Goal: Task Accomplishment & Management: Use online tool/utility

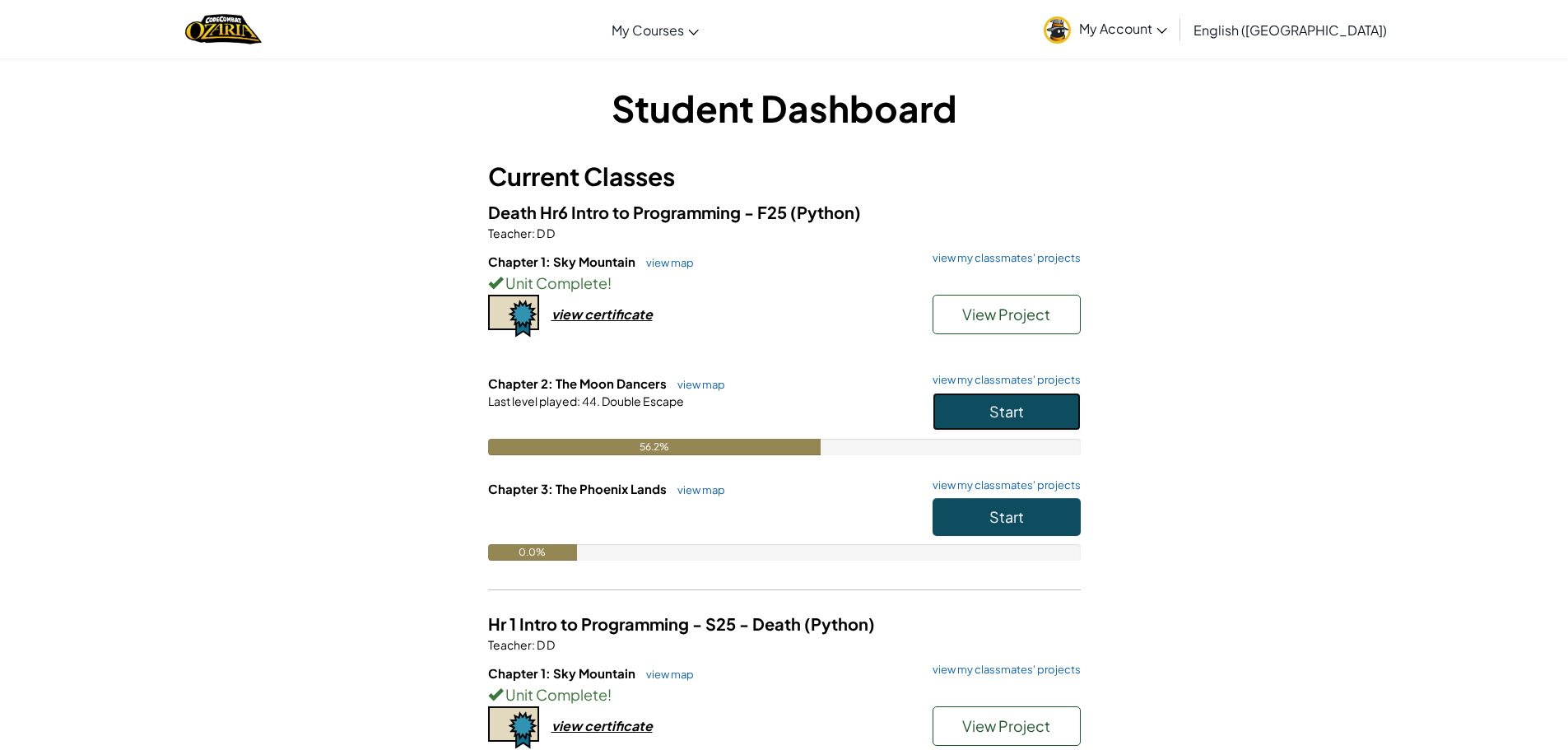
click at [967, 395] on button "Start" at bounding box center [1007, 411] width 148 height 38
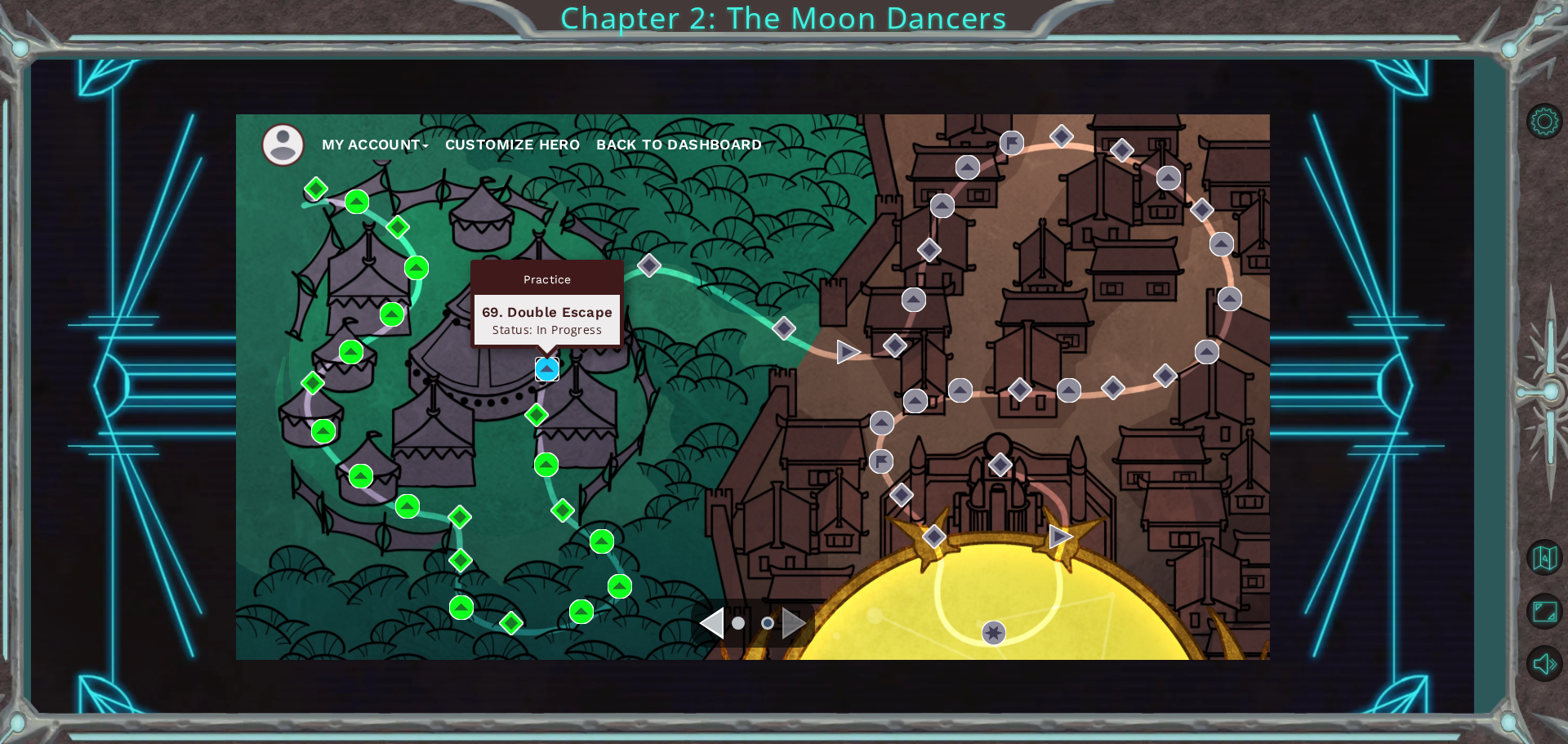
click at [538, 365] on img at bounding box center [547, 368] width 25 height 25
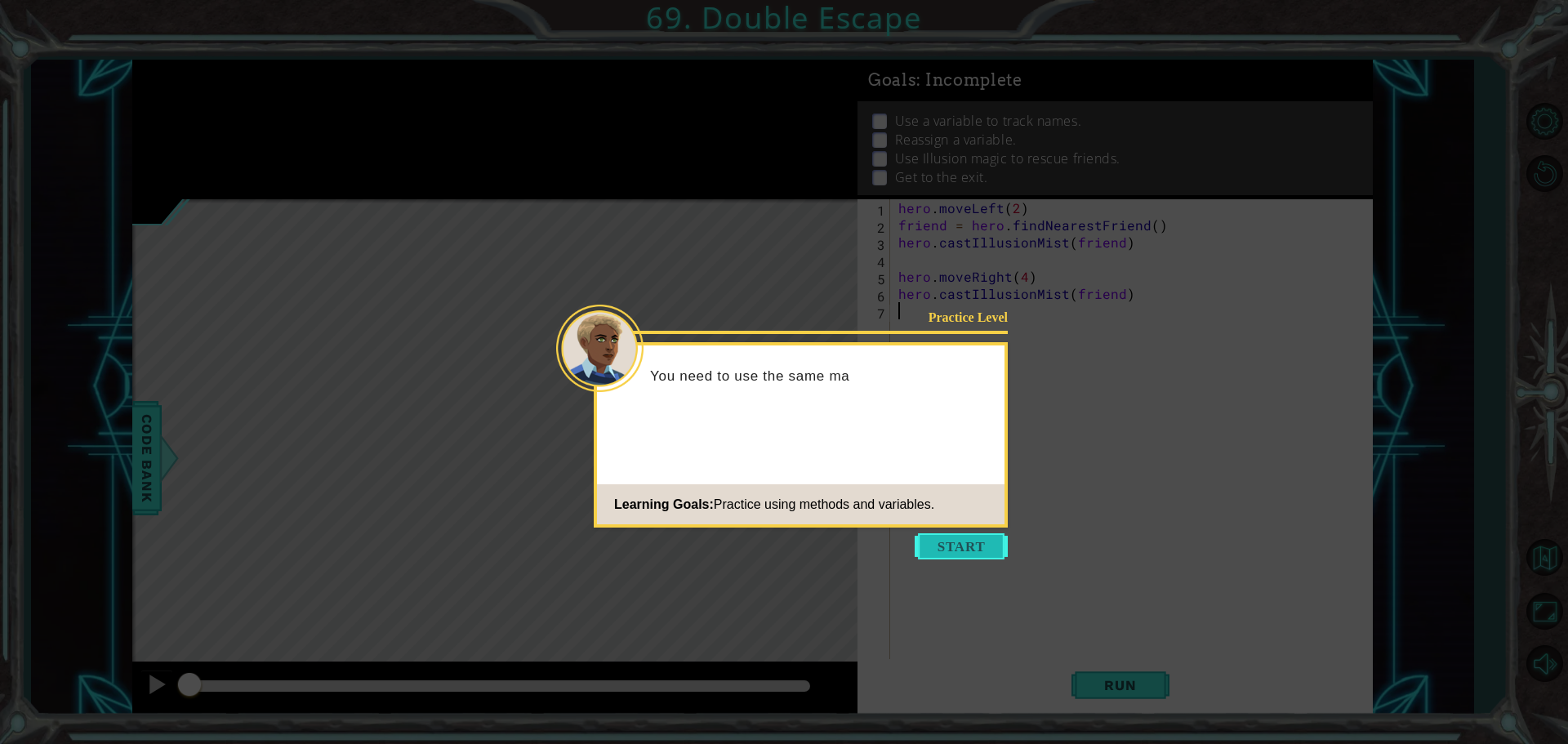
click at [982, 552] on button "Start" at bounding box center [961, 546] width 93 height 26
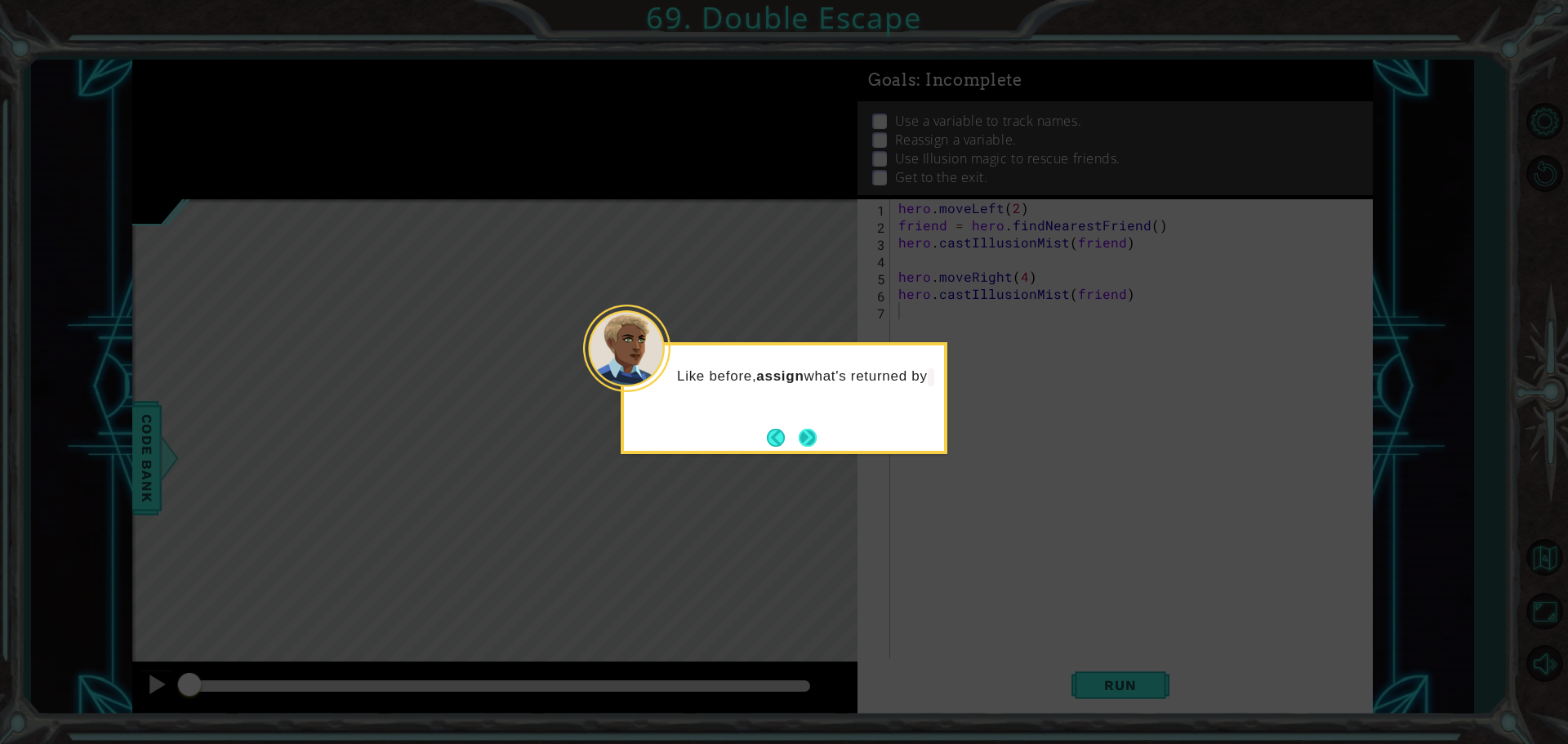
click at [806, 437] on button "Next" at bounding box center [808, 438] width 18 height 18
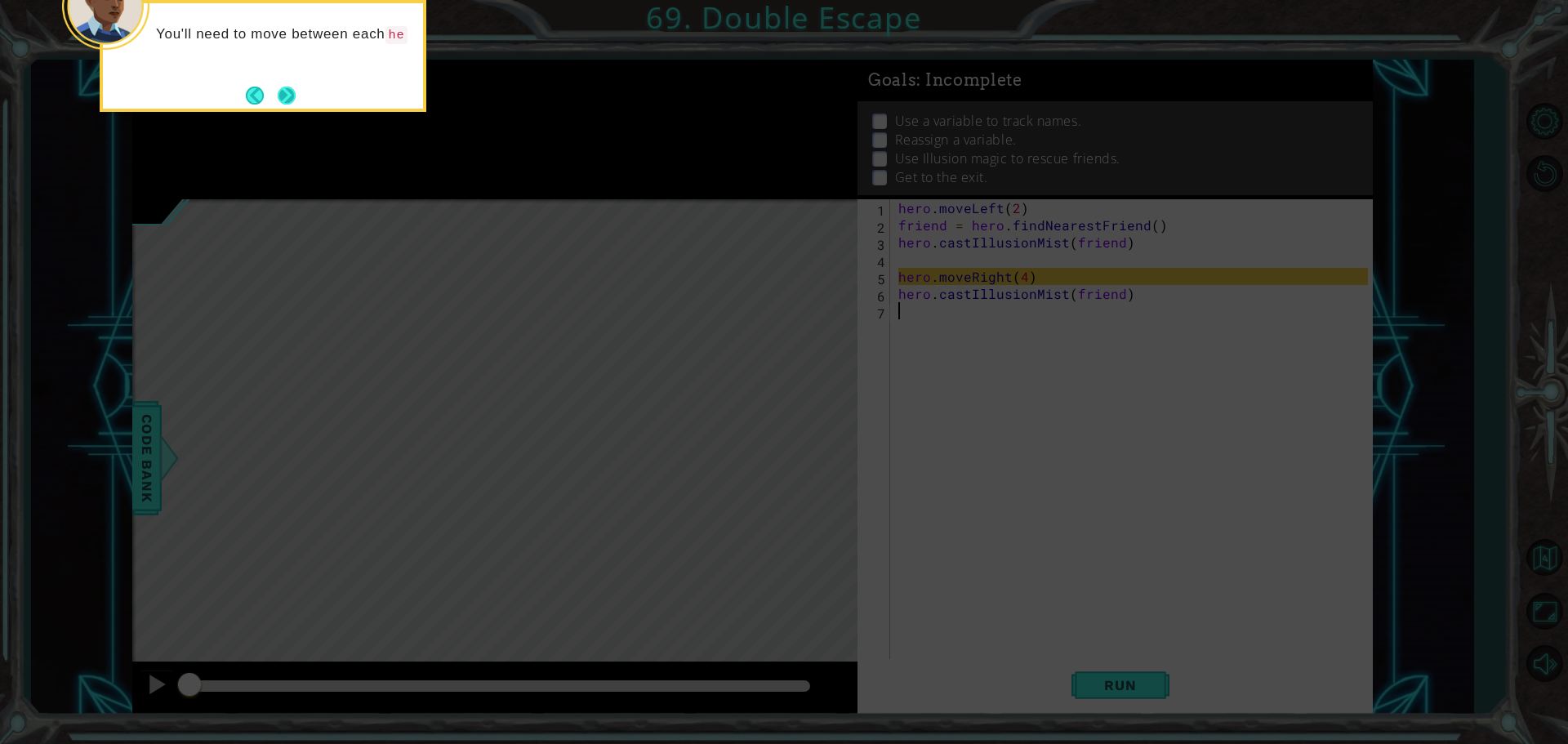
click at [289, 99] on button "Next" at bounding box center [286, 96] width 18 height 18
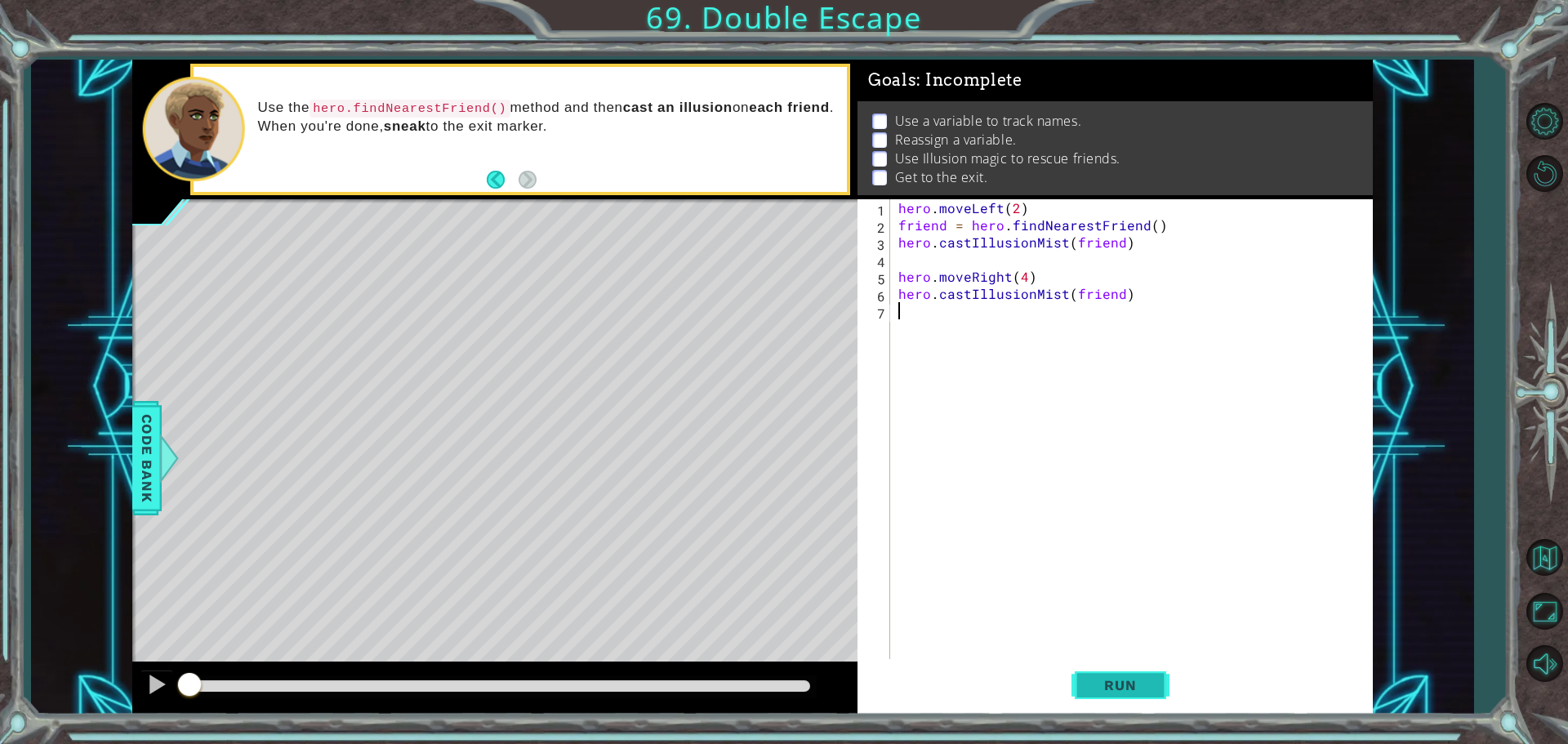
click at [1098, 682] on span "Run" at bounding box center [1120, 686] width 65 height 16
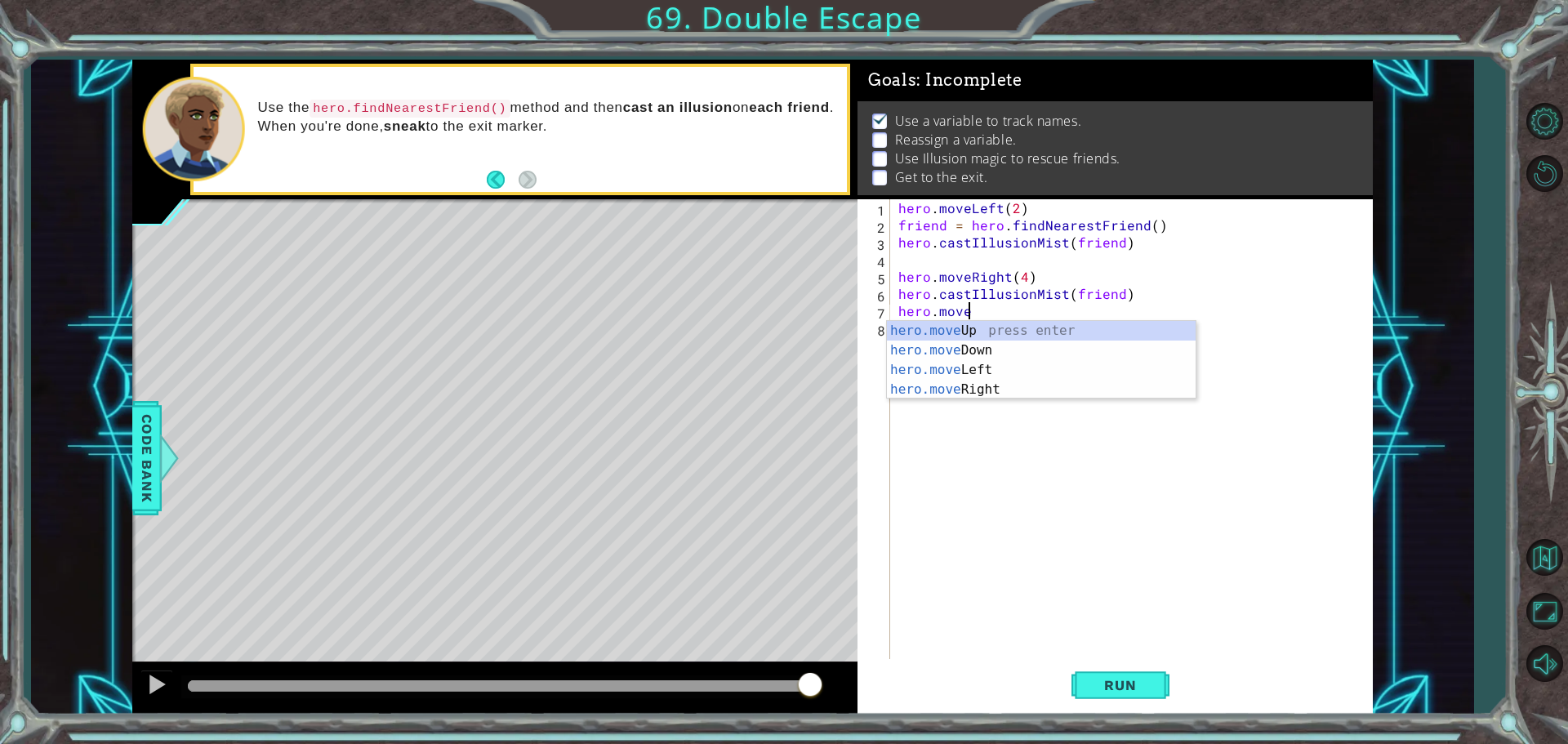
scroll to position [0, 4]
click at [978, 334] on div "hero.moveR ight press enter" at bounding box center [1040, 350] width 308 height 59
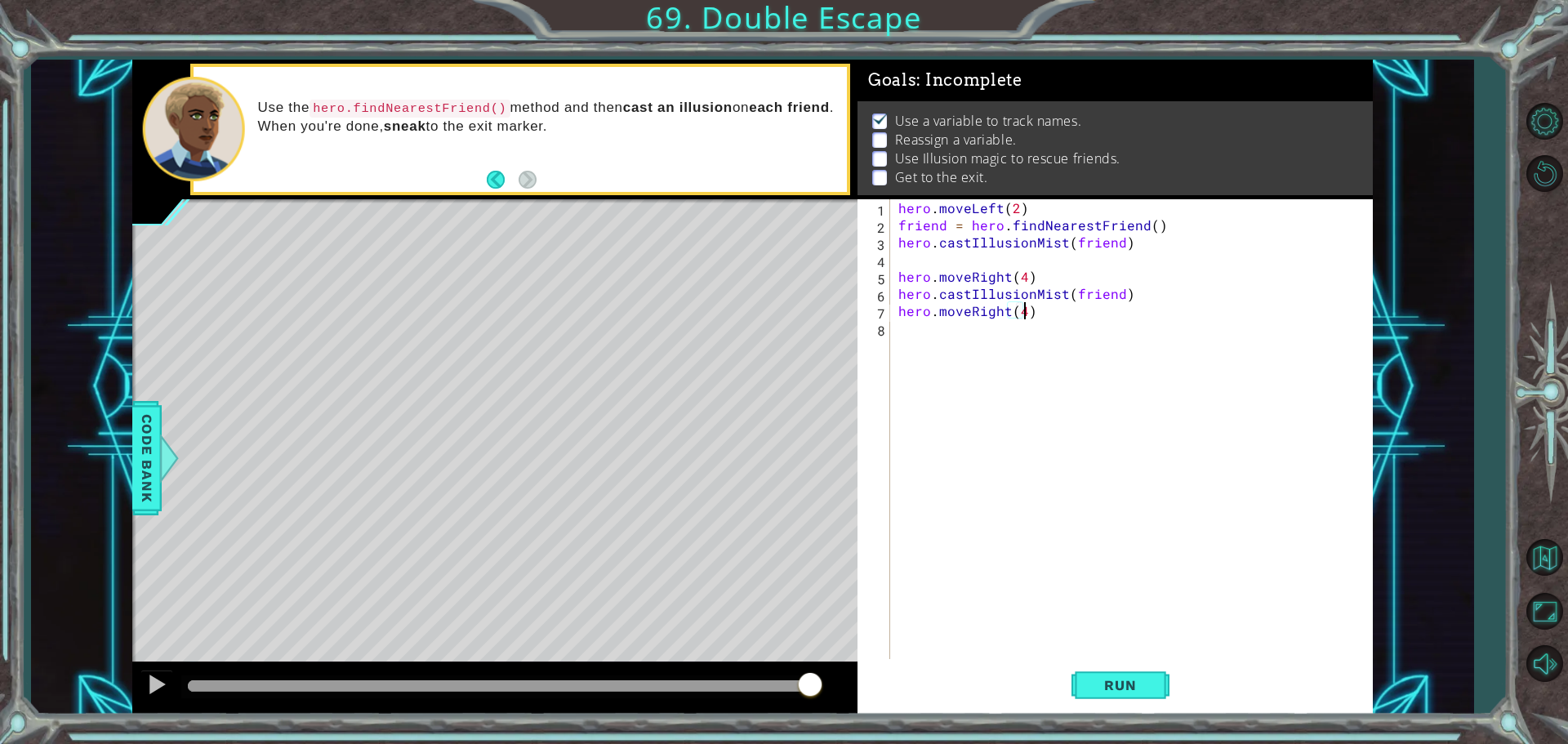
scroll to position [0, 7]
click at [1091, 674] on button "Run" at bounding box center [1121, 685] width 98 height 52
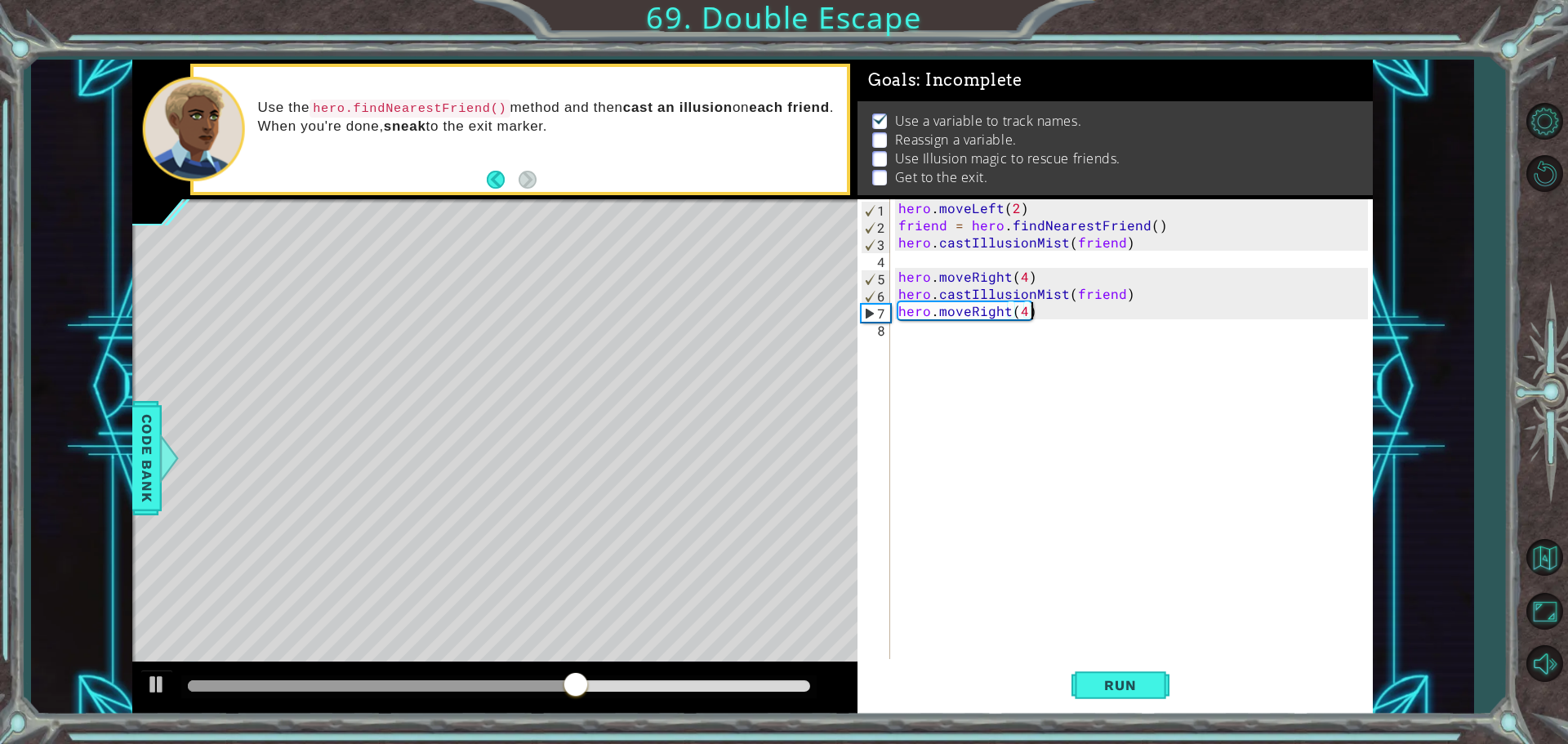
click at [1040, 315] on div "hero . moveLeft ( 2 ) friend = hero . findNearestFriend ( ) hero . castIllusion…" at bounding box center [1135, 447] width 481 height 498
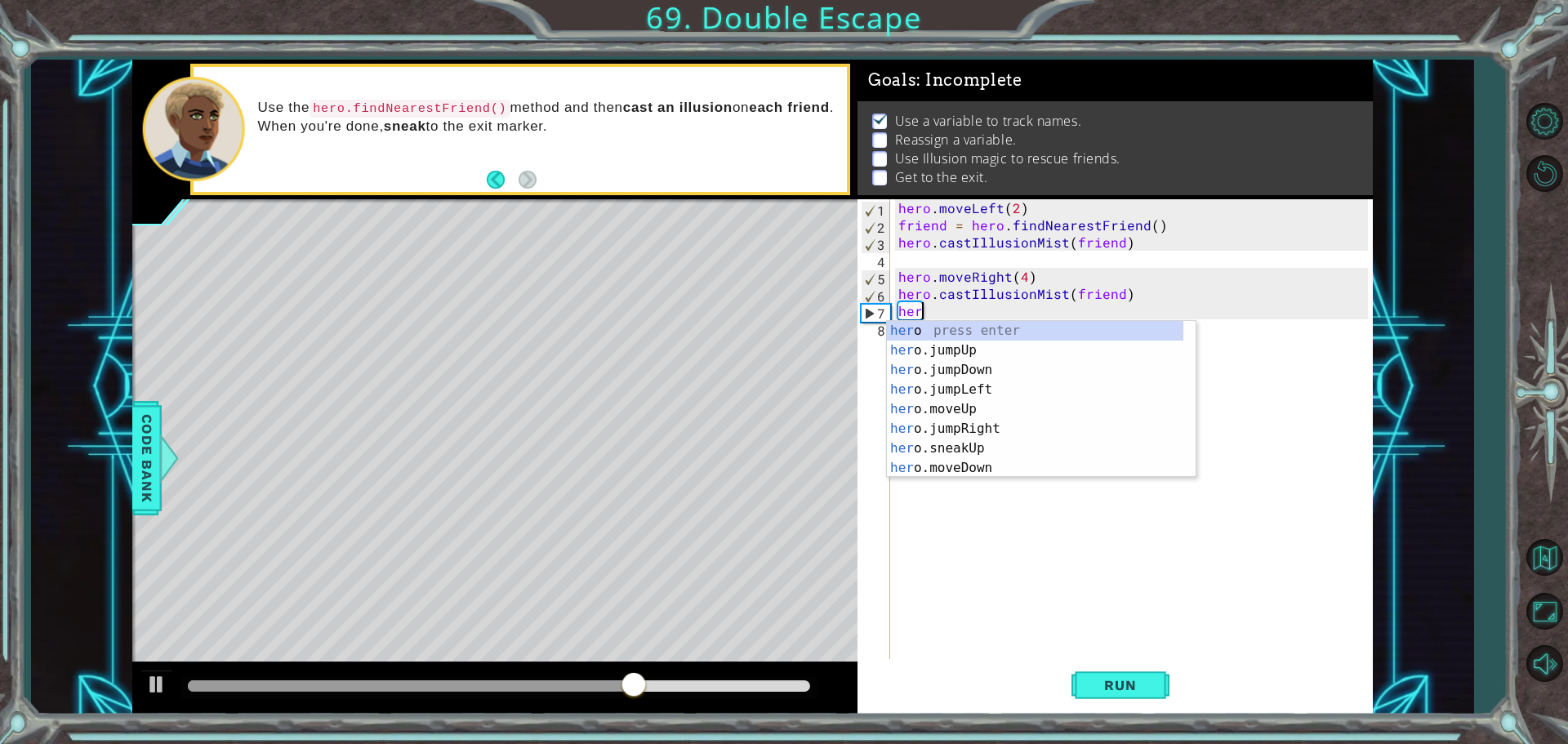
scroll to position [0, 0]
type textarea "h"
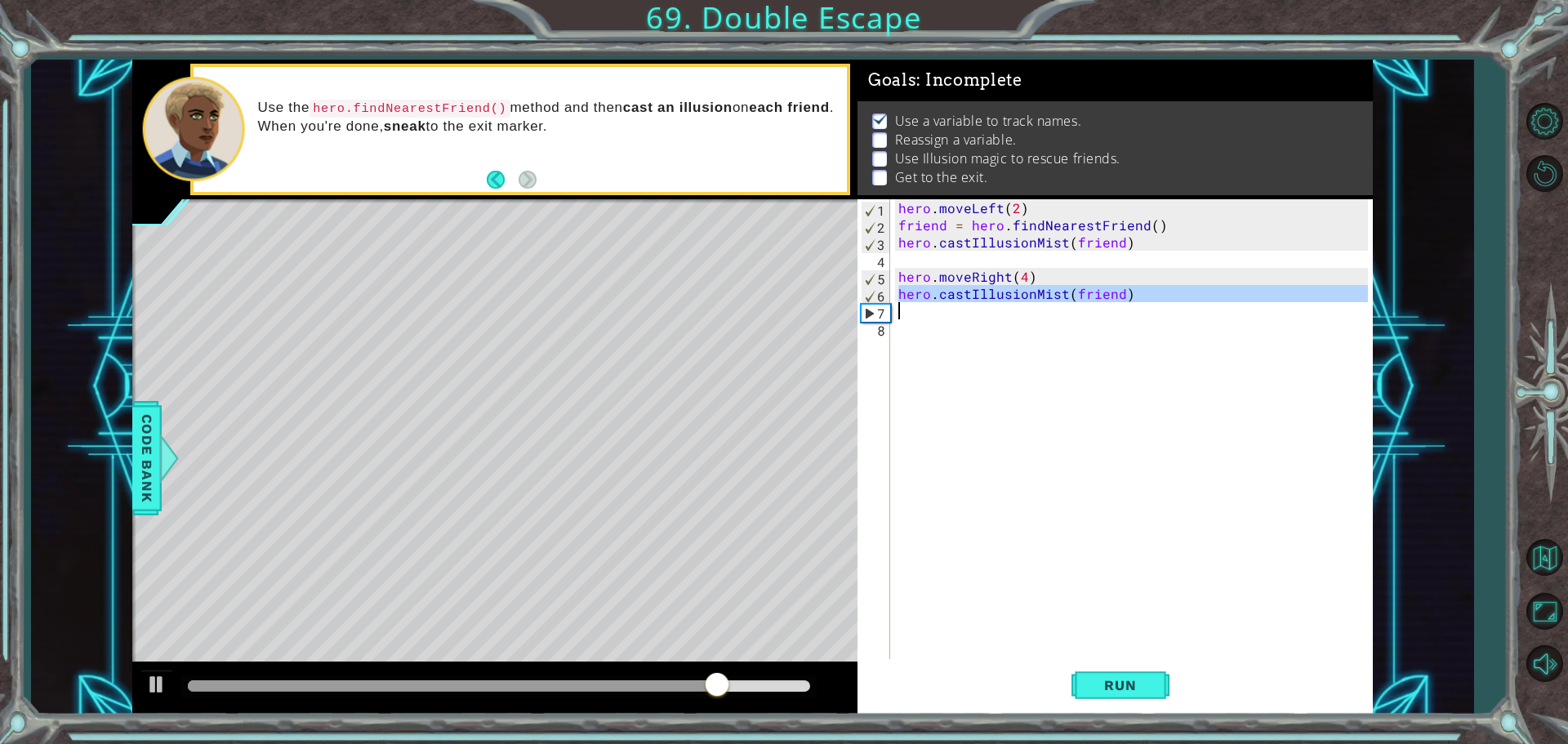
drag, startPoint x: 900, startPoint y: 295, endPoint x: 1140, endPoint y: 313, distance: 240.7
click at [1140, 313] on div "hero . moveLeft ( 2 ) friend = hero . findNearestFriend ( ) hero . castIllusion…" at bounding box center [1135, 447] width 481 height 498
type textarea "hero.castIllusionMist(friend)"
paste textarea "Code Area"
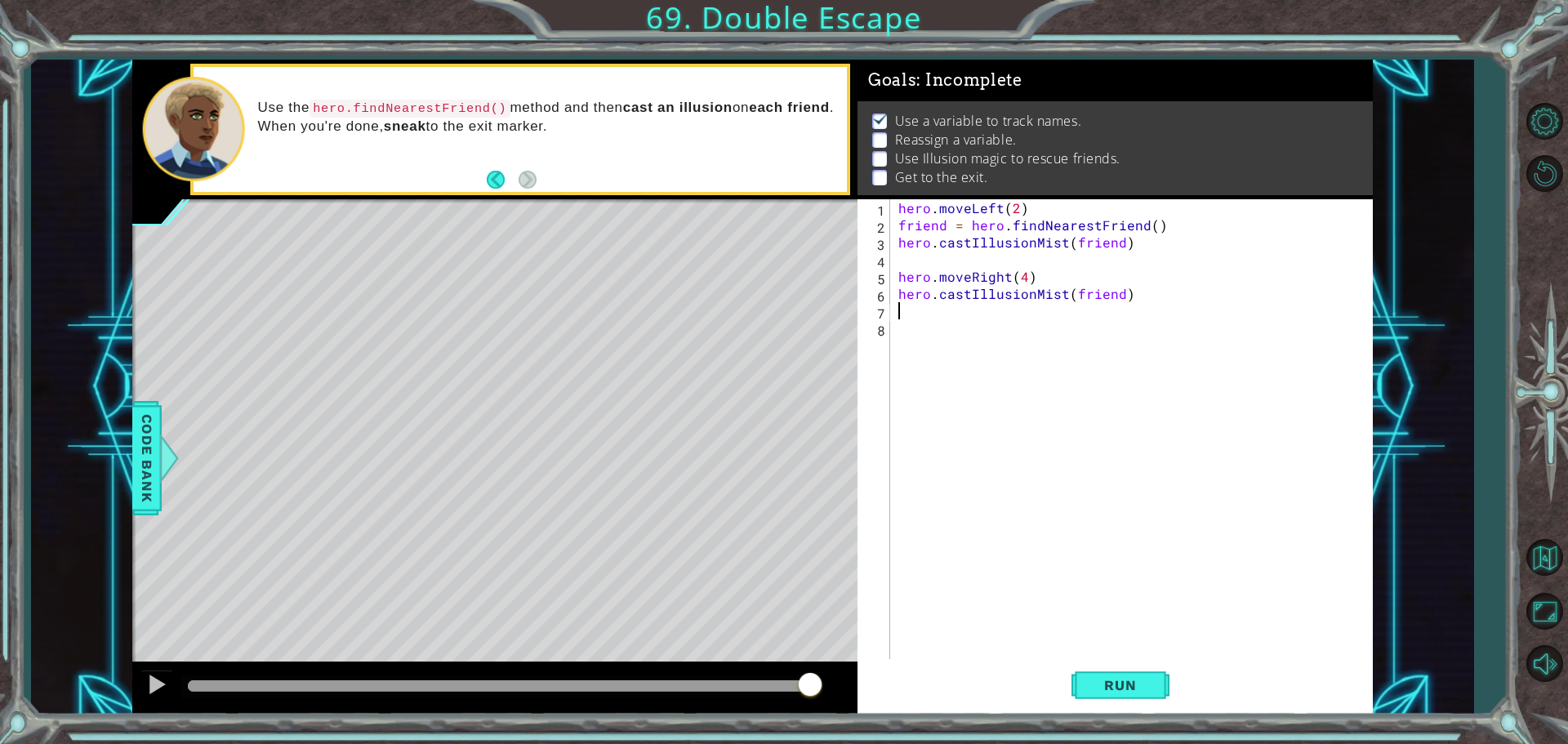
click at [912, 316] on div "hero . moveLeft ( 2 ) friend = hero . findNearestFriend ( ) hero . castIllusion…" at bounding box center [1135, 447] width 481 height 498
click at [1104, 673] on button "Run" at bounding box center [1121, 685] width 98 height 52
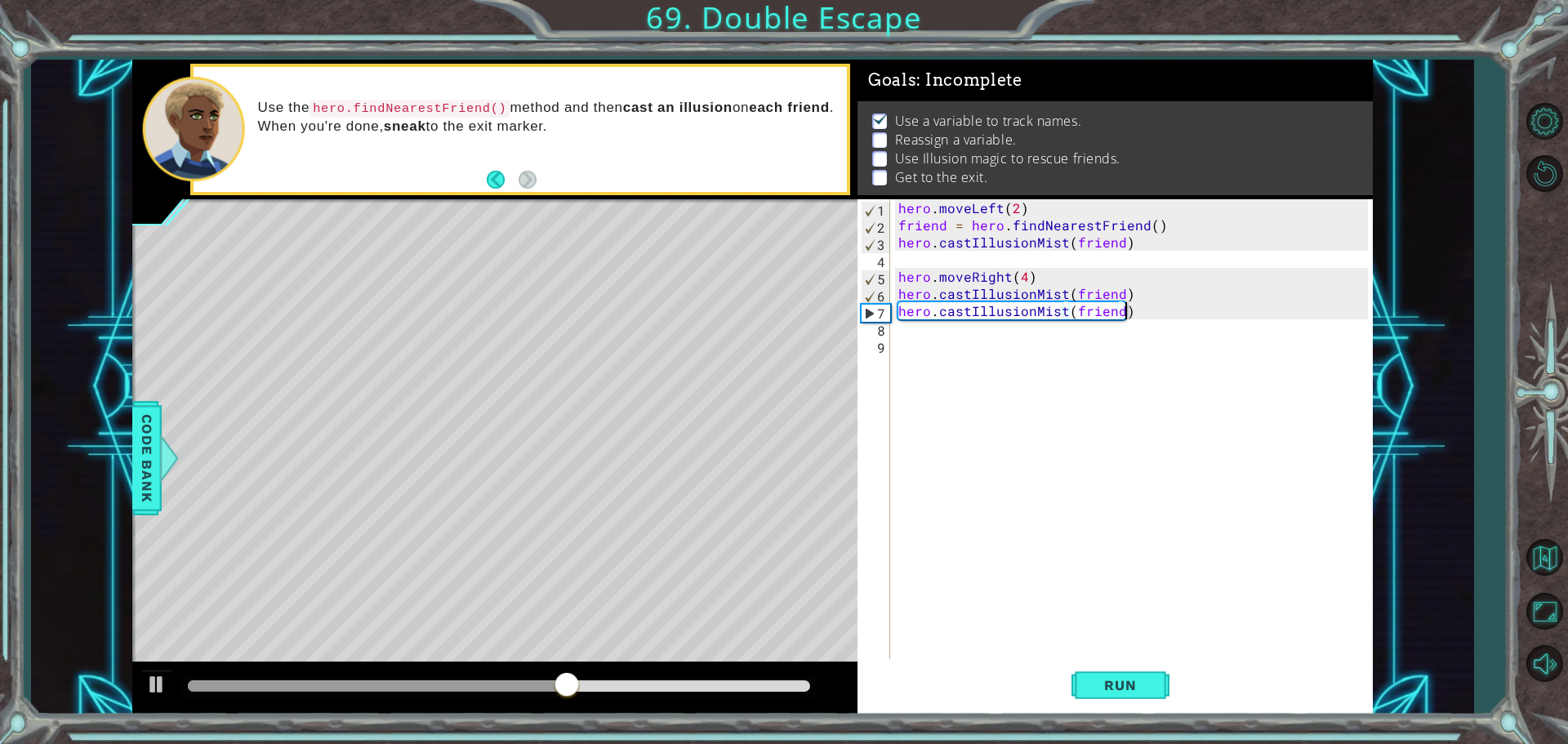
click at [1151, 312] on div "hero . moveLeft ( 2 ) friend = hero . findNearestFriend ( ) hero . castIllusion…" at bounding box center [1135, 447] width 481 height 498
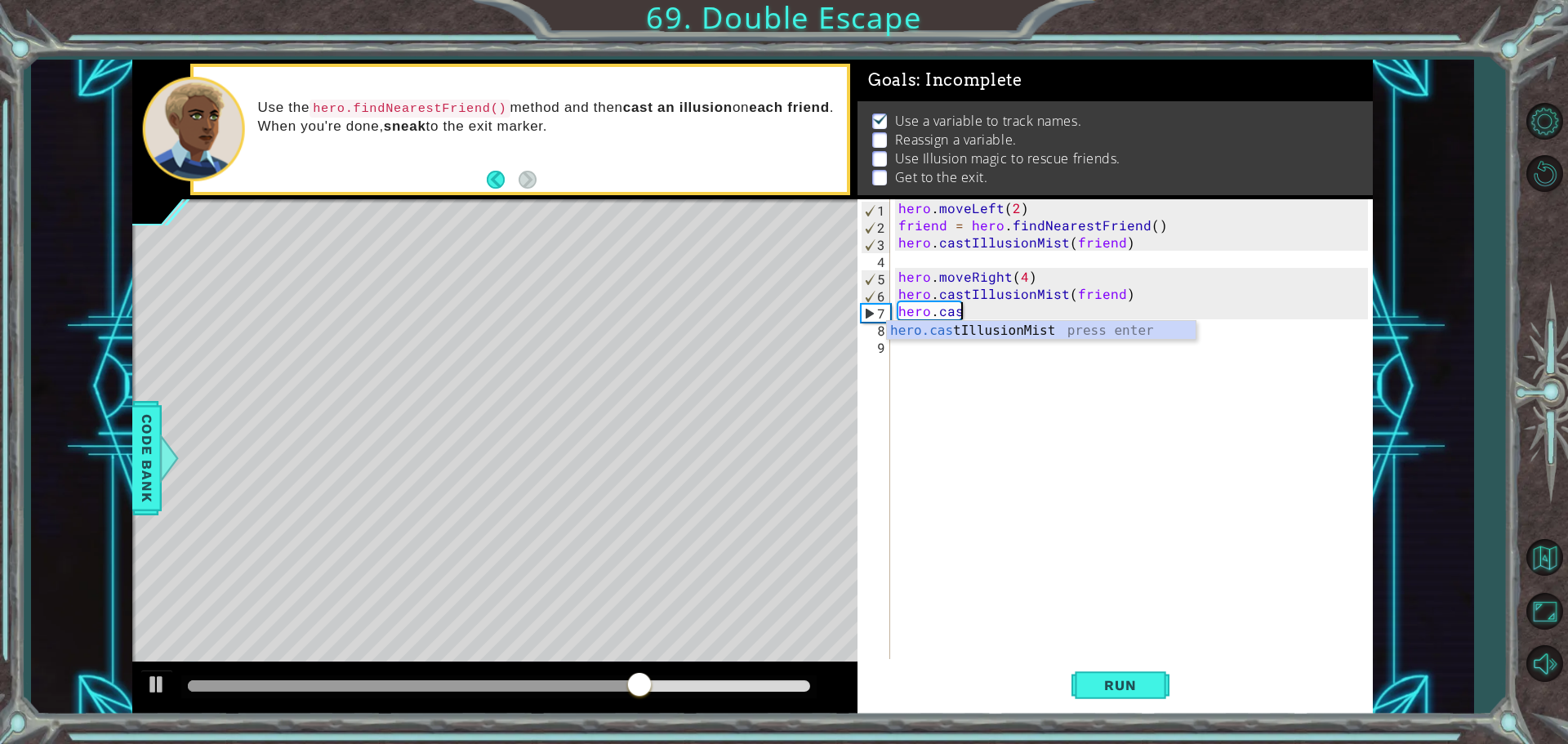
type textarea "h"
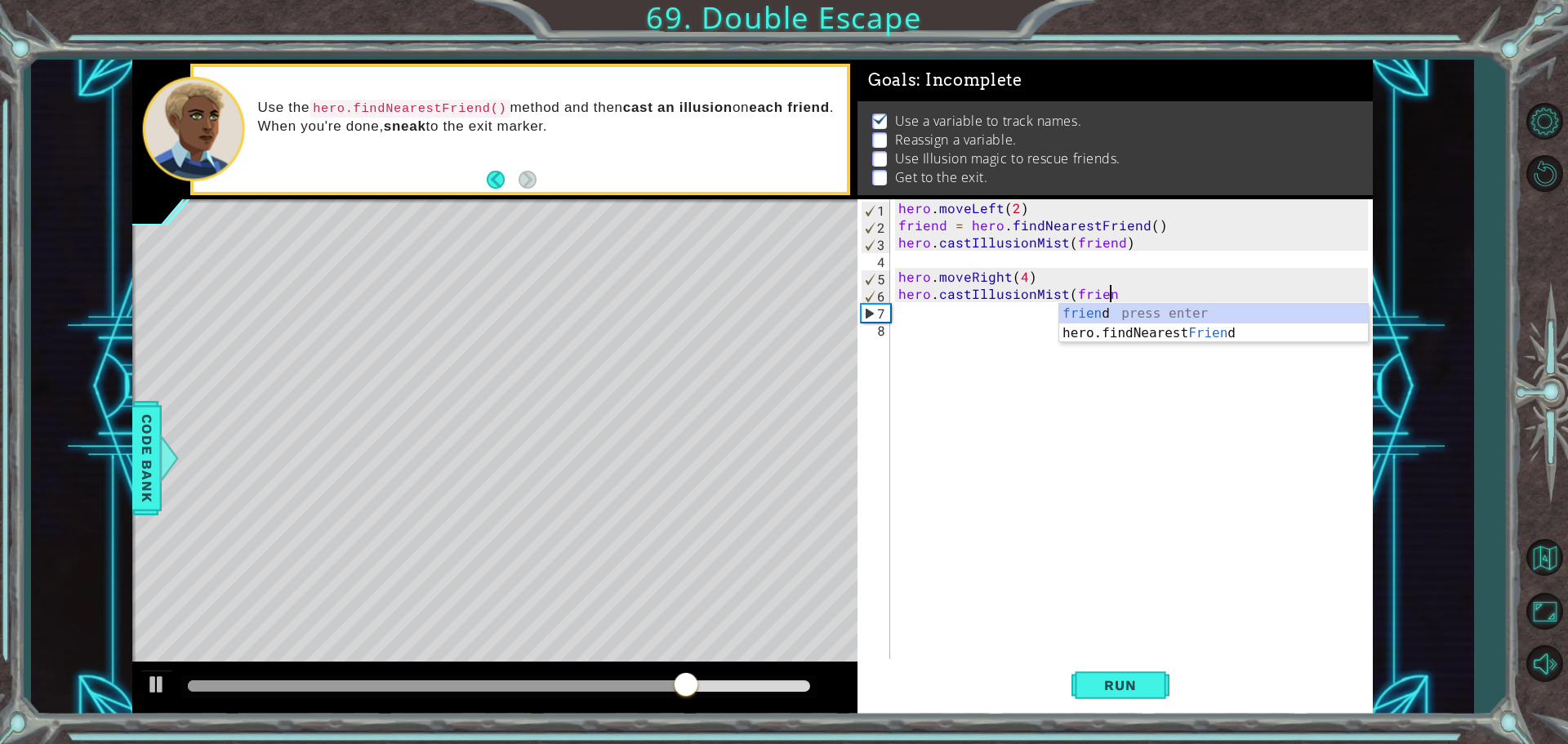
click at [1129, 309] on div "frien d press enter hero.findNearest Frien d press enter" at bounding box center [1213, 343] width 308 height 78
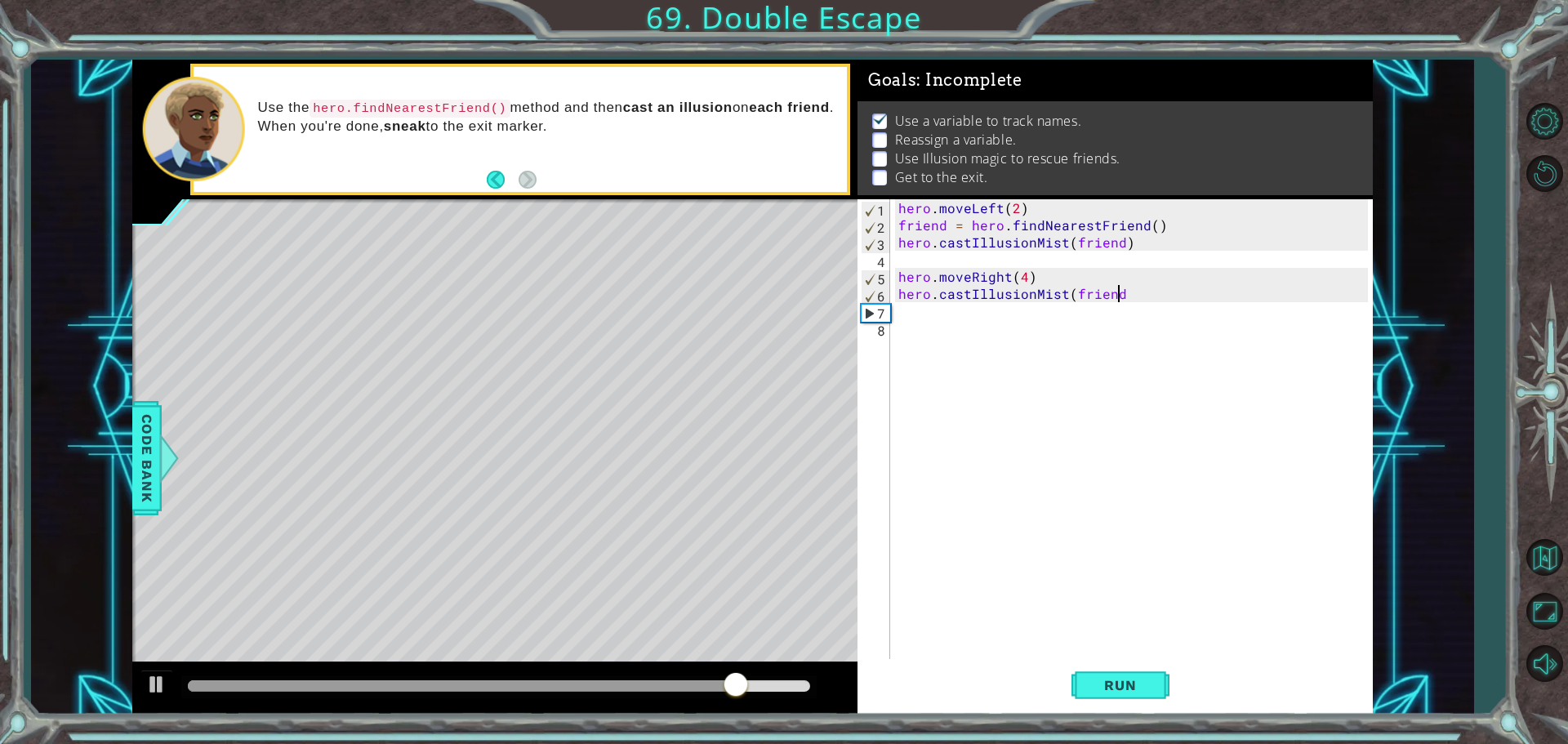
scroll to position [0, 13]
drag, startPoint x: 900, startPoint y: 225, endPoint x: 1189, endPoint y: 217, distance: 289.1
click at [1189, 217] on div "hero . moveLeft ( 2 ) friend = hero . findNearestFriend ( ) hero . castIllusion…" at bounding box center [1135, 447] width 481 height 498
type textarea "friend = hero.findNearestFriend()"
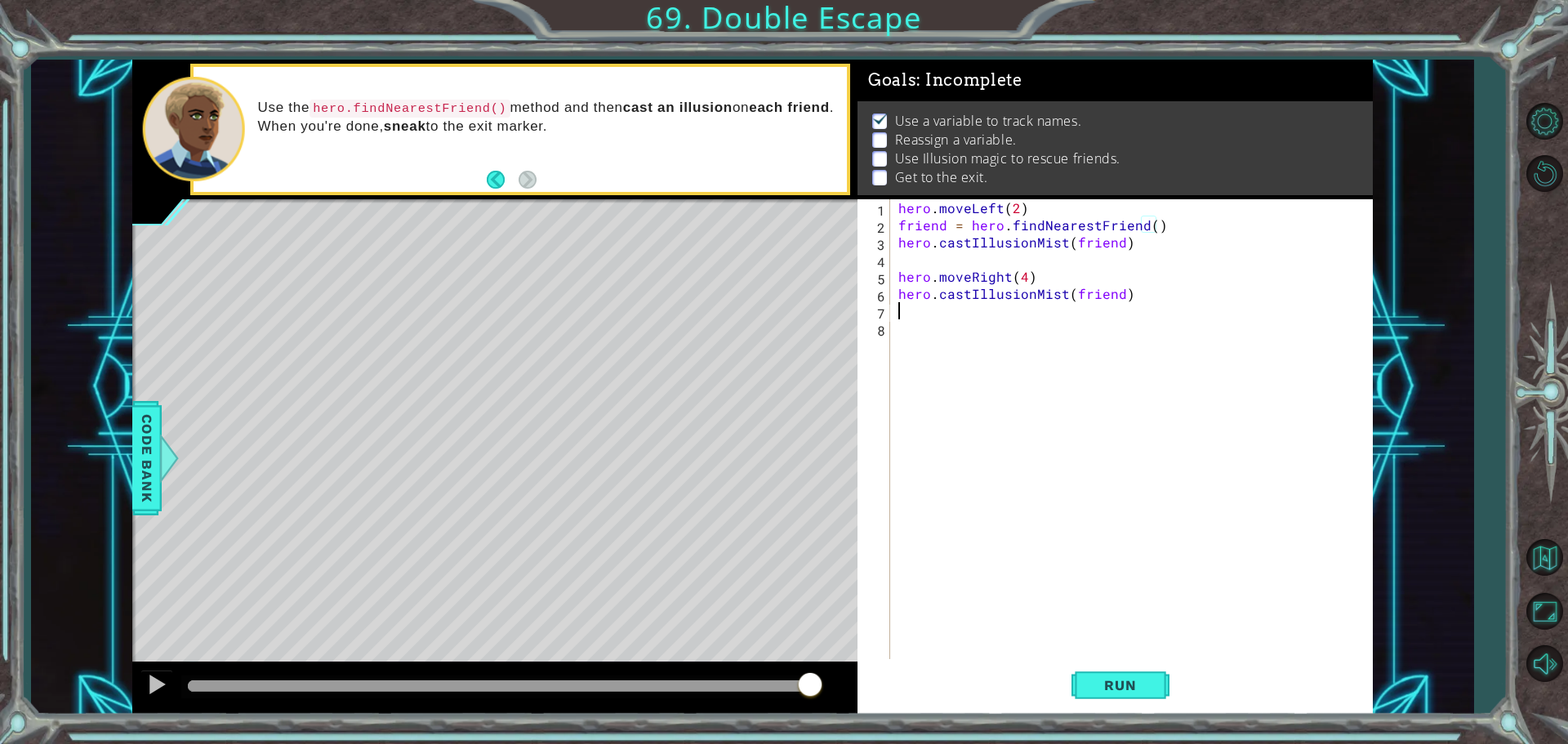
click at [905, 311] on div "hero . moveLeft ( 2 ) friend = hero . findNearestFriend ( ) hero . castIllusion…" at bounding box center [1135, 447] width 481 height 498
paste textarea "friend = hero.findNearestFriend()"
type textarea "friend = hero.findNearestFriend()"
click at [1104, 683] on span "Run" at bounding box center [1120, 686] width 65 height 16
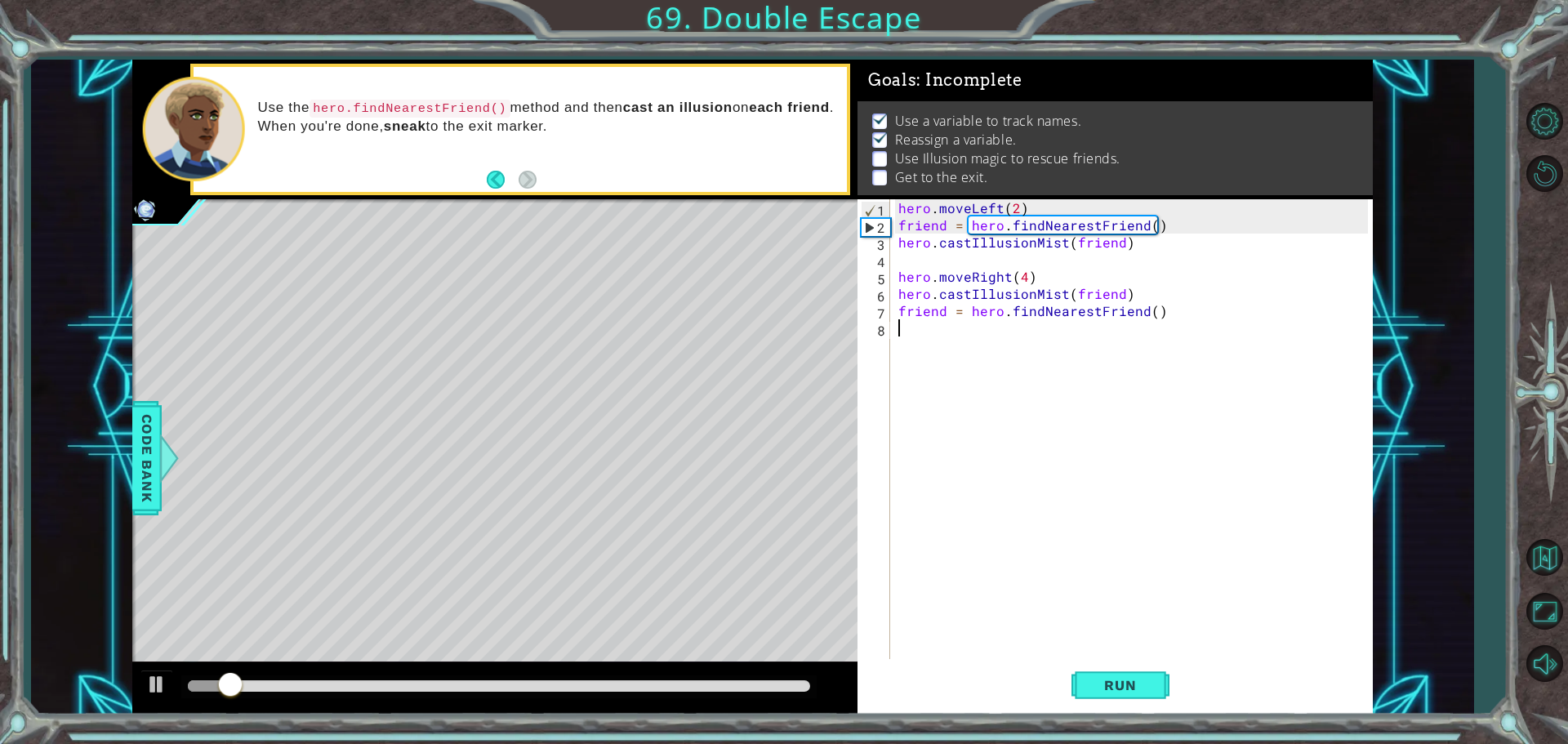
click at [912, 334] on div "hero . moveLeft ( 2 ) friend = hero . findNearestFriend ( ) hero . castIllusion…" at bounding box center [1135, 447] width 481 height 498
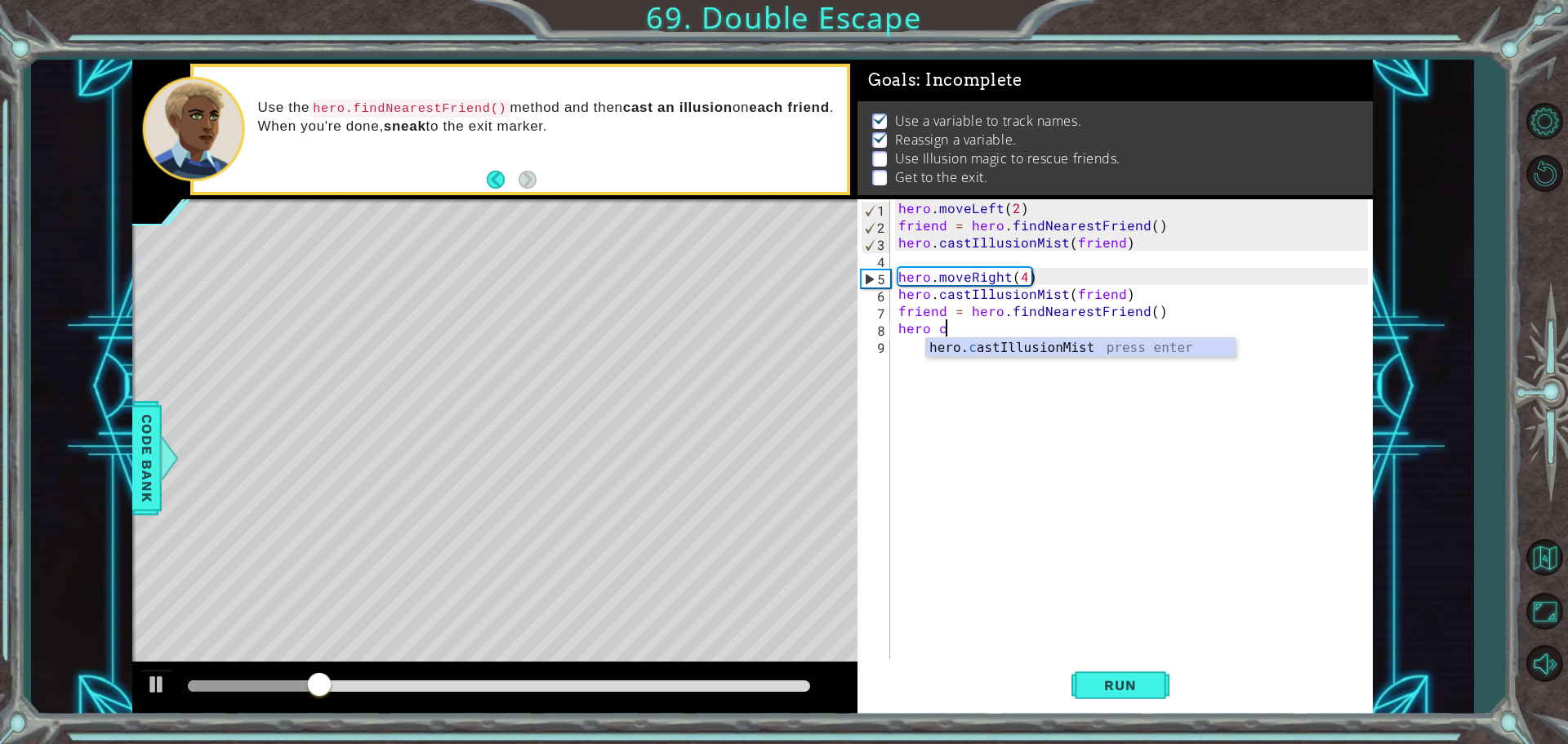
scroll to position [0, 3]
click at [980, 344] on div "hero. cas tIllusionMist press enter" at bounding box center [1080, 367] width 308 height 59
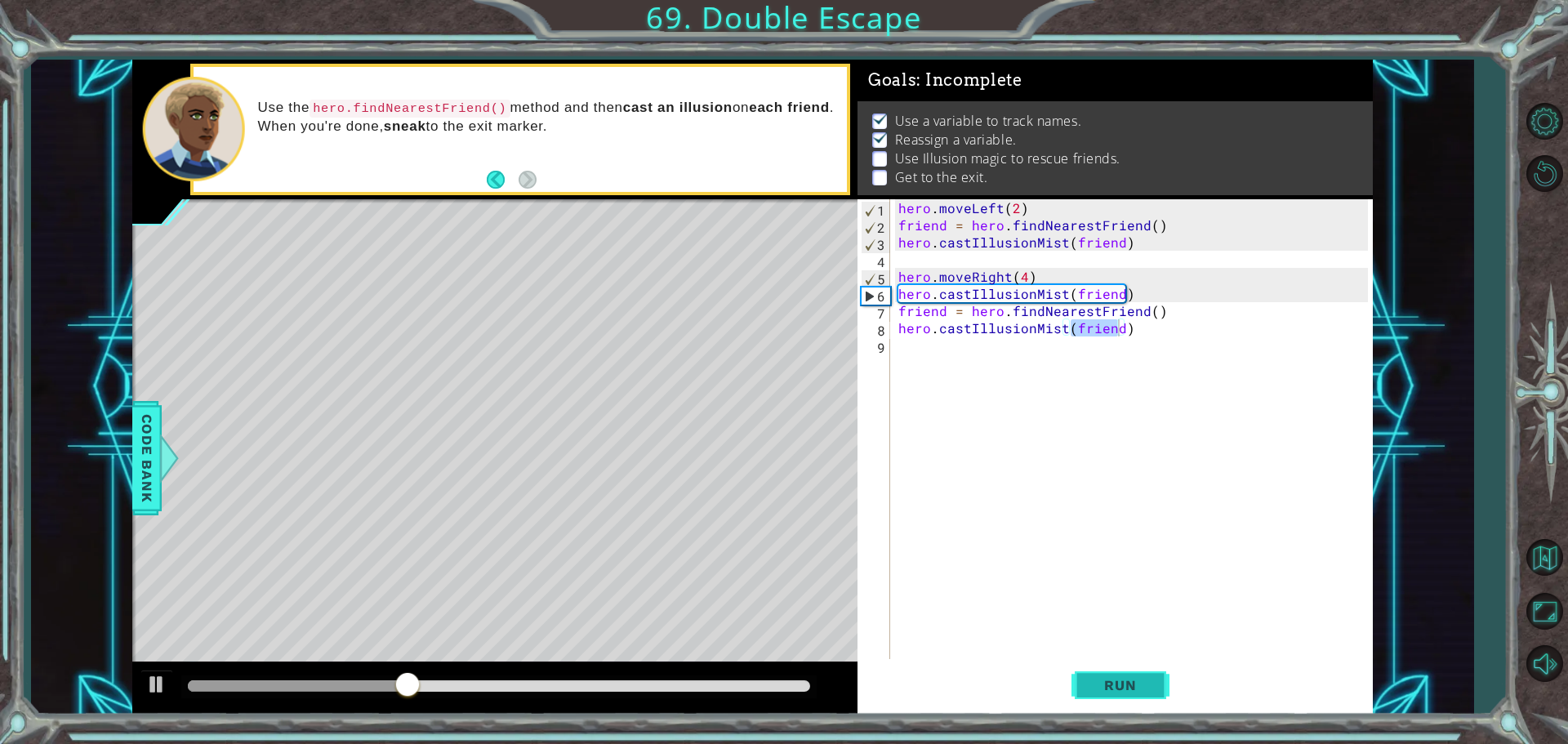
click at [1120, 678] on span "Run" at bounding box center [1120, 686] width 65 height 16
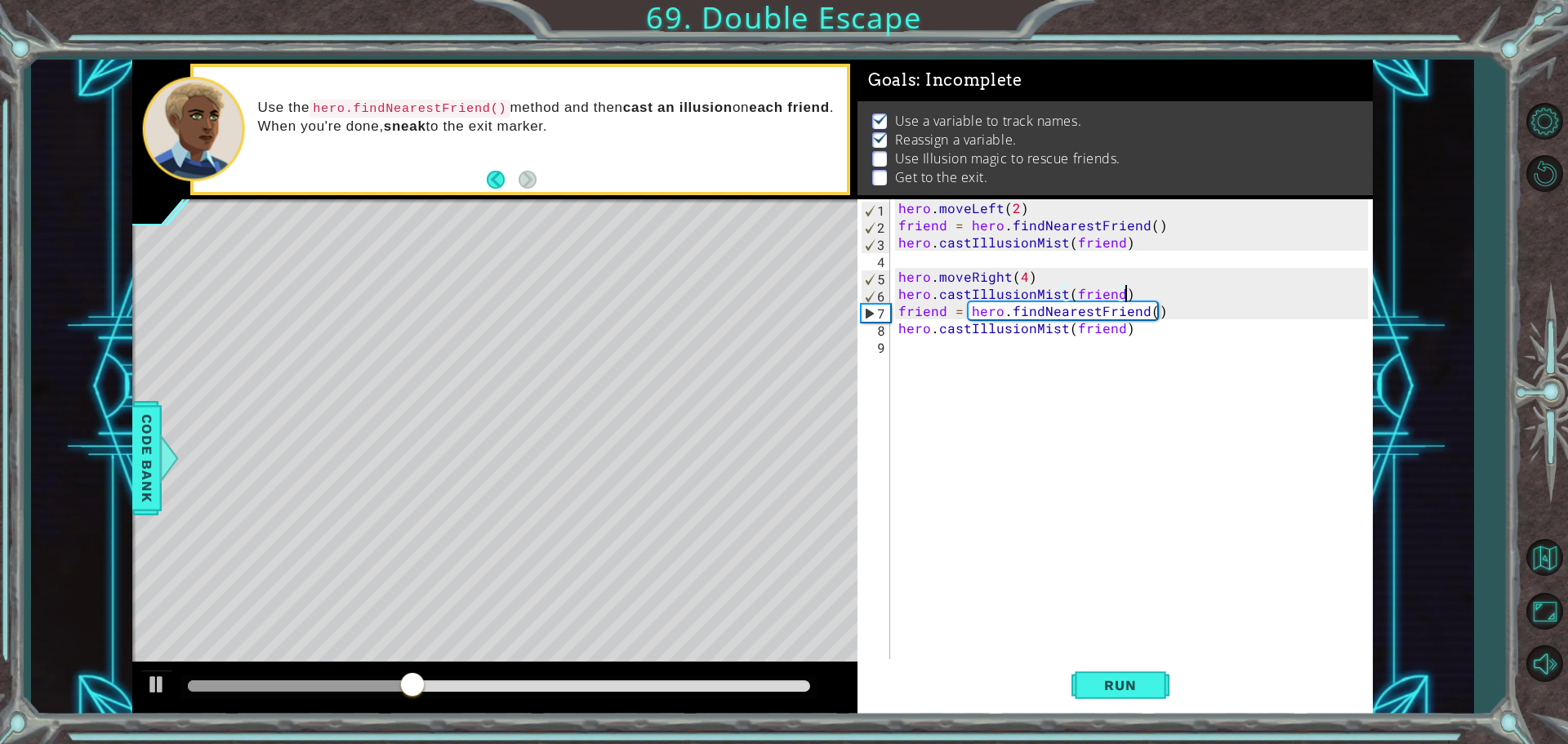
click at [1133, 295] on div "hero . moveLeft ( 2 ) friend = hero . findNearestFriend ( ) hero . castIllusion…" at bounding box center [1135, 447] width 481 height 498
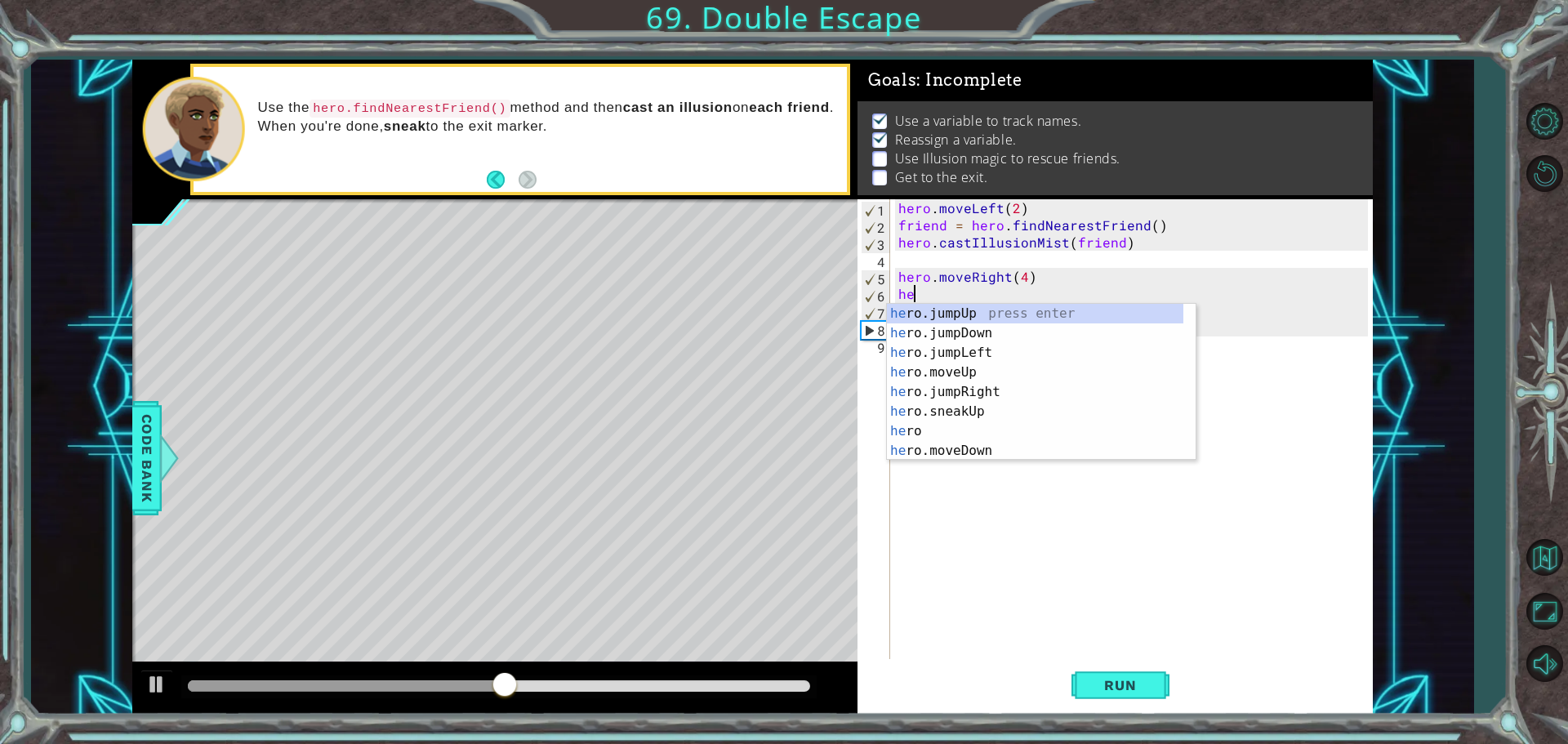
scroll to position [0, 0]
type textarea "h"
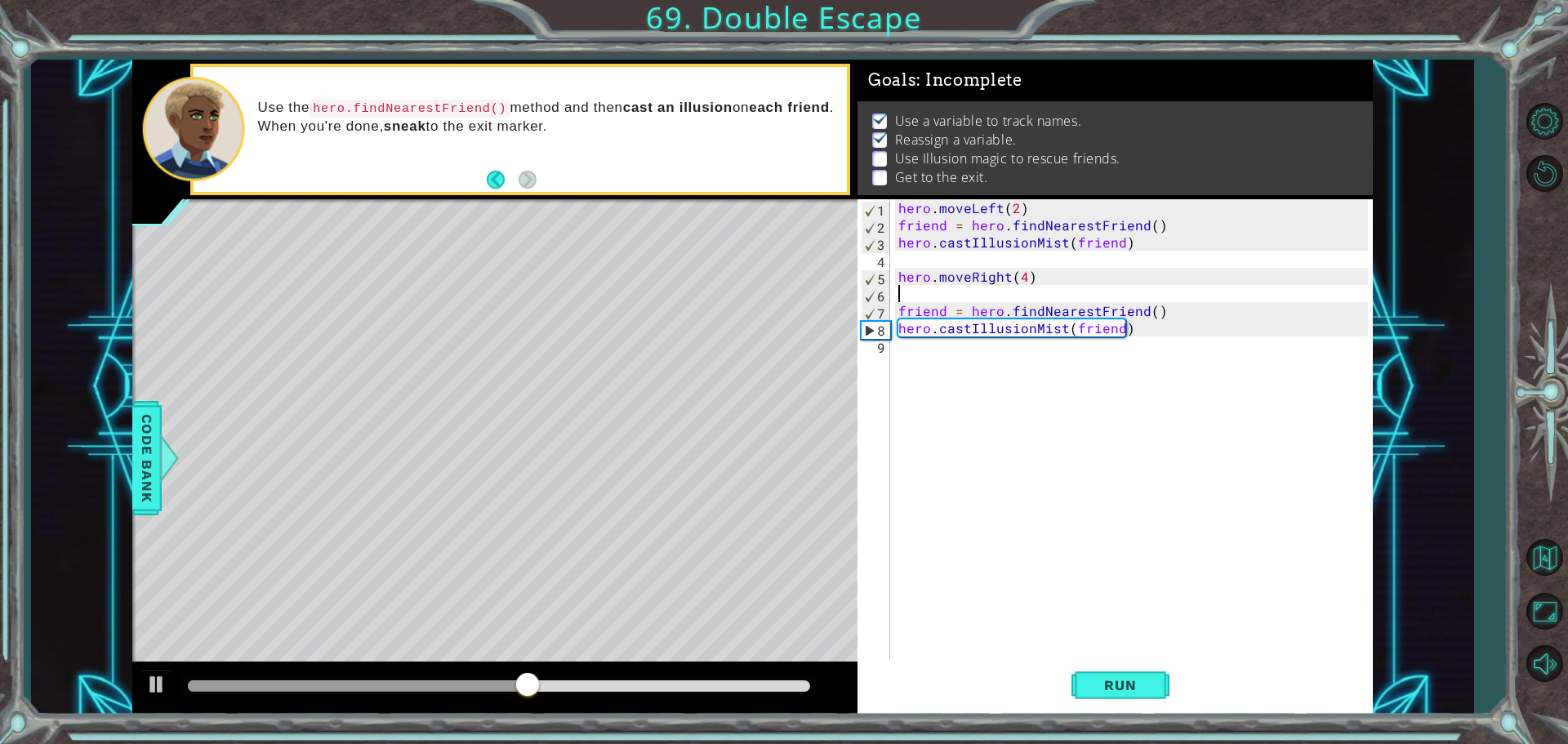
type textarea "hero.moveRight(4)"
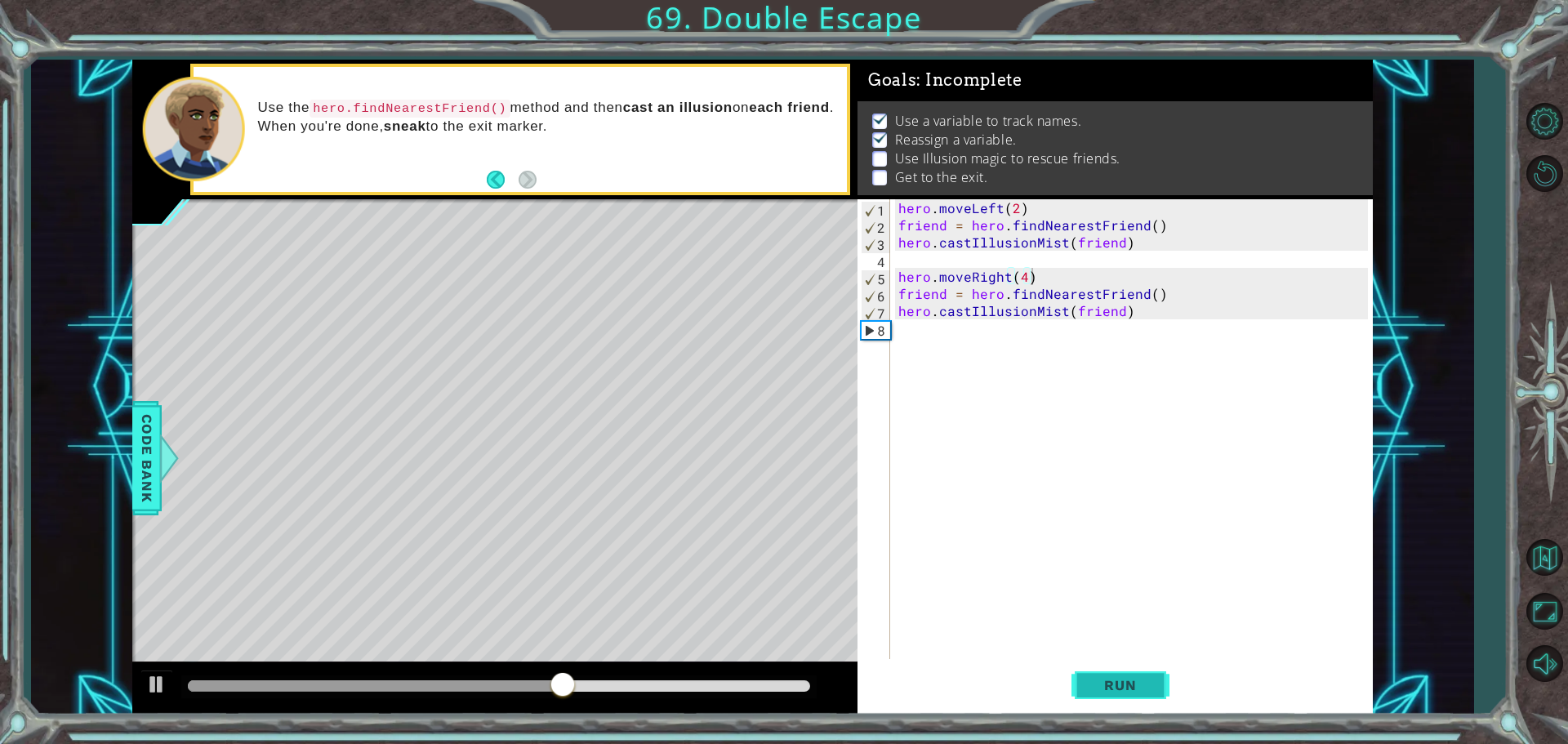
click at [1093, 687] on span "Run" at bounding box center [1120, 686] width 65 height 16
click at [904, 337] on div "hero . moveLeft ( 2 ) friend = hero . findNearestFriend ( ) hero . castIllusion…" at bounding box center [1135, 447] width 481 height 498
click at [1082, 677] on button "Run" at bounding box center [1121, 685] width 98 height 52
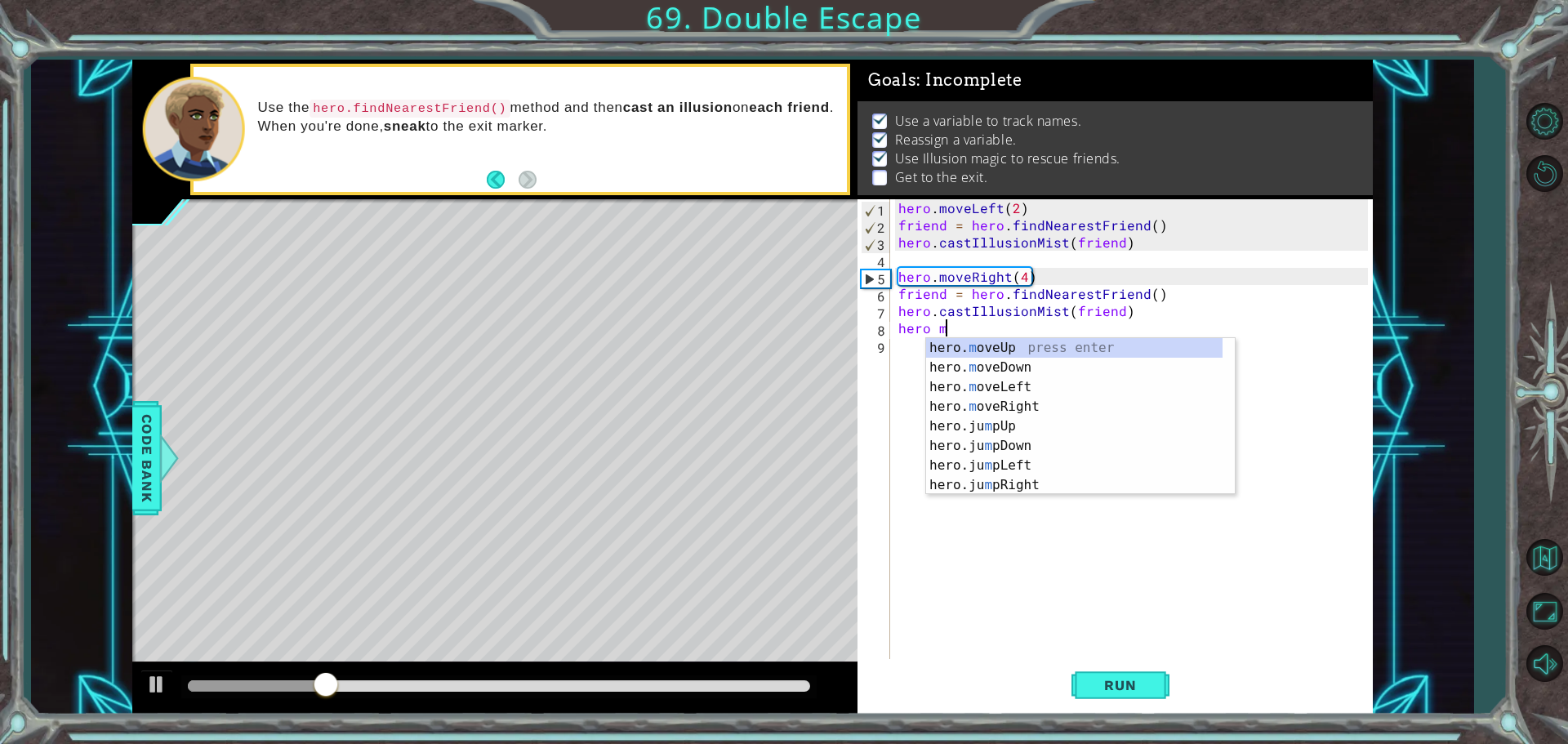
scroll to position [0, 3]
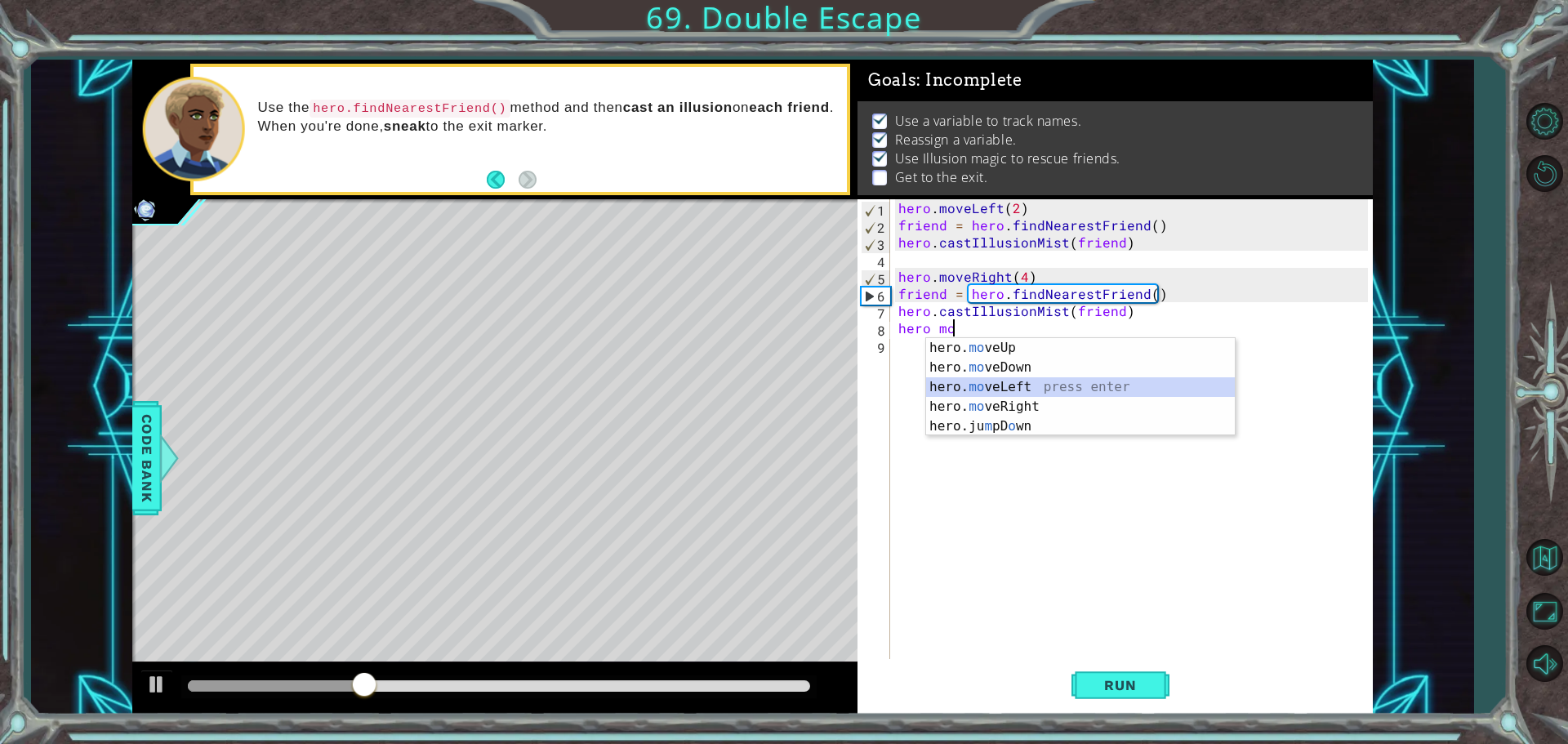
click at [1050, 381] on div "hero. mo veUp press enter hero. mo veDown press enter hero. mo veLeft press ent…" at bounding box center [1080, 407] width 308 height 137
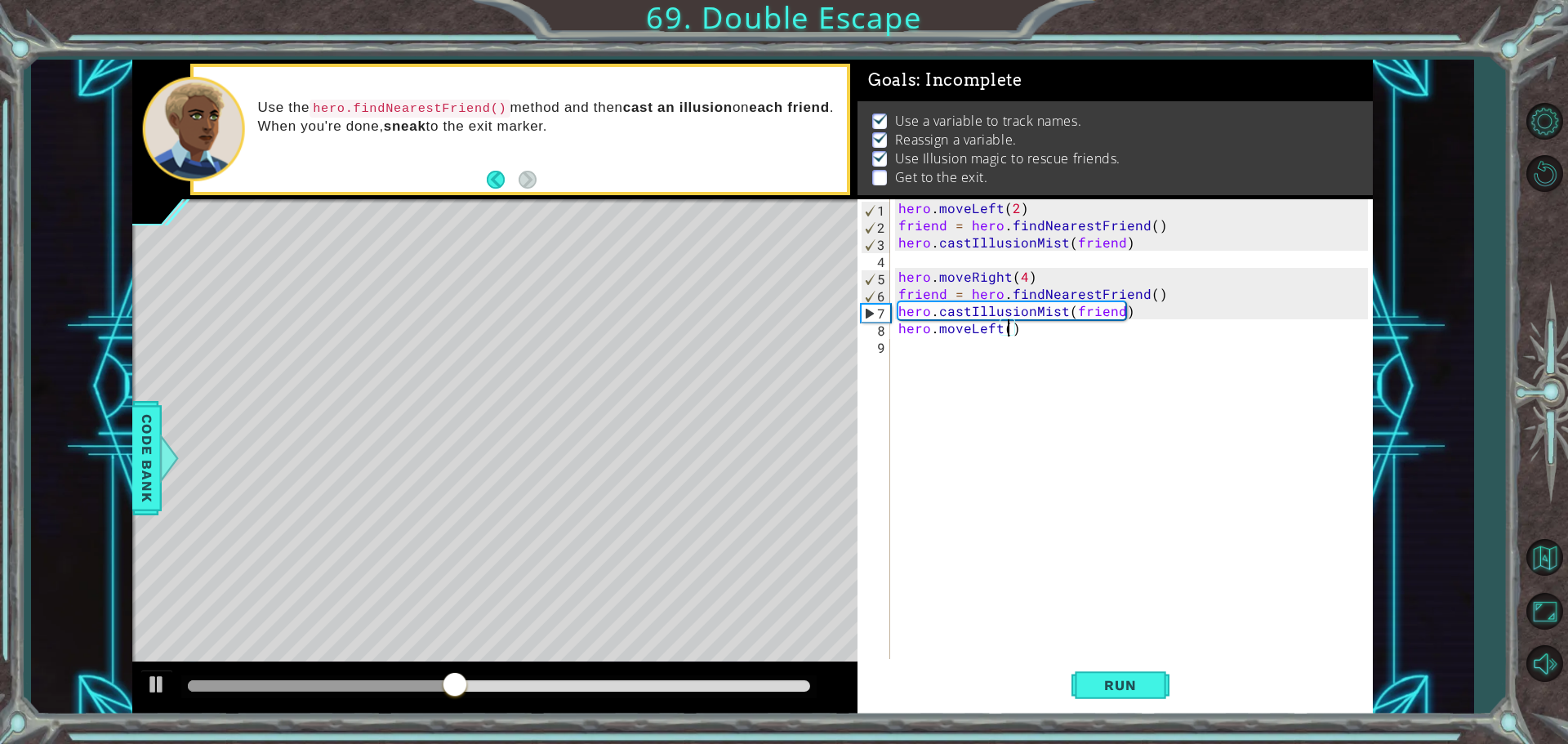
type textarea "hero.moveLeft(2)"
click at [905, 347] on div "hero . moveLeft ( 2 ) friend = hero . findNearestFriend ( ) hero . castIllusion…" at bounding box center [1135, 447] width 481 height 498
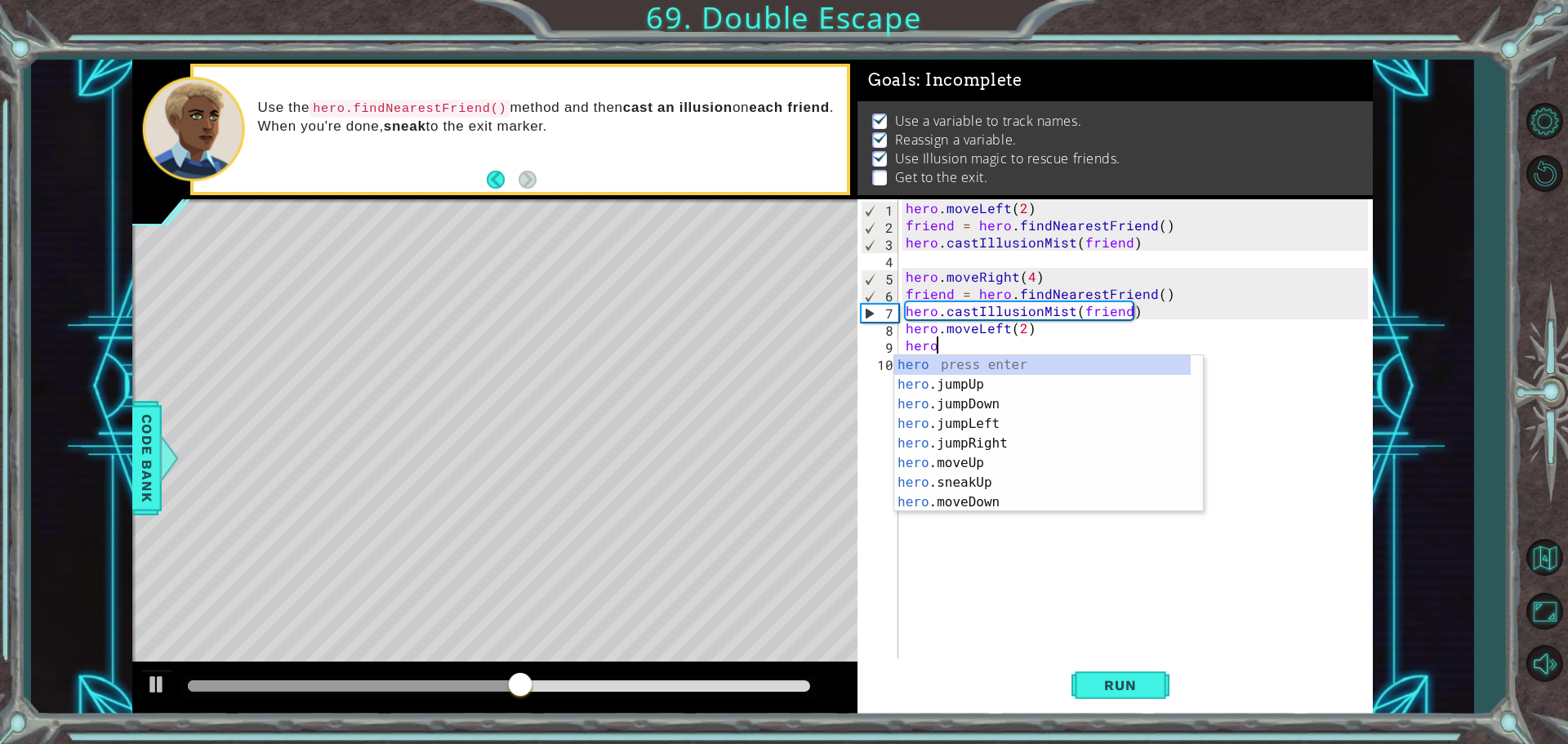
scroll to position [0, 1]
click at [958, 456] on div "hero press enter hero .jumpUp press enter hero .jumpDown press enter hero .jump…" at bounding box center [1042, 454] width 297 height 196
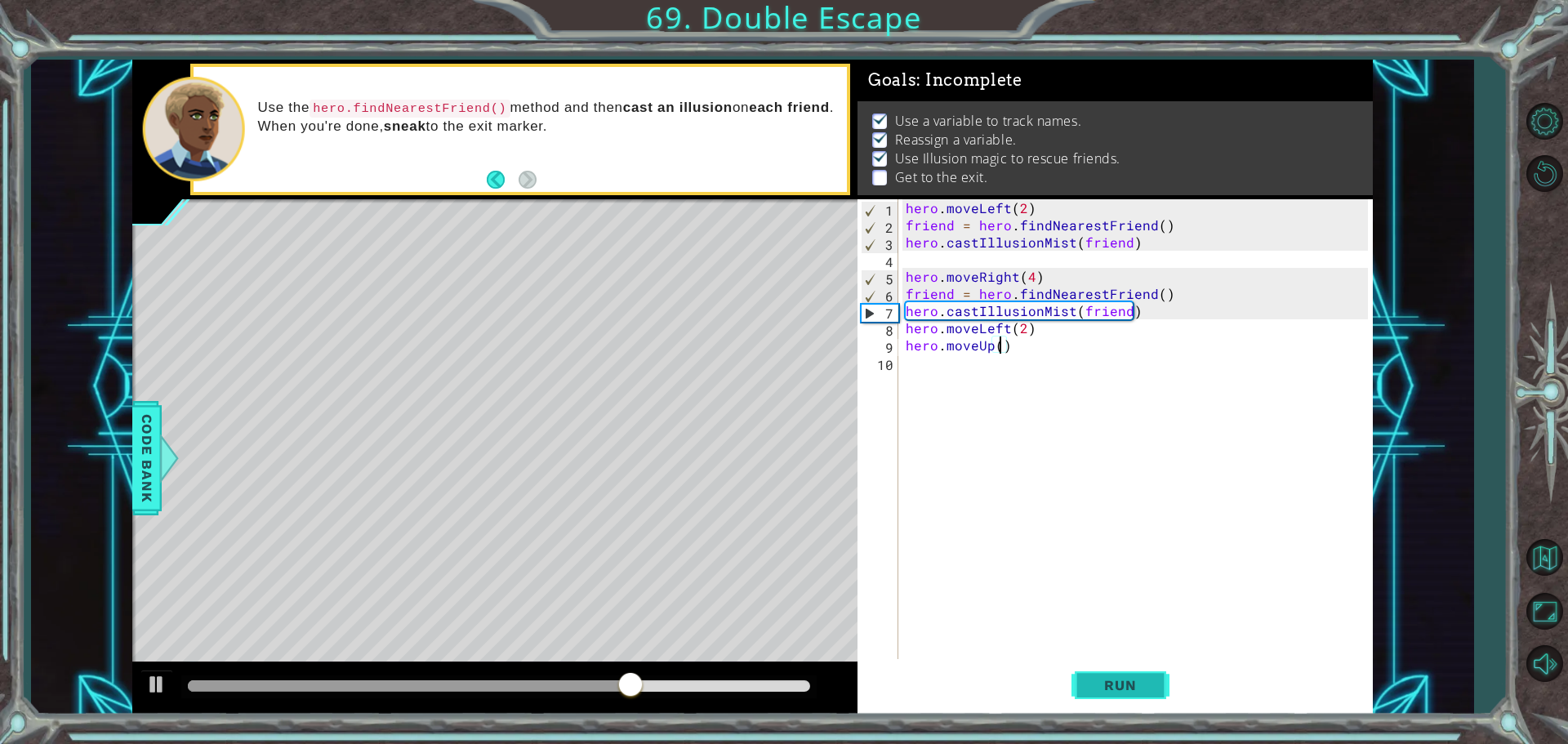
click at [1130, 693] on span "Run" at bounding box center [1120, 686] width 65 height 16
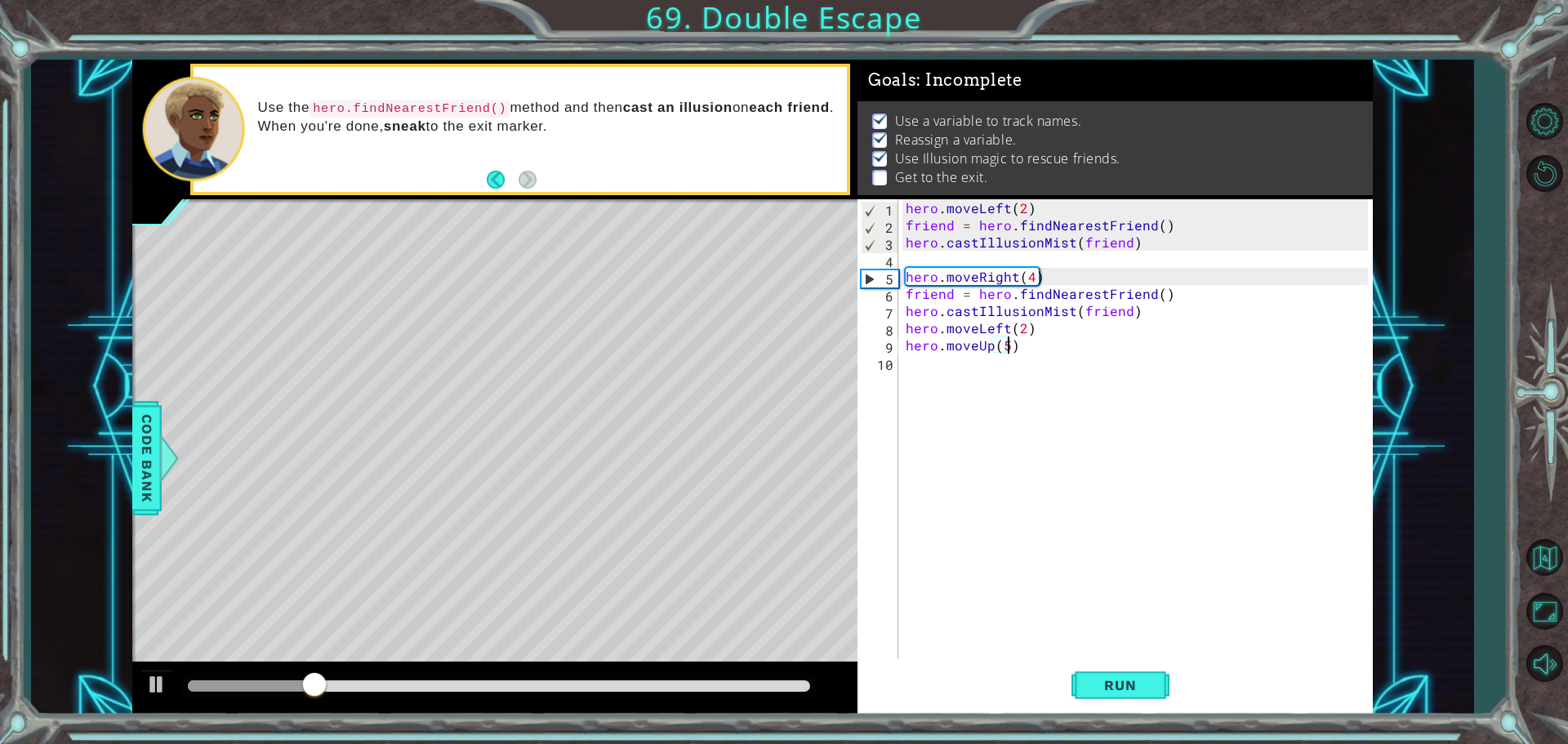
scroll to position [0, 5]
type textarea "hero.moveUp(5)"
click at [1140, 665] on button "Run" at bounding box center [1121, 685] width 98 height 52
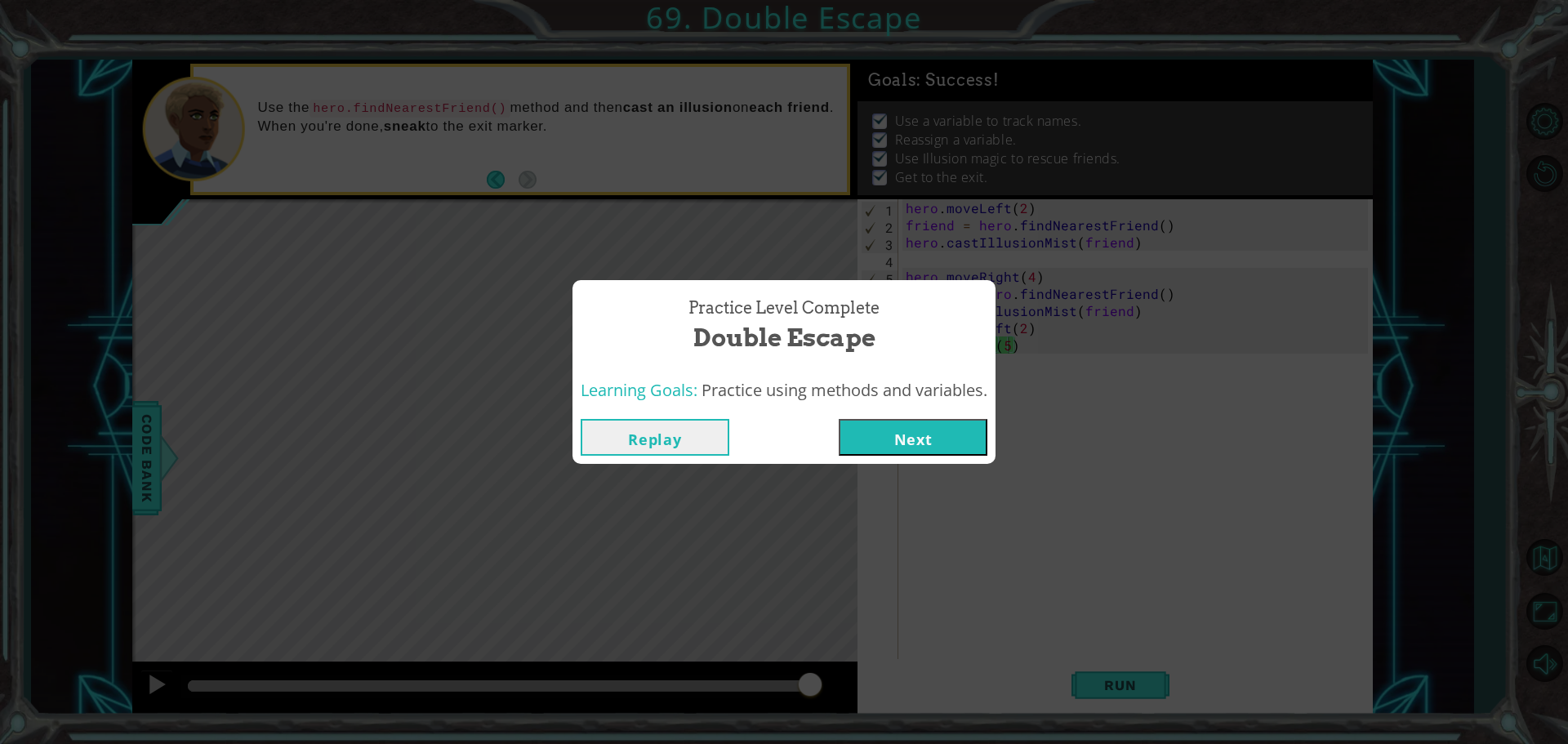
click at [906, 437] on button "Next" at bounding box center [912, 437] width 148 height 36
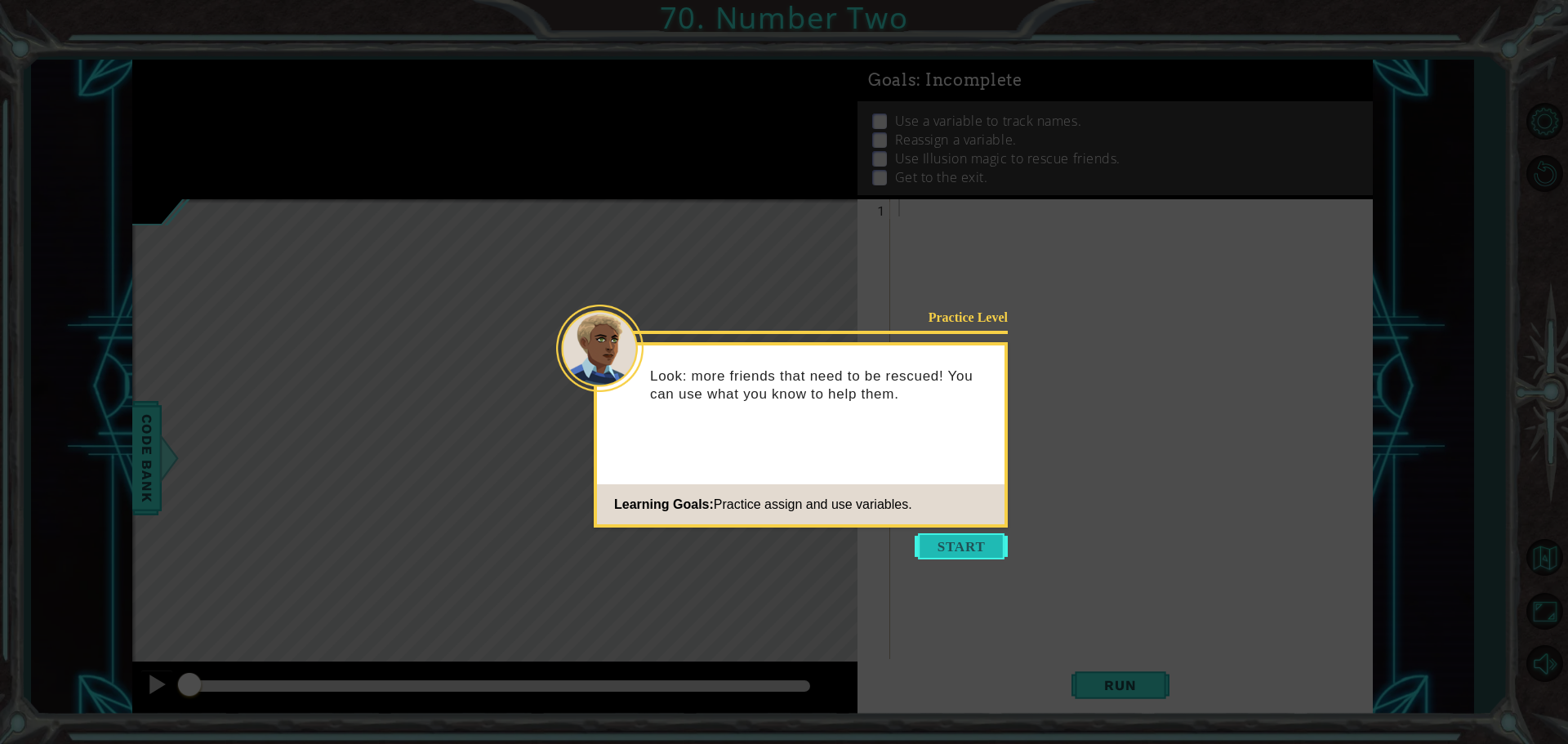
click at [953, 539] on button "Start" at bounding box center [961, 546] width 93 height 26
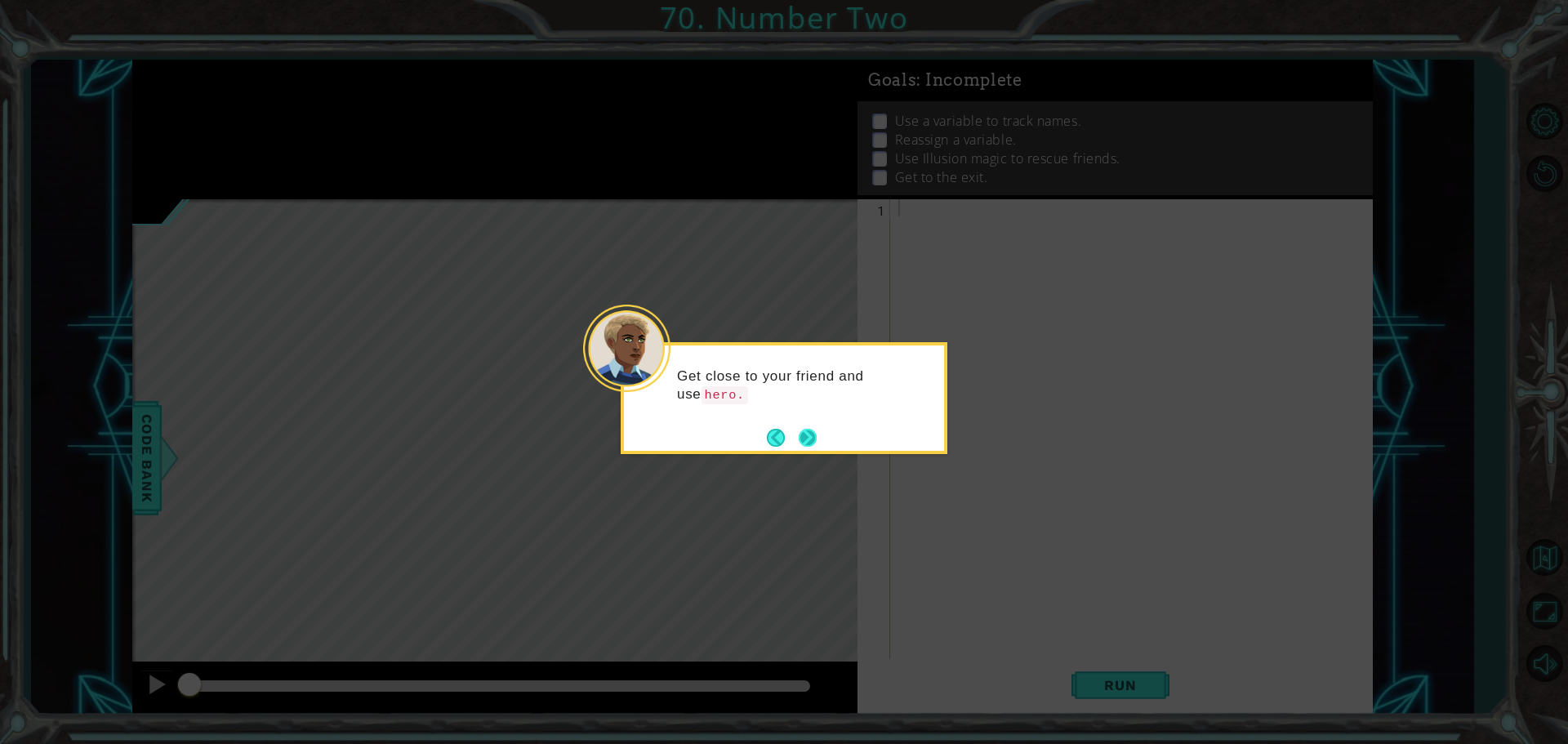
click at [817, 447] on button "Next" at bounding box center [808, 438] width 18 height 18
click at [805, 429] on button "Next" at bounding box center [808, 438] width 18 height 18
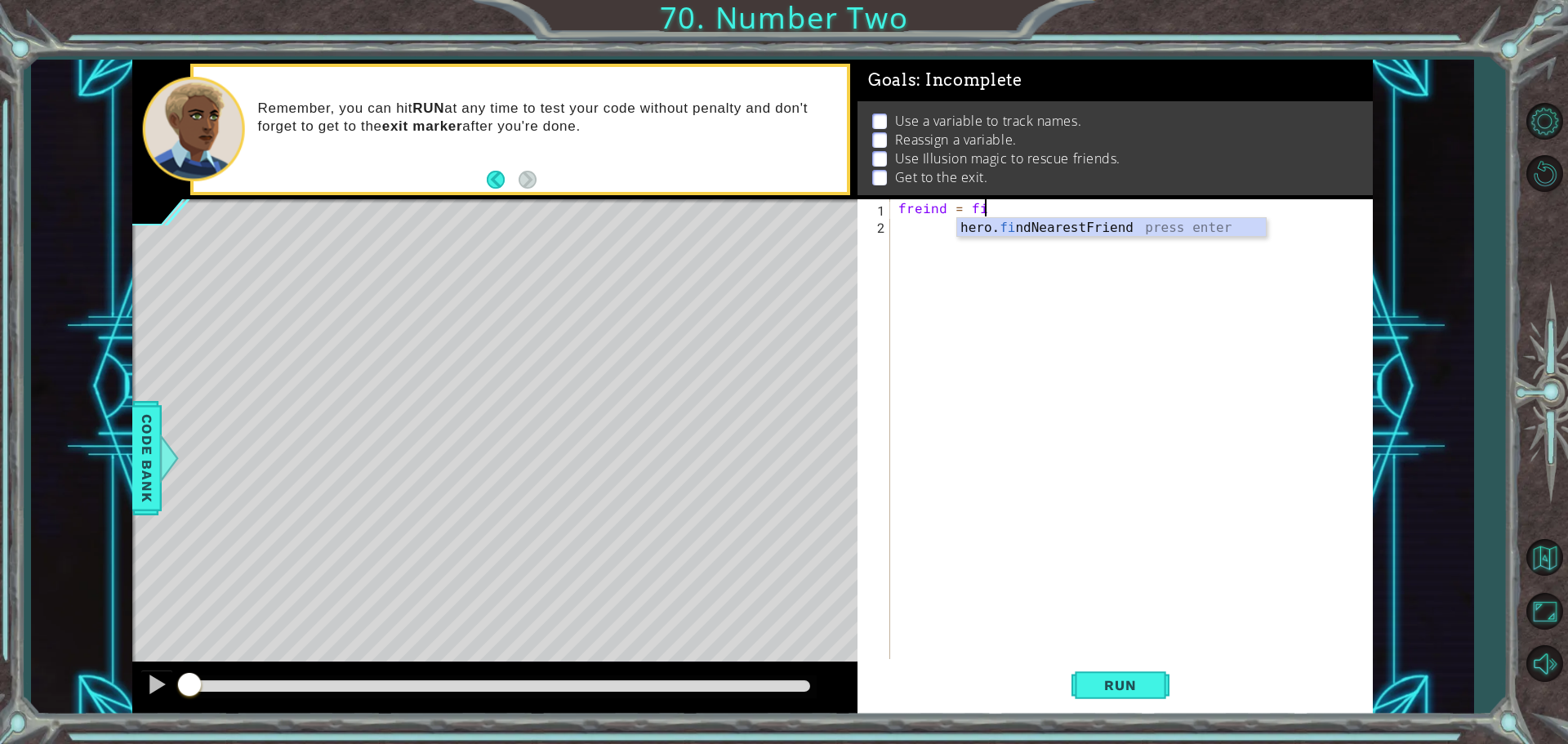
scroll to position [0, 5]
type textarea "freind = find"
click at [1030, 228] on div "hero. find NearestFriend press enter" at bounding box center [1111, 247] width 308 height 59
click at [1006, 206] on div "freind = hero . findNearestFriend ( )" at bounding box center [1135, 447] width 481 height 498
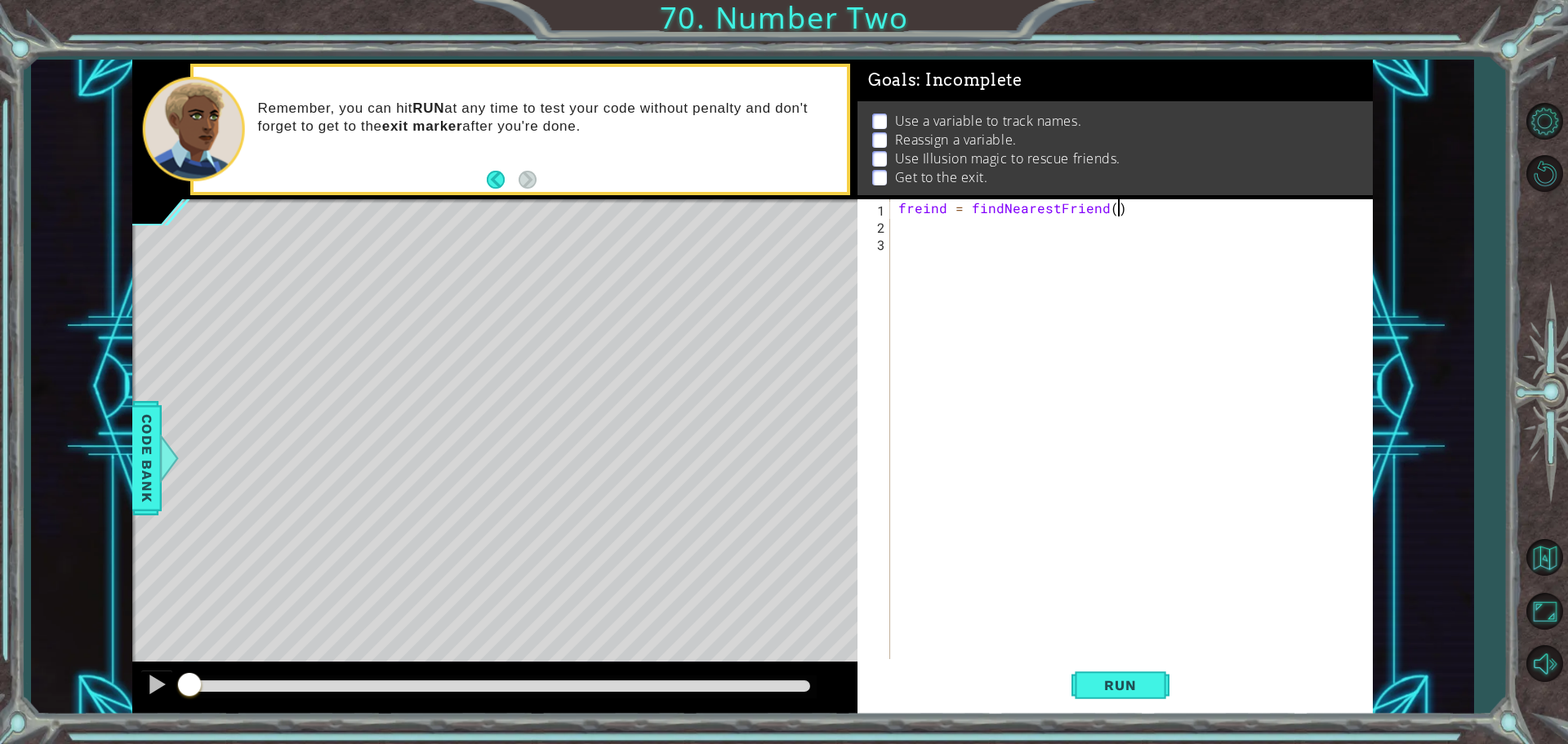
click at [1128, 209] on div "freind = findNearestFriend ( )" at bounding box center [1135, 447] width 481 height 498
type textarea "freind = findNearestFriend"
click at [935, 427] on div "freind = findNearestFriend" at bounding box center [1135, 447] width 481 height 498
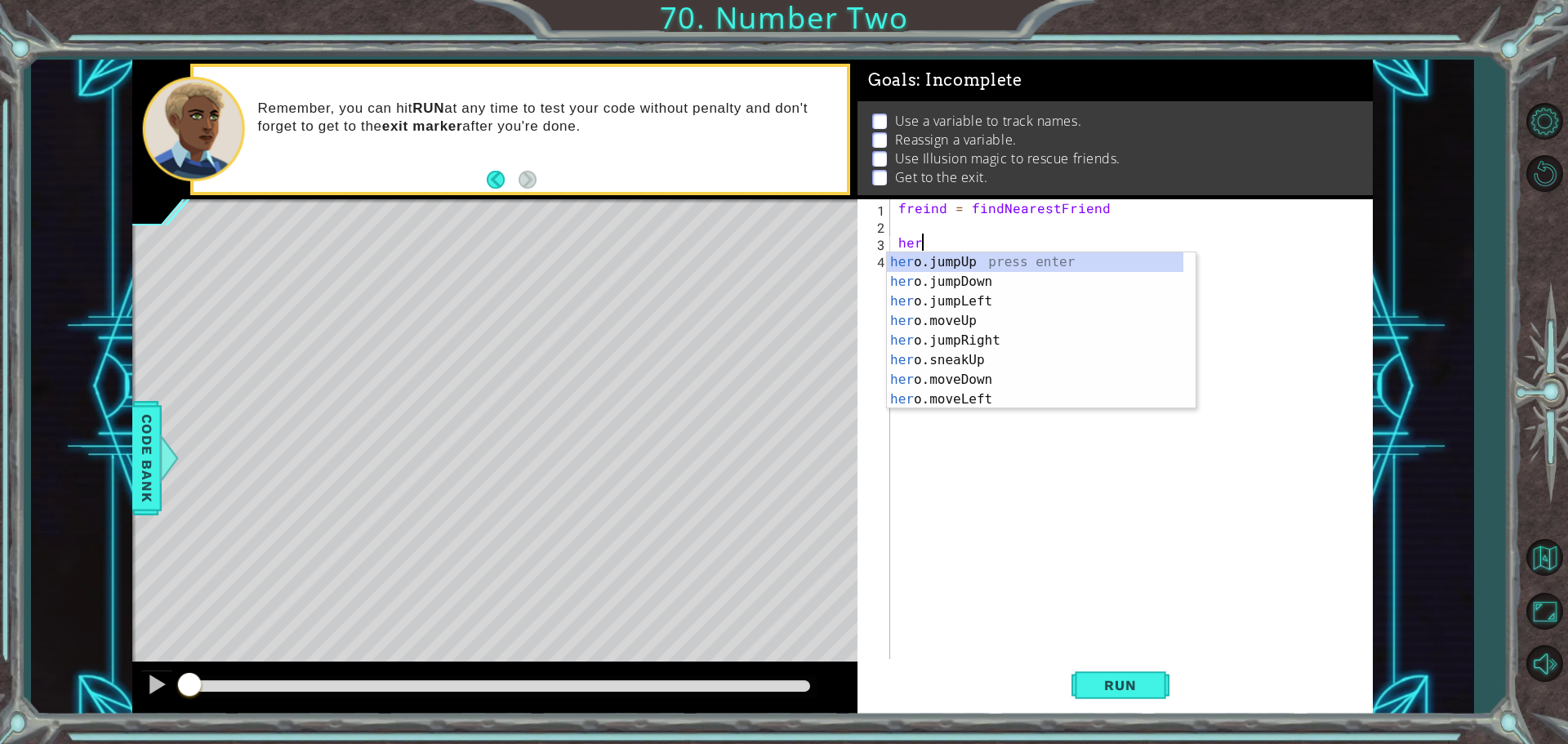
scroll to position [0, 1]
click at [985, 335] on div "hero .jumpUp press enter hero .jumpDown press enter hero .jumpLeft press enter …" at bounding box center [1035, 351] width 297 height 196
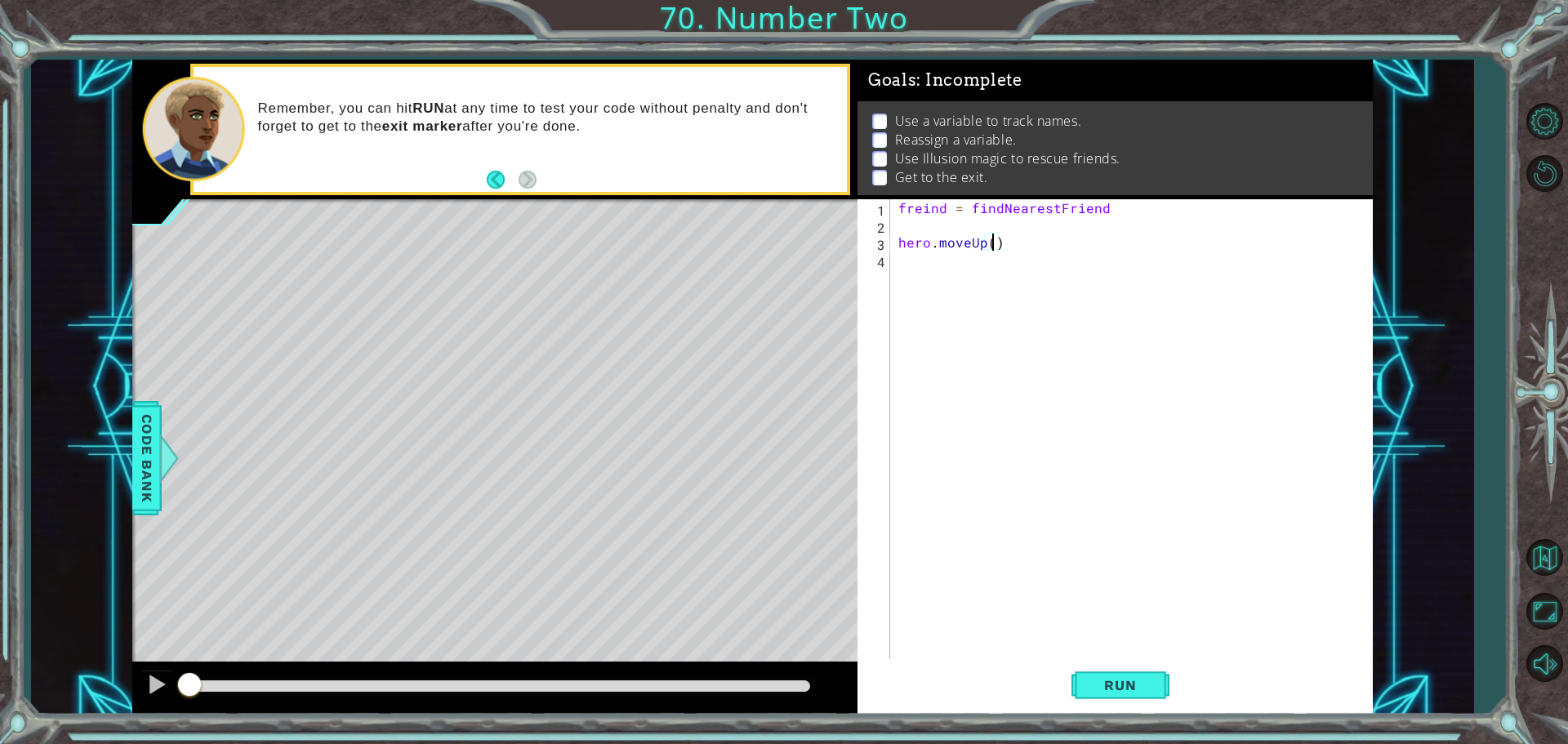
type textarea "hero.moveUp(2)"
click at [897, 260] on div "freind = findNearestFriend hero . moveUp ( 2 )" at bounding box center [1135, 447] width 481 height 498
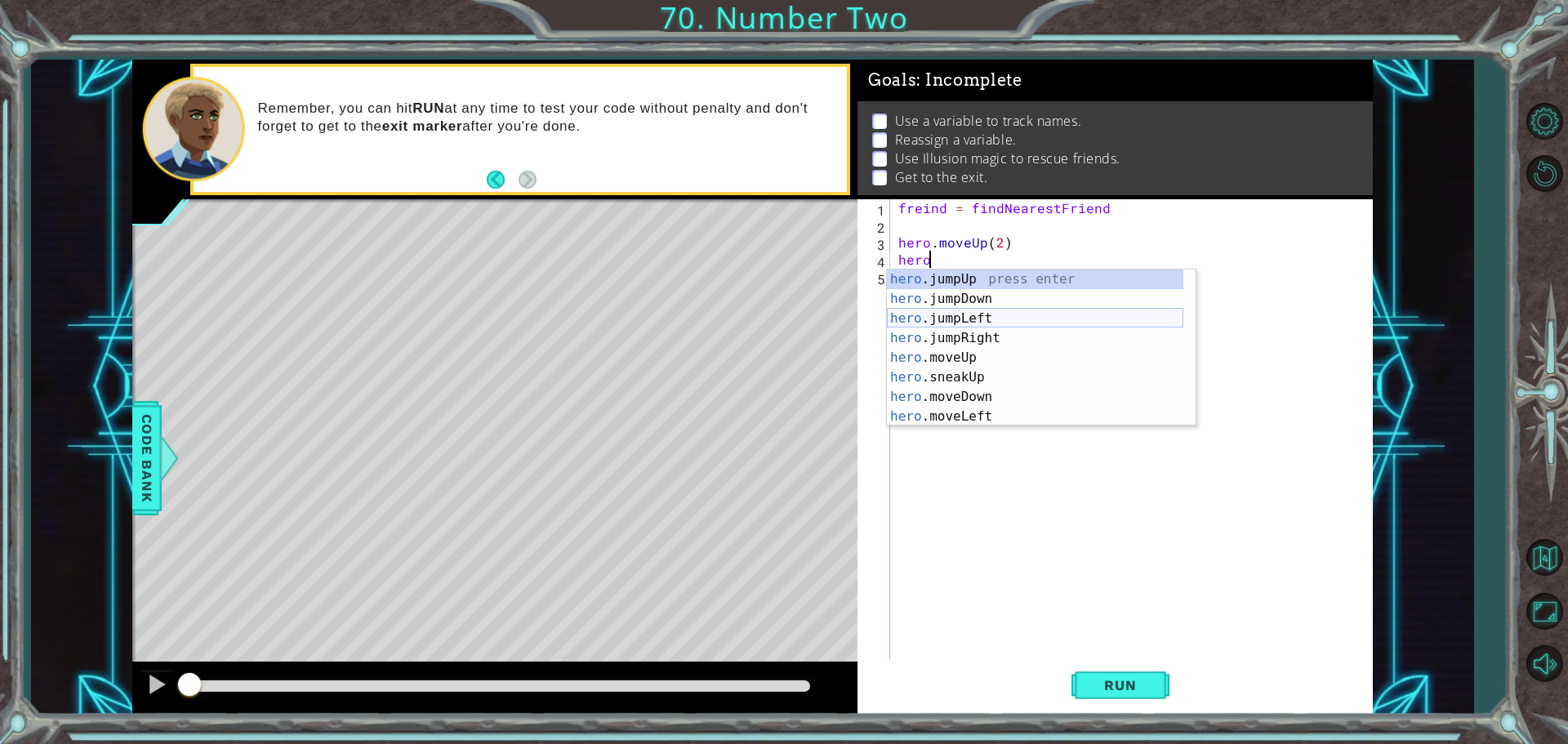
scroll to position [0, 2]
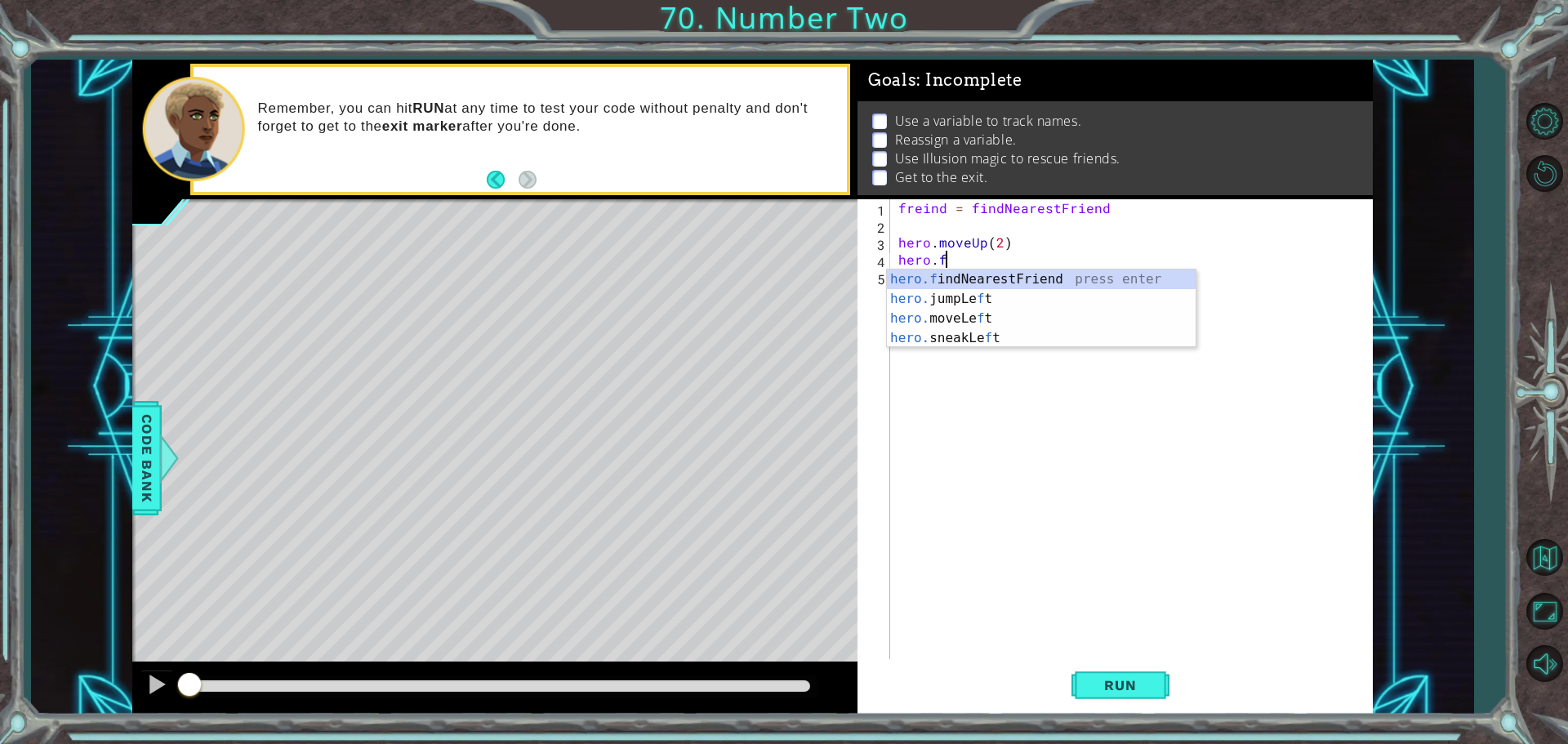
type textarea "[DOMAIN_NAME]"
click at [1033, 271] on div "[DOMAIN_NAME] ndNearestFriend press enter" at bounding box center [1040, 298] width 308 height 59
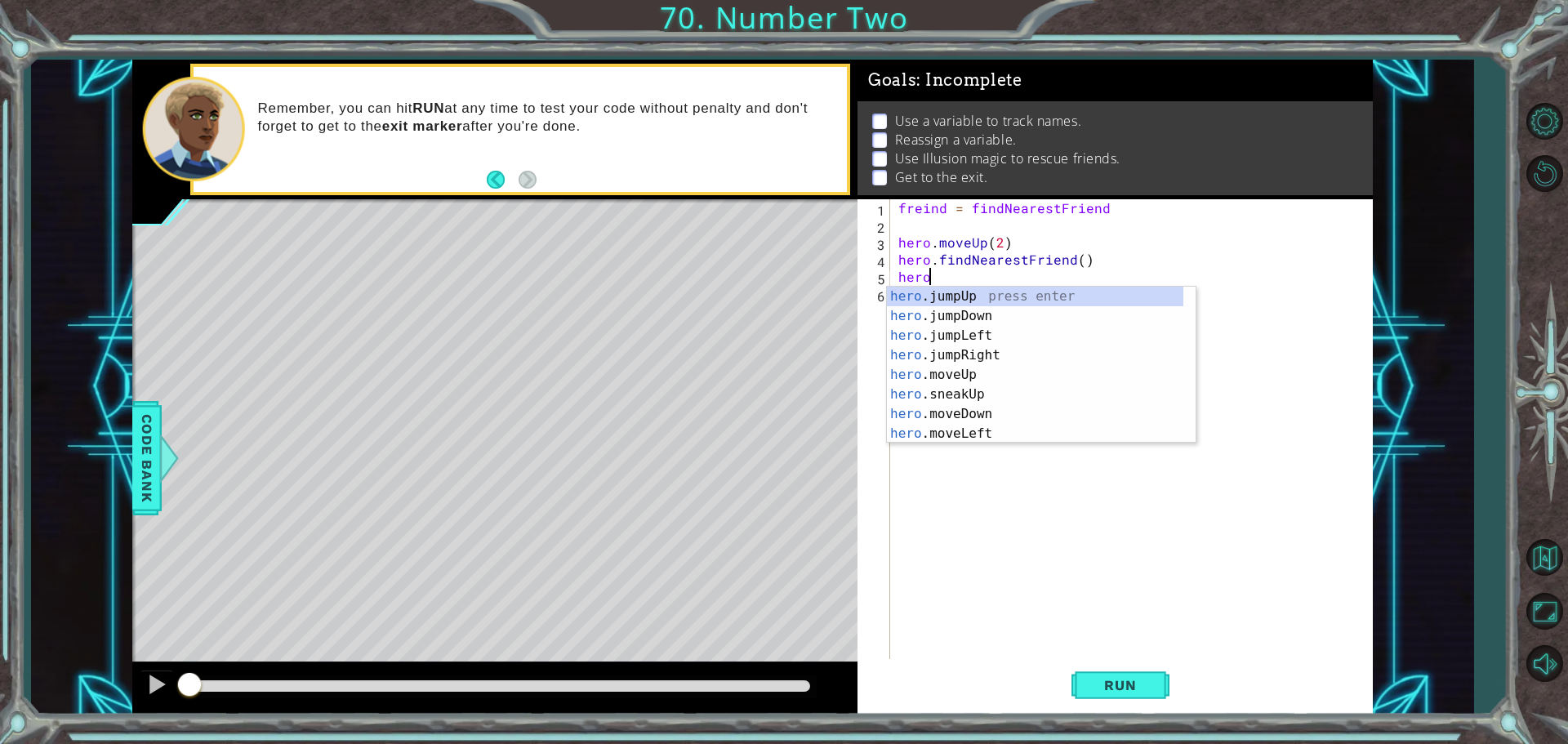
scroll to position [0, 2]
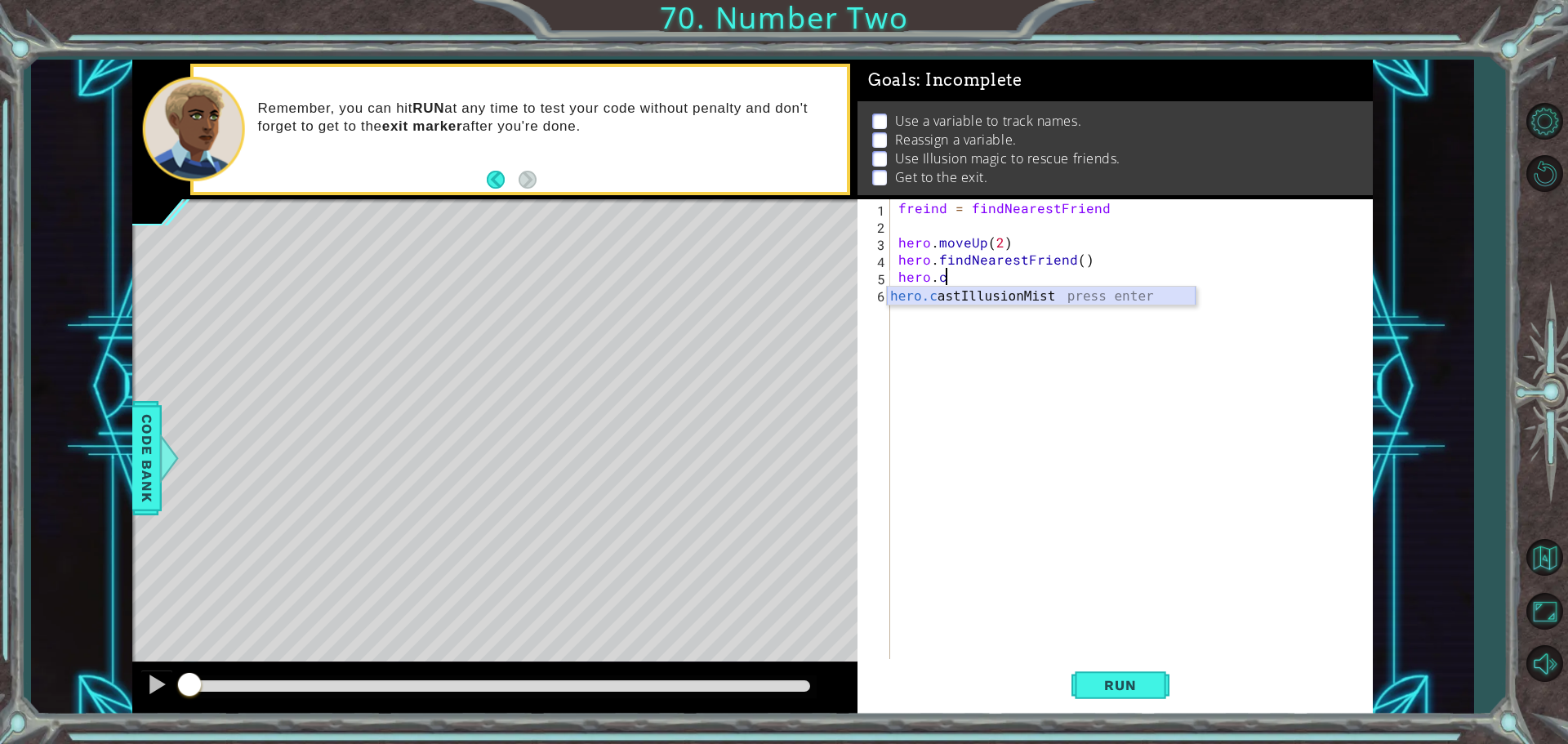
click at [1072, 294] on div "hero.c astIllusionMist press enter" at bounding box center [1040, 316] width 308 height 59
click at [929, 206] on div "freind = findNearestFriend hero . moveUp ( 2 ) hero . findNearestFriend ( ) her…" at bounding box center [1135, 447] width 481 height 498
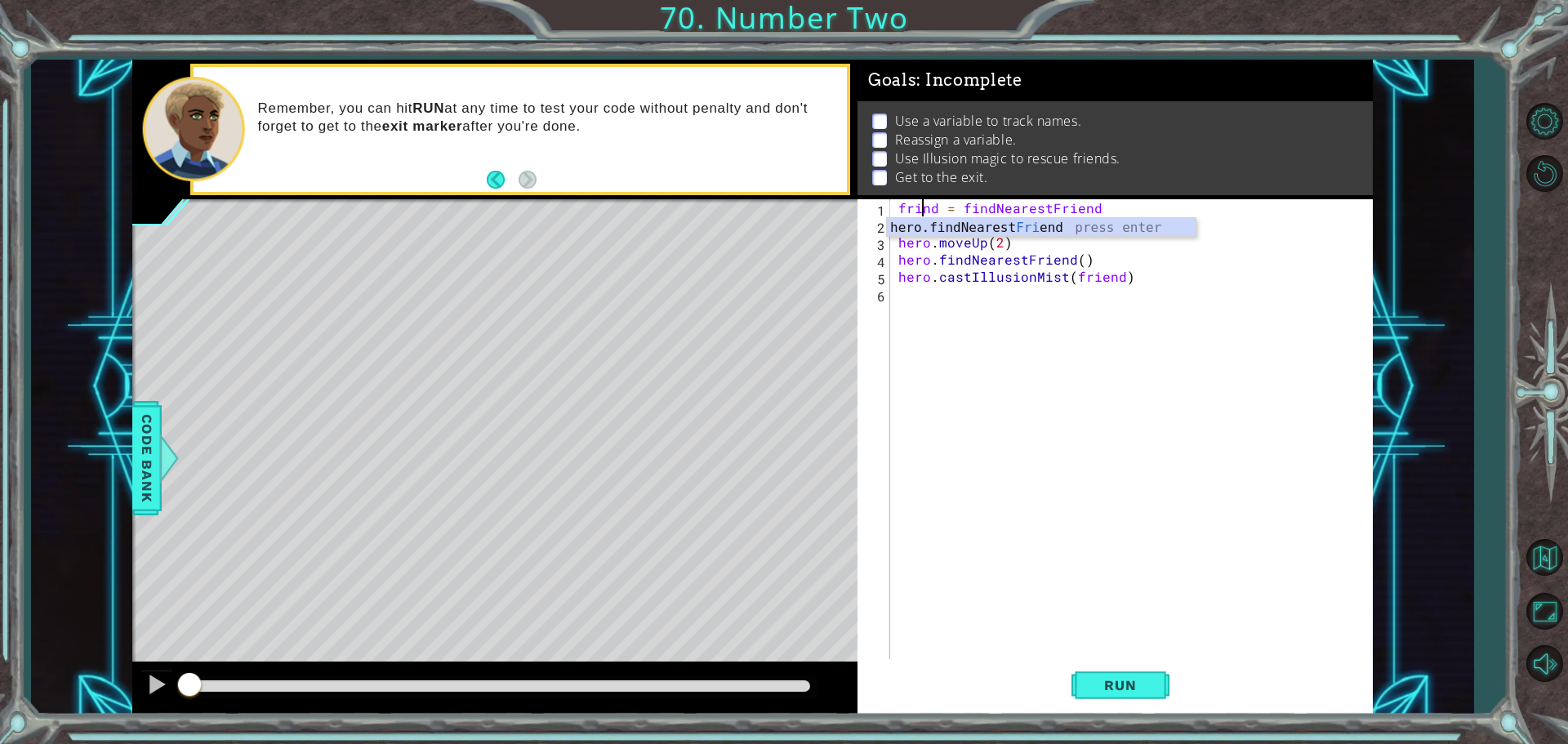
type textarea "friend = findNearestFriend"
click at [898, 293] on div "friend = findNearestFriend hero . moveUp ( 2 ) hero . findNearestFriend ( ) her…" at bounding box center [1135, 447] width 481 height 498
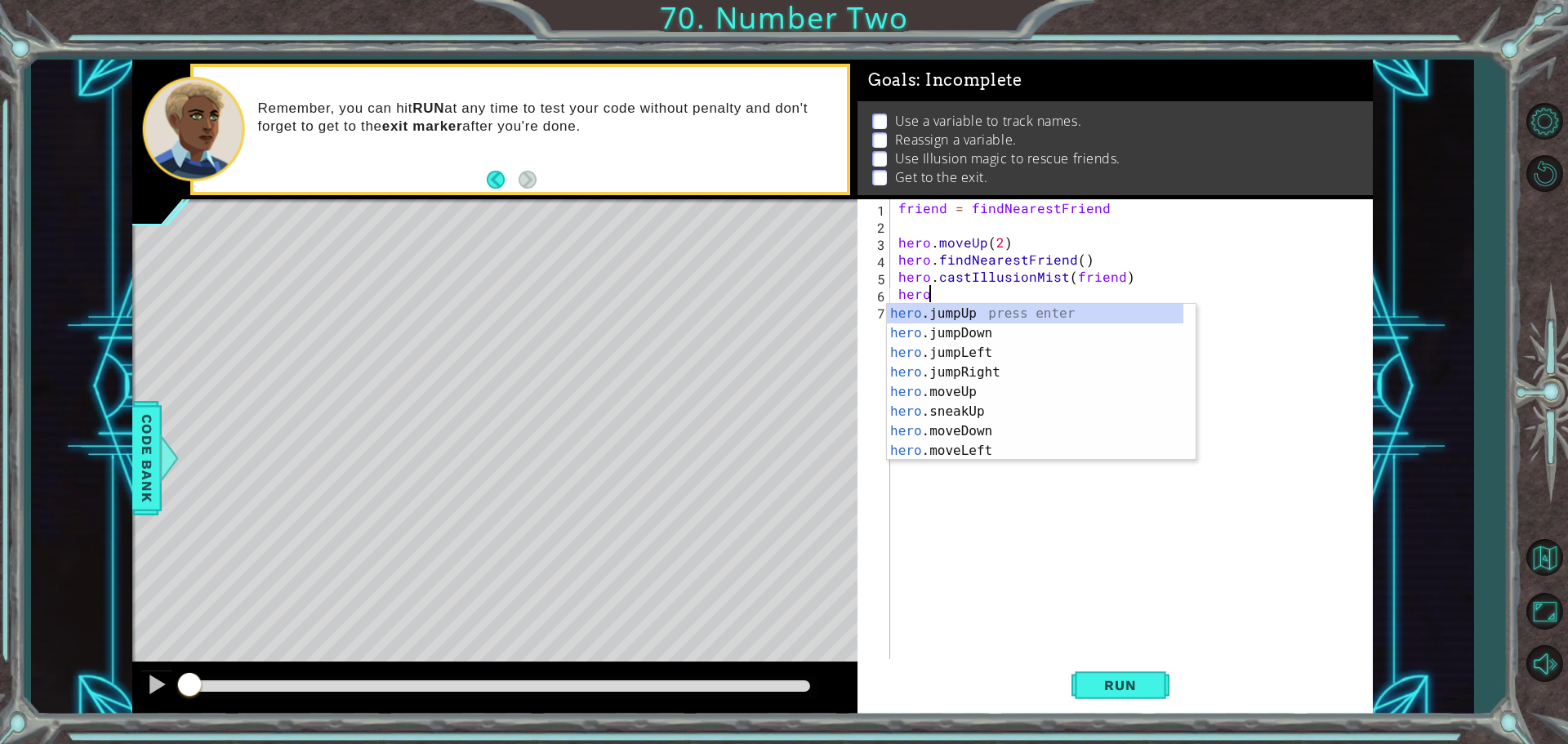
scroll to position [0, 1]
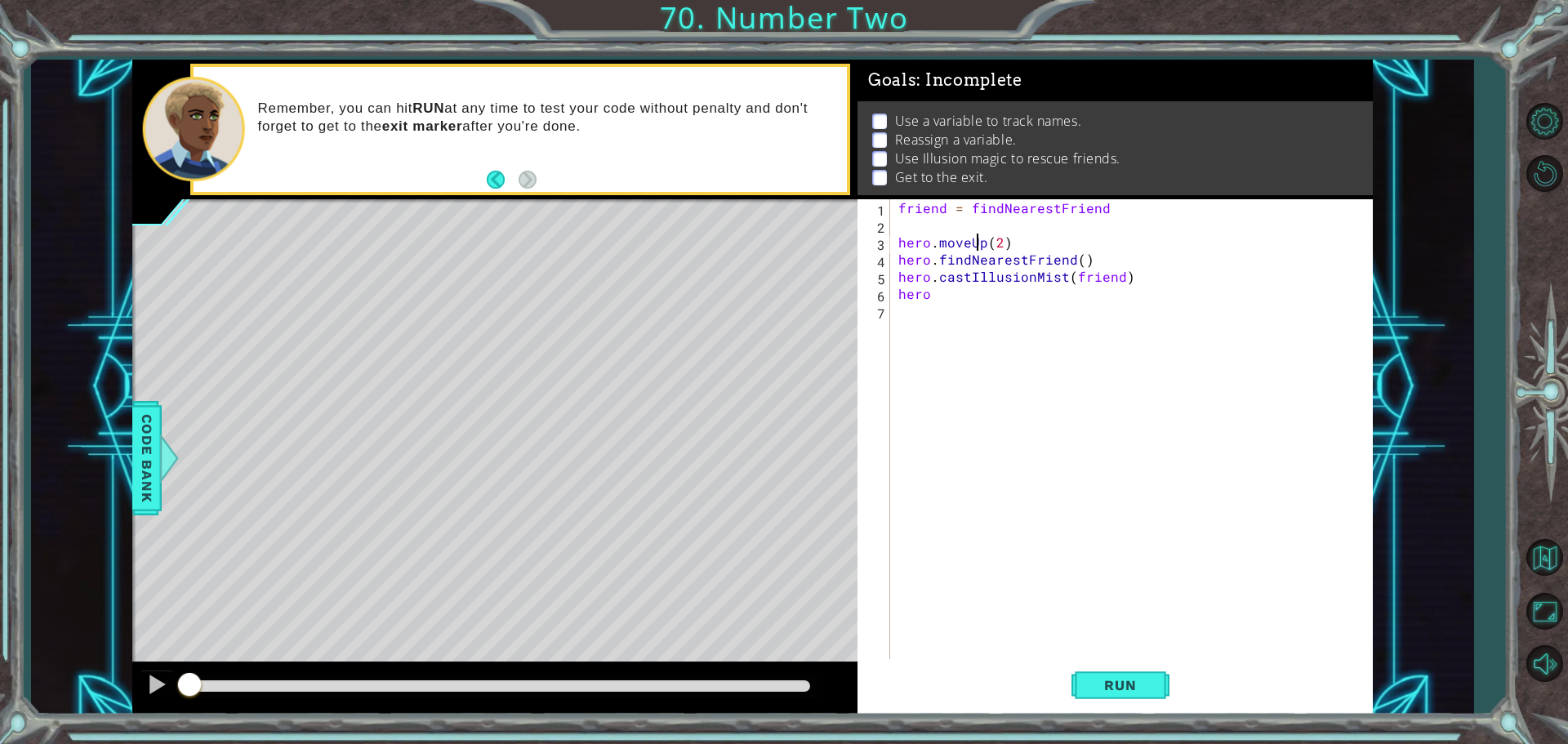
click at [980, 242] on div "friend = findNearestFriend hero . moveUp ( 2 ) hero . findNearestFriend ( ) her…" at bounding box center [1135, 447] width 481 height 498
click at [981, 242] on div "friend = findNearestFriend hero . moveUp ( 2 ) hero . findNearestFriend ( ) her…" at bounding box center [1135, 447] width 481 height 498
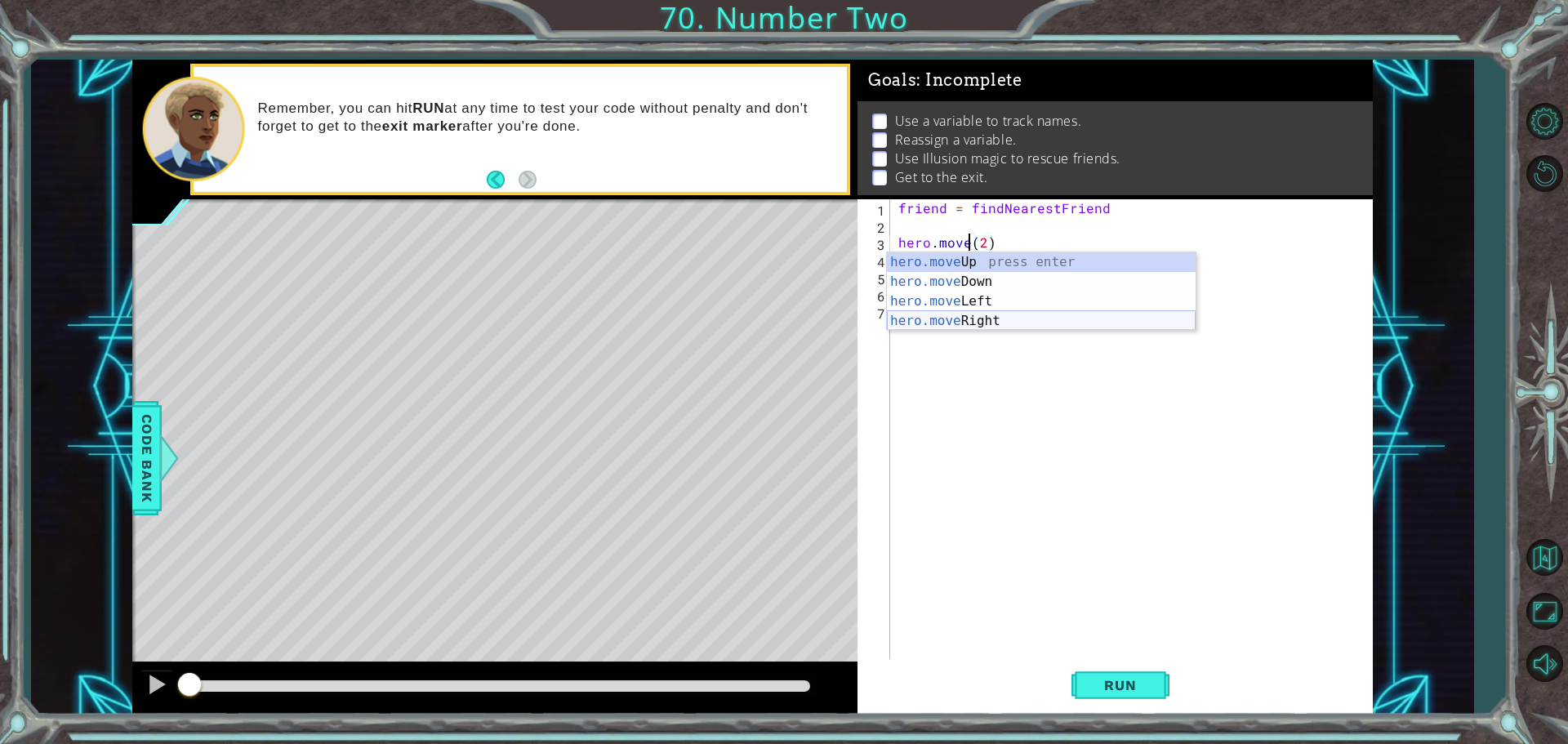
click at [928, 317] on div "hero.move Up press enter hero.move Down press enter hero.move Left press enter …" at bounding box center [1040, 311] width 308 height 117
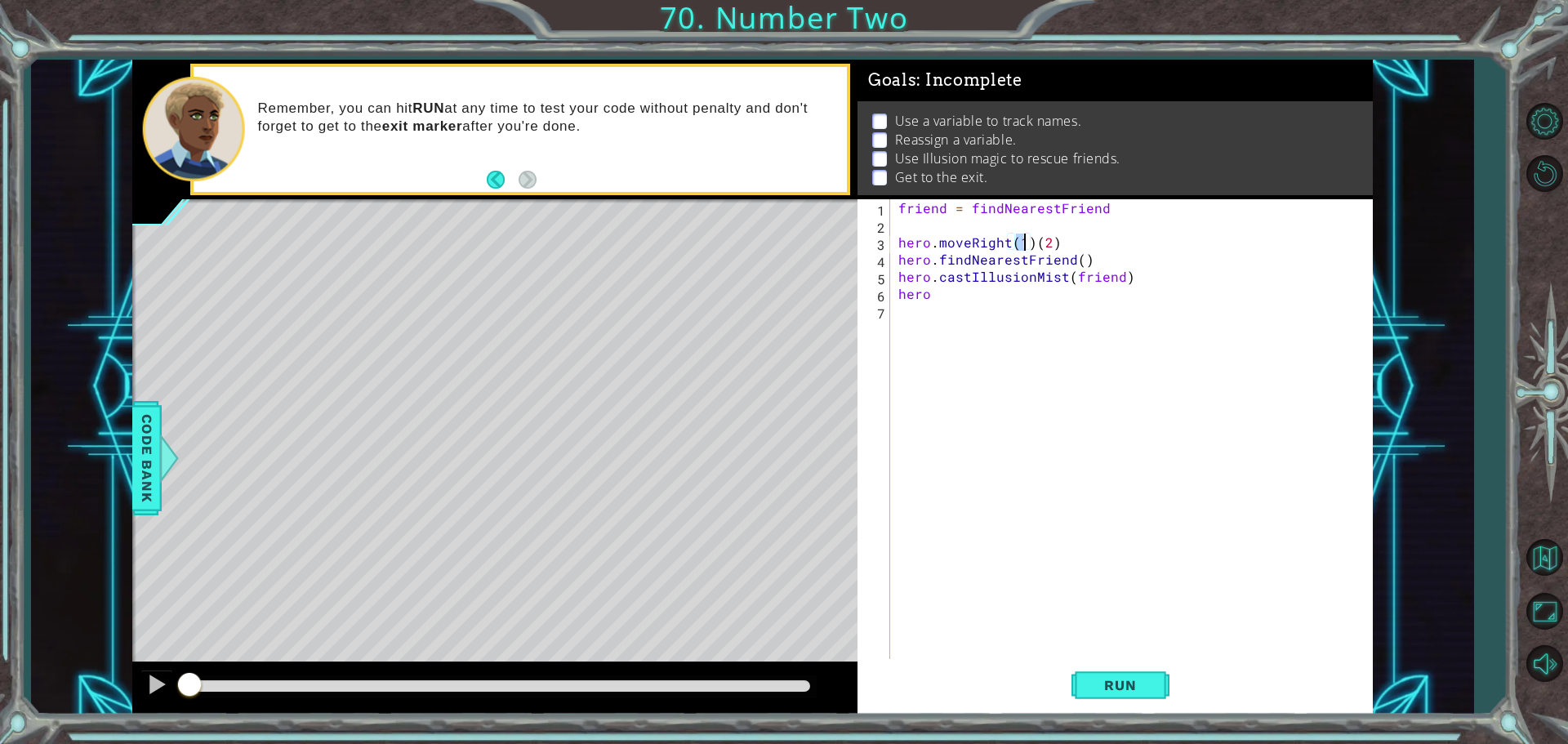
click at [1030, 243] on div "friend = findNearestFriend hero . moveRight ( 1 ) ( 2 ) hero . findNearestFrien…" at bounding box center [1135, 447] width 481 height 498
type textarea "hero.moveRight(2)"
click at [950, 311] on div "friend = findNearestFriend hero . moveRight ( 2 ) hero . findNearestFriend ( ) …" at bounding box center [1135, 447] width 481 height 498
click at [942, 294] on div "friend = findNearestFriend hero . moveRight ( 2 ) hero . findNearestFriend ( ) …" at bounding box center [1135, 447] width 481 height 498
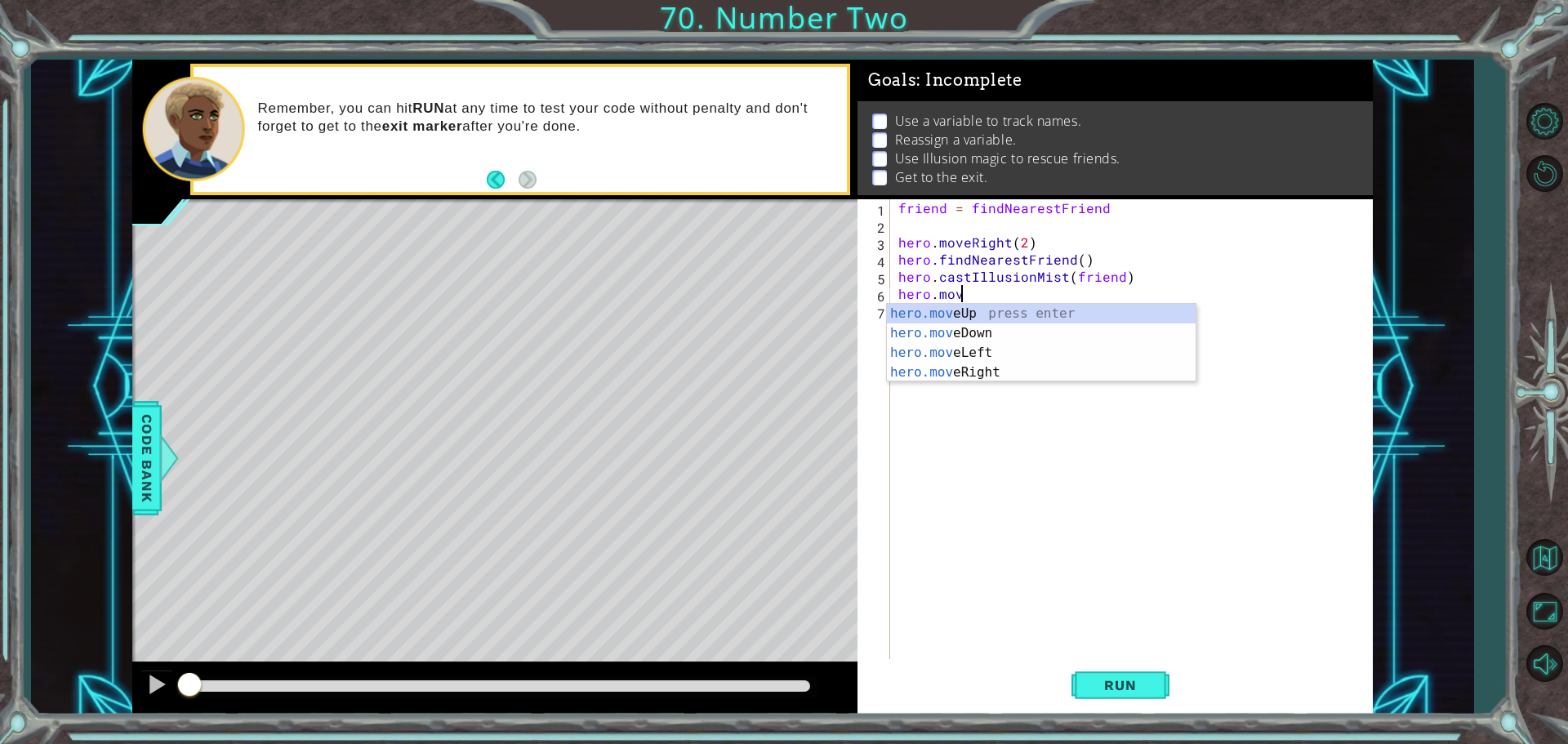
scroll to position [0, 4]
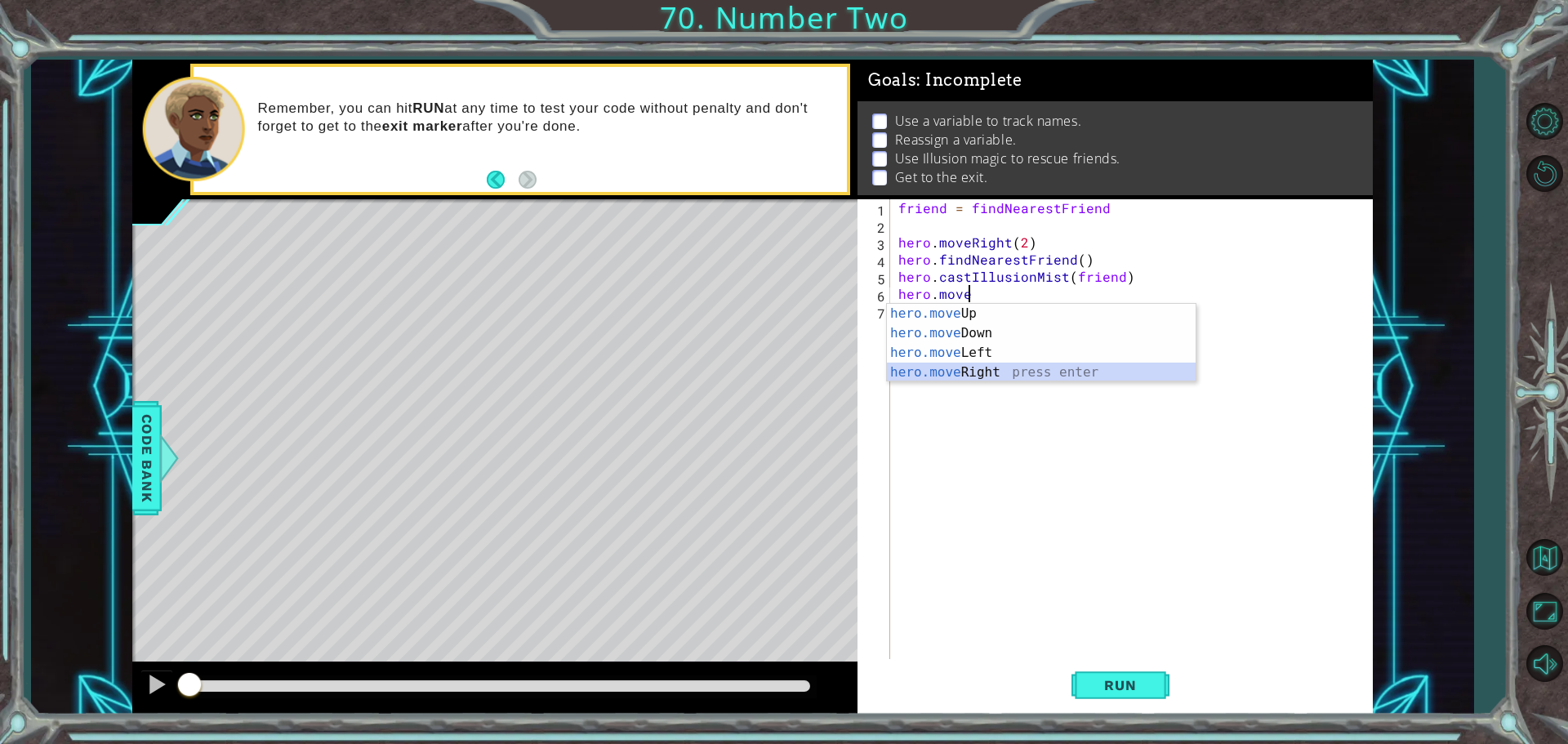
click at [1020, 367] on div "hero.move Up press enter hero.move Down press enter hero.move Left press enter …" at bounding box center [1040, 362] width 308 height 117
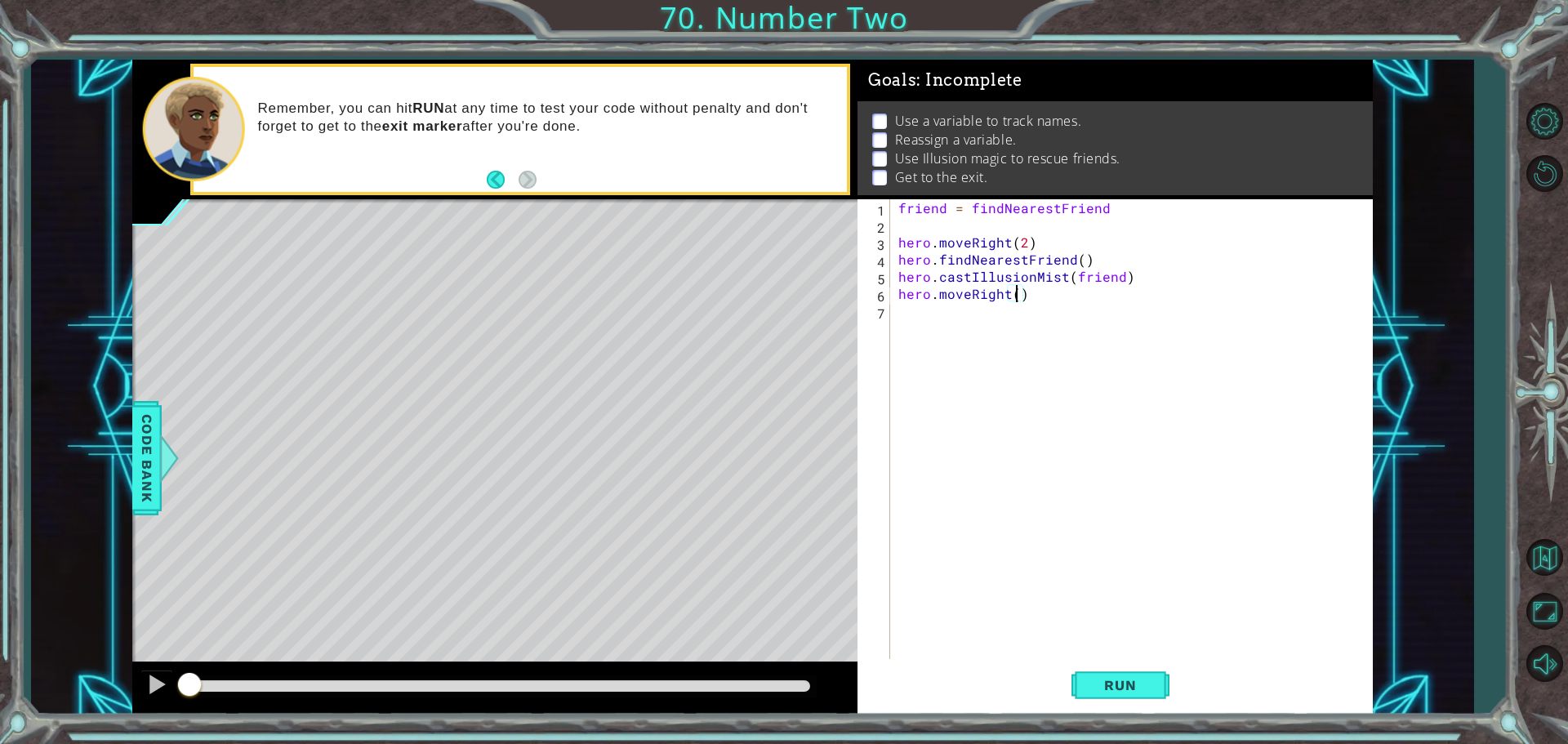
type textarea "hero.moveRight(2)"
click at [912, 316] on div "friend = findNearestFriend hero . moveRight ( 2 ) hero . findNearestFriend ( ) …" at bounding box center [1135, 447] width 481 height 498
type textarea "friend"
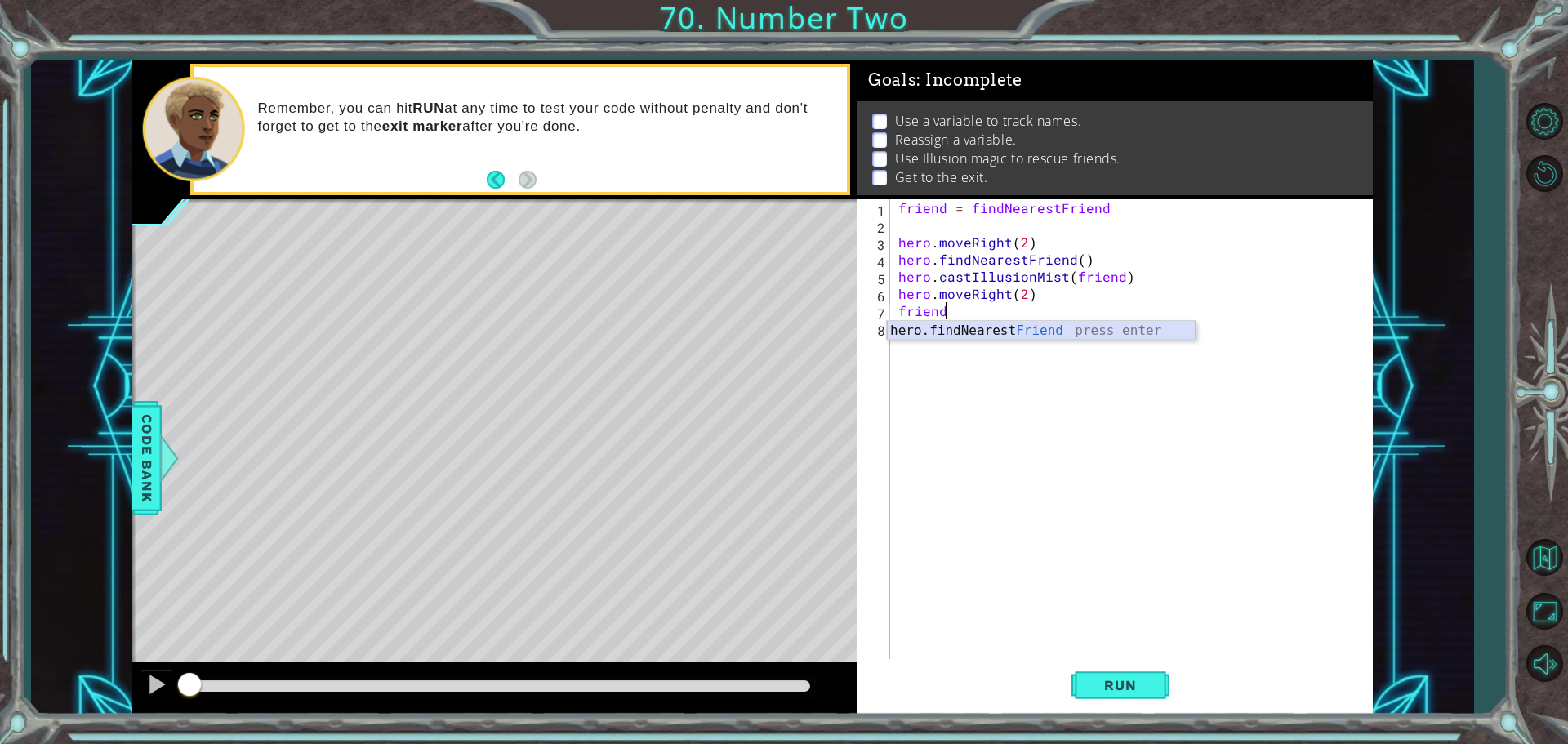
click at [1002, 328] on div "hero.findNearest Friend press enter" at bounding box center [1040, 350] width 308 height 59
click at [895, 310] on div "friend = findNearestFriend hero . moveRight ( 2 ) hero . findNearestFriend ( ) …" at bounding box center [1135, 447] width 481 height 498
click at [983, 310] on div "friend = findNearestFriend hero . moveRight ( 2 ) hero . findNearestFriend ( ) …" at bounding box center [1135, 447] width 481 height 498
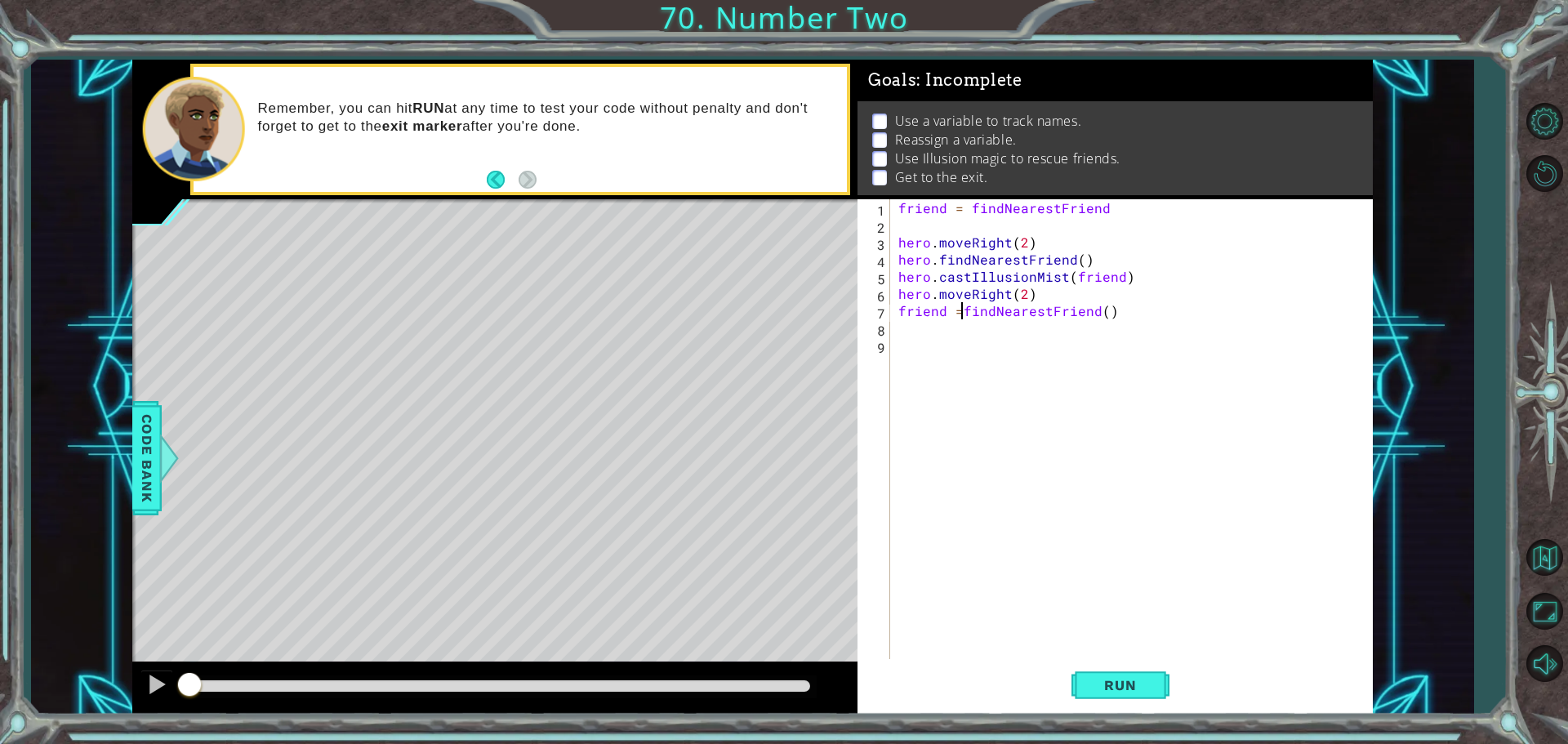
scroll to position [0, 4]
click at [1117, 309] on div "friend = findNearestFriend hero . moveRight ( 2 ) hero . findNearestFriend ( ) …" at bounding box center [1135, 447] width 481 height 498
type textarea "friend = findNearestFriend"
click at [1008, 466] on div "friend = findNearestFriend hero . moveRight ( 2 ) hero . findNearestFriend ( ) …" at bounding box center [1135, 447] width 481 height 498
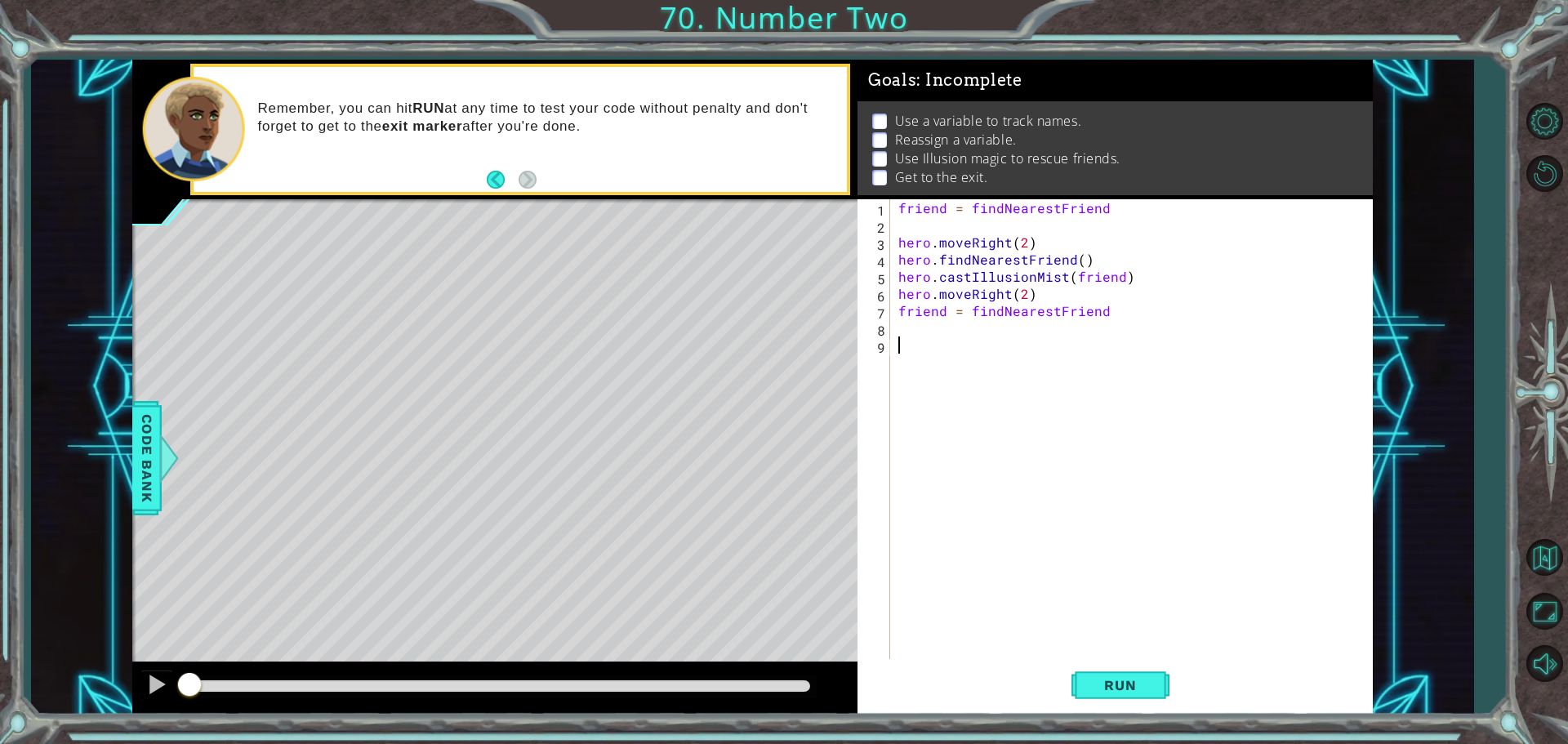
click at [897, 325] on div "friend = findNearestFriend hero . moveRight ( 2 ) hero . findNearestFriend ( ) …" at bounding box center [1135, 447] width 481 height 498
click at [989, 343] on div "hero. c astIllusionMist press enter" at bounding box center [1040, 367] width 308 height 59
click at [1121, 688] on span "Run" at bounding box center [1120, 686] width 65 height 16
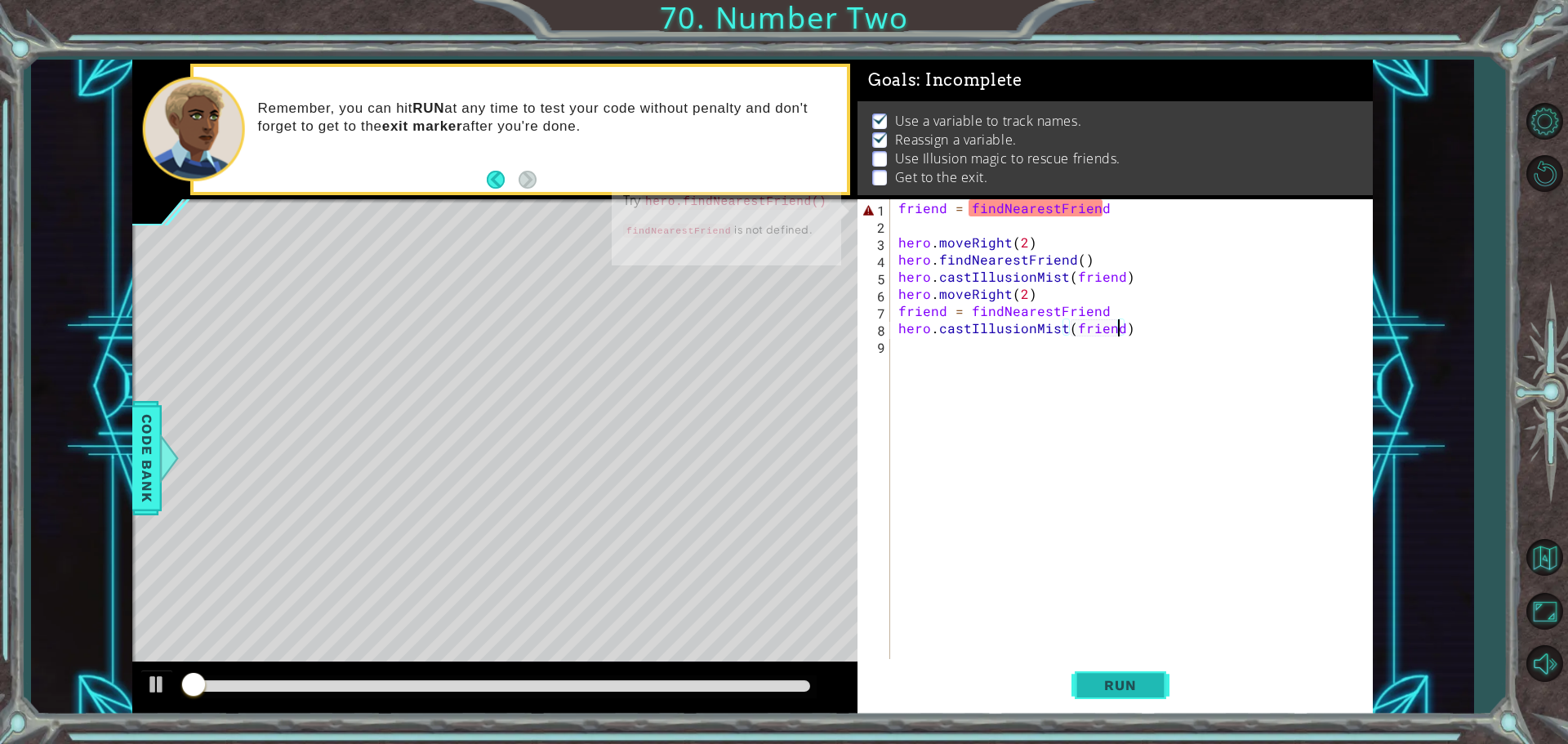
scroll to position [8, 0]
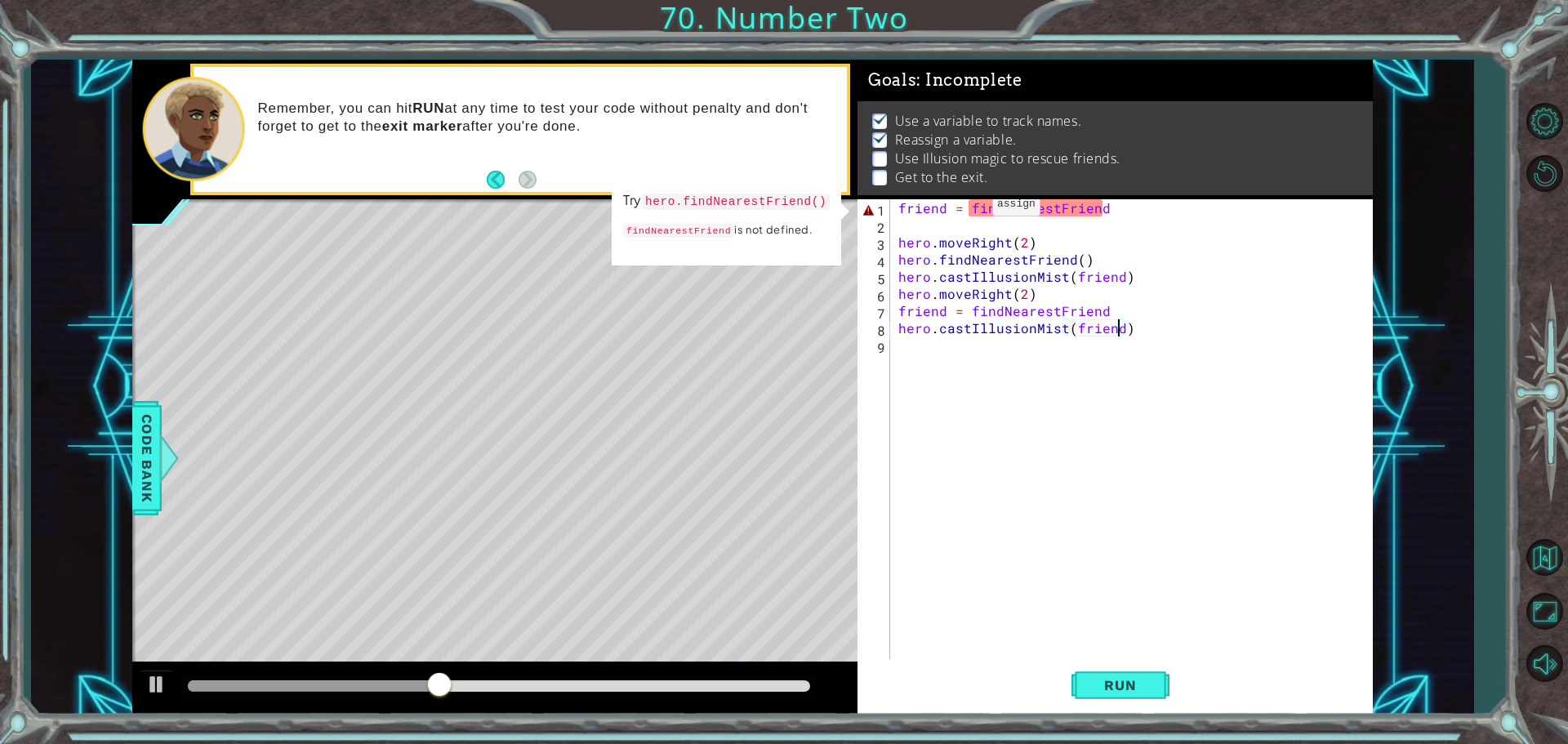
click at [965, 208] on div "friend = findNearestFriend hero . moveRight ( 2 ) hero . findNearestFriend ( ) …" at bounding box center [1135, 447] width 481 height 498
click at [966, 206] on div "friend = findNearestFriend hero . moveRight ( 2 ) hero . findNearestFriend ( ) …" at bounding box center [1135, 447] width 481 height 498
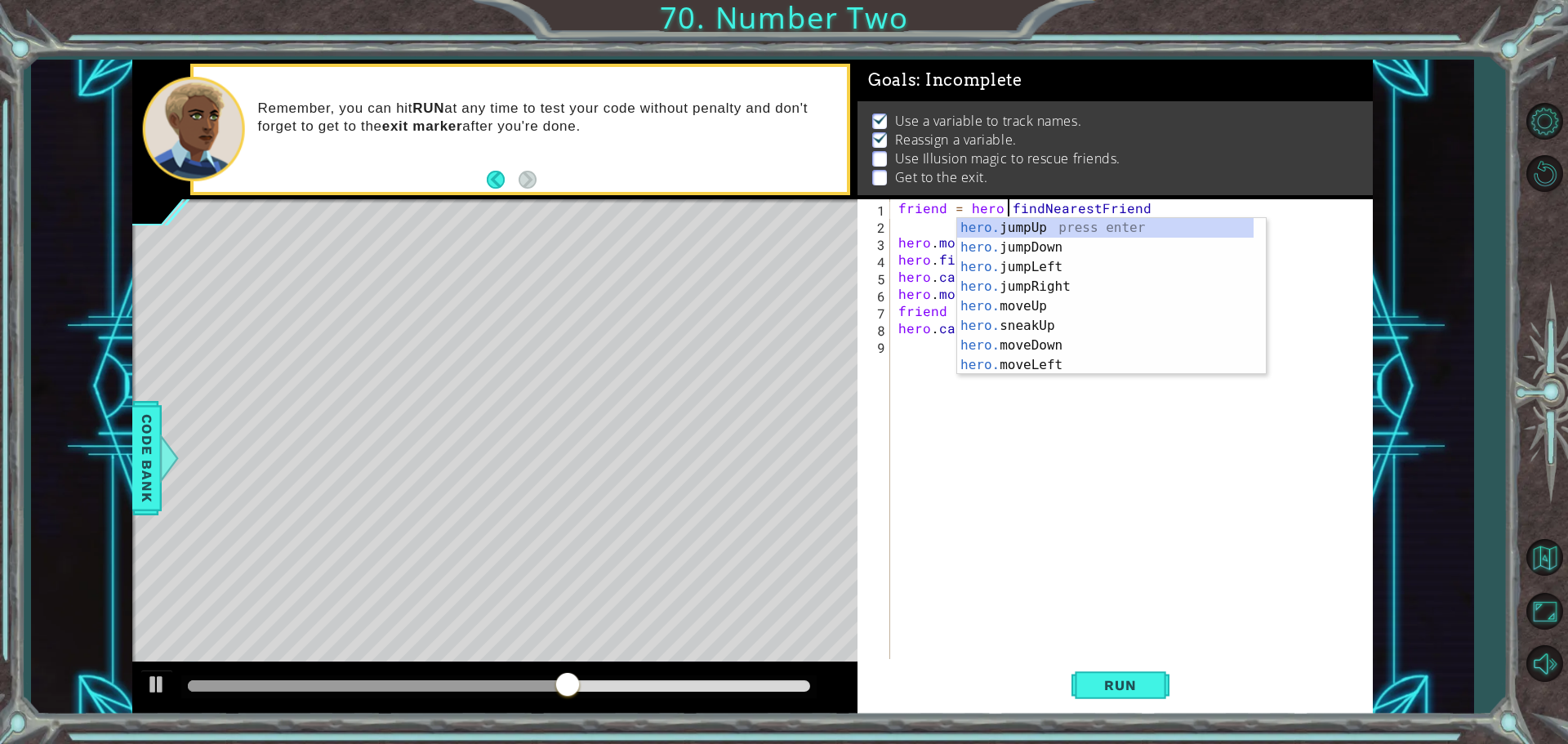
scroll to position [0, 6]
click at [1147, 206] on div "friend = hero . findNearestFriend hero . moveRight ( 2 ) hero . findNearestFrie…" at bounding box center [1135, 447] width 481 height 498
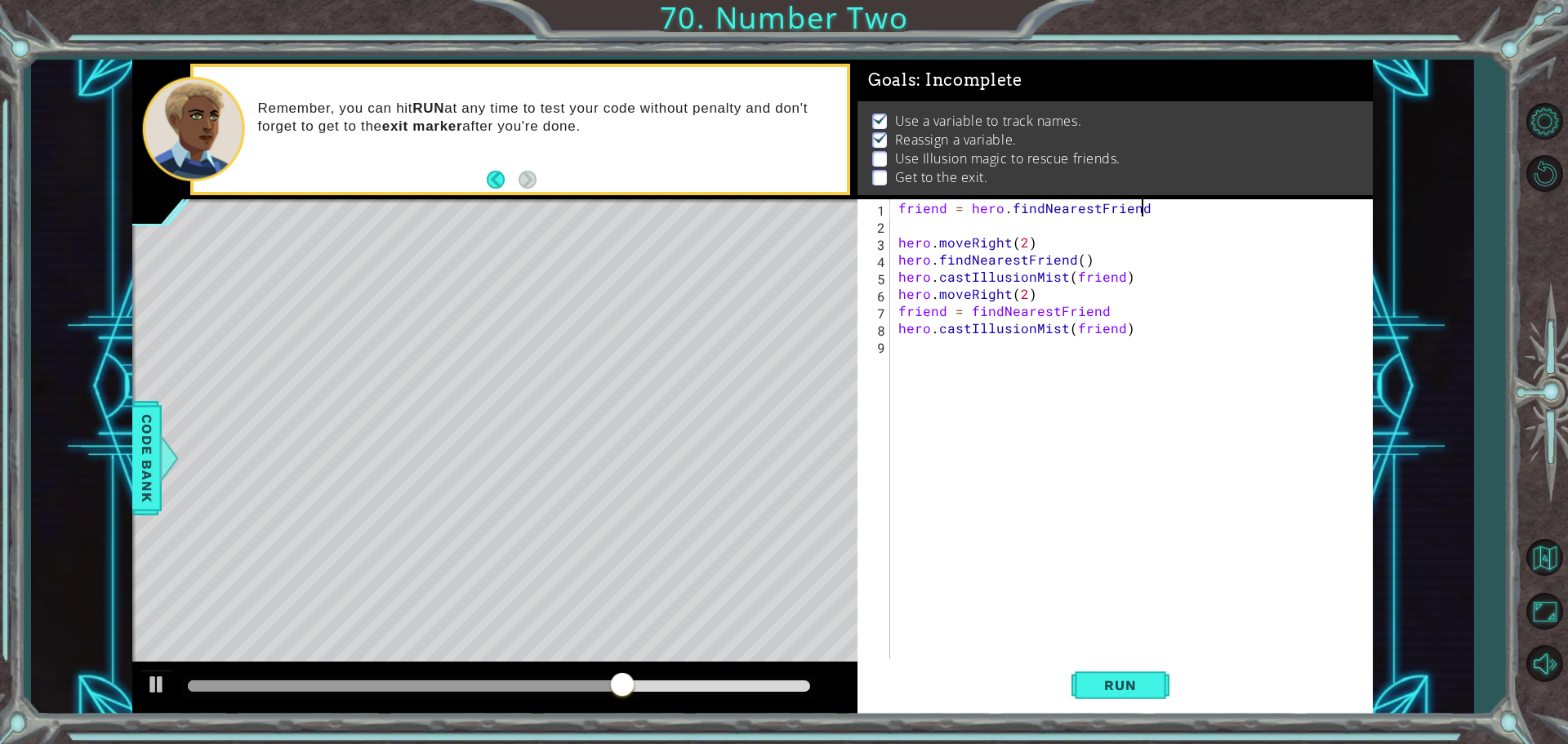
scroll to position [0, 15]
click at [1104, 685] on span "Run" at bounding box center [1120, 686] width 65 height 16
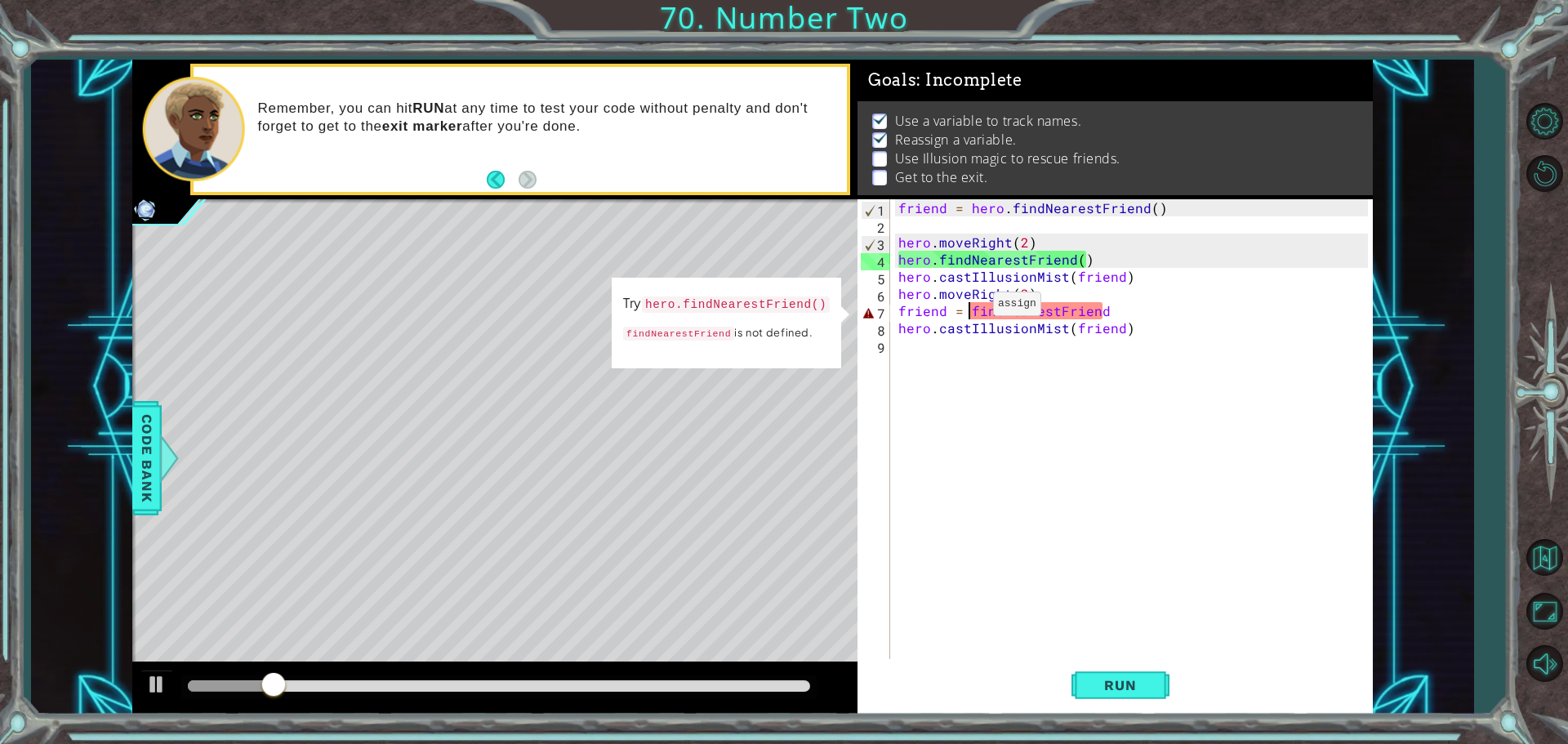
click at [966, 308] on div "friend = hero . findNearestFriend ( ) hero . moveRight ( 2 ) hero . findNearest…" at bounding box center [1135, 447] width 481 height 498
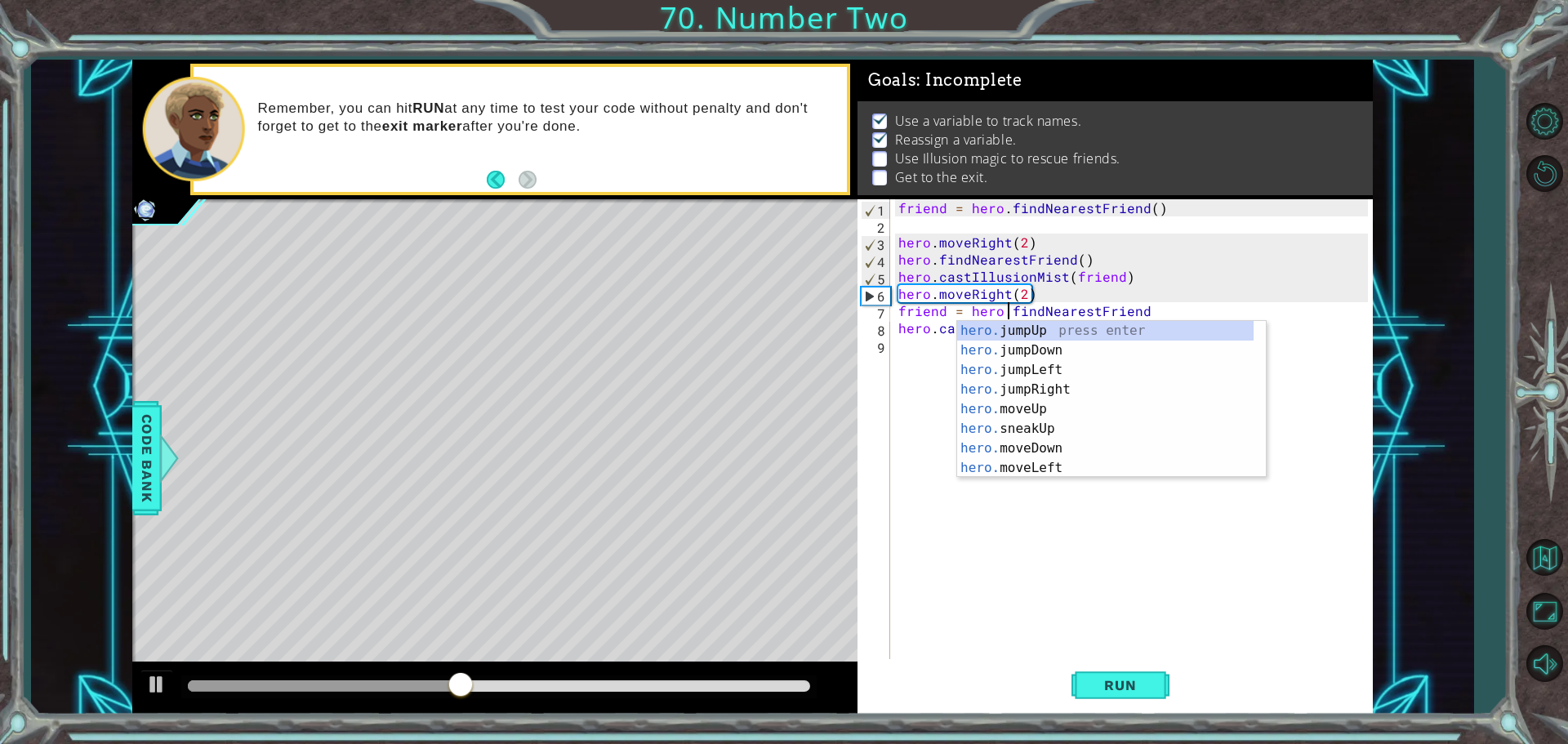
scroll to position [0, 6]
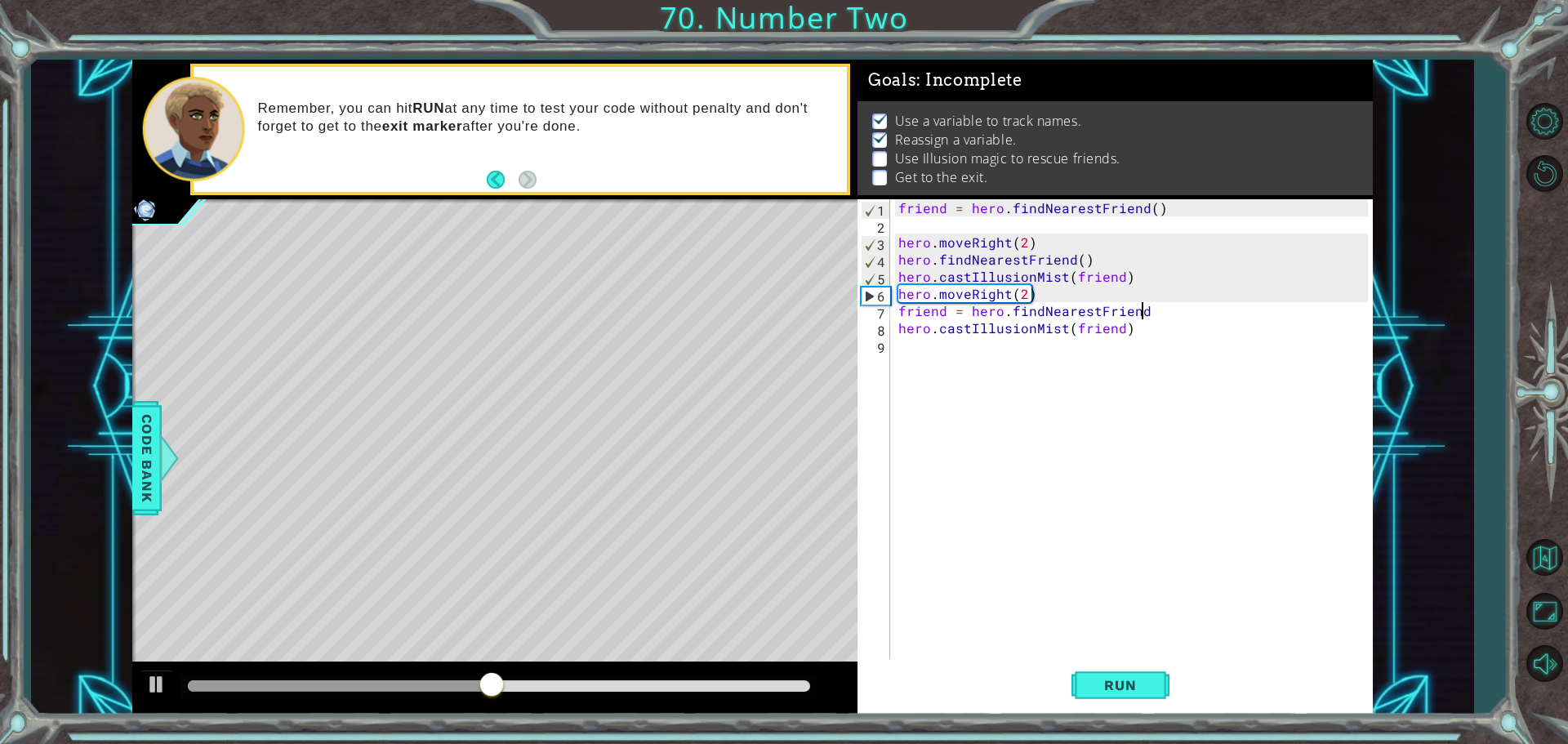
click at [1149, 312] on div "friend = hero . findNearestFriend ( ) hero . moveRight ( 2 ) hero . findNearest…" at bounding box center [1135, 447] width 481 height 498
type textarea "friend = hero.findNearestFriend()"
click at [1101, 682] on span "Run" at bounding box center [1120, 686] width 65 height 16
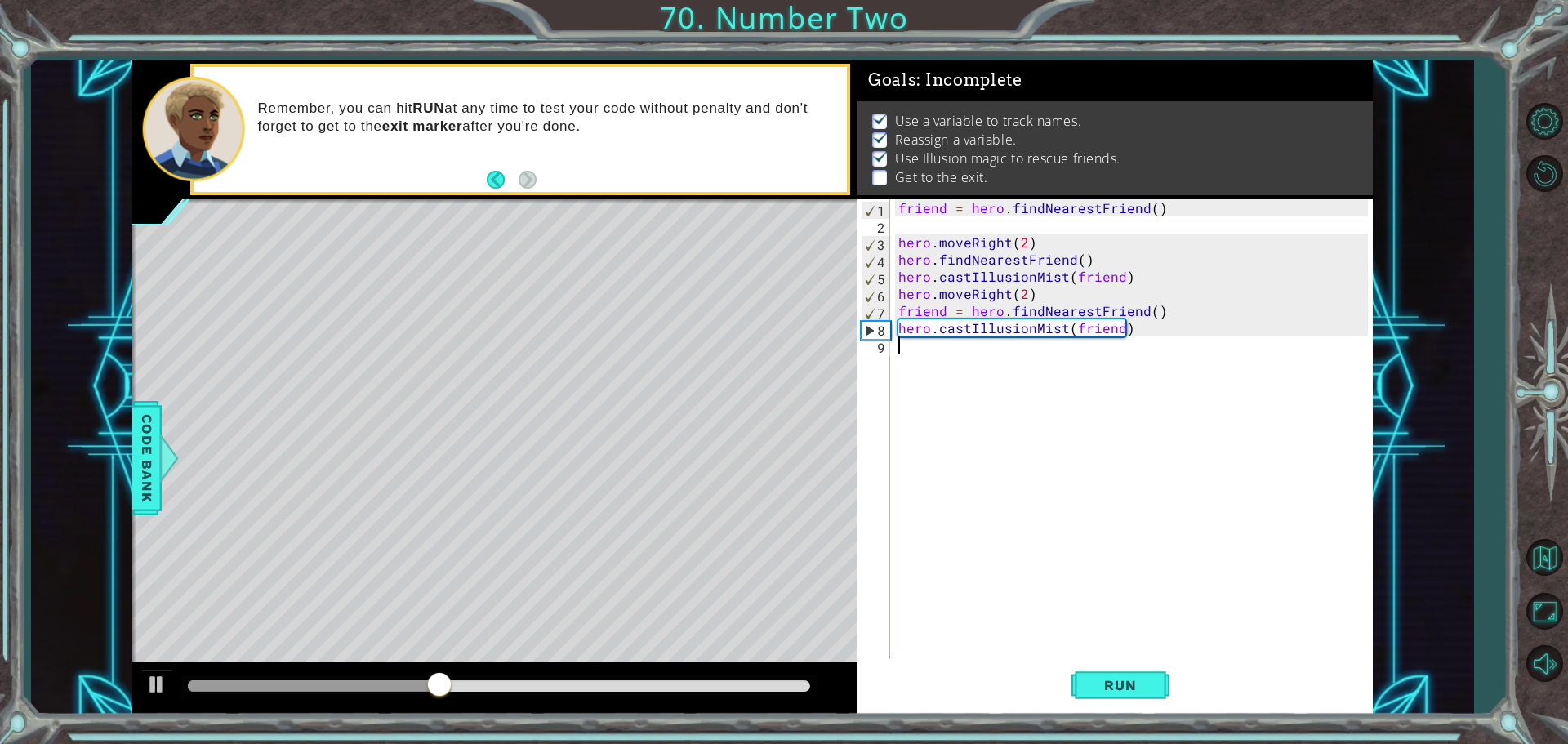
click at [916, 348] on div "friend = hero . findNearestFriend ( ) hero . moveRight ( 2 ) hero . findNearest…" at bounding box center [1135, 447] width 481 height 498
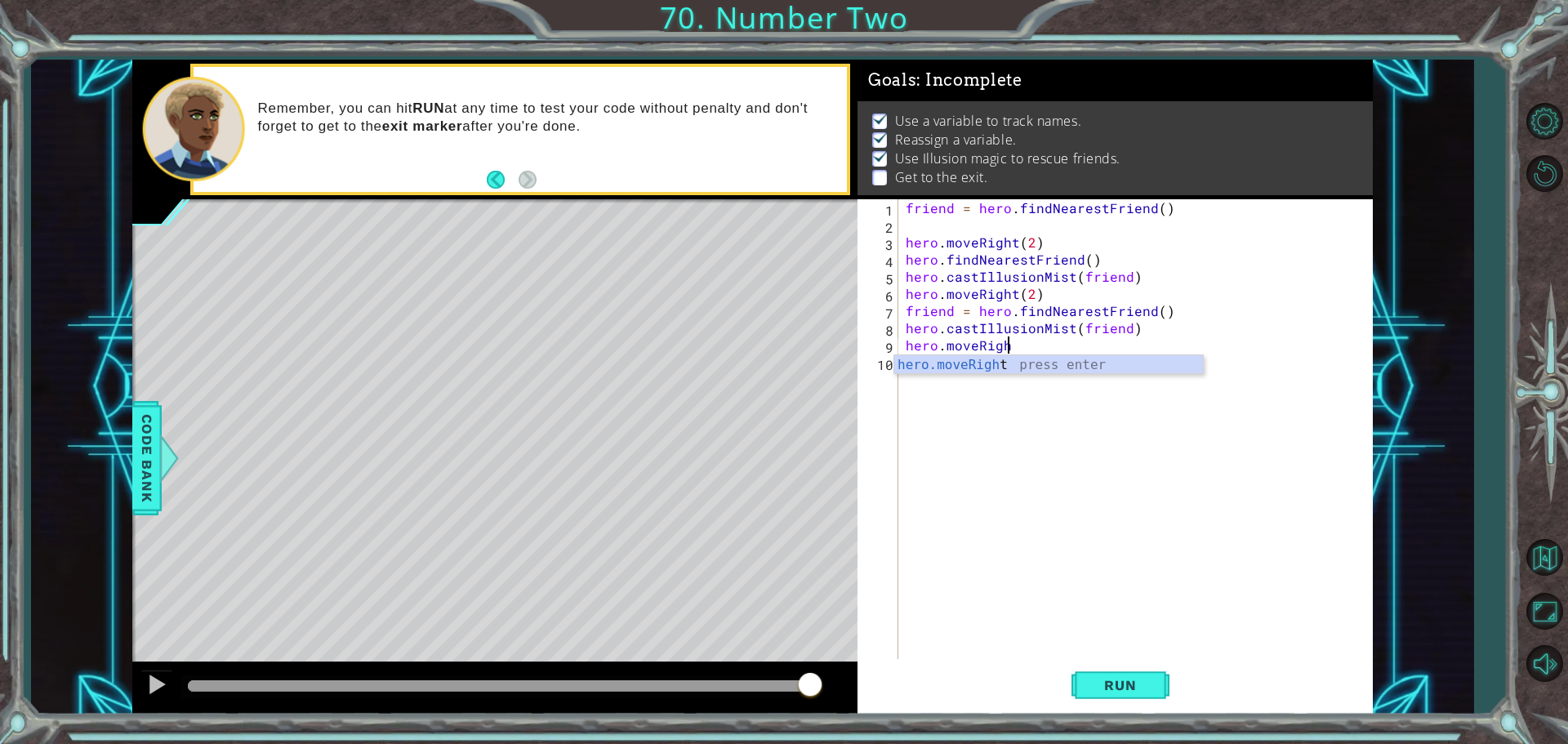
scroll to position [0, 5]
click at [1045, 360] on div "hero.moveRight press enter" at bounding box center [1048, 385] width 308 height 59
type textarea "hero.moveRight(2)"
click at [1100, 679] on span "Run" at bounding box center [1120, 686] width 65 height 16
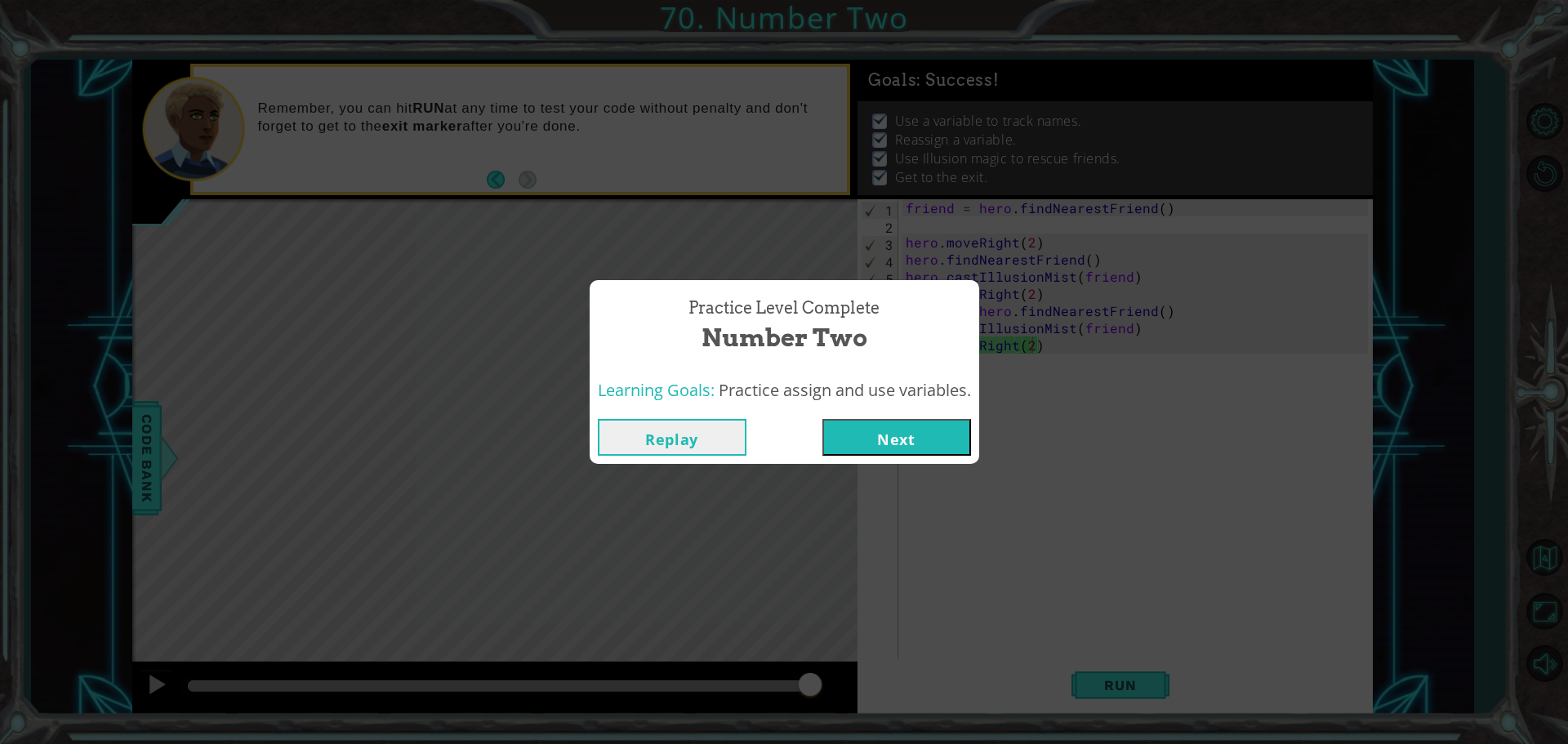
drag, startPoint x: 279, startPoint y: 679, endPoint x: 875, endPoint y: 664, distance: 596.2
click at [875, 664] on body "1 ההההההההההההההההההההההההההההההההההההההההההההההההההההההההההההההההההההההההההההה…" at bounding box center [784, 372] width 1568 height 744
click at [899, 434] on button "Next" at bounding box center [896, 437] width 148 height 36
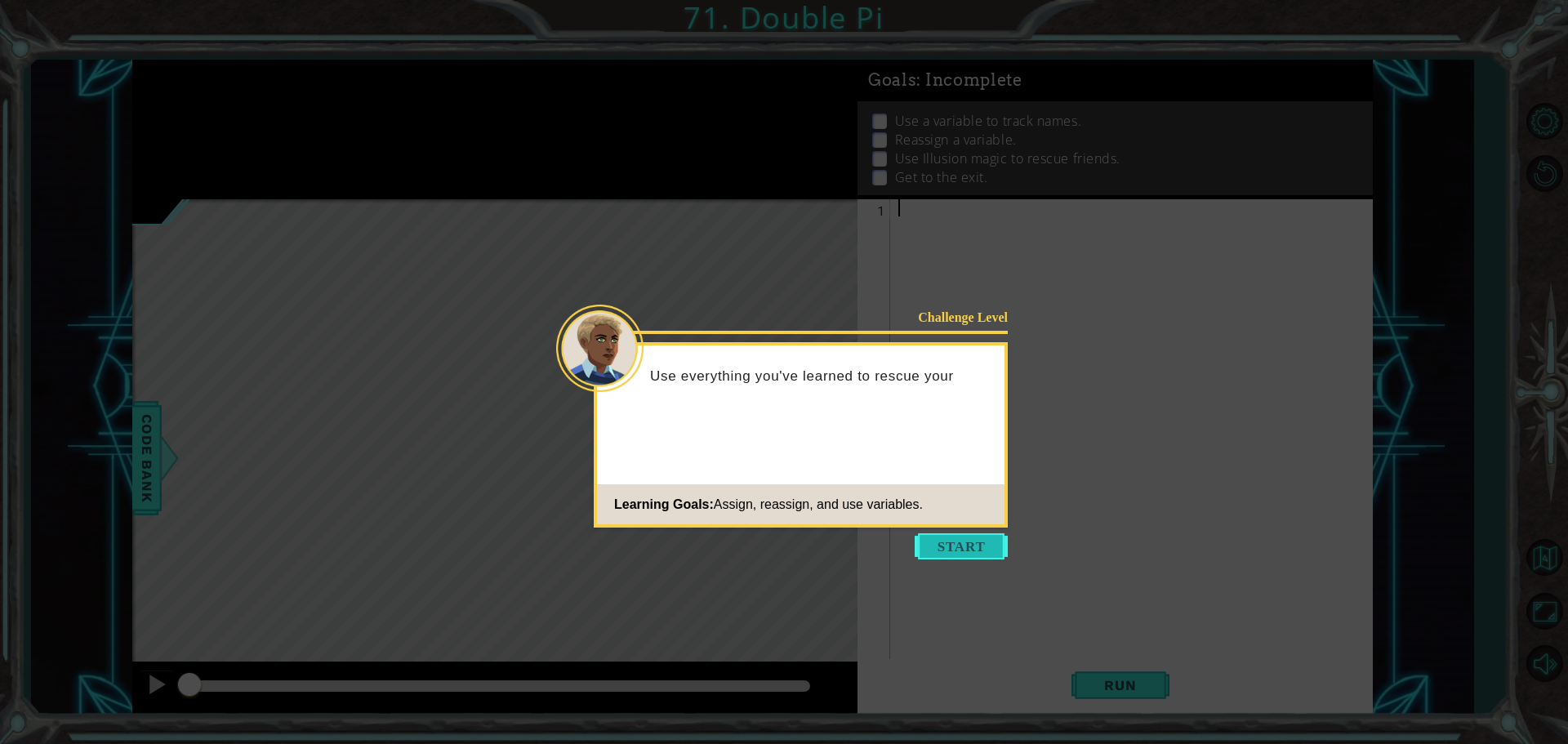
click at [945, 536] on button "Start" at bounding box center [961, 546] width 93 height 26
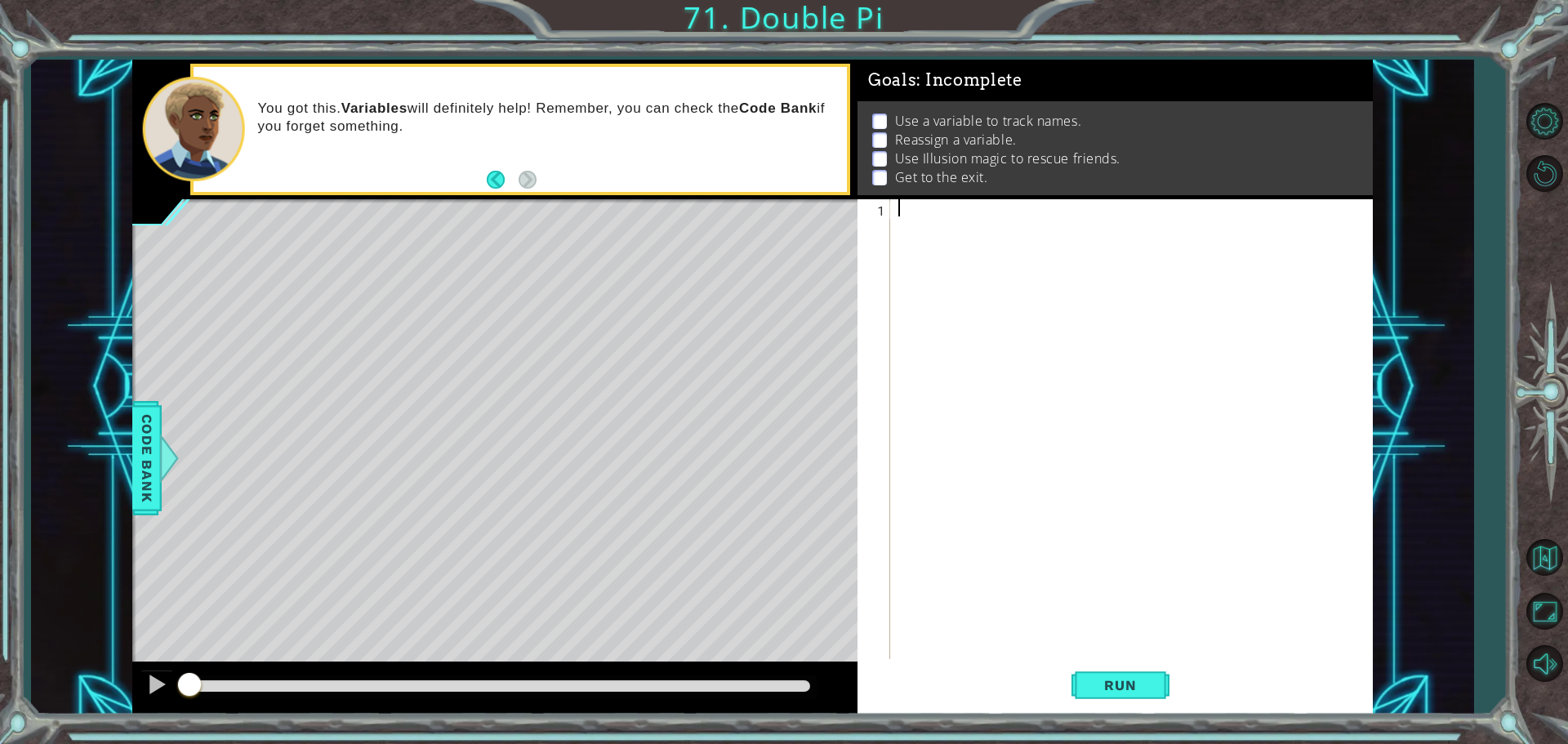
drag, startPoint x: 194, startPoint y: 678, endPoint x: 58, endPoint y: 741, distance: 149.9
click at [68, 743] on html "1 ההההההההההההההההההההההההההההההההההההההההההההההההההההההההההההההההההההההההההההה…" at bounding box center [784, 372] width 1568 height 744
click at [139, 448] on span "Code Bank" at bounding box center [146, 458] width 26 height 100
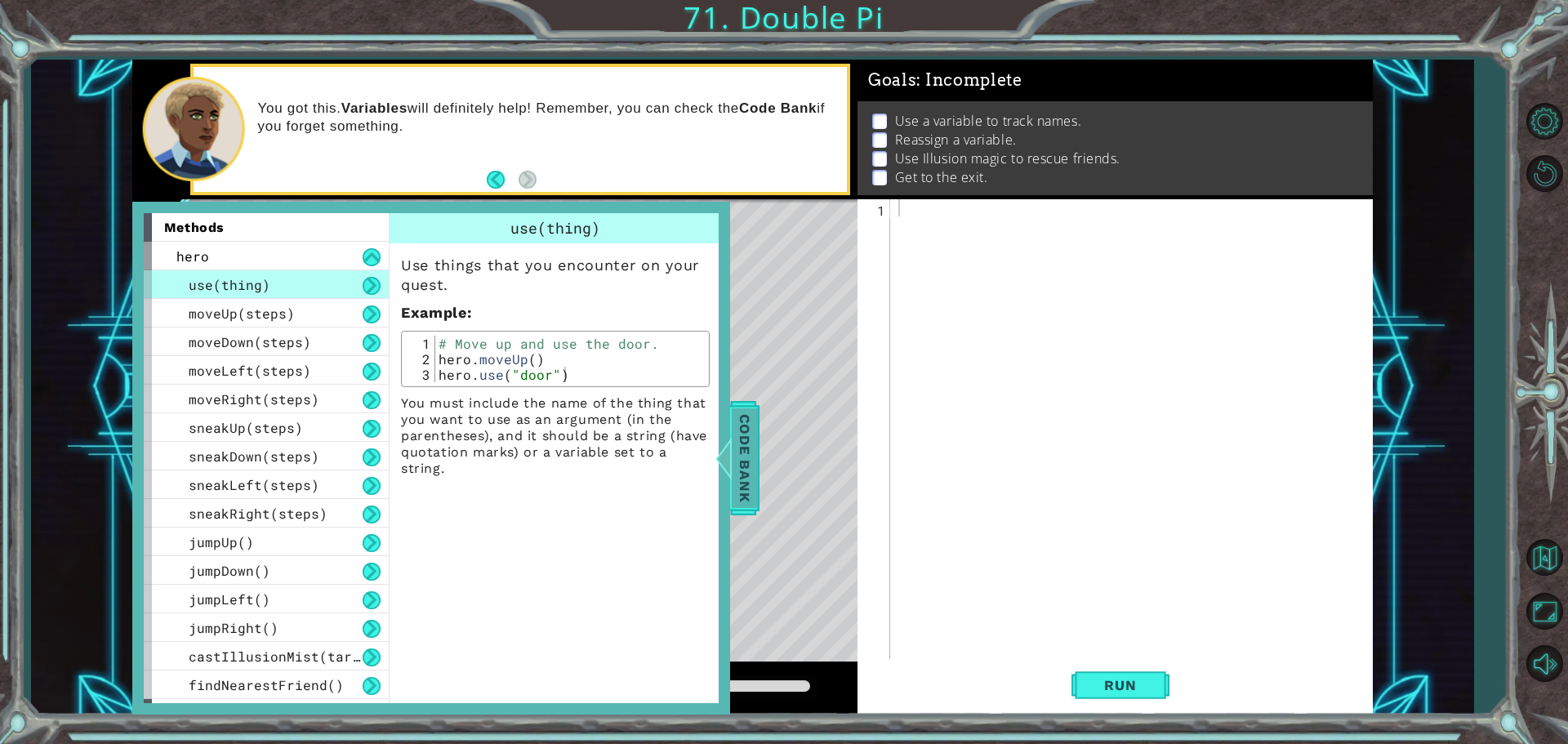
click at [741, 459] on span "Code Bank" at bounding box center [745, 458] width 26 height 100
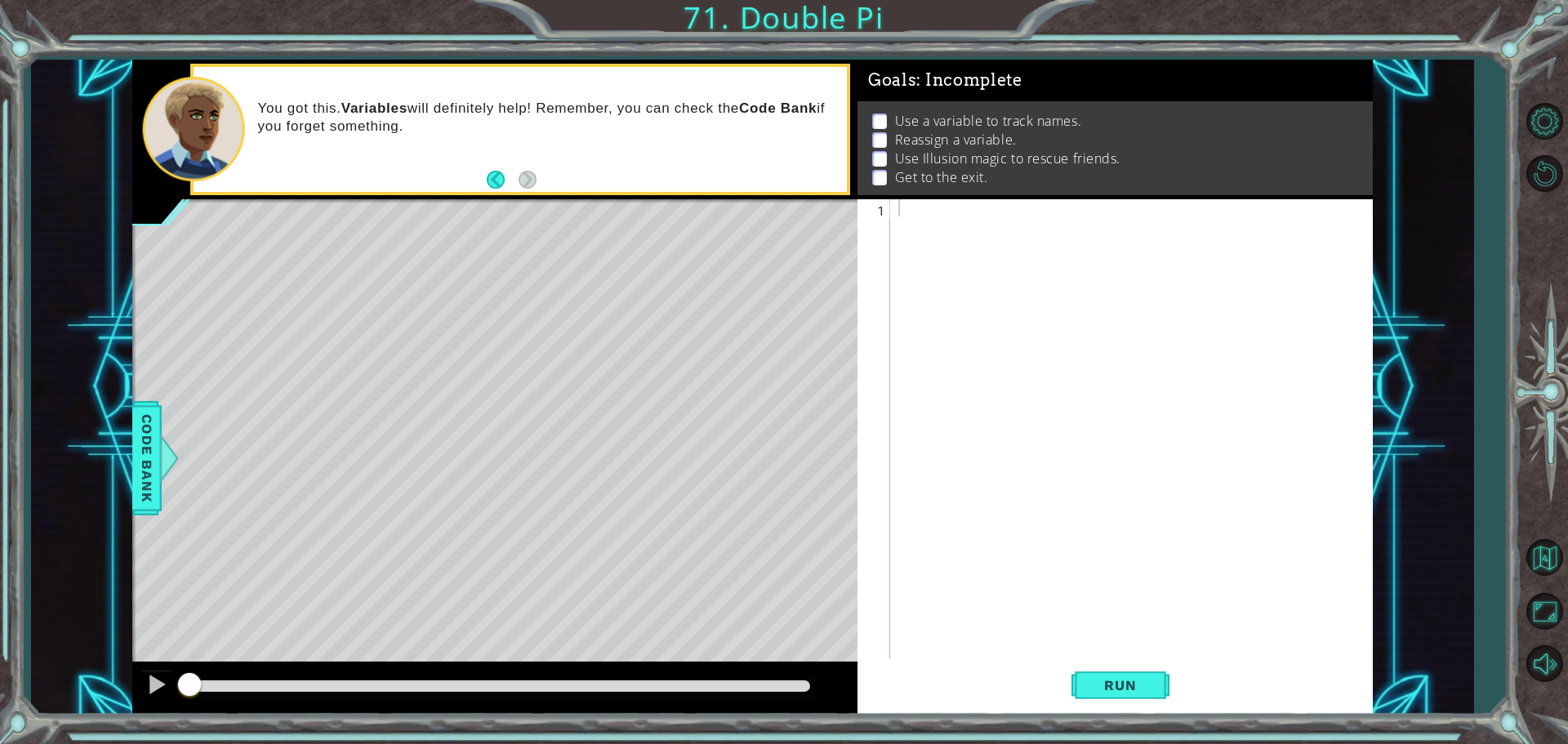
scroll to position [5, 0]
click at [1555, 120] on button "Level Options" at bounding box center [1544, 121] width 47 height 47
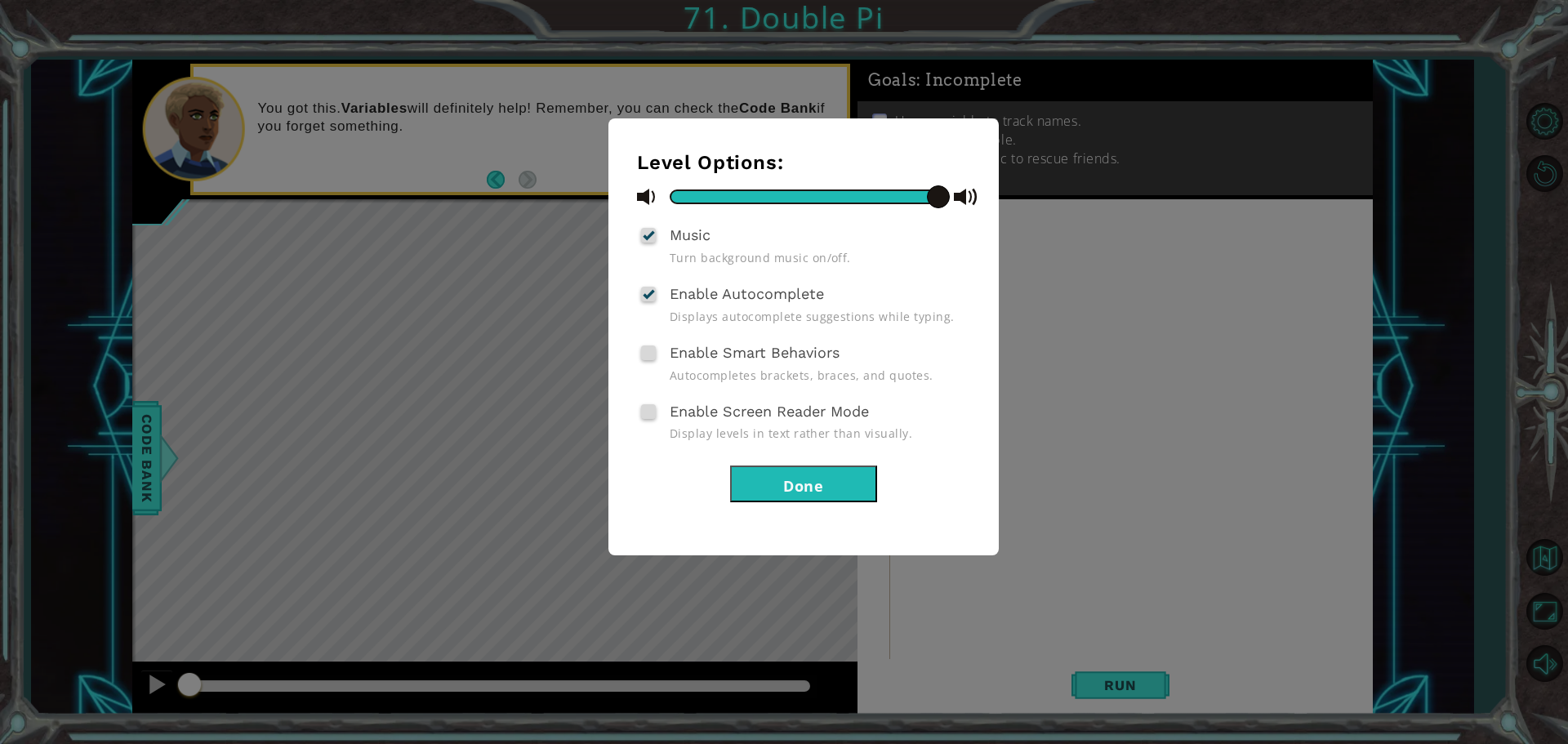
click at [813, 290] on span "Enable Autocomplete" at bounding box center [747, 293] width 155 height 17
click at [0, 0] on input "Enable Autocomplete" at bounding box center [0, 0] width 0 height 0
click at [829, 495] on button "Done" at bounding box center [804, 484] width 147 height 36
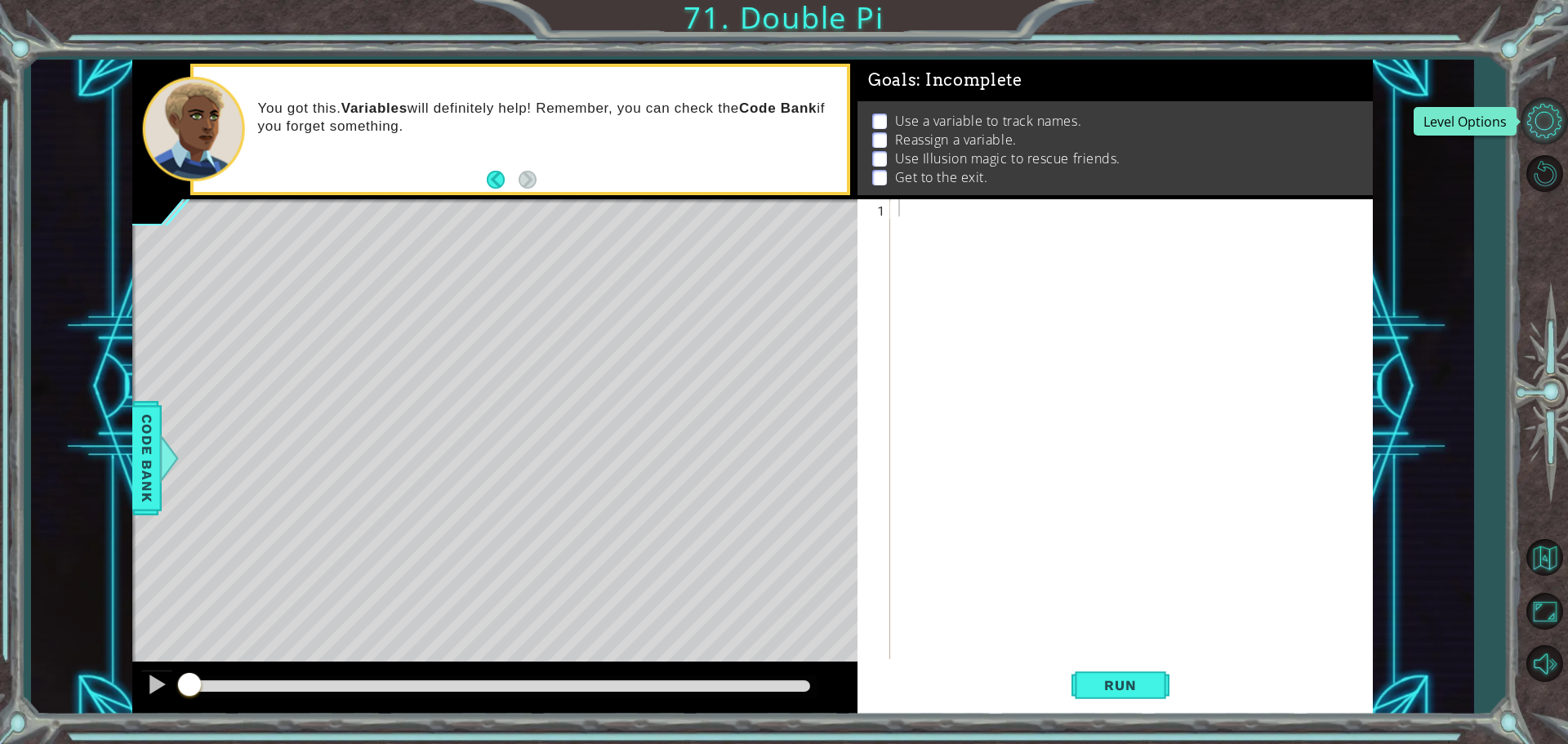
click at [1547, 114] on button "Level Options" at bounding box center [1544, 121] width 47 height 47
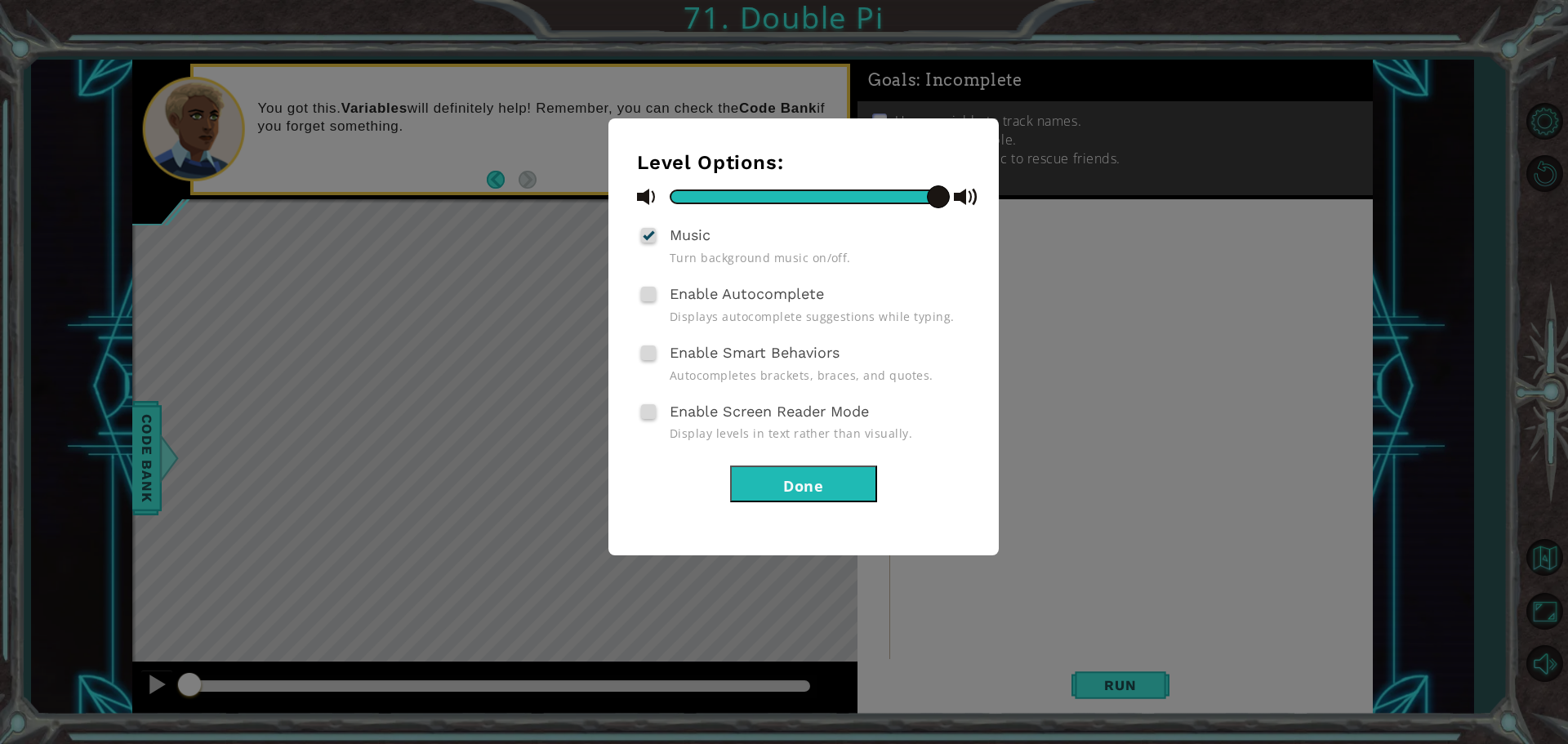
click at [766, 297] on span "Enable Autocomplete" at bounding box center [747, 293] width 155 height 17
click at [0, 0] on input "Enable Autocomplete" at bounding box center [0, 0] width 0 height 0
click at [761, 360] on span "Enable Smart Behaviors" at bounding box center [754, 352] width 170 height 17
click at [0, 0] on input "Enable Smart Behaviors" at bounding box center [0, 0] width 0 height 0
click at [744, 436] on span "Display levels in text rather than visually." at bounding box center [819, 433] width 300 height 15
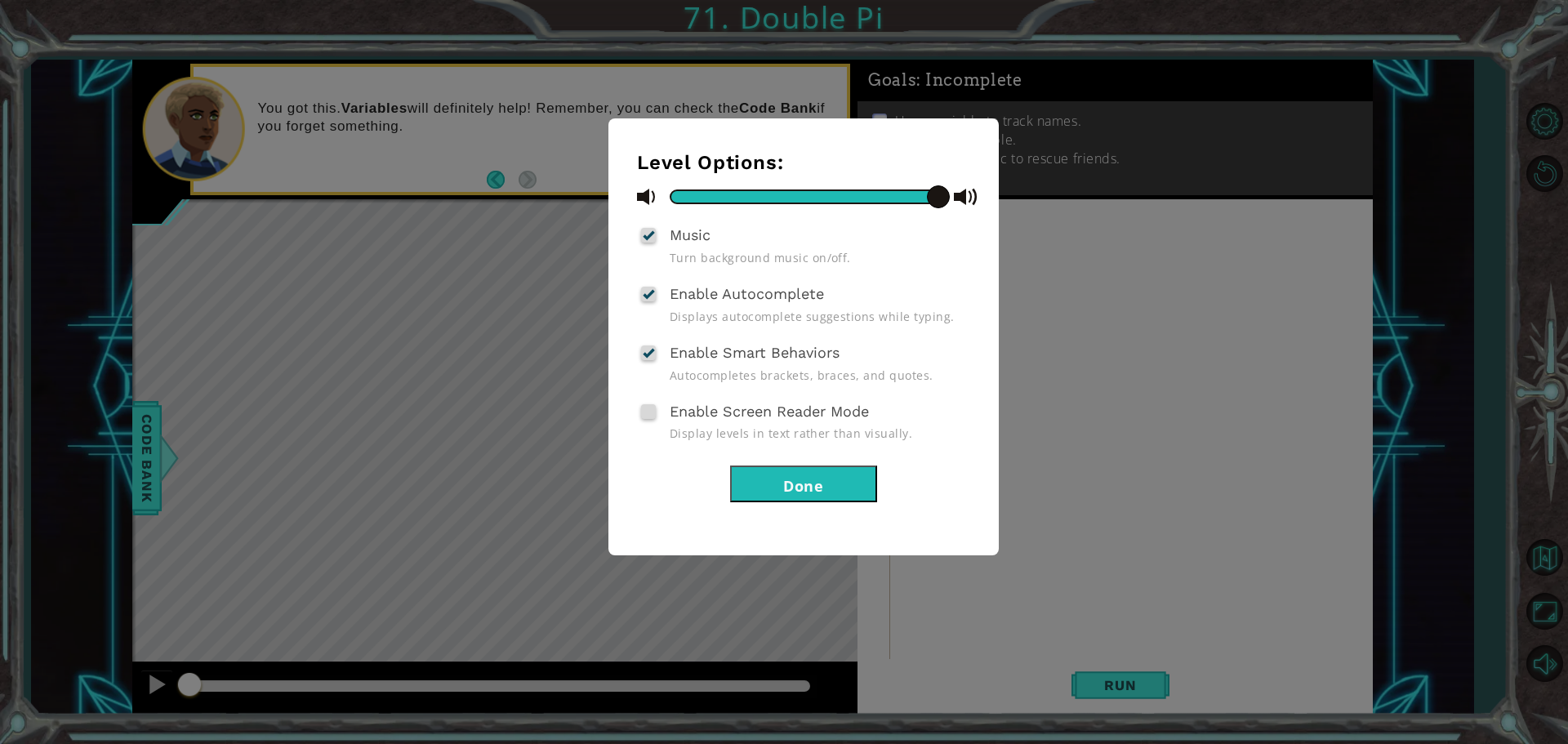
click at [746, 421] on div "Enable Screen Reader Mode Display levels in text rather than visually." at bounding box center [804, 420] width 333 height 43
click at [698, 412] on span "Enable Screen Reader Mode" at bounding box center [769, 411] width 199 height 17
click at [0, 0] on input "Enable Screen Reader Mode" at bounding box center [0, 0] width 0 height 0
click at [822, 483] on button "Done" at bounding box center [804, 484] width 147 height 36
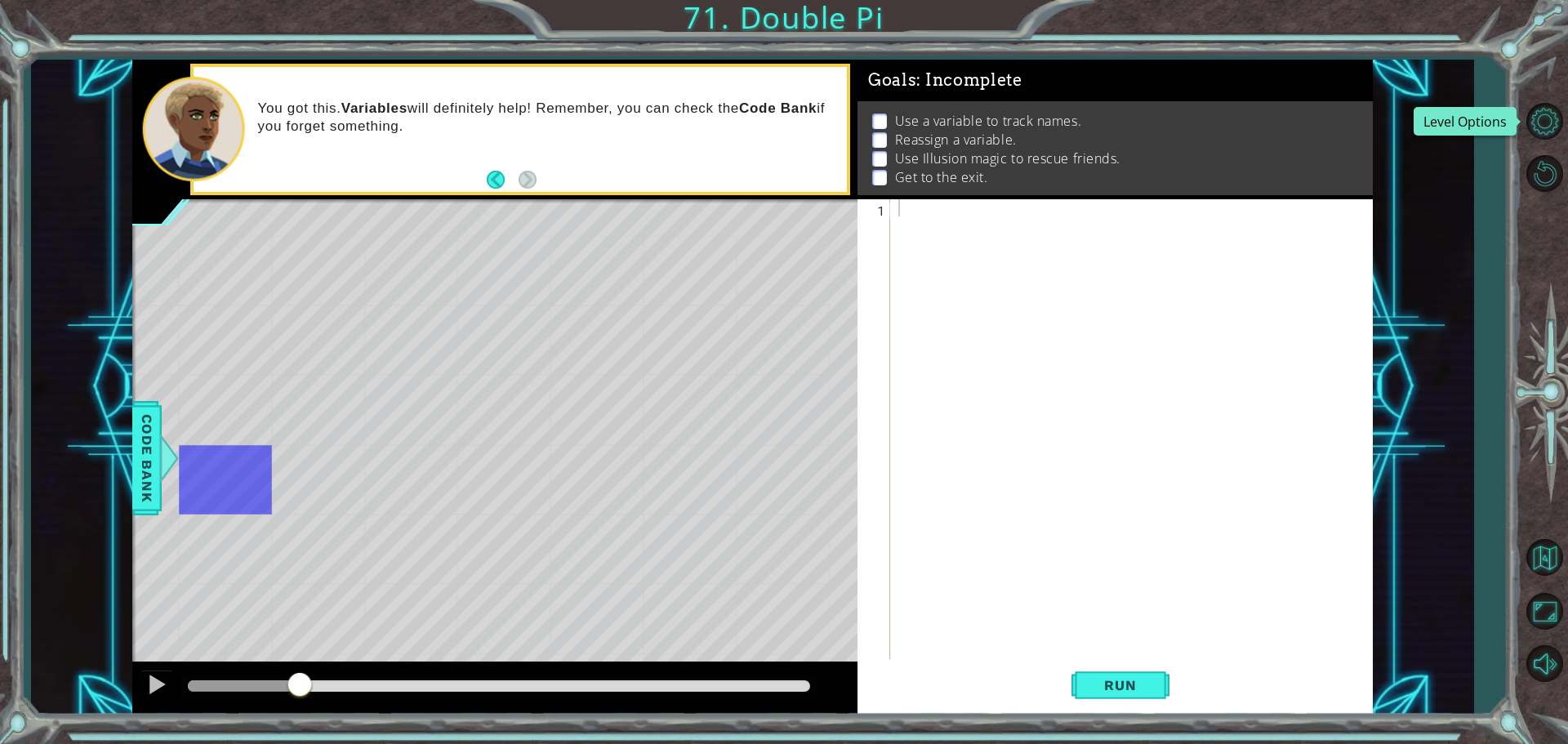
drag, startPoint x: 248, startPoint y: 686, endPoint x: 0, endPoint y: 623, distance: 255.9
click at [0, 623] on div "1 ההההההההההההההההההההההההההההההההההההההההההההההההההההההההההההההההההההההההההההה…" at bounding box center [784, 372] width 1568 height 744
click at [1555, 117] on button "Level Options" at bounding box center [1544, 121] width 47 height 47
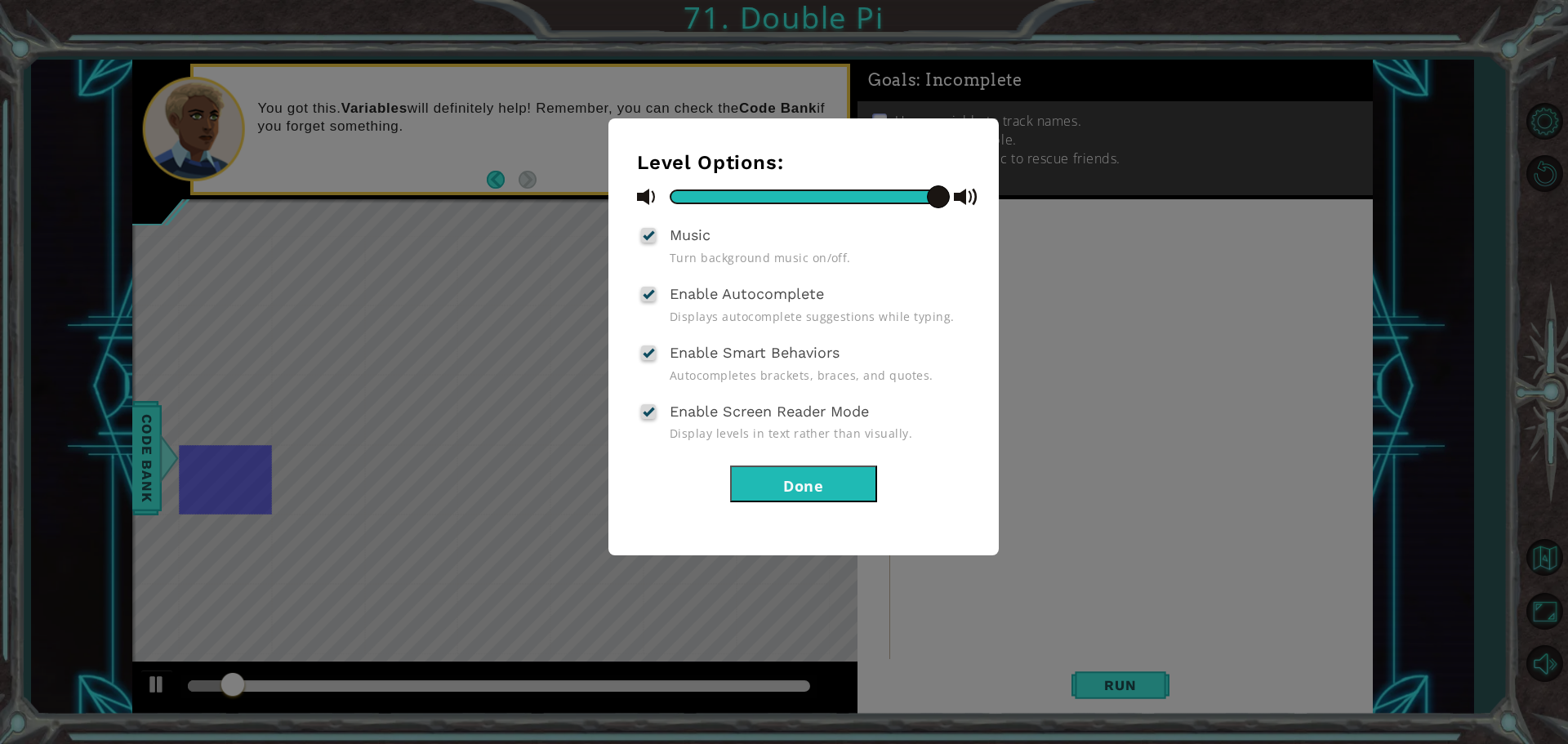
click at [767, 410] on span "Enable Screen Reader Mode" at bounding box center [769, 411] width 199 height 17
click at [0, 0] on input "Enable Screen Reader Mode" at bounding box center [0, 0] width 0 height 0
click at [775, 475] on button "Done" at bounding box center [804, 484] width 147 height 36
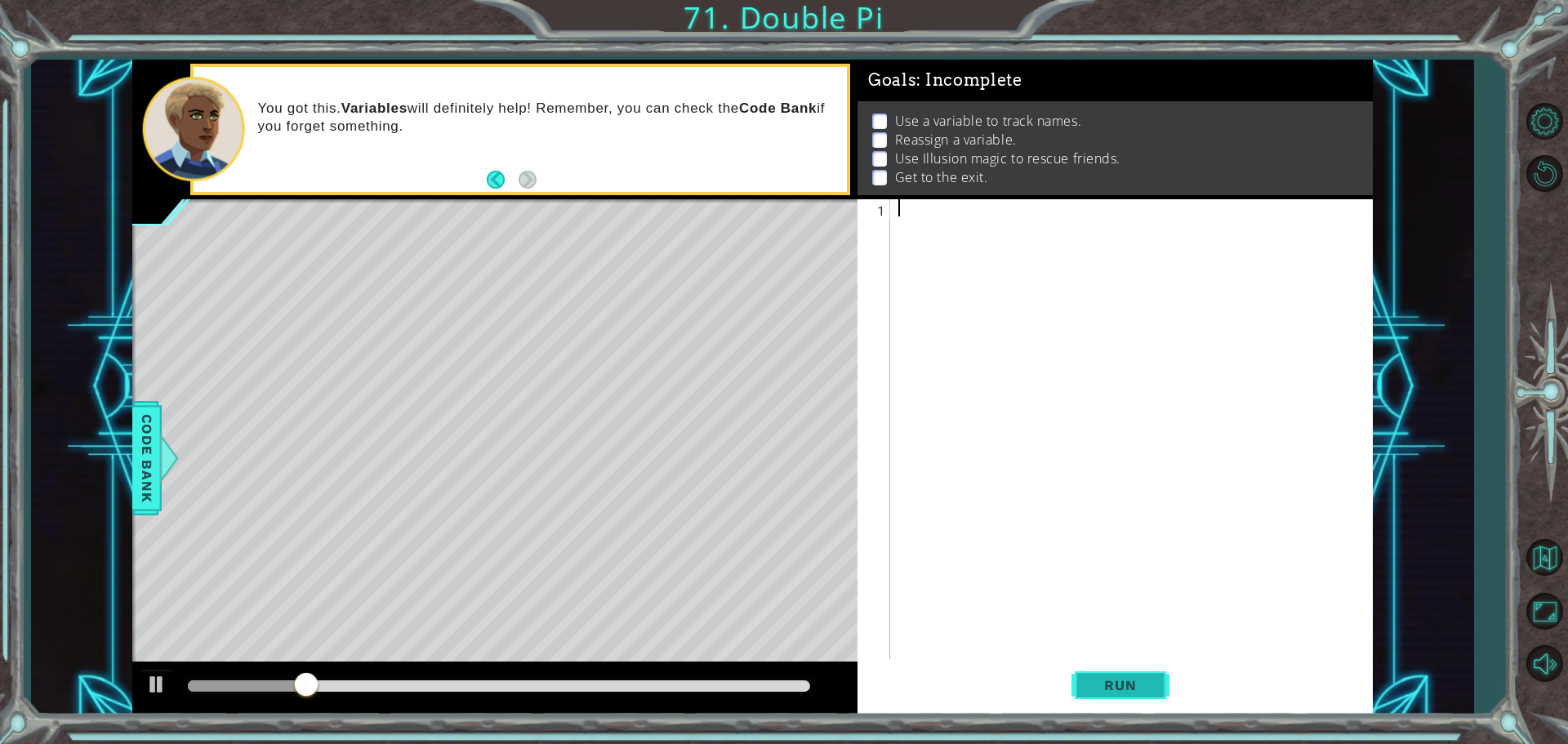
click at [1135, 697] on button "Run" at bounding box center [1121, 685] width 98 height 52
click at [148, 679] on div at bounding box center [156, 684] width 21 height 21
drag, startPoint x: 225, startPoint y: 686, endPoint x: 164, endPoint y: 682, distance: 61.1
click at [164, 682] on div at bounding box center [495, 688] width 726 height 52
click at [1555, 103] on button "Level Options" at bounding box center [1544, 121] width 47 height 47
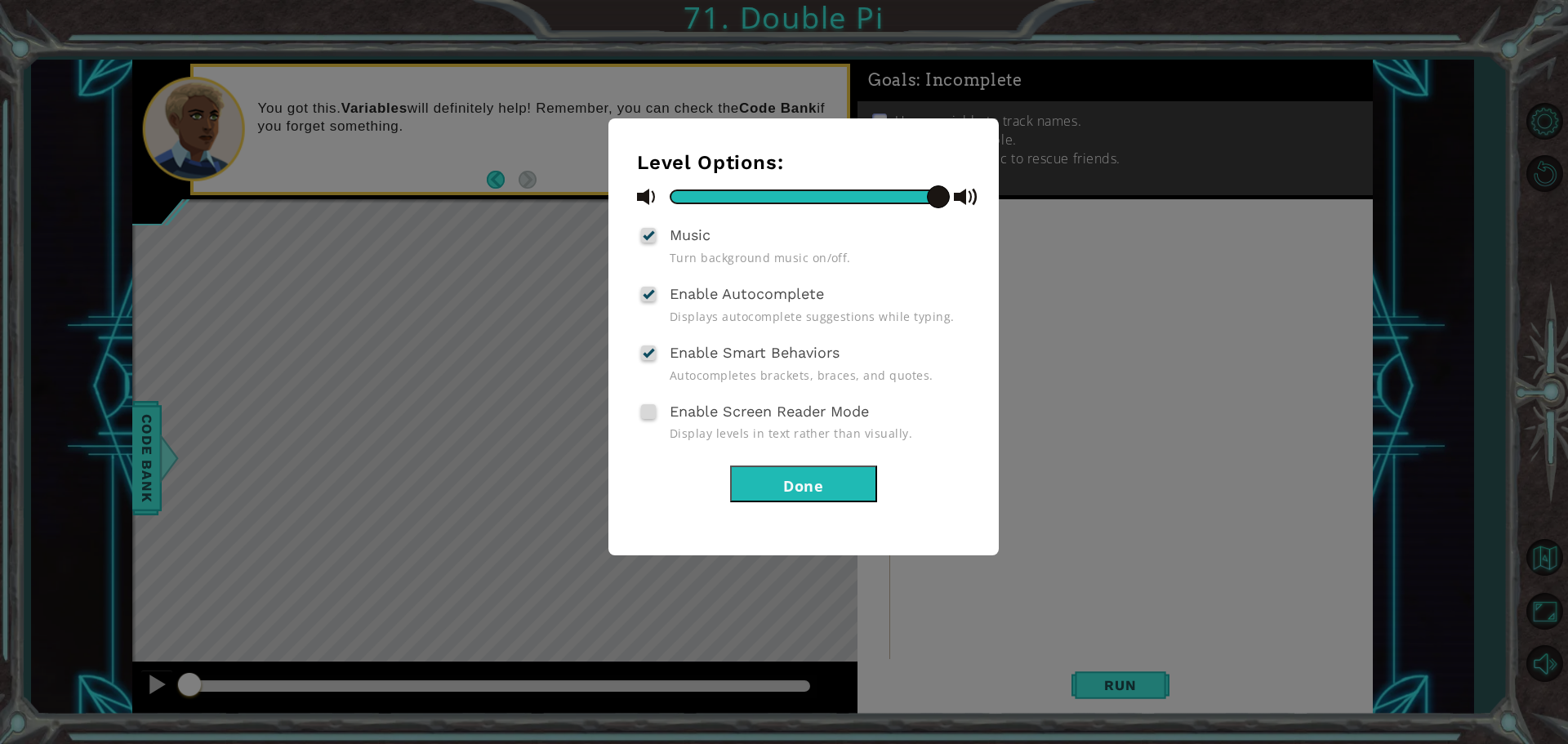
click at [1146, 411] on div "Level Options: Music Turn background music on/off. Enable Autocomplete Displays…" at bounding box center [784, 372] width 1568 height 744
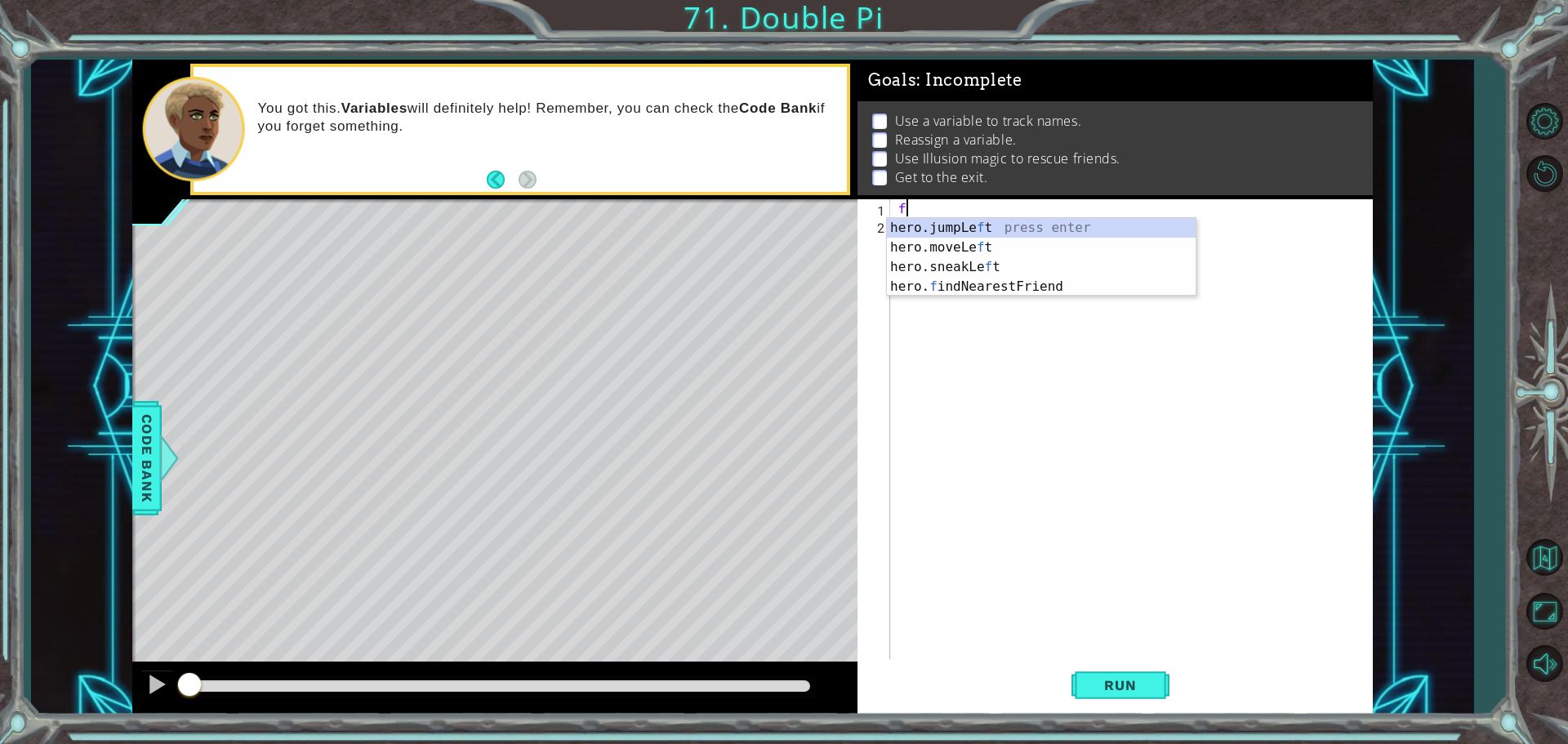
type textarea "fi"
click at [969, 227] on div "hero. fi ndNearestFriend press enter" at bounding box center [1040, 247] width 308 height 59
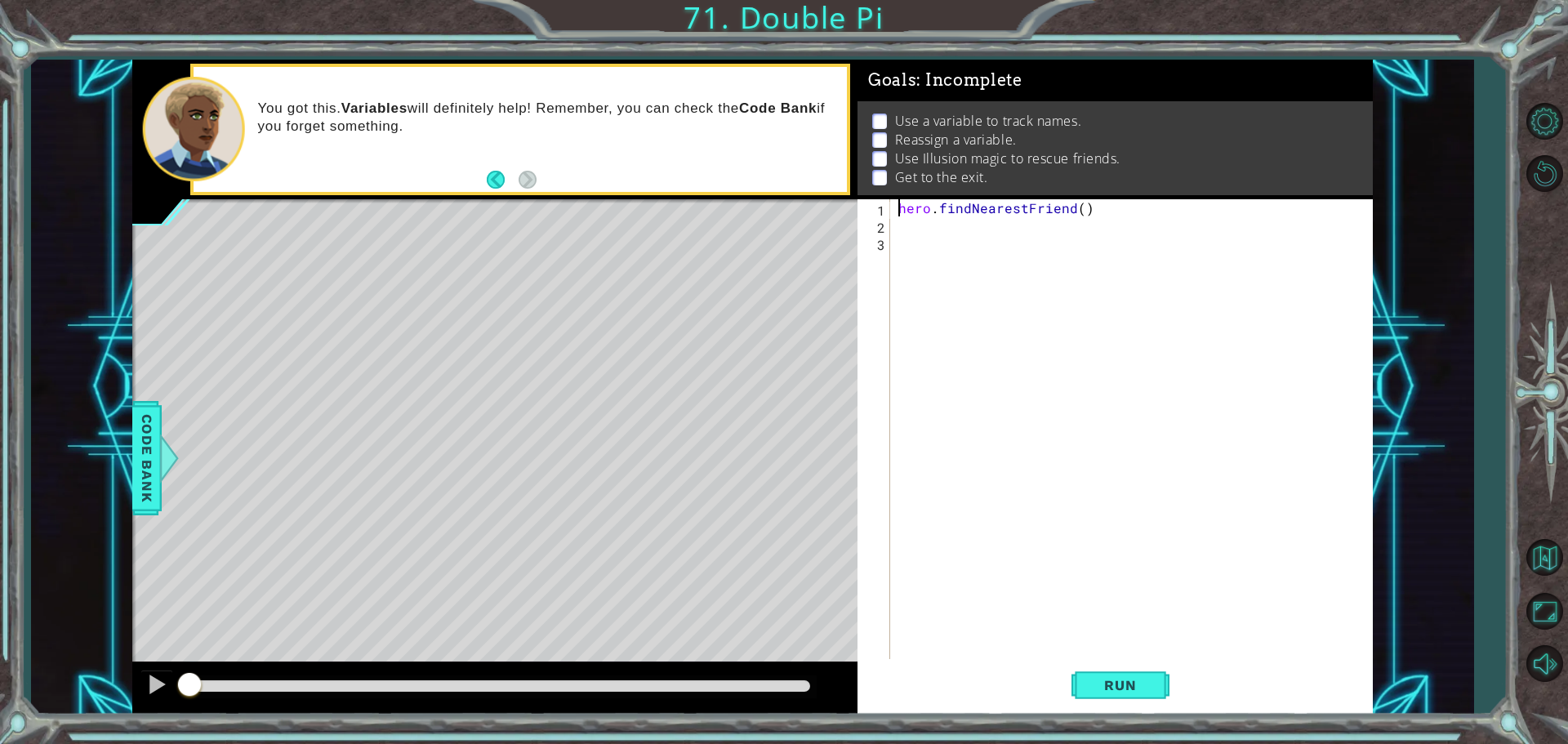
click at [898, 202] on div "hero . findNearestFriend ( )" at bounding box center [1135, 447] width 481 height 498
click at [895, 207] on div "= hero . findNearestFriend ( )" at bounding box center [1135, 447] width 481 height 498
type textarea "freind = hero.findNearestFriend()"
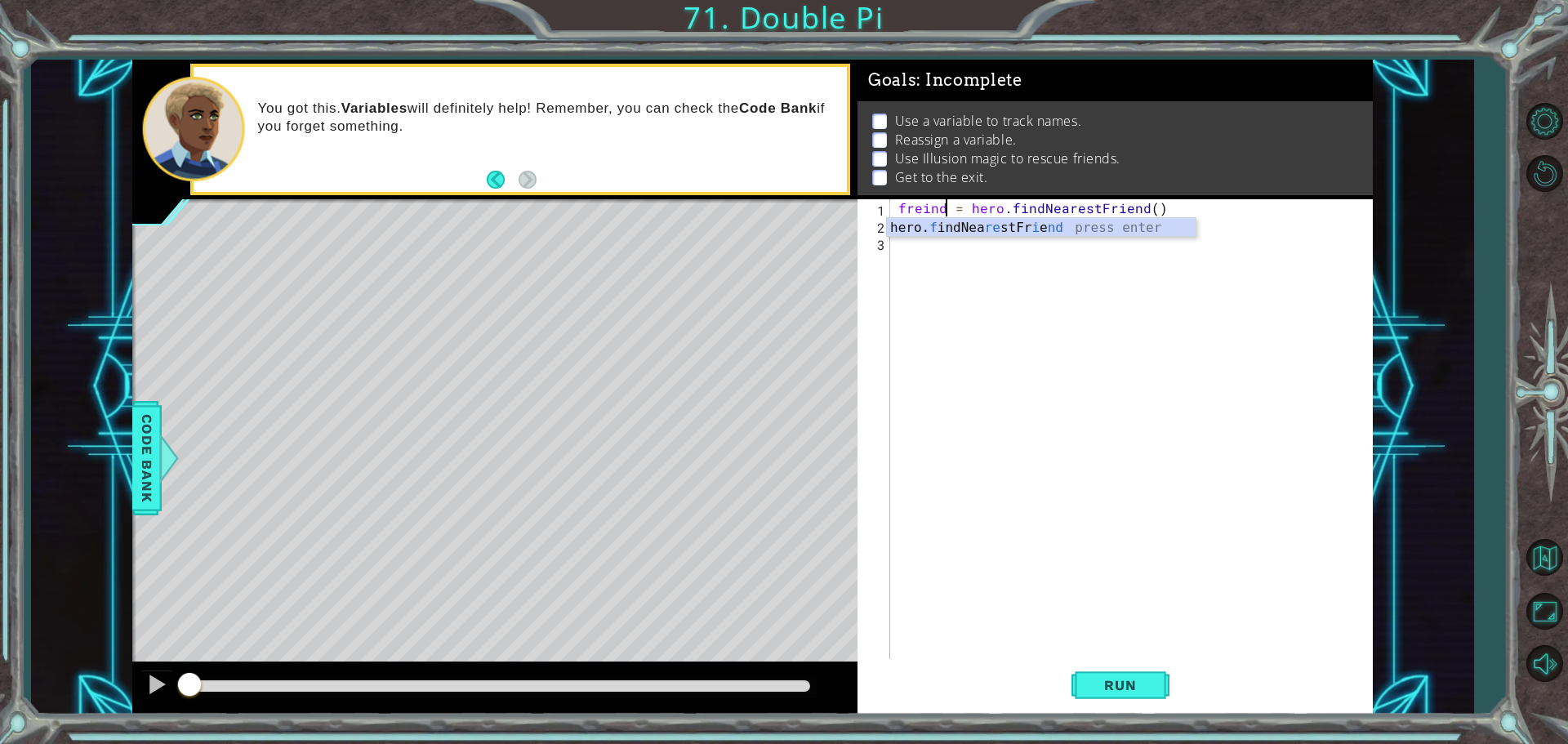
drag, startPoint x: 1102, startPoint y: 599, endPoint x: 1101, endPoint y: 578, distance: 21.0
click at [1101, 589] on div "freind = hero . findNearestFriend ( )" at bounding box center [1135, 447] width 481 height 498
click at [931, 213] on div "freind = hero . findNearestFriend ( )" at bounding box center [1135, 447] width 481 height 498
type textarea "friend = hero.findNearestFriend()"
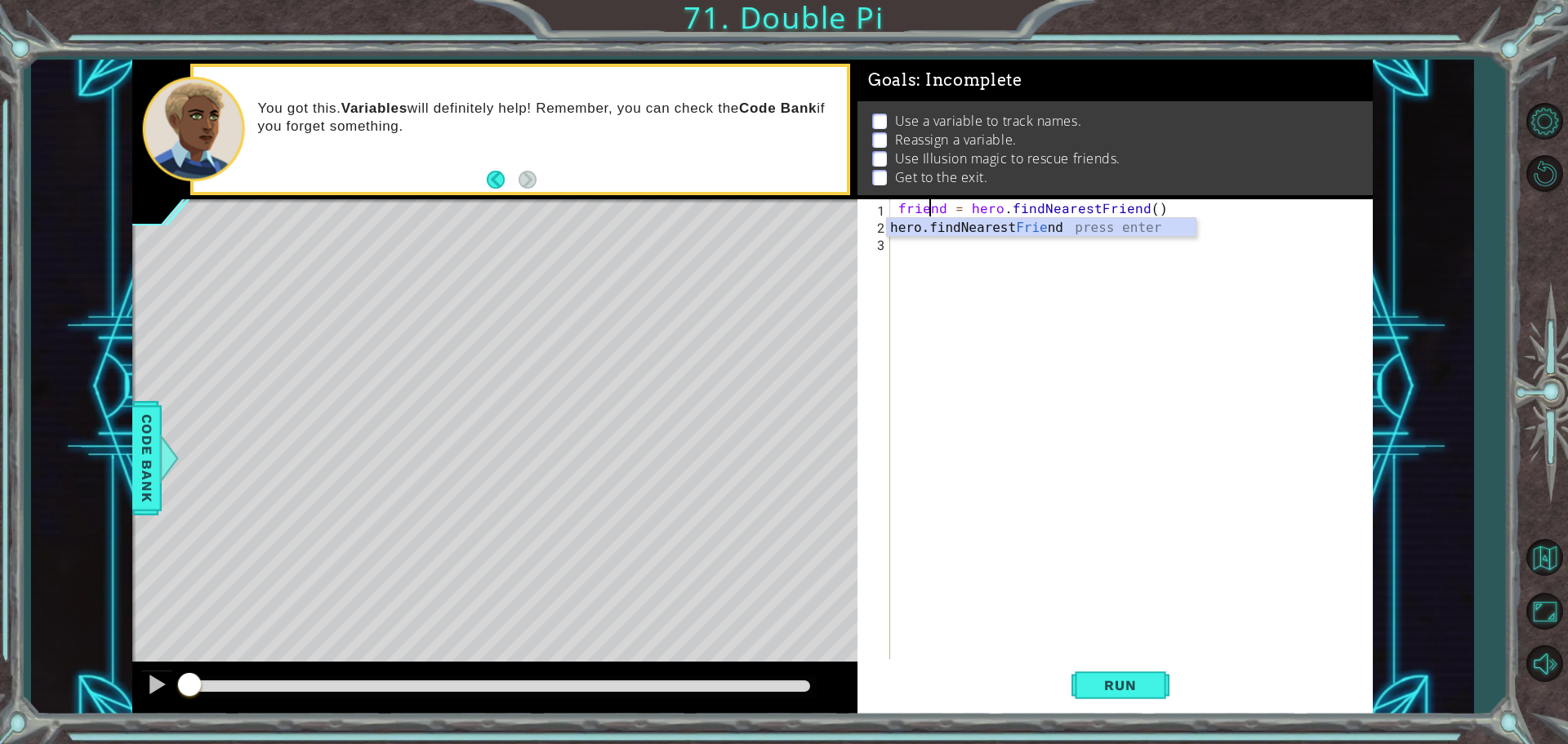
scroll to position [0, 2]
click at [1050, 351] on div "friend = hero . findNearestFriend ( )" at bounding box center [1135, 447] width 481 height 498
click at [1112, 678] on span "Run" at bounding box center [1120, 686] width 65 height 16
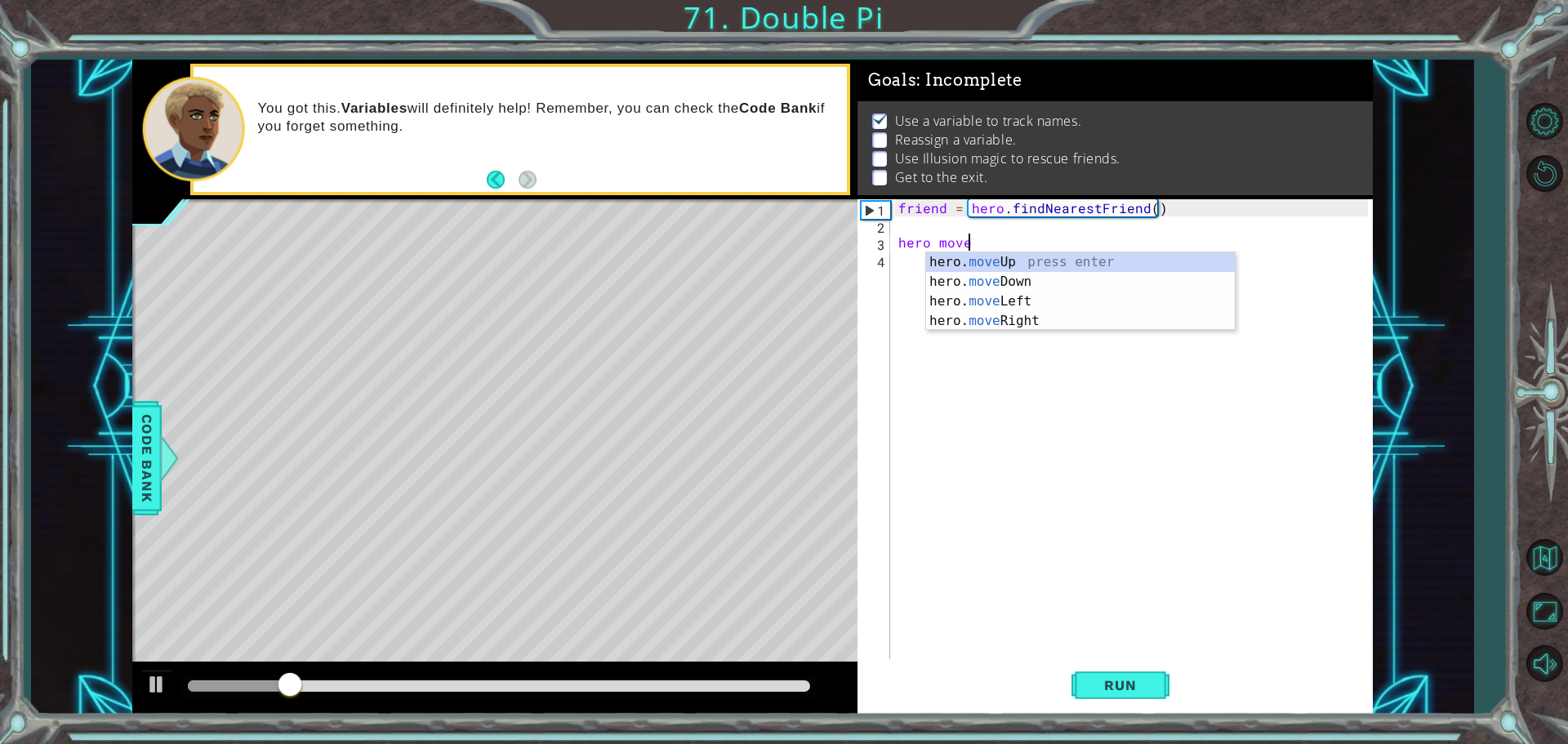
scroll to position [0, 4]
click at [1053, 257] on div "hero. move Up press enter hero. move Down press enter hero. move Left press ent…" at bounding box center [1080, 311] width 308 height 117
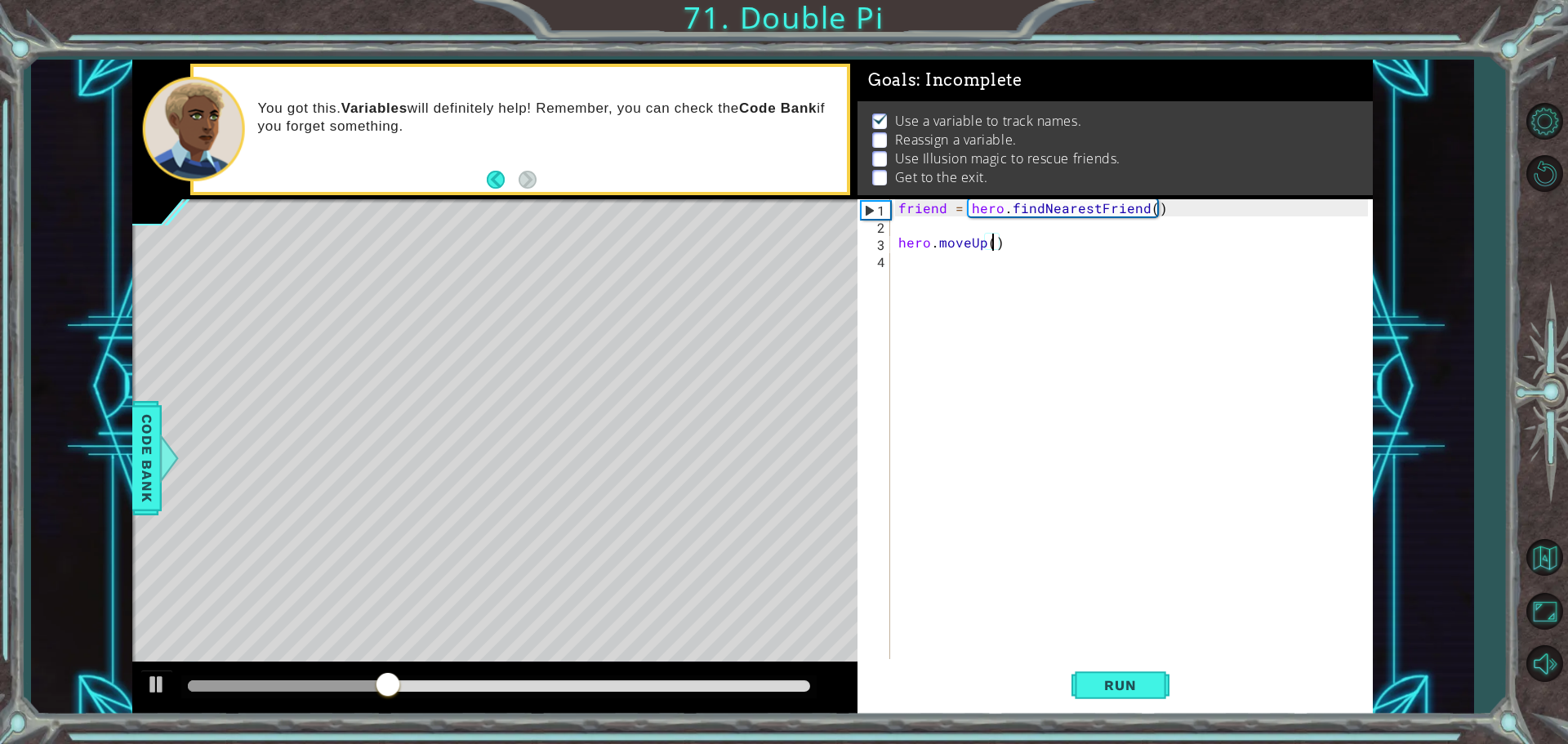
type textarea "hero.moveUp(2)"
click at [910, 269] on div "friend = hero . findNearestFriend ( ) hero . moveUp ( 2 )" at bounding box center [1135, 447] width 481 height 498
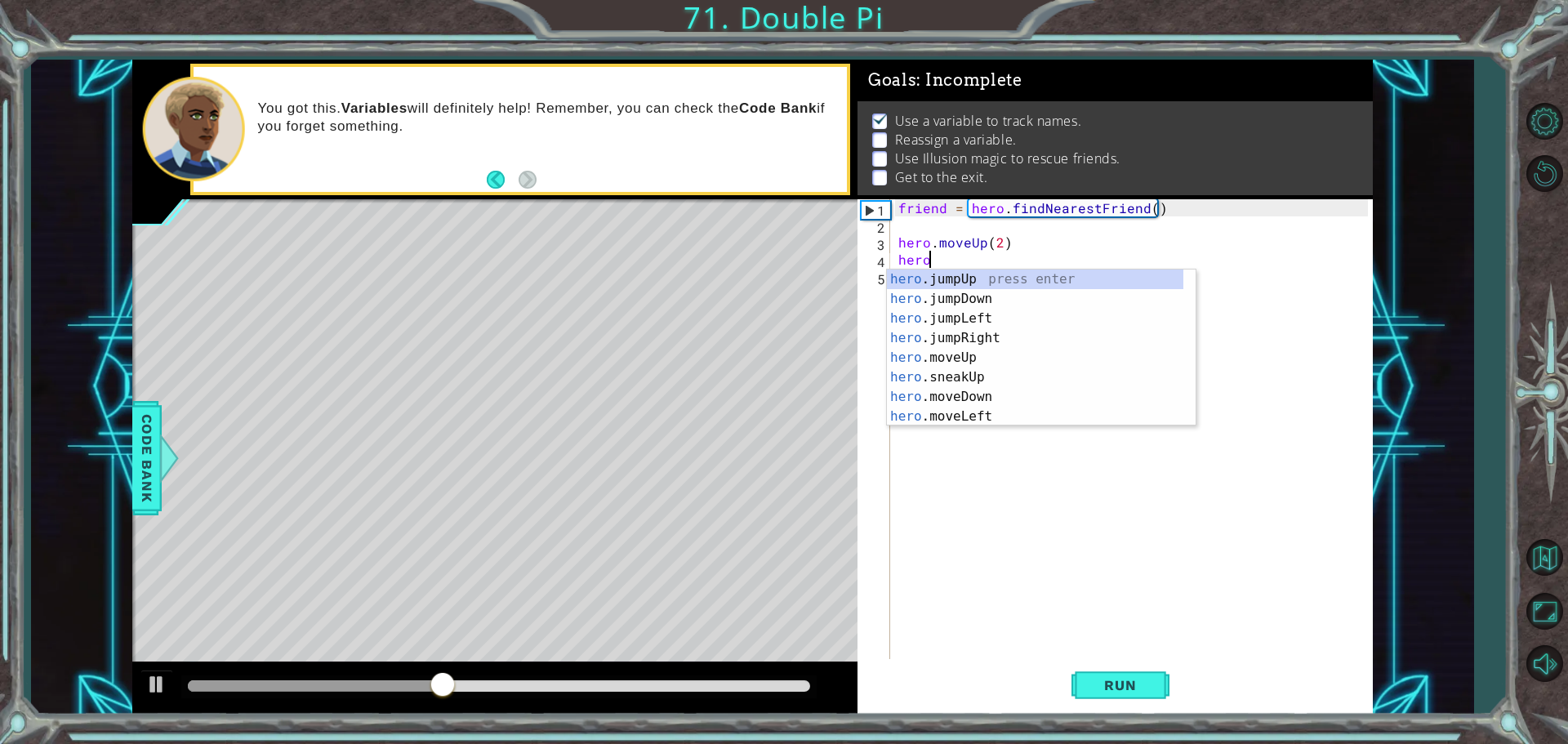
scroll to position [0, 1]
click at [997, 408] on div "hero .jumpUp press enter hero .jumpDown press enter hero .jumpLeft press enter …" at bounding box center [1035, 367] width 297 height 196
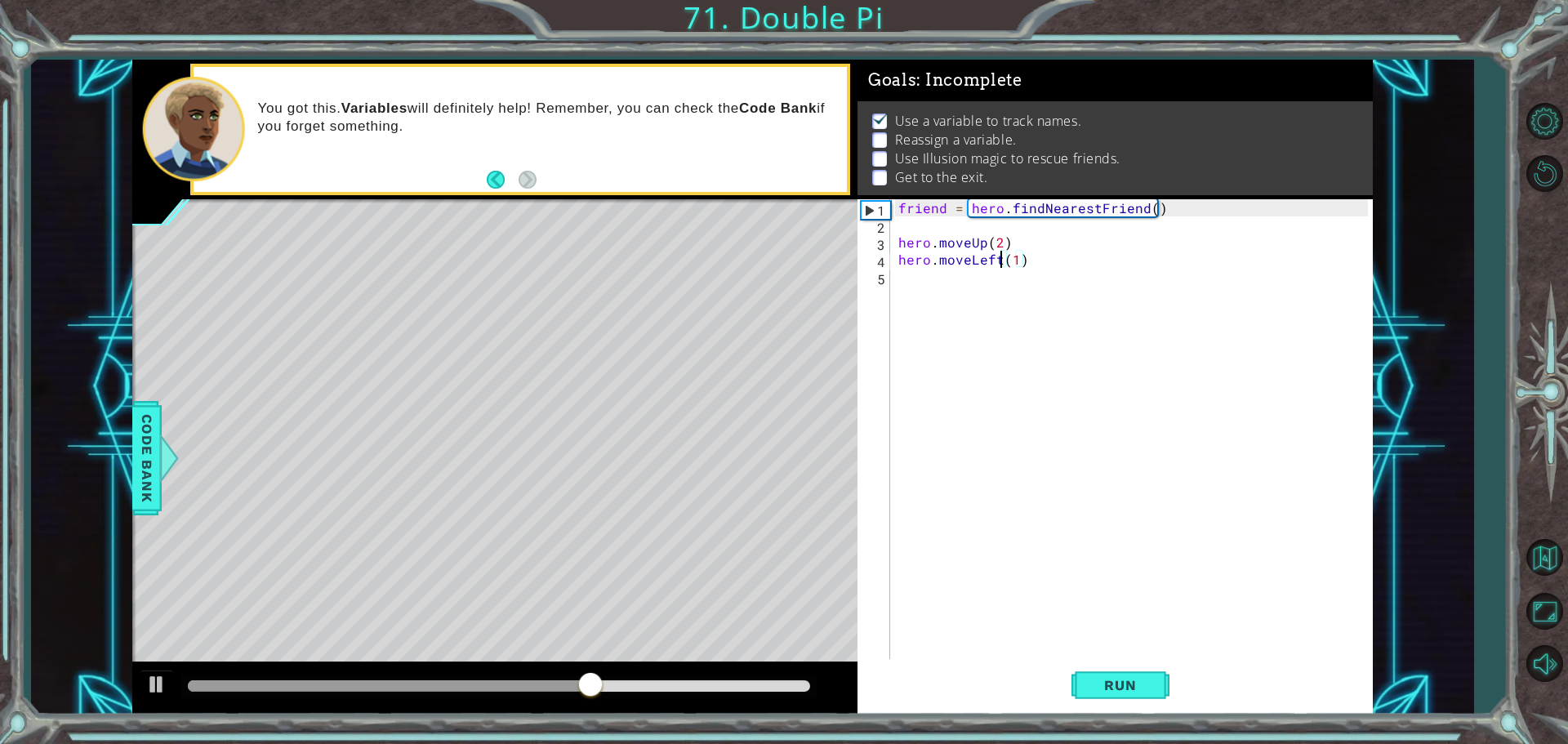
click at [1006, 262] on div "friend = hero . findNearestFriend ( ) hero . moveUp ( 2 ) hero . moveLeft ( 1 )" at bounding box center [1135, 447] width 481 height 498
click at [1000, 262] on div "friend = hero . findNearestFriend ( ) hero . moveUp ( 2 ) hero . moveLeft ( 1 )" at bounding box center [1131, 430] width 473 height 463
click at [997, 262] on div "friend = hero . findNearestFriend ( ) hero . moveUp ( 2 ) hero . moveLeft ( 1 )" at bounding box center [1135, 447] width 481 height 498
click at [997, 262] on div "friend = hero . findNearestFriend ( ) hero . moveUp ( 2 ) hero . moveLeft ( 1 )" at bounding box center [1131, 430] width 473 height 463
click at [997, 260] on div "friend = hero . findNearestFriend ( ) hero . moveUp ( 2 ) hero . moveLeft ( 1 )" at bounding box center [1135, 447] width 481 height 498
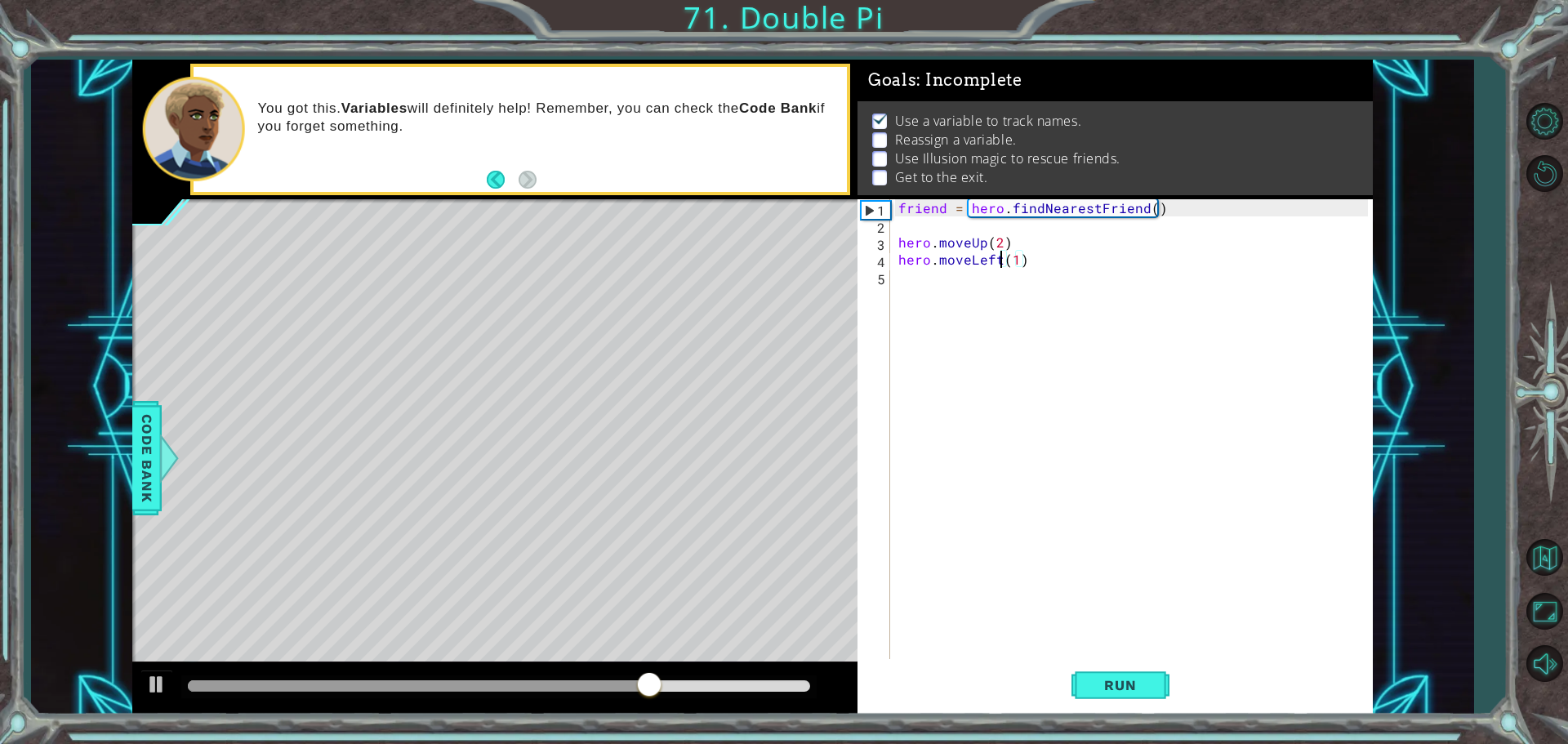
click at [998, 260] on div "friend = hero . findNearestFriend ( ) hero . moveUp ( 2 ) hero . moveLeft ( 1 )" at bounding box center [1135, 447] width 481 height 498
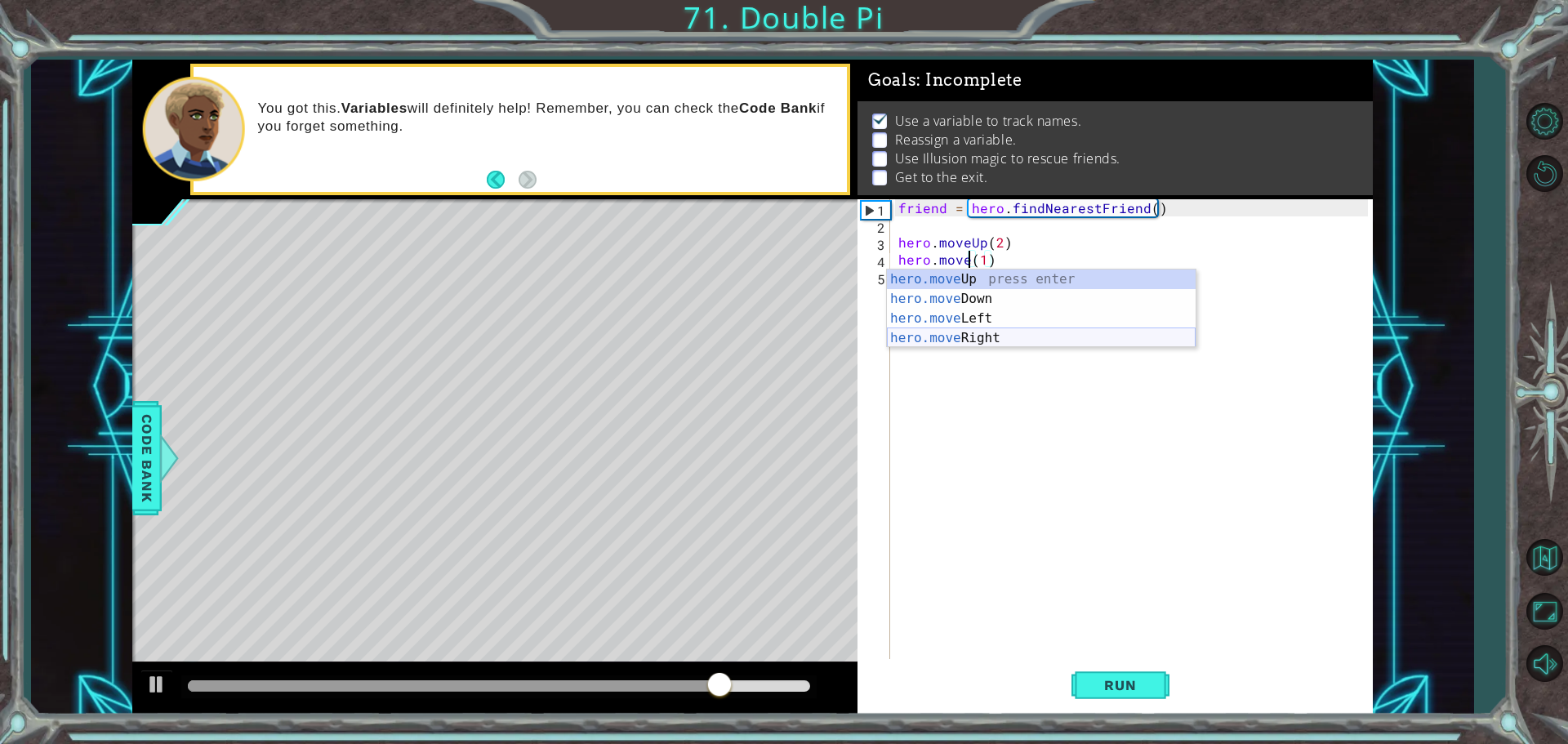
click at [1035, 337] on div "hero.move Up press enter hero.move Down press enter hero.move Left press enter …" at bounding box center [1040, 327] width 308 height 117
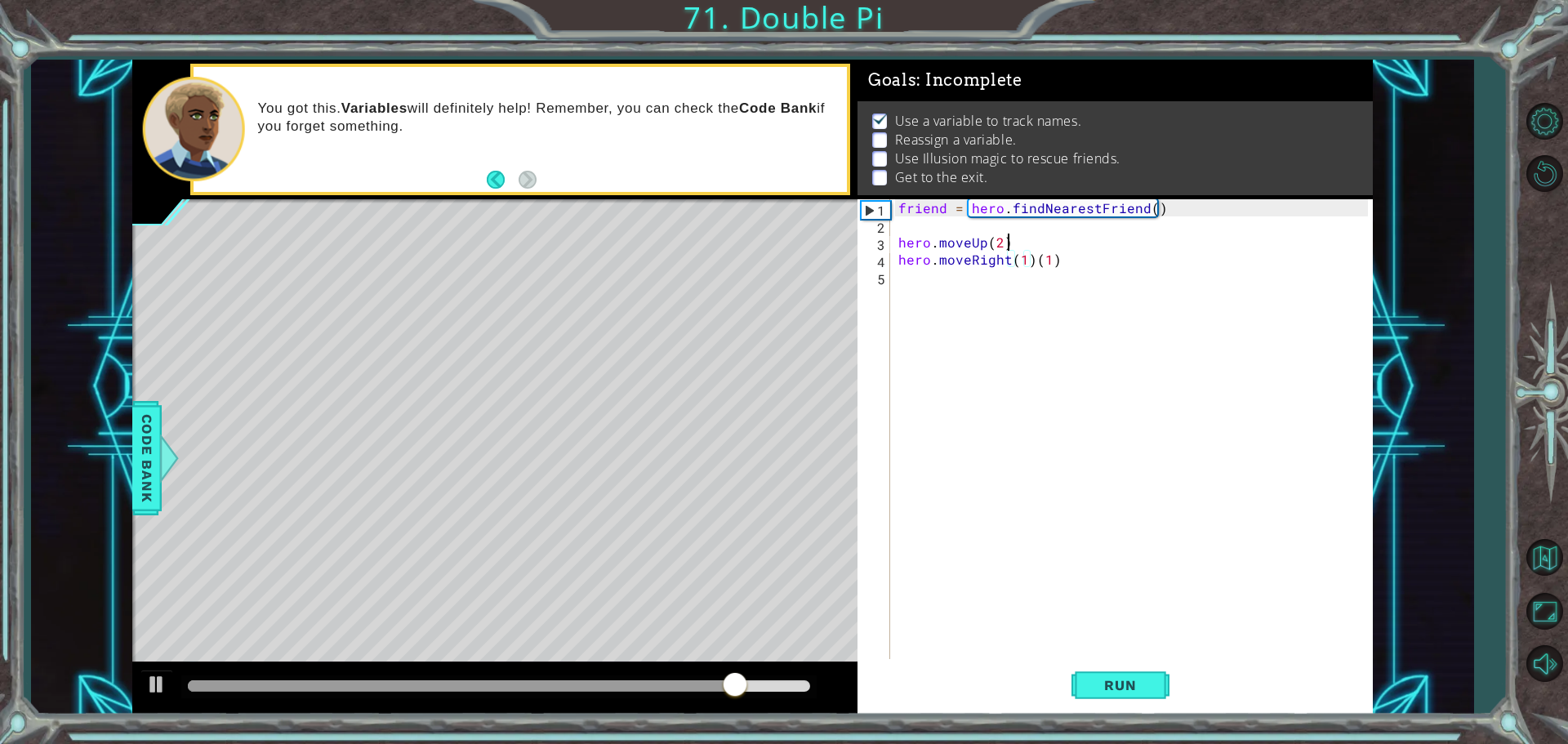
click at [1074, 250] on div "friend = hero . findNearestFriend ( ) hero . moveUp ( 2 ) hero . moveRight ( 1 …" at bounding box center [1135, 447] width 481 height 498
click at [1064, 260] on div "friend = hero . findNearestFriend ( ) hero . moveUp ( 2 ) hero . moveRight ( 1 …" at bounding box center [1135, 447] width 481 height 498
click at [1019, 260] on div "friend = hero . findNearestFriend ( ) hero . moveUp ( 2 ) hero . moveRight ( 1 )" at bounding box center [1135, 447] width 481 height 498
click at [1022, 266] on div "friend = hero . findNearestFriend ( ) hero . moveUp ( 2 ) hero . moveRight ( 1 )" at bounding box center [1135, 447] width 481 height 498
type textarea "hero.moveRight(2)"
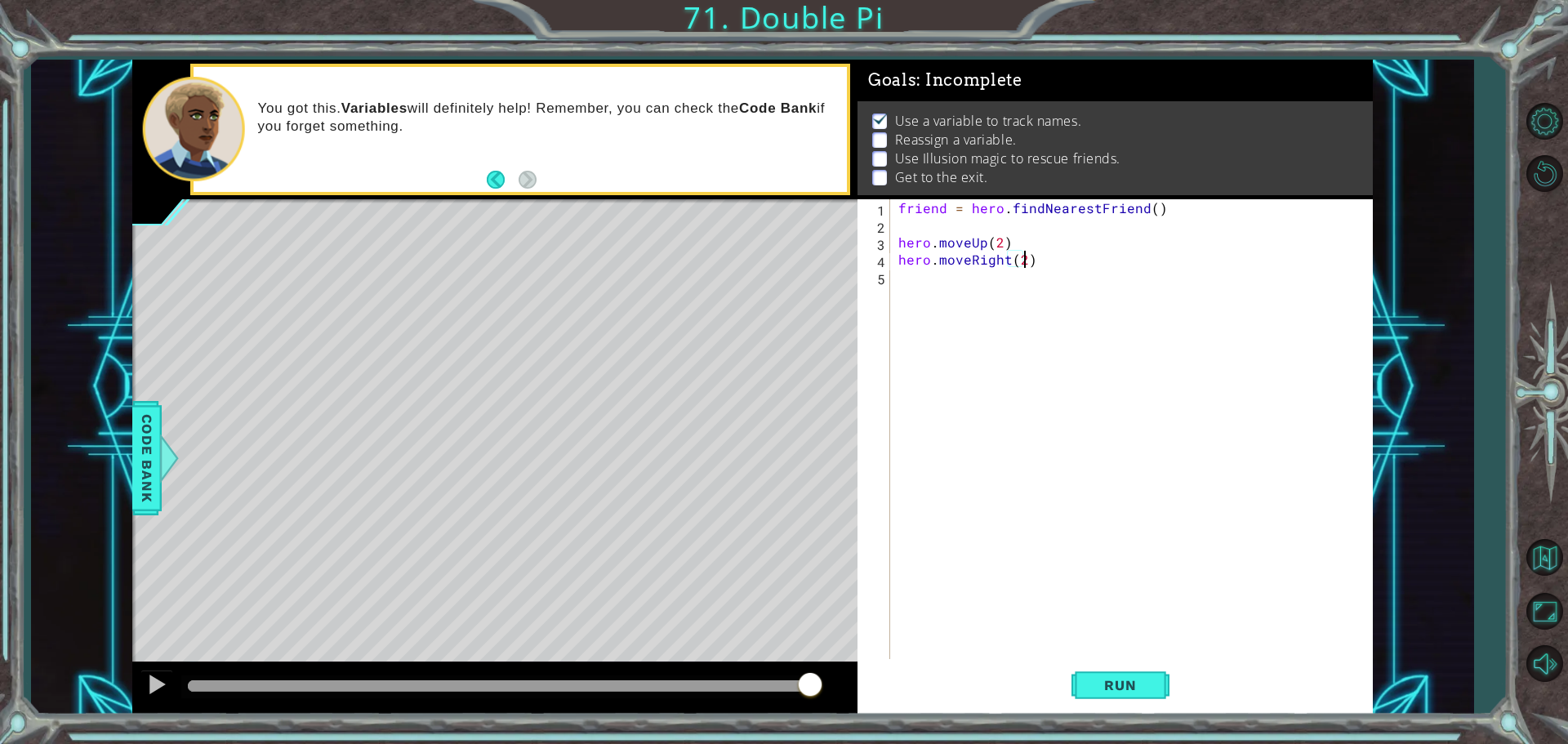
scroll to position [0, 7]
click at [910, 273] on div "friend = hero . findNearestFriend ( ) hero . moveUp ( 2 ) hero . moveRight ( 2 )" at bounding box center [1135, 447] width 481 height 498
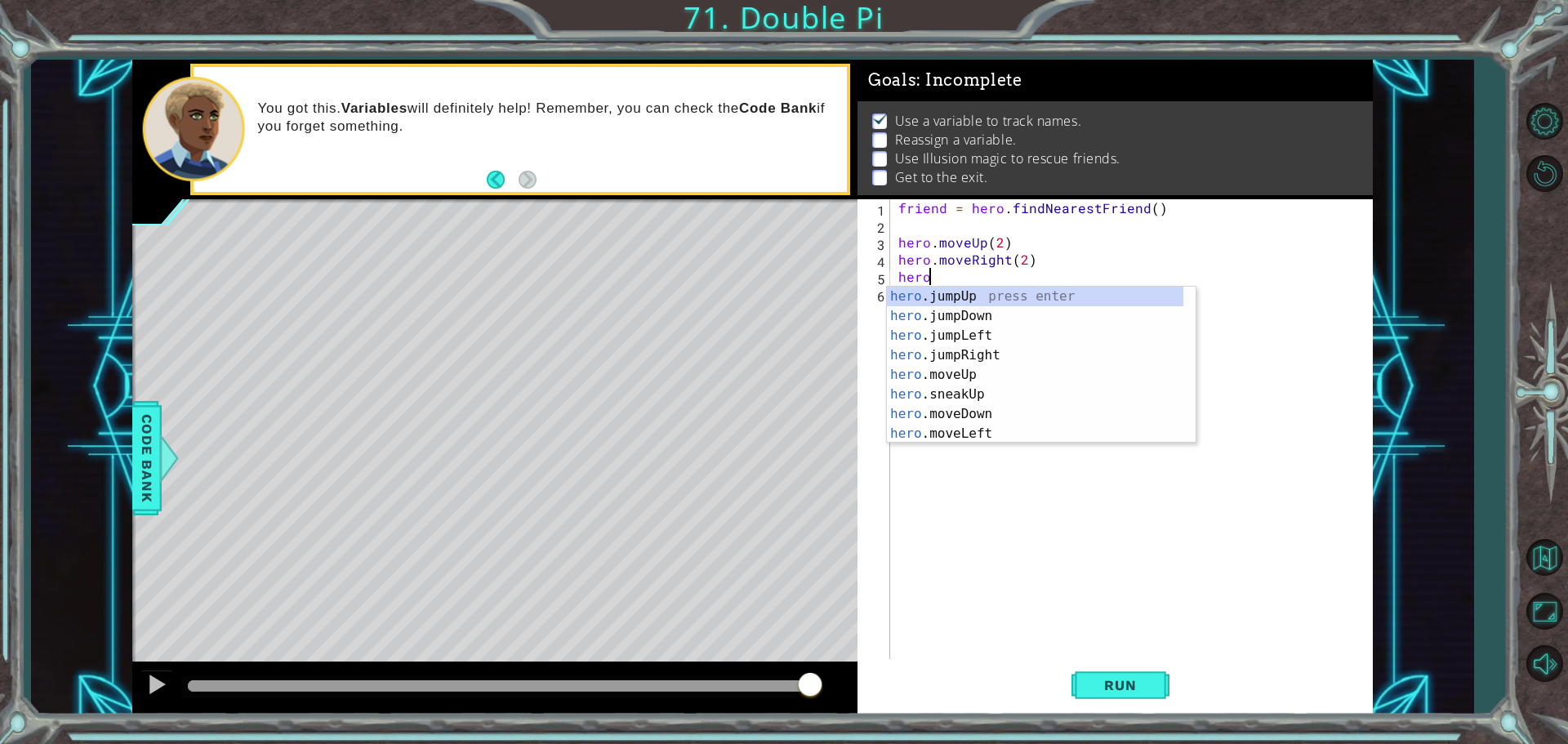
scroll to position [0, 2]
click at [988, 413] on div "hero. jumpUp press enter hero. jumpDown press enter hero. jumpLeft press enter …" at bounding box center [1035, 385] width 297 height 196
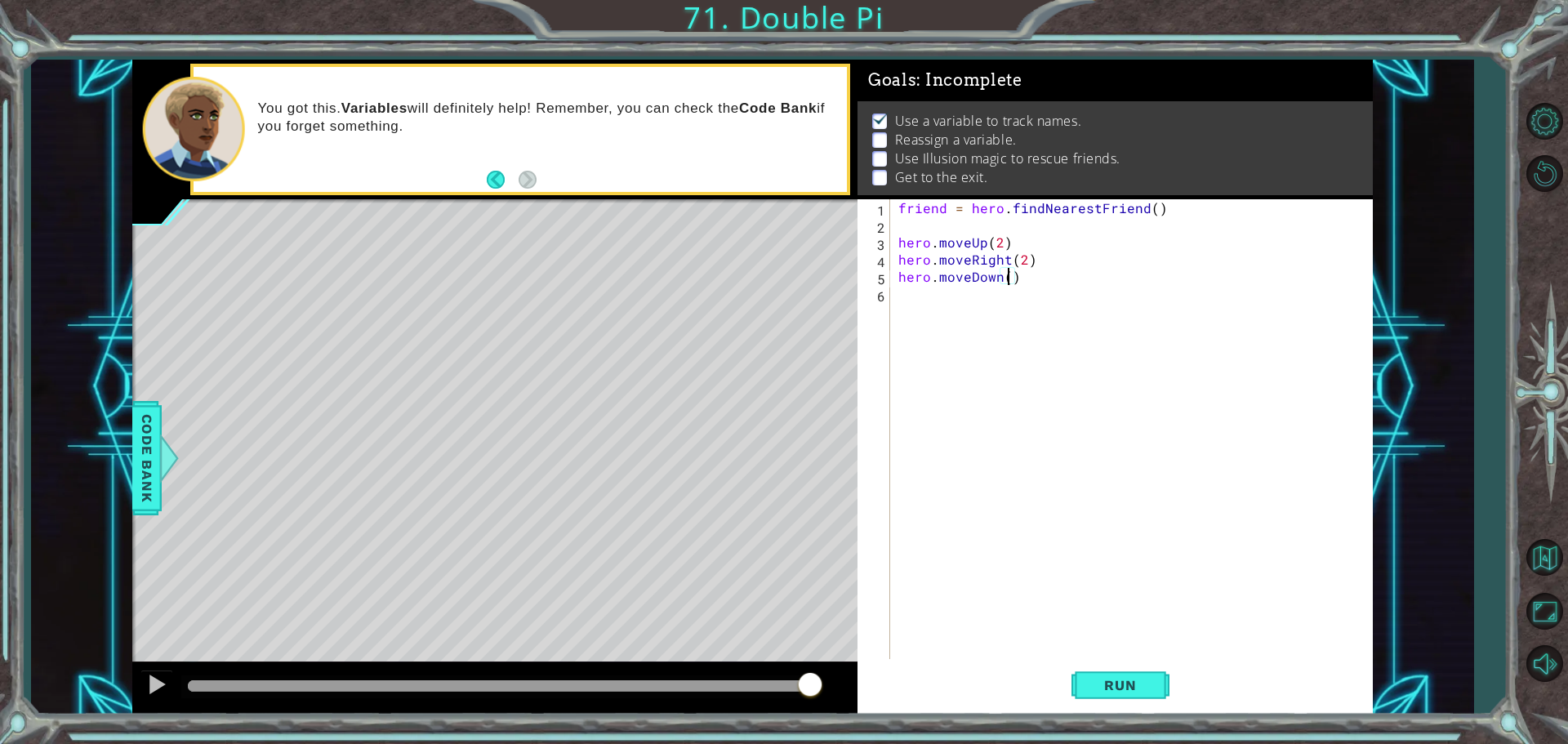
type textarea "hero.moveDown(2)"
click at [900, 228] on div "friend = hero . findNearestFriend ( ) hero . moveUp ( 2 ) hero . moveRight ( 2 …" at bounding box center [1135, 447] width 481 height 498
click at [903, 219] on div "friend = hero . findNearestFriend ( ) hero . moveUp ( 2 ) hero . moveRight ( 2 …" at bounding box center [1135, 447] width 481 height 498
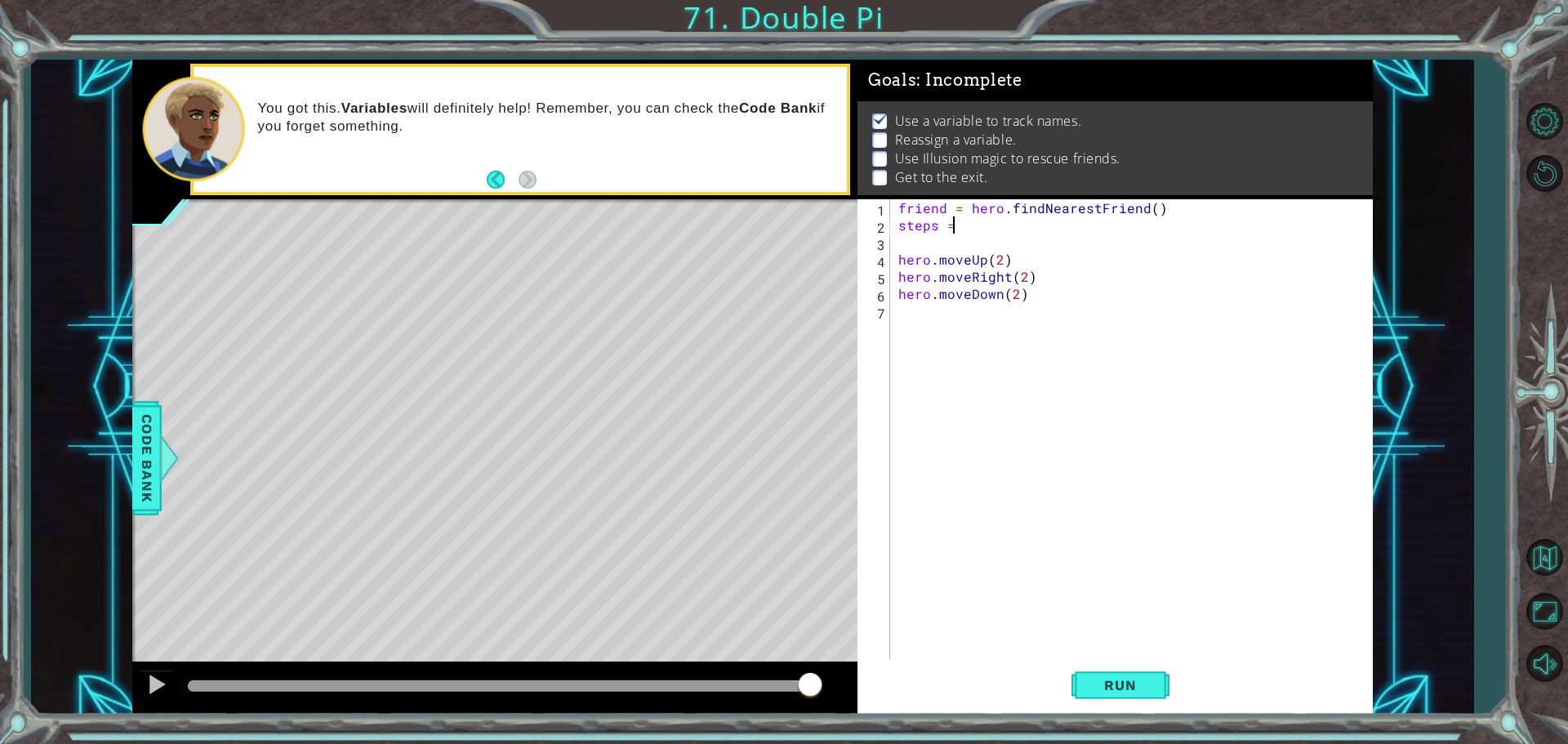
scroll to position [0, 3]
type textarea "steps = 2"
click at [904, 315] on div "friend = hero . findNearestFriend ( ) steps = 2 hero . moveUp ( 2 ) hero . move…" at bounding box center [1135, 447] width 481 height 498
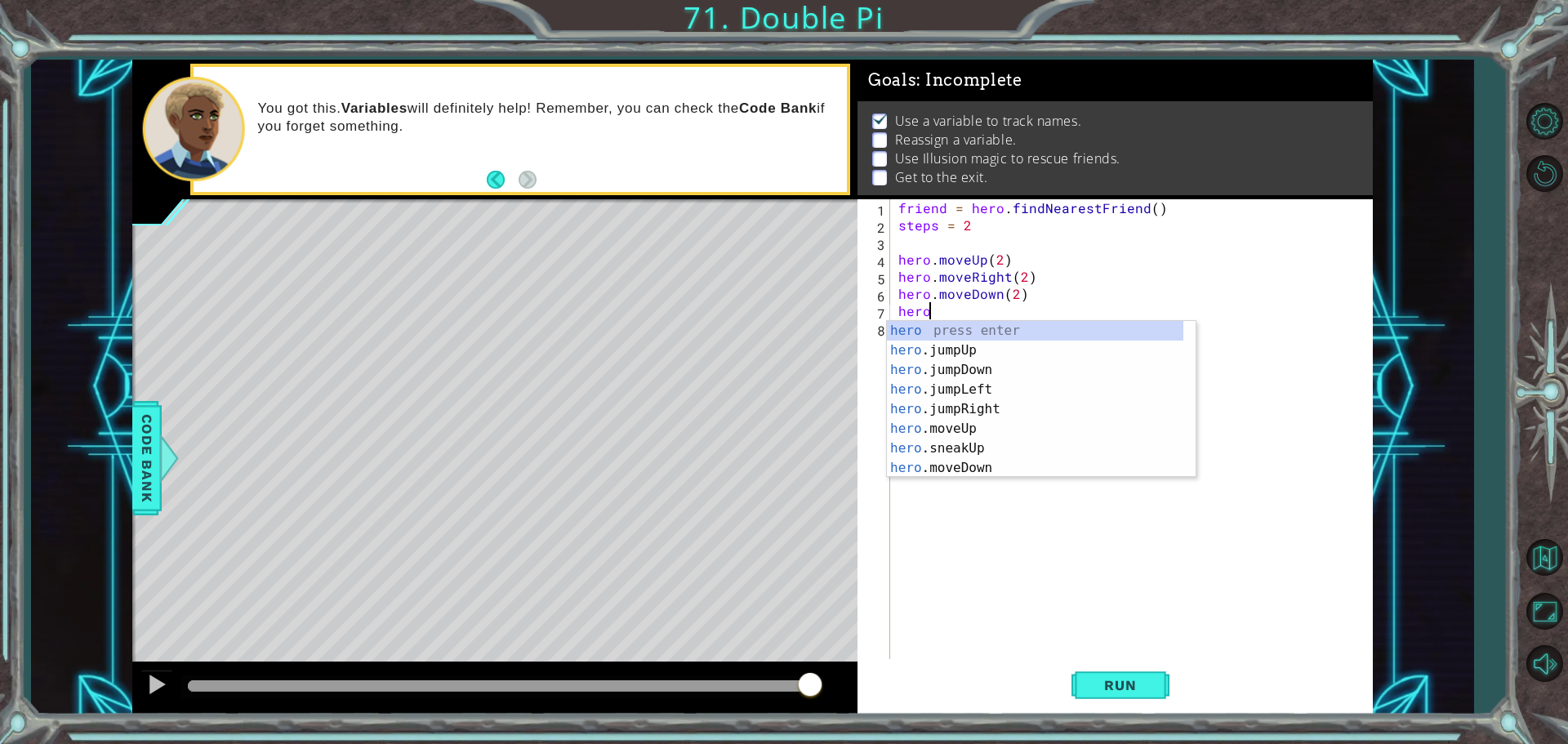
scroll to position [0, 1]
type textarea "herof"
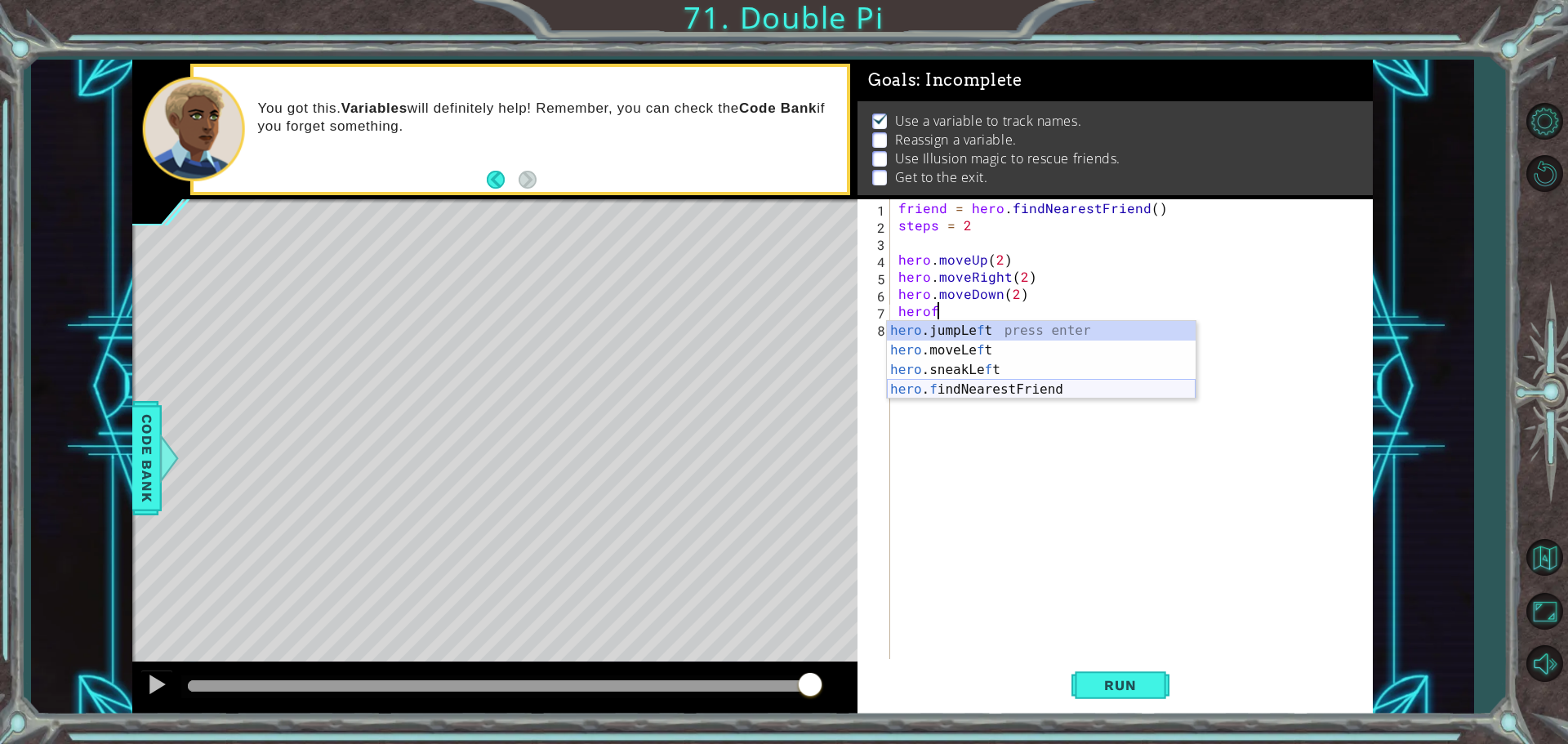
click at [940, 393] on div "hero .jumpLe f t press enter hero .moveLe f t press enter hero .sneakLe f t pre…" at bounding box center [1040, 379] width 308 height 117
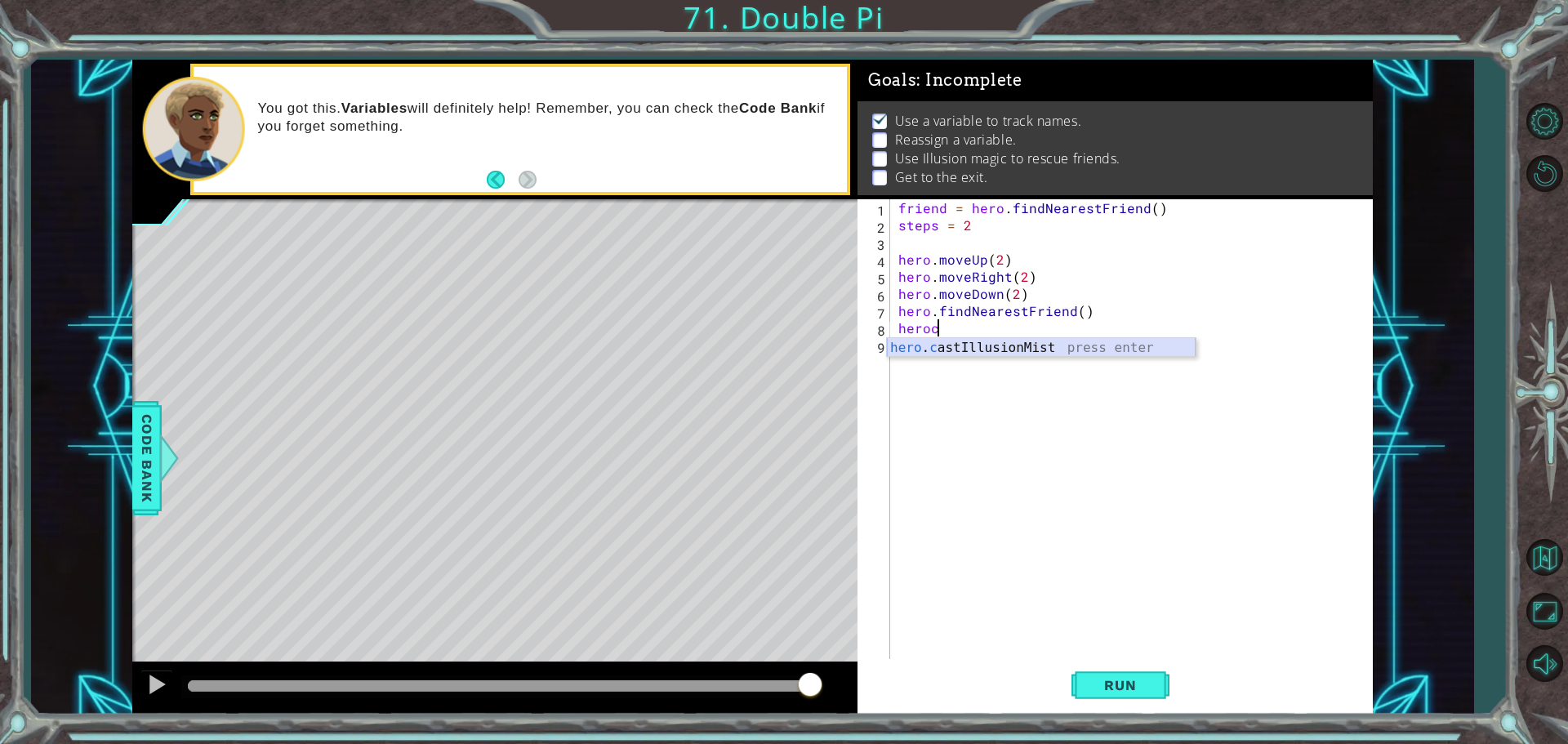
click at [1091, 348] on div "hero . c astIllusionMist press enter" at bounding box center [1040, 367] width 308 height 59
type textarea "hero.castIllusionMist(friend)"
click at [900, 349] on div "friend = hero . findNearestFriend ( ) steps = 2 hero . moveUp ( 2 ) hero . move…" at bounding box center [1135, 447] width 481 height 498
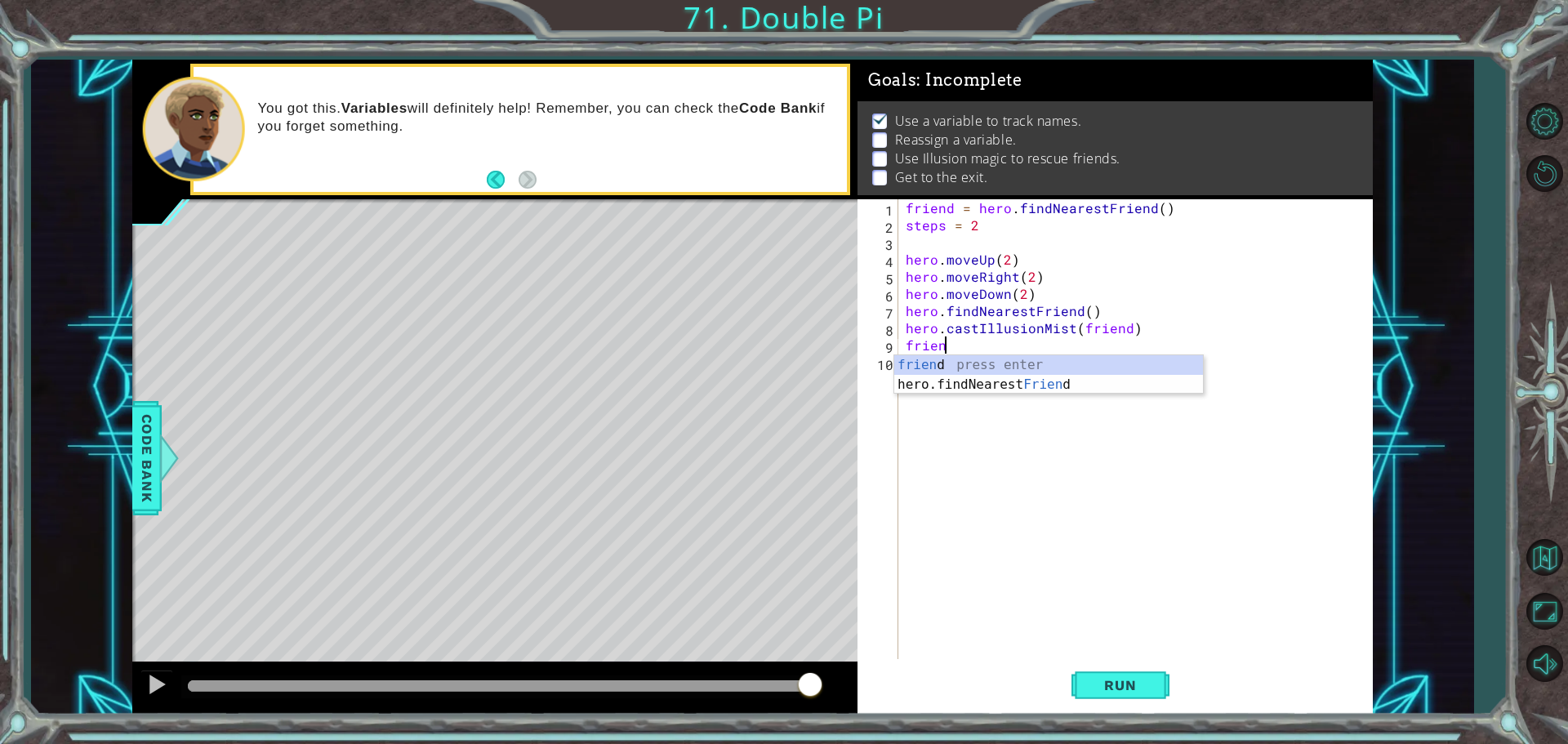
type textarea "friend"
click at [1034, 383] on div "friend press enter hero.findNearest Friend press enter" at bounding box center [1048, 395] width 308 height 78
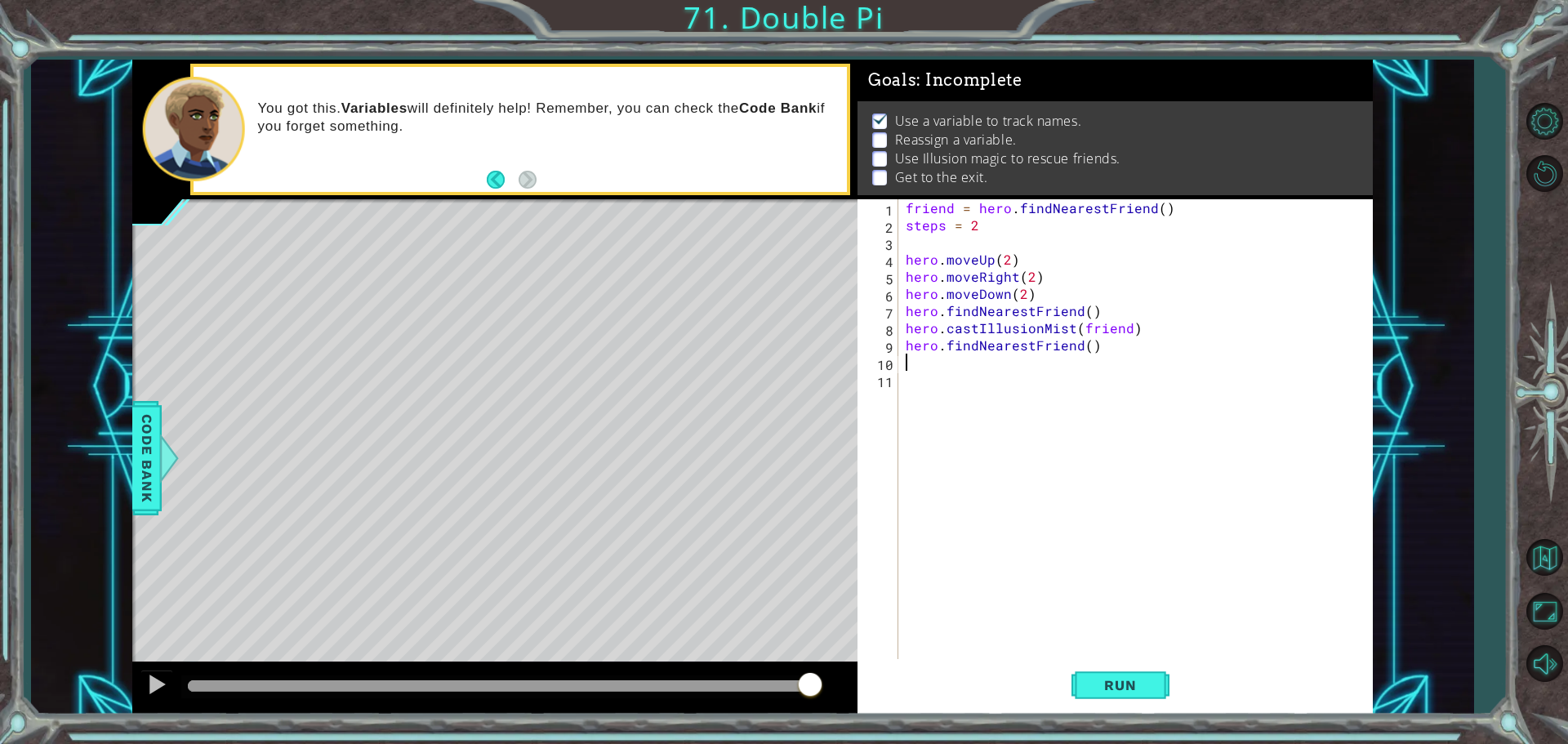
scroll to position [0, 0]
click at [898, 347] on div "9" at bounding box center [879, 347] width 37 height 17
click at [899, 345] on div "hero.findNearestFriend() 1 2 3 4 5 6 7 8 9 10 11 friend = hero . findNearestFri…" at bounding box center [1112, 430] width 510 height 463
type textarea "= hero.findNearestFriend()"
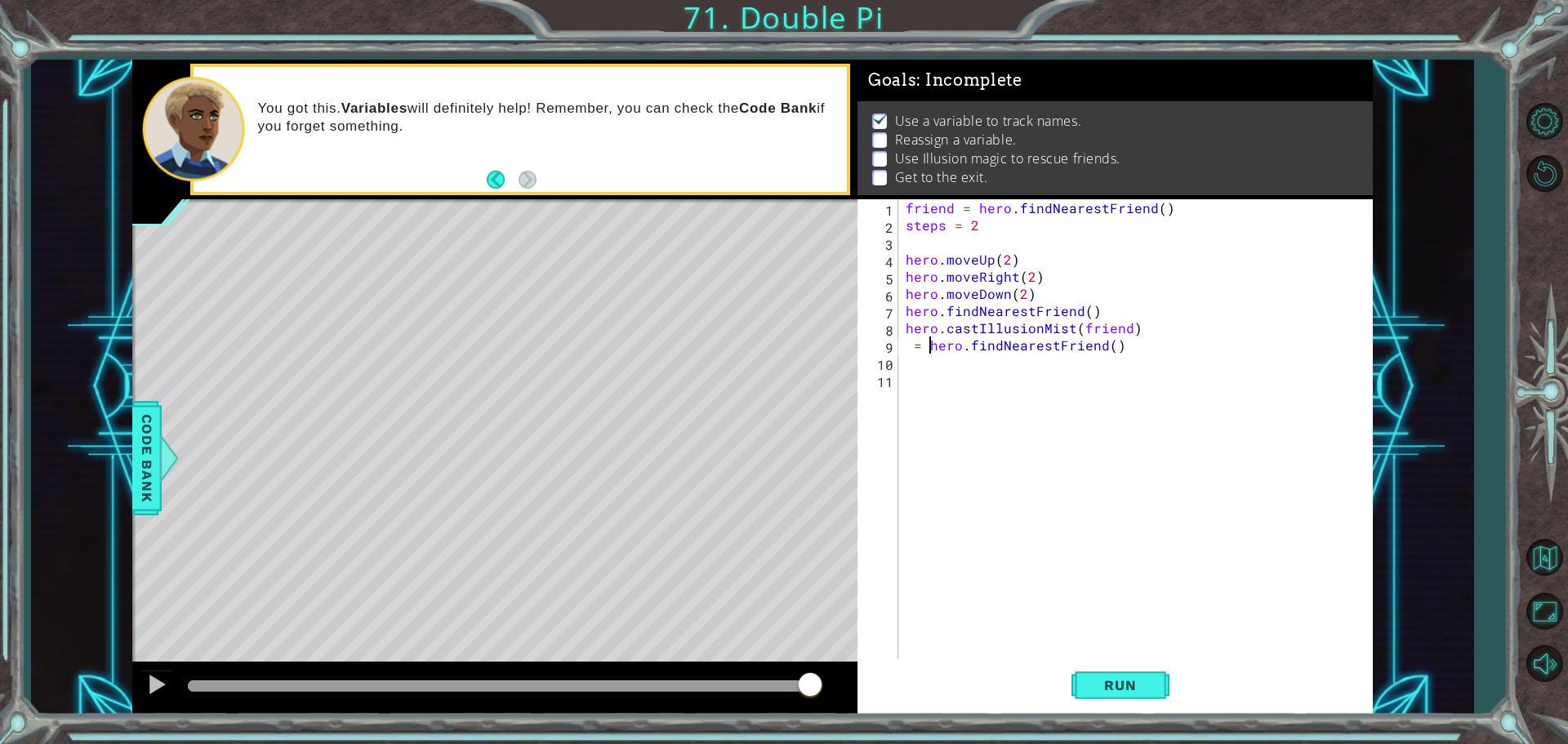
click at [908, 346] on div "friend = hero . findNearestFriend ( ) steps = 2 hero . moveUp ( 2 ) hero . move…" at bounding box center [1139, 447] width 474 height 498
click at [1125, 358] on div "friend = hero . findNearestFriend ( ) steps = 2 hero . moveUp ( 2 ) hero . move…" at bounding box center [1139, 447] width 474 height 498
click at [1124, 341] on div "friend = hero . findNearestFriend ( ) steps = 2 hero . moveUp ( 2 ) hero . move…" at bounding box center [1139, 447] width 474 height 498
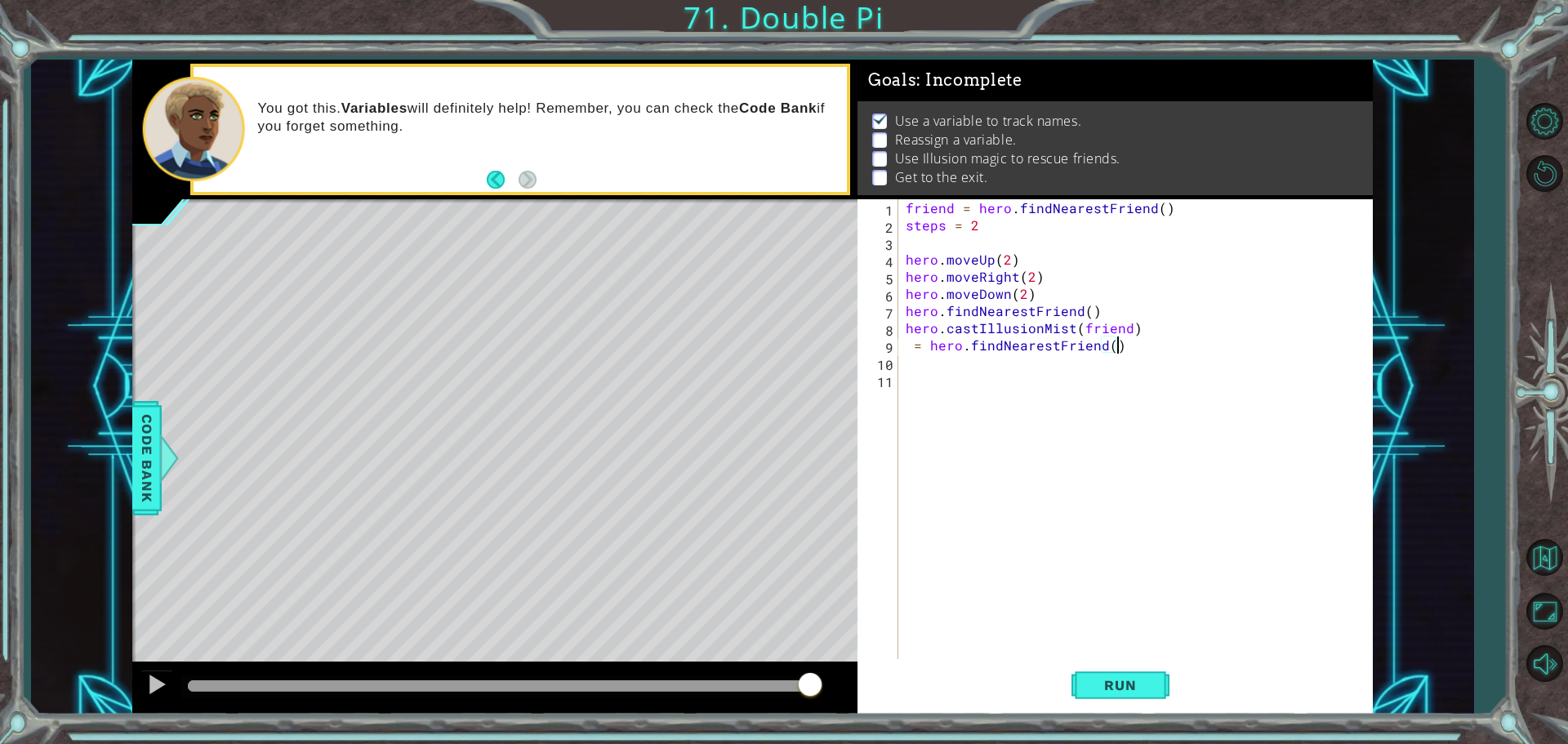
drag, startPoint x: 909, startPoint y: 341, endPoint x: 899, endPoint y: 355, distance: 17.2
click at [900, 352] on div "= hero.findNearestFriend() 1 2 3 4 5 6 7 8 9 10 11 friend = hero . findNearestF…" at bounding box center [1112, 430] width 510 height 463
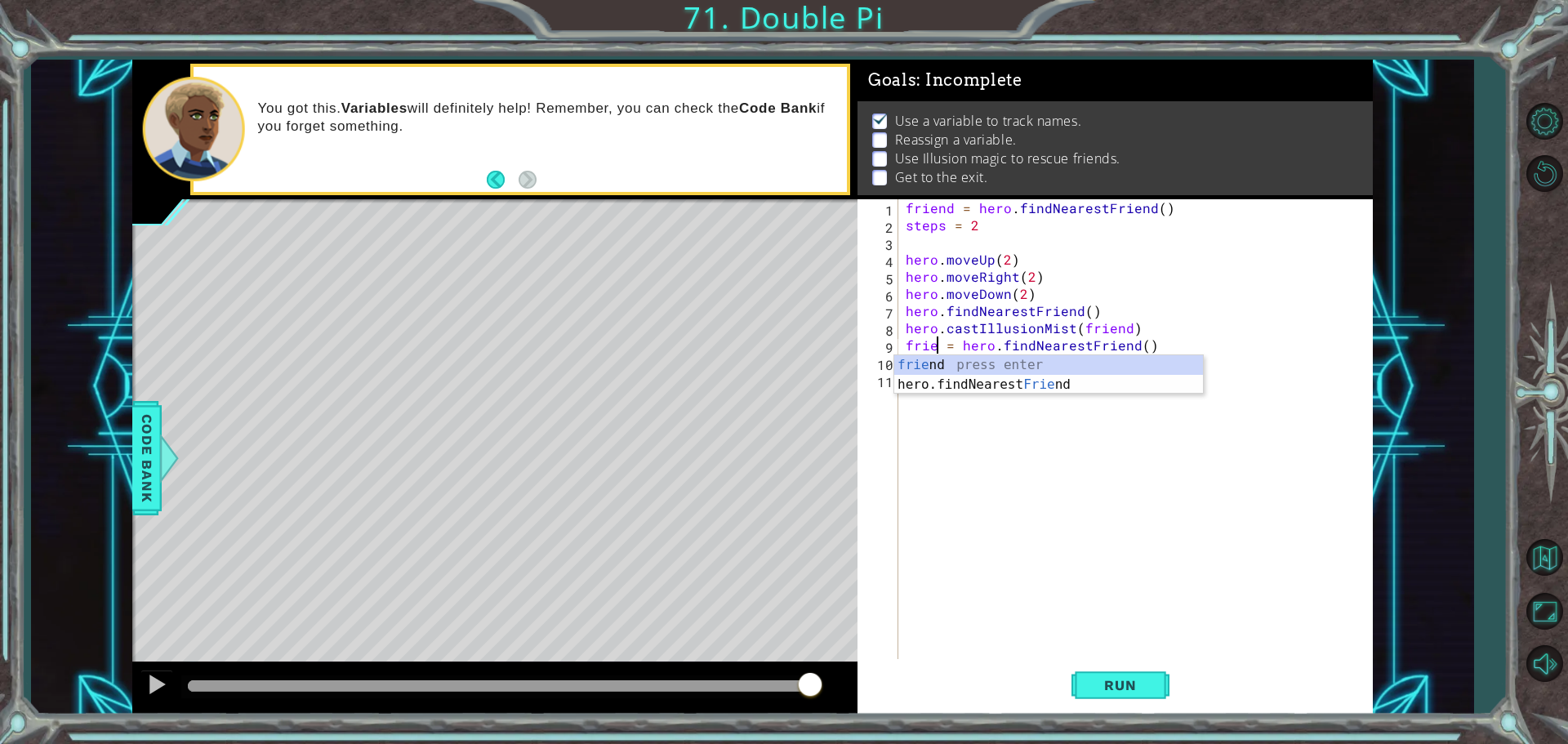
scroll to position [0, 3]
type textarea "friend = hero.findNearestFriend()"
click at [935, 361] on div "friend press enter hero.findNearest Friend press enter" at bounding box center [1048, 395] width 308 height 78
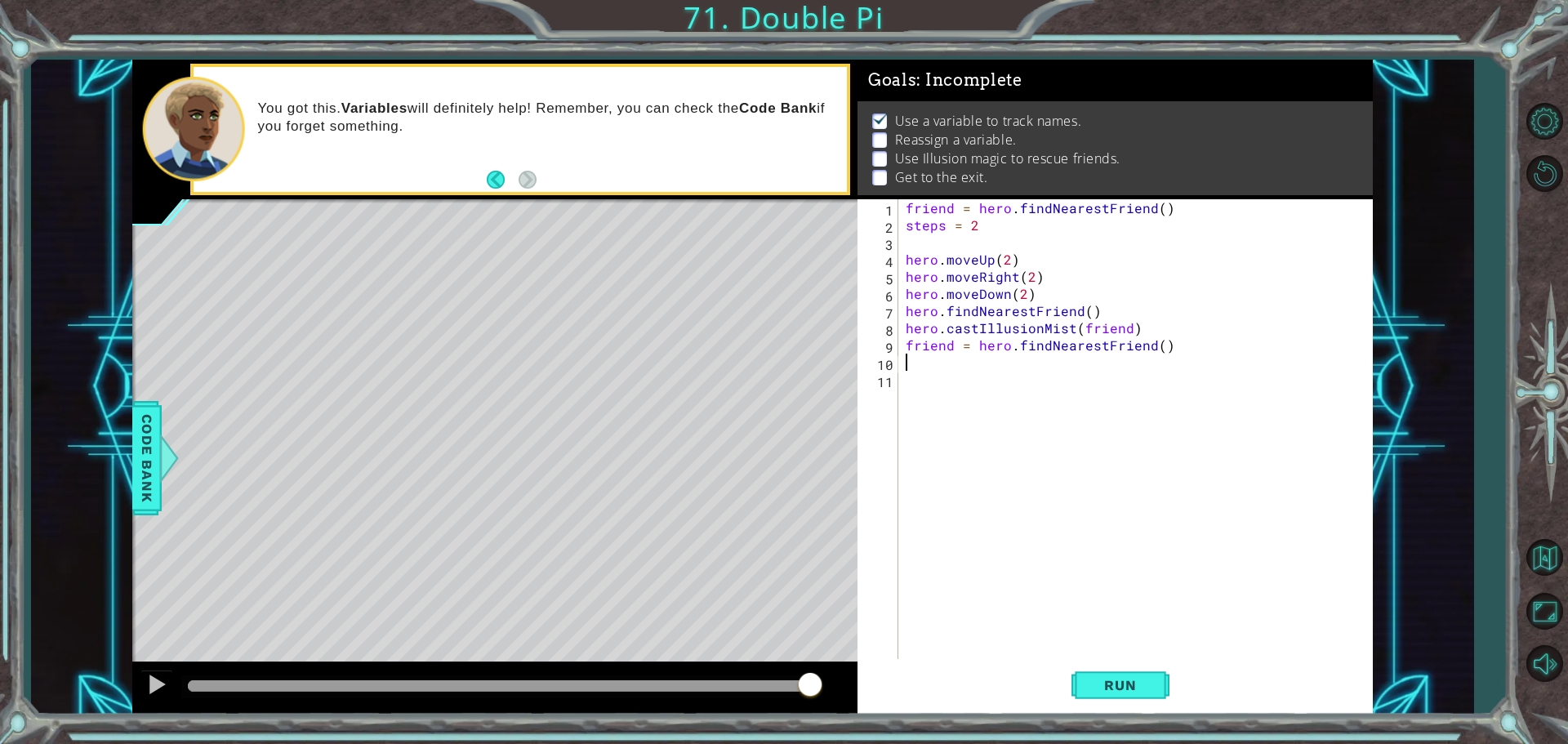
click at [919, 363] on div "friend = hero . findNearestFriend ( ) steps = 2 hero . moveUp ( 2 ) hero . move…" at bounding box center [1139, 447] width 474 height 498
type textarea "steps = 4"
click at [918, 378] on div "friend = hero . findNearestFriend ( ) steps = 2 hero . moveUp ( 2 ) hero . move…" at bounding box center [1139, 447] width 474 height 498
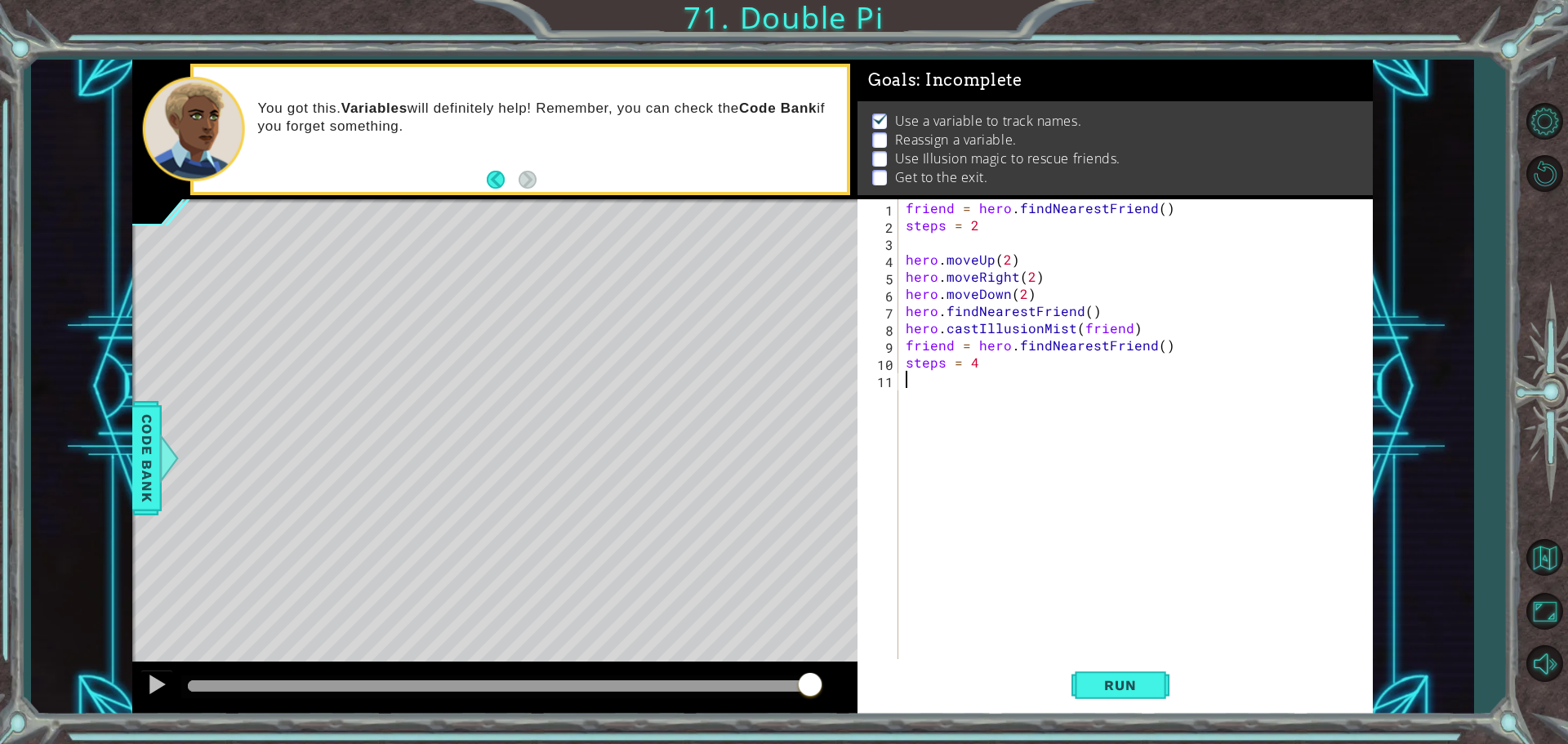
type textarea "h"
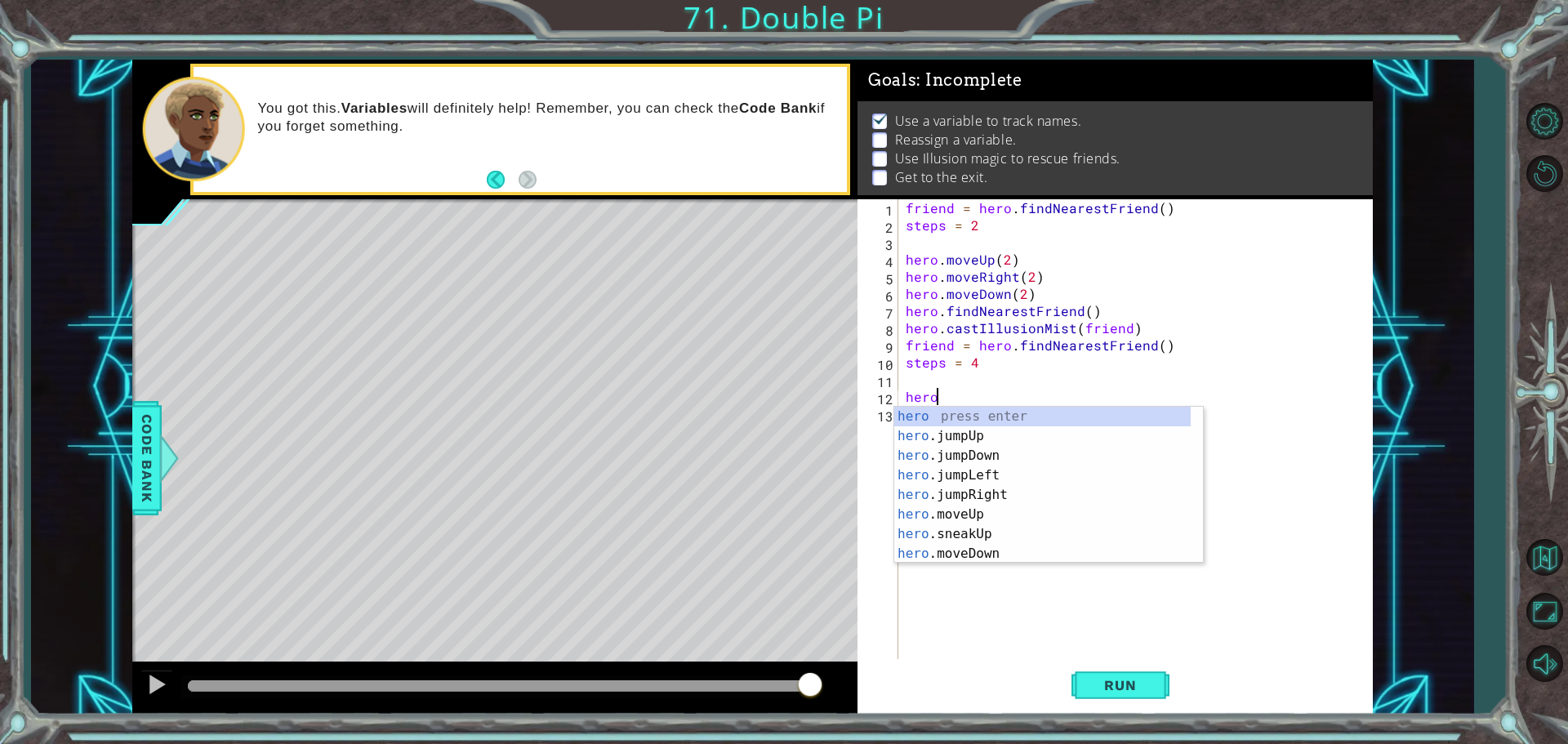
scroll to position [0, 2]
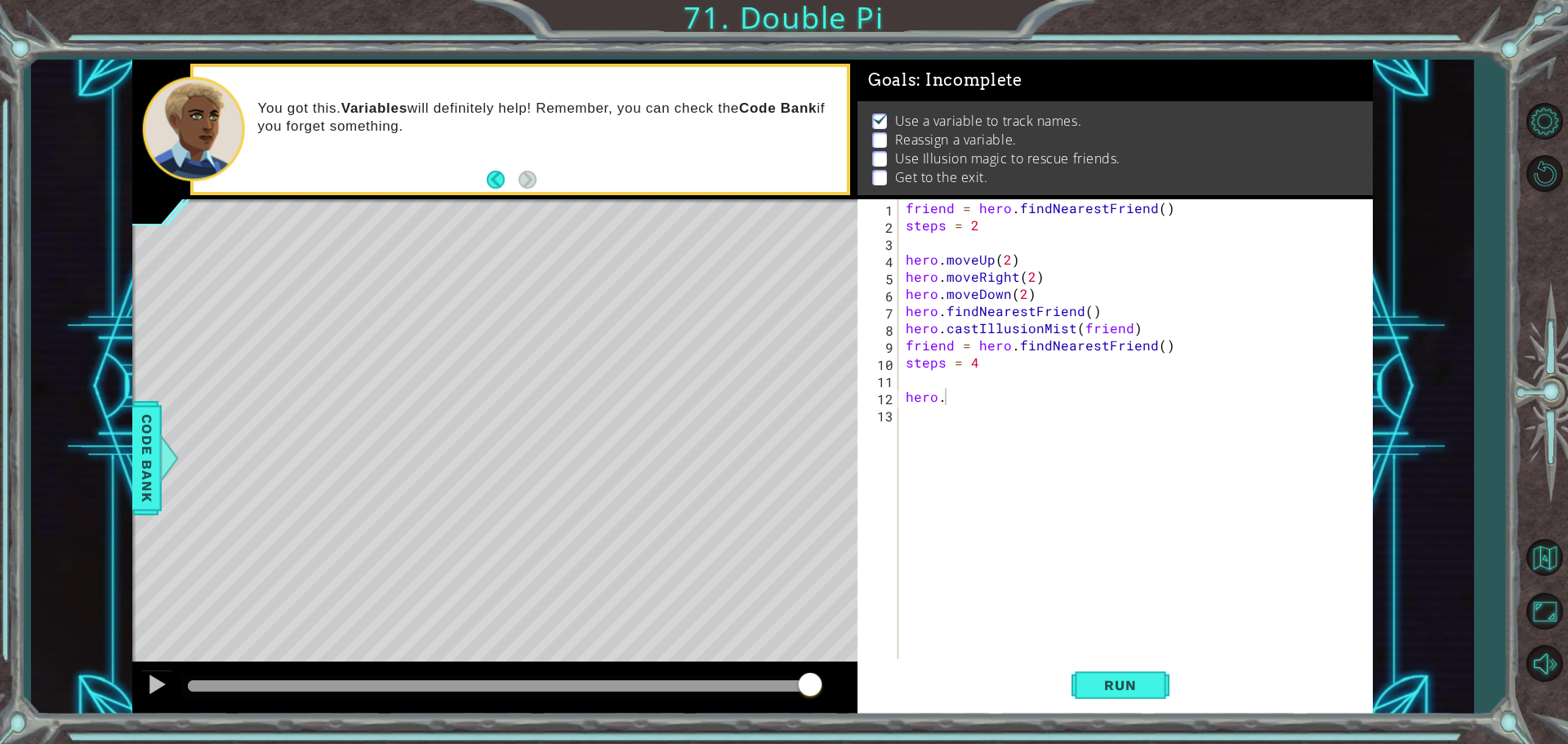
click at [901, 347] on div "hero. 1 2 3 4 5 6 7 8 9 10 11 12 13 friend = hero . findNearestFriend ( ) steps…" at bounding box center [1112, 430] width 510 height 463
click at [903, 348] on div "friend = hero . findNearestFriend ( ) steps = 2 hero . moveUp ( 2 ) hero . move…" at bounding box center [1139, 447] width 474 height 498
click at [939, 411] on div "friend = hero . findNearestFriend ( ) steps = 2 hero . moveUp ( 2 ) hero . move…" at bounding box center [1139, 447] width 474 height 498
click at [956, 411] on div "friend = hero . findNearestFriend ( ) steps = 2 hero . moveUp ( 2 ) hero . move…" at bounding box center [1139, 447] width 474 height 498
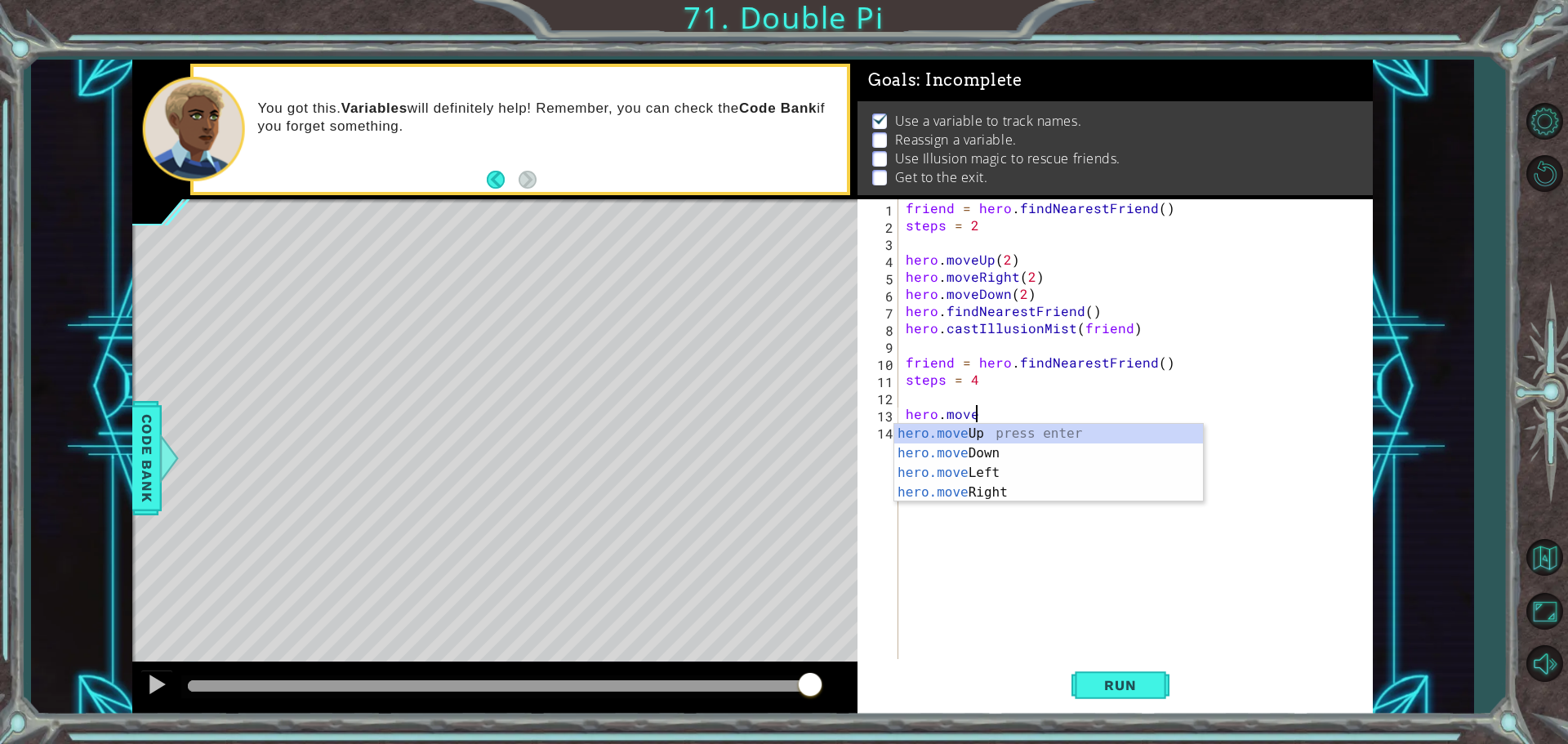
scroll to position [0, 4]
click at [981, 430] on div "hero.move Up press enter hero.move Down press enter hero.move Left press enter …" at bounding box center [1048, 482] width 308 height 117
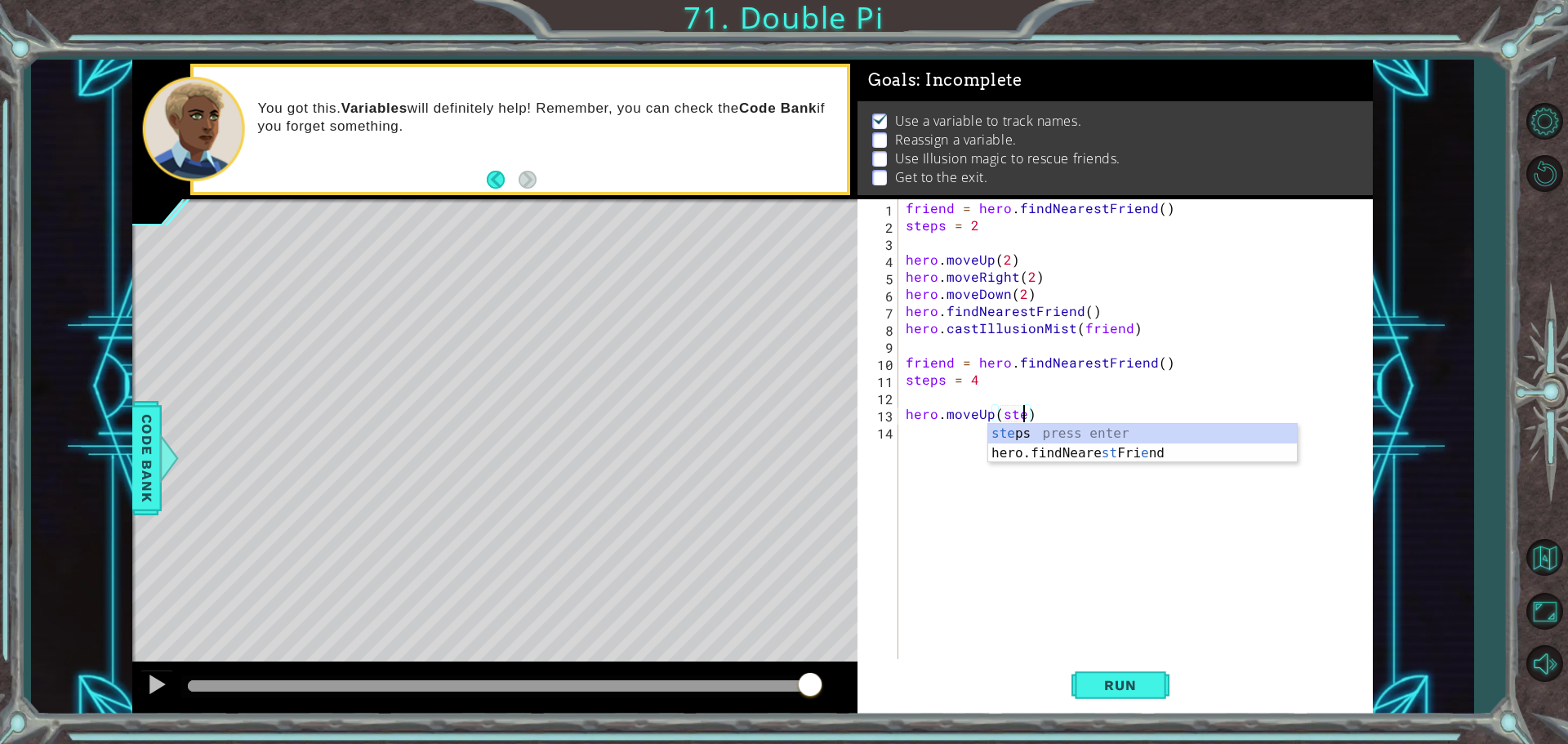
scroll to position [0, 7]
click at [1006, 260] on div "friend = hero . findNearestFriend ( ) steps = 2 hero . moveUp ( 2 ) hero . move…" at bounding box center [1139, 447] width 474 height 498
click at [1030, 278] on div "friend = hero . findNearestFriend ( ) steps = 2 hero . moveUp ( ) hero . moveRi…" at bounding box center [1139, 447] width 474 height 498
click at [1020, 297] on div "friend = hero . findNearestFriend ( ) steps = 2 hero . moveUp ( ) hero . moveRi…" at bounding box center [1139, 447] width 474 height 498
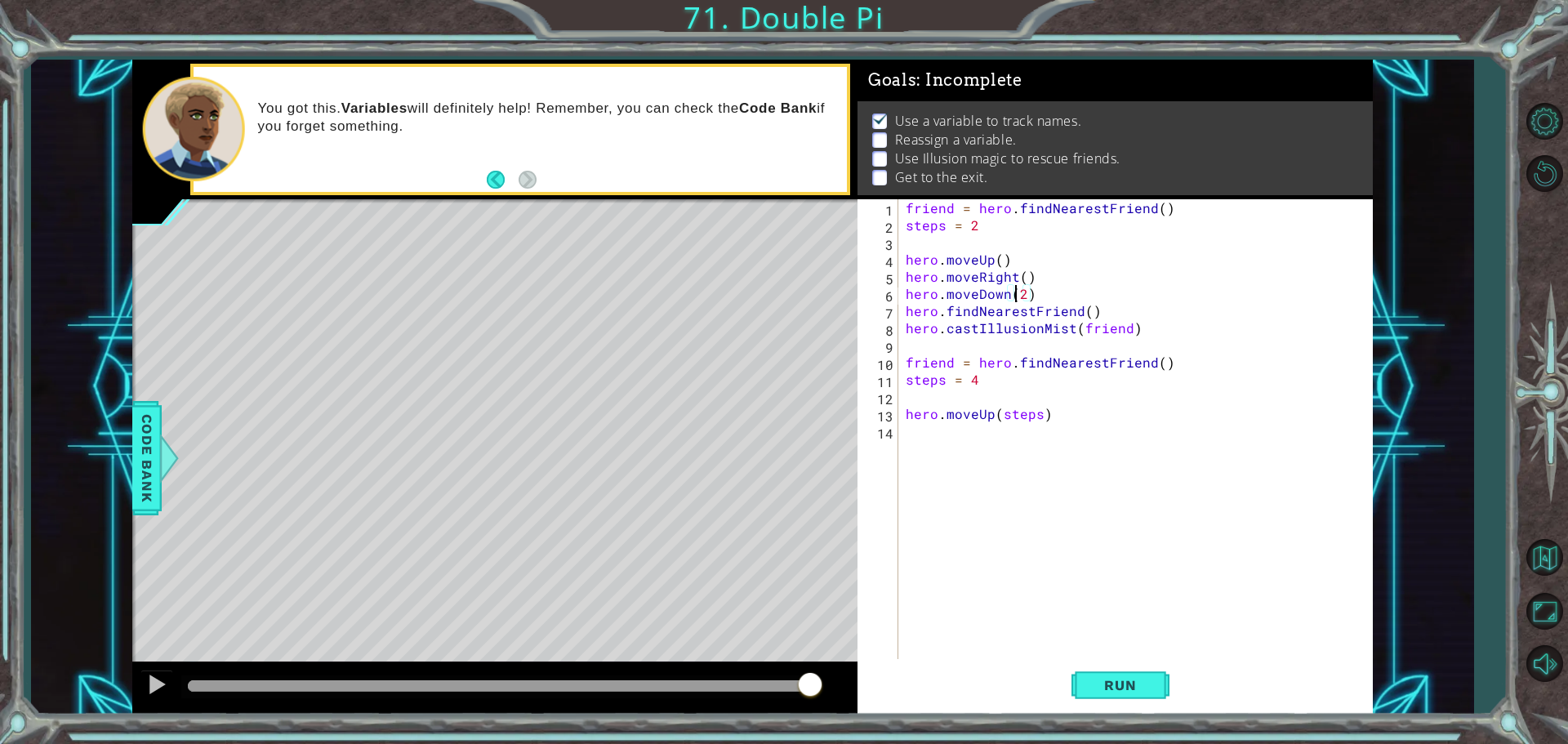
click at [1021, 293] on div "friend = hero . findNearestFriend ( ) steps = 2 hero . moveUp ( ) hero . moveRi…" at bounding box center [1139, 447] width 474 height 498
drag, startPoint x: 942, startPoint y: 228, endPoint x: 901, endPoint y: 226, distance: 41.0
click at [901, 226] on div "hero.moveDown() 1 2 3 4 5 6 7 8 9 10 11 12 13 14 friend = hero . findNearestFri…" at bounding box center [1112, 430] width 510 height 463
click at [1000, 258] on div "friend = hero . findNearestFriend ( ) steps = 2 hero . moveUp ( ) hero . moveRi…" at bounding box center [1139, 447] width 474 height 498
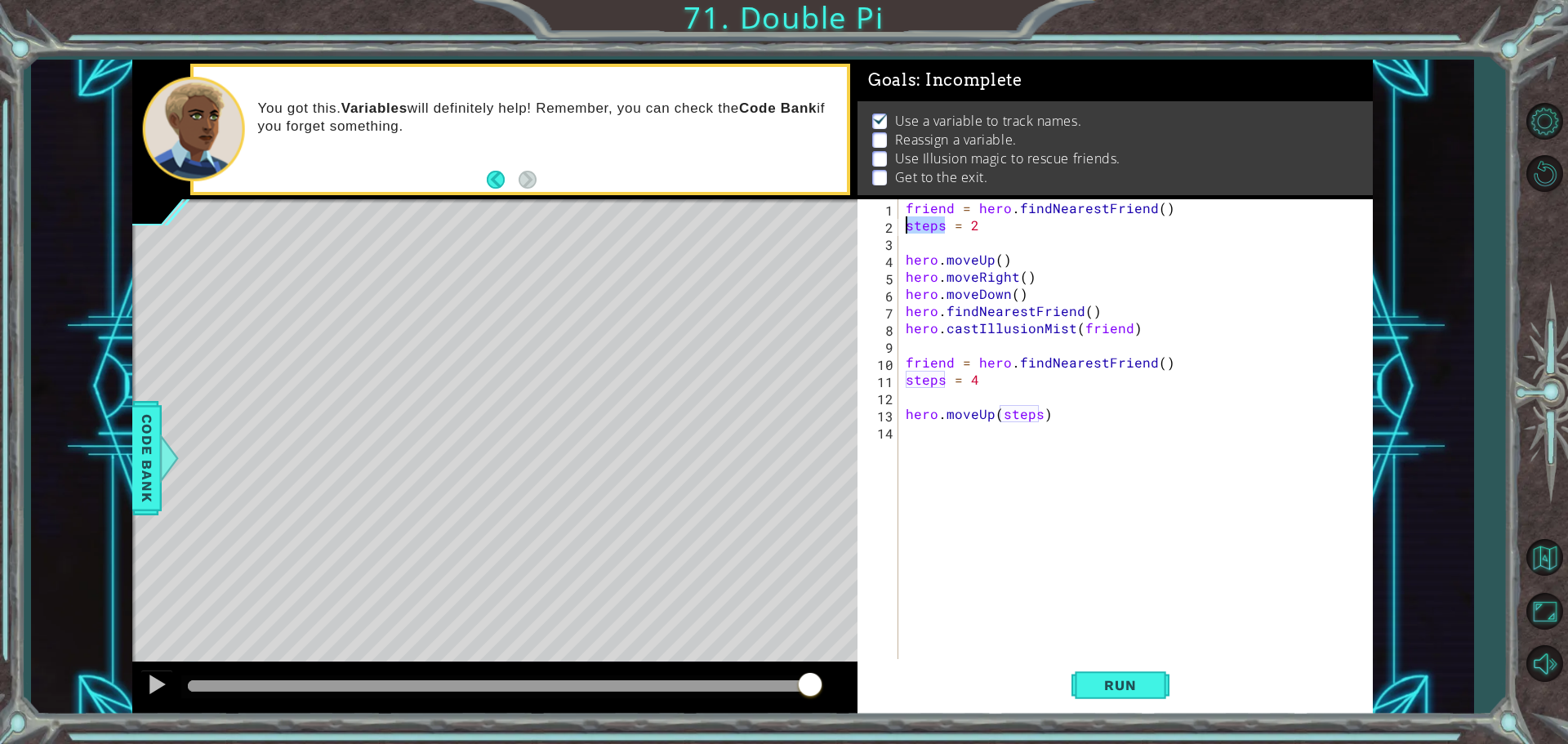
drag, startPoint x: 943, startPoint y: 226, endPoint x: 873, endPoint y: 225, distance: 70.0
click at [873, 225] on div "hero.moveUp() 1 2 3 4 5 6 7 8 9 10 11 12 13 14 friend = hero . findNearestFrien…" at bounding box center [1112, 430] width 510 height 463
click at [996, 260] on div "friend = hero . findNearestFriend ( ) steps = 2 hero . moveUp ( ) hero . moveRi…" at bounding box center [1139, 447] width 474 height 498
click at [1000, 260] on div "friend = hero . findNearestFriend ( ) steps = 2 hero . moveUp ( ) hero . moveRi…" at bounding box center [1139, 447] width 474 height 498
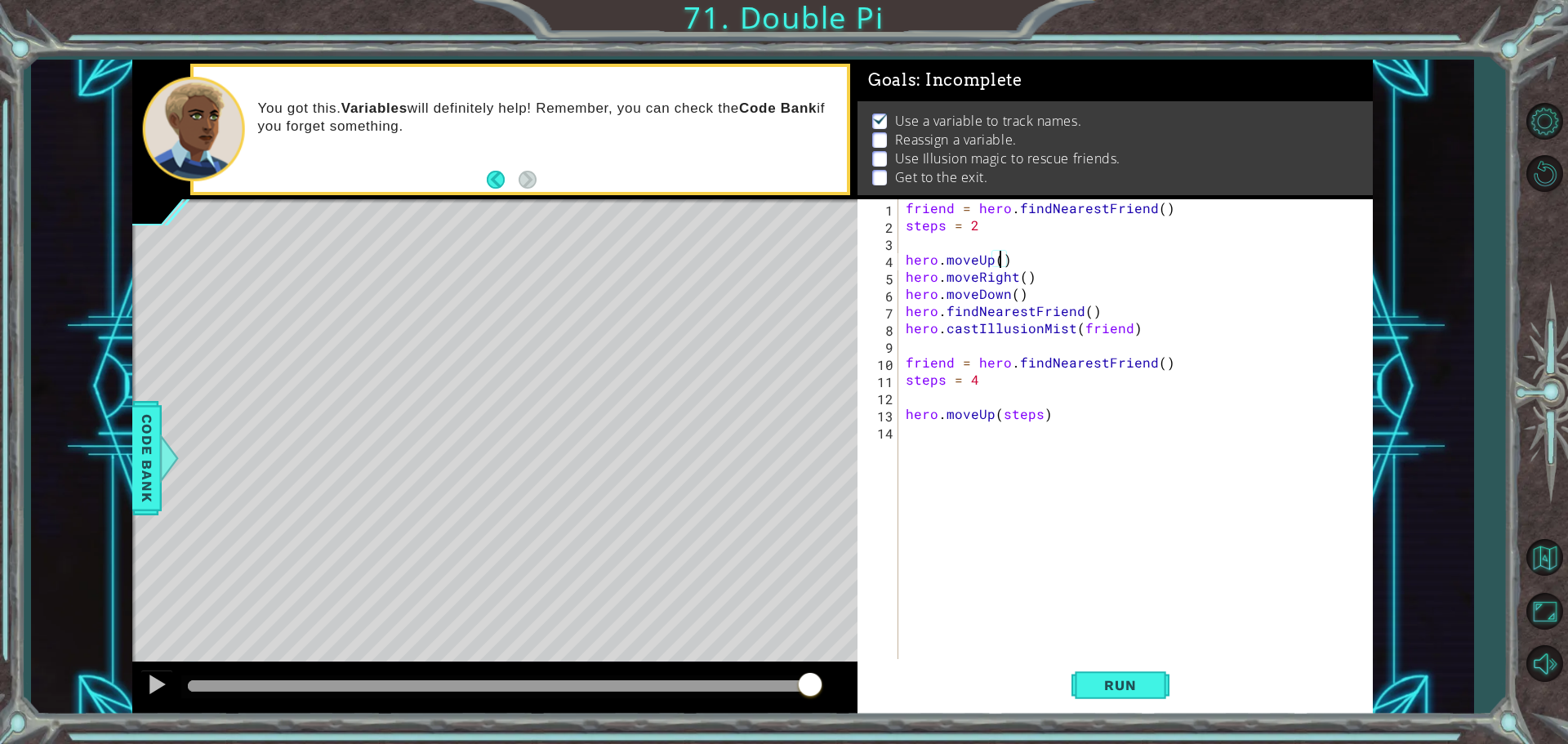
paste textarea "steps"
click at [1025, 281] on div "friend = hero . findNearestFriend ( ) steps = 2 hero . moveUp ( steps ) hero . …" at bounding box center [1139, 447] width 474 height 498
click at [1077, 293] on div "steps press enter" at bounding box center [1166, 316] width 308 height 59
click at [1011, 294] on div "friend = hero . findNearestFriend ( ) steps = 2 hero . moveUp ( steps ) hero . …" at bounding box center [1139, 447] width 474 height 498
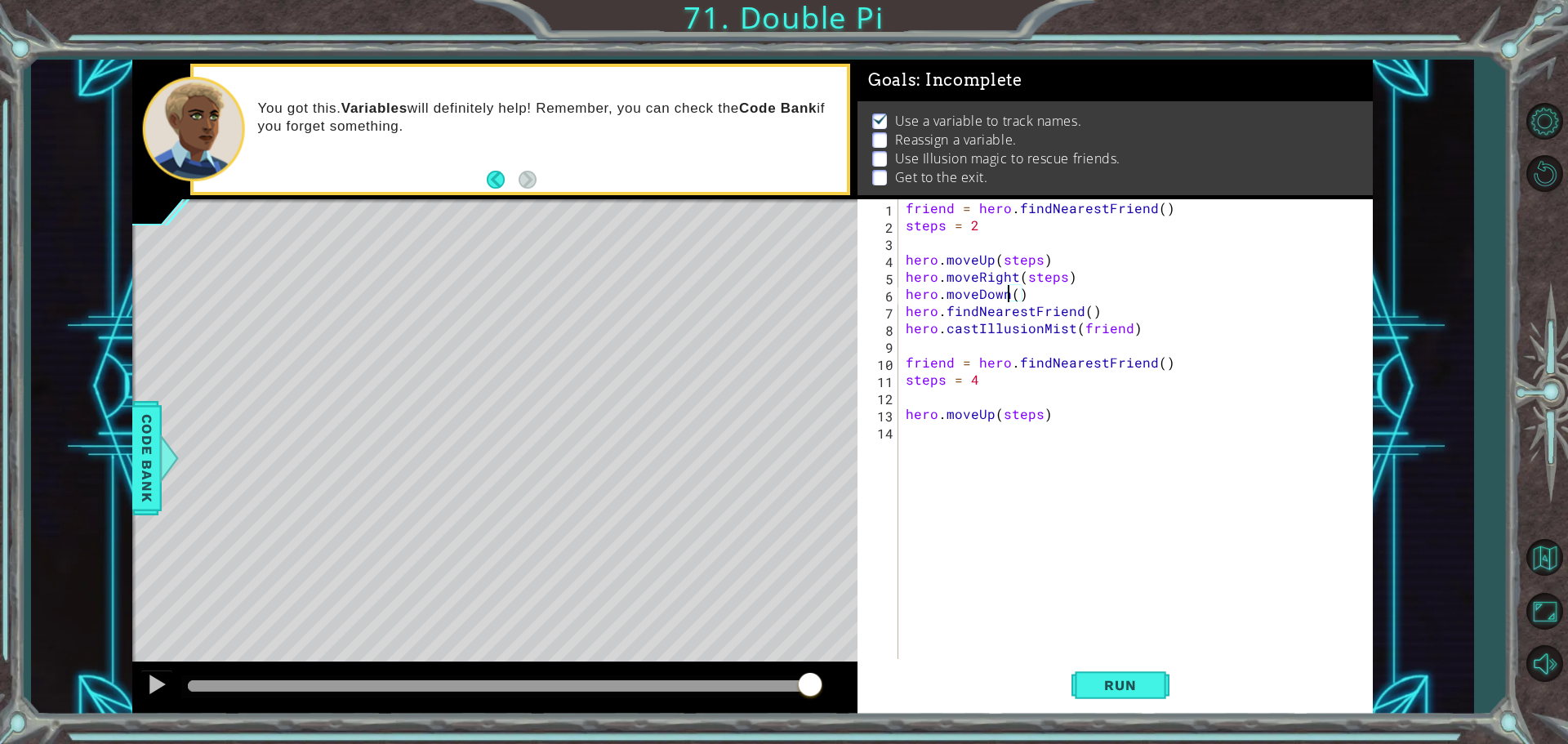
scroll to position [0, 6]
click at [1012, 293] on div "friend = hero . findNearestFriend ( ) steps = 2 hero . moveUp ( steps ) hero . …" at bounding box center [1139, 447] width 474 height 498
click at [1015, 293] on div "friend = hero . findNearestFriend ( ) steps = 2 hero . moveUp ( steps ) hero . …" at bounding box center [1135, 430] width 466 height 463
type textarea "hero.moveDown(steps)"
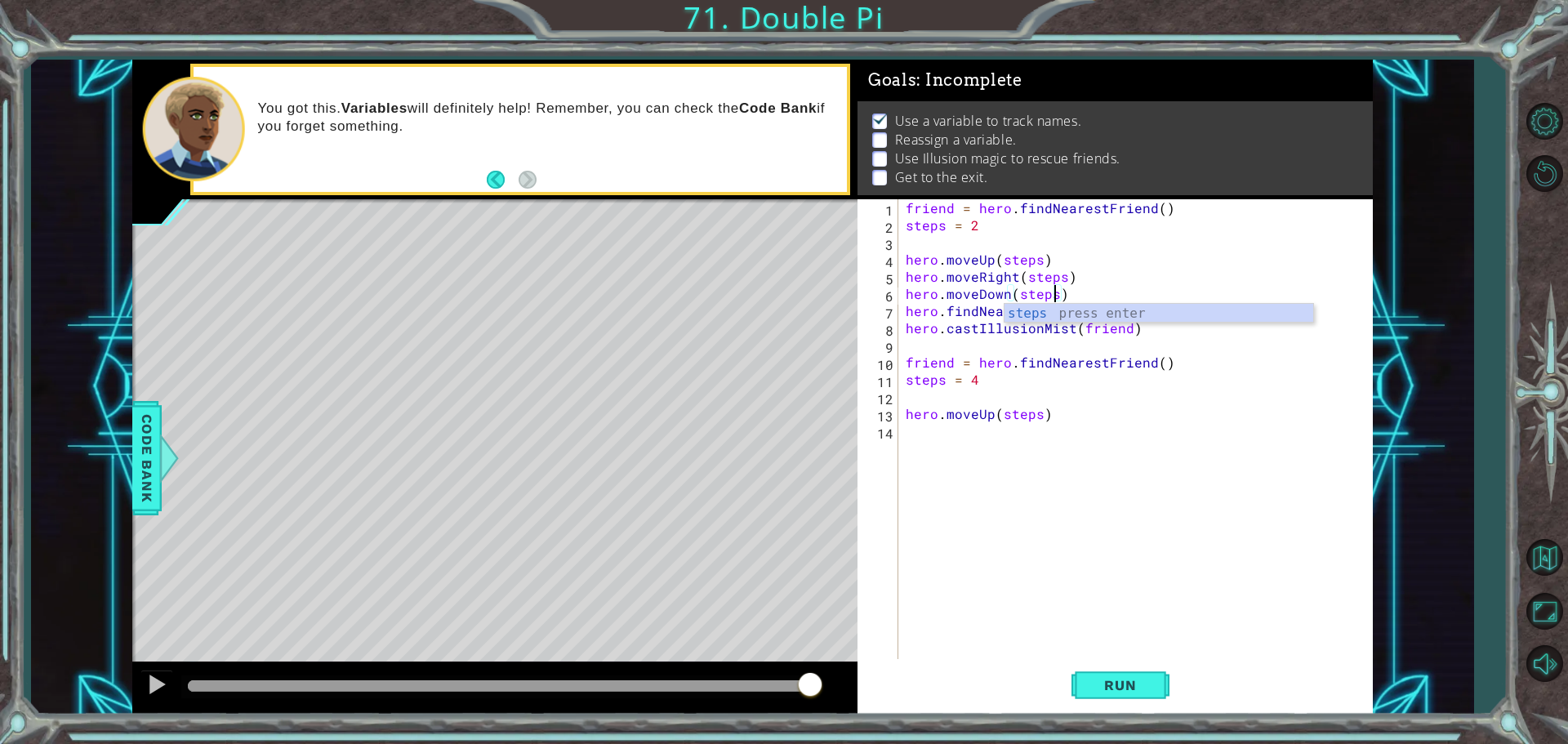
click at [1129, 480] on div "friend = hero . findNearestFriend ( ) steps = 2 hero . moveUp ( steps ) hero . …" at bounding box center [1139, 447] width 474 height 498
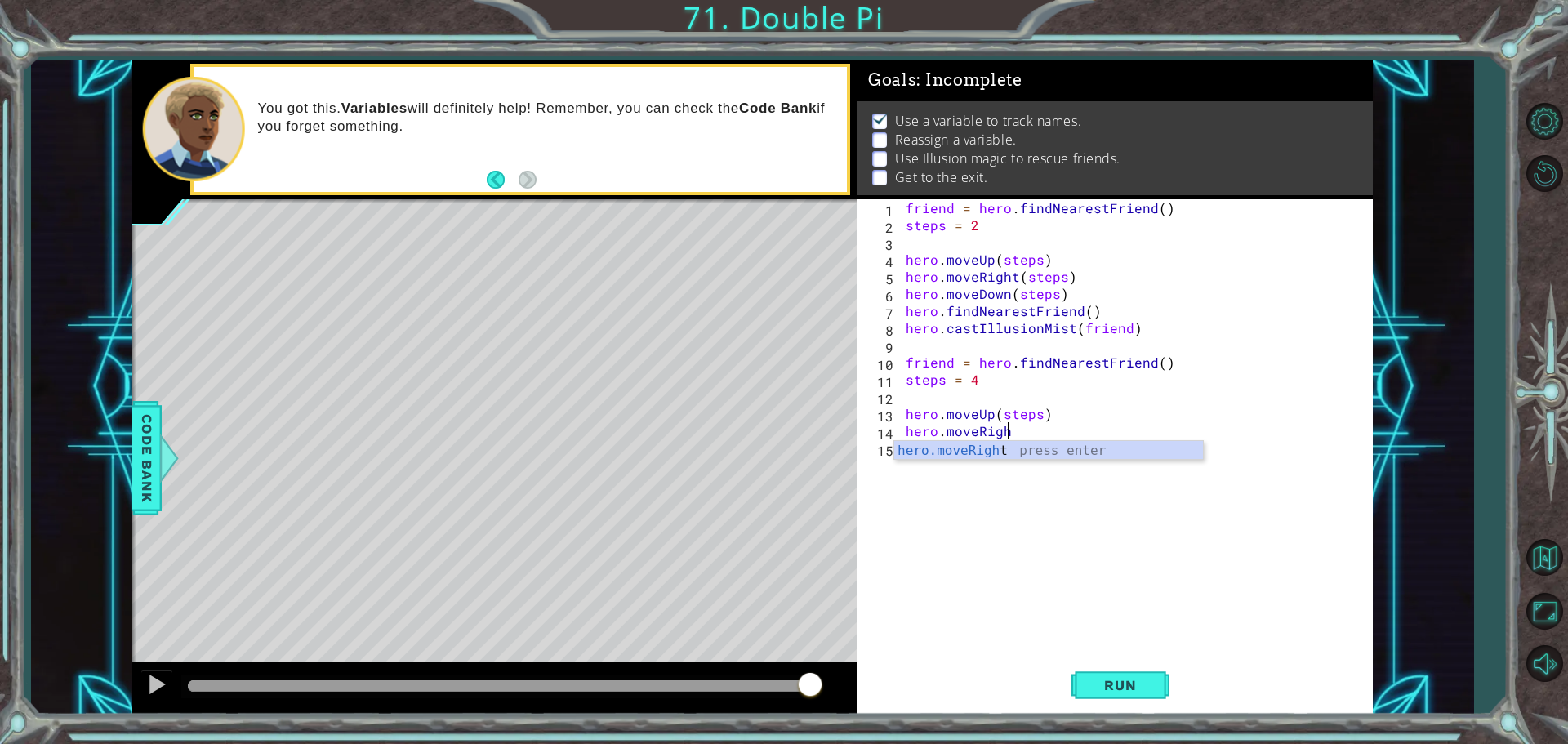
scroll to position [0, 5]
click at [1079, 450] on div "hero.moveRight press enter" at bounding box center [1048, 470] width 308 height 59
type textarea "hero.moveRight(steps)"
click at [912, 453] on div "friend = hero . findNearestFriend ( ) steps = 2 hero . moveUp ( steps ) hero . …" at bounding box center [1139, 447] width 474 height 498
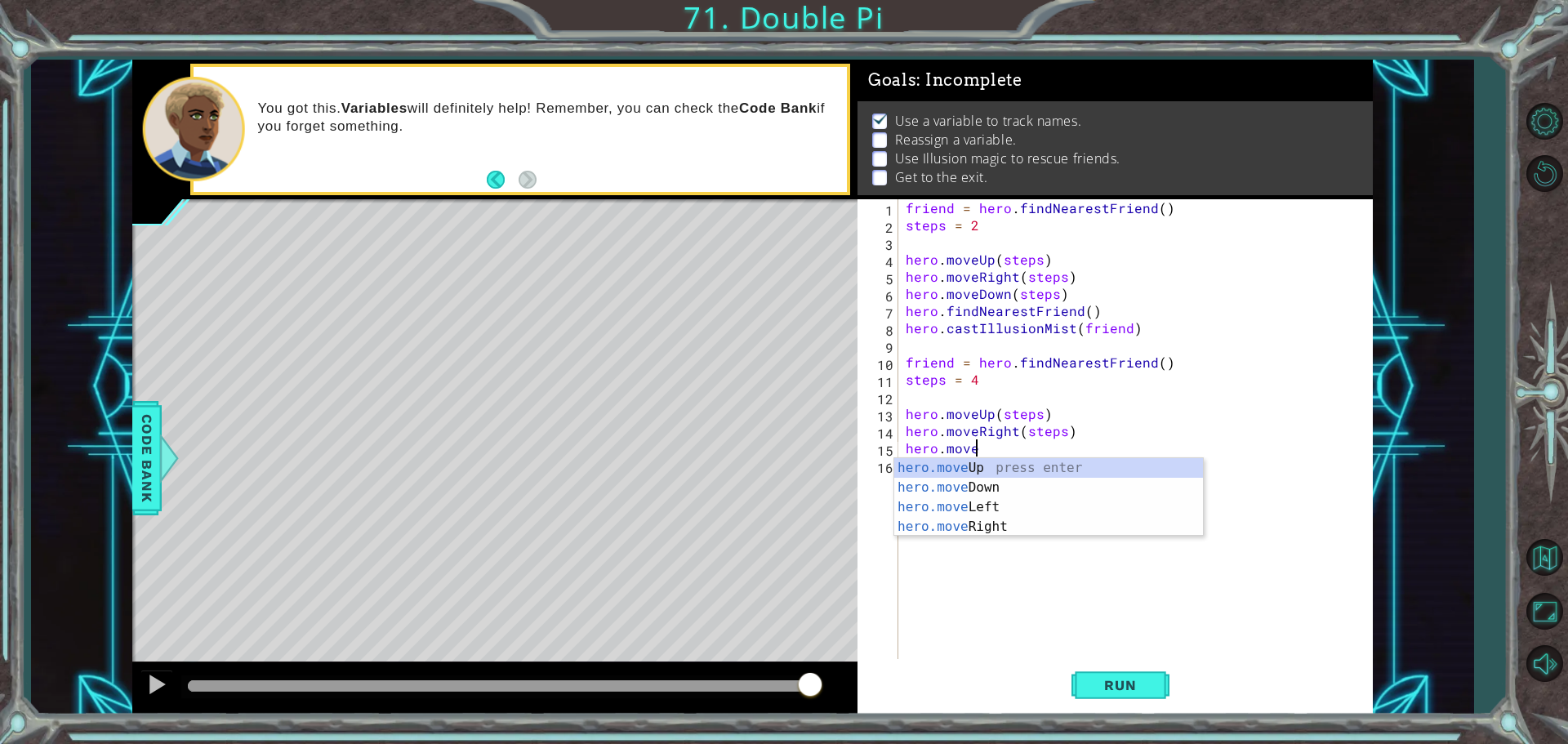
scroll to position [0, 4]
click at [935, 478] on div "hero.move Up press enter hero.move Down press enter hero.move Left press enter …" at bounding box center [1048, 517] width 308 height 117
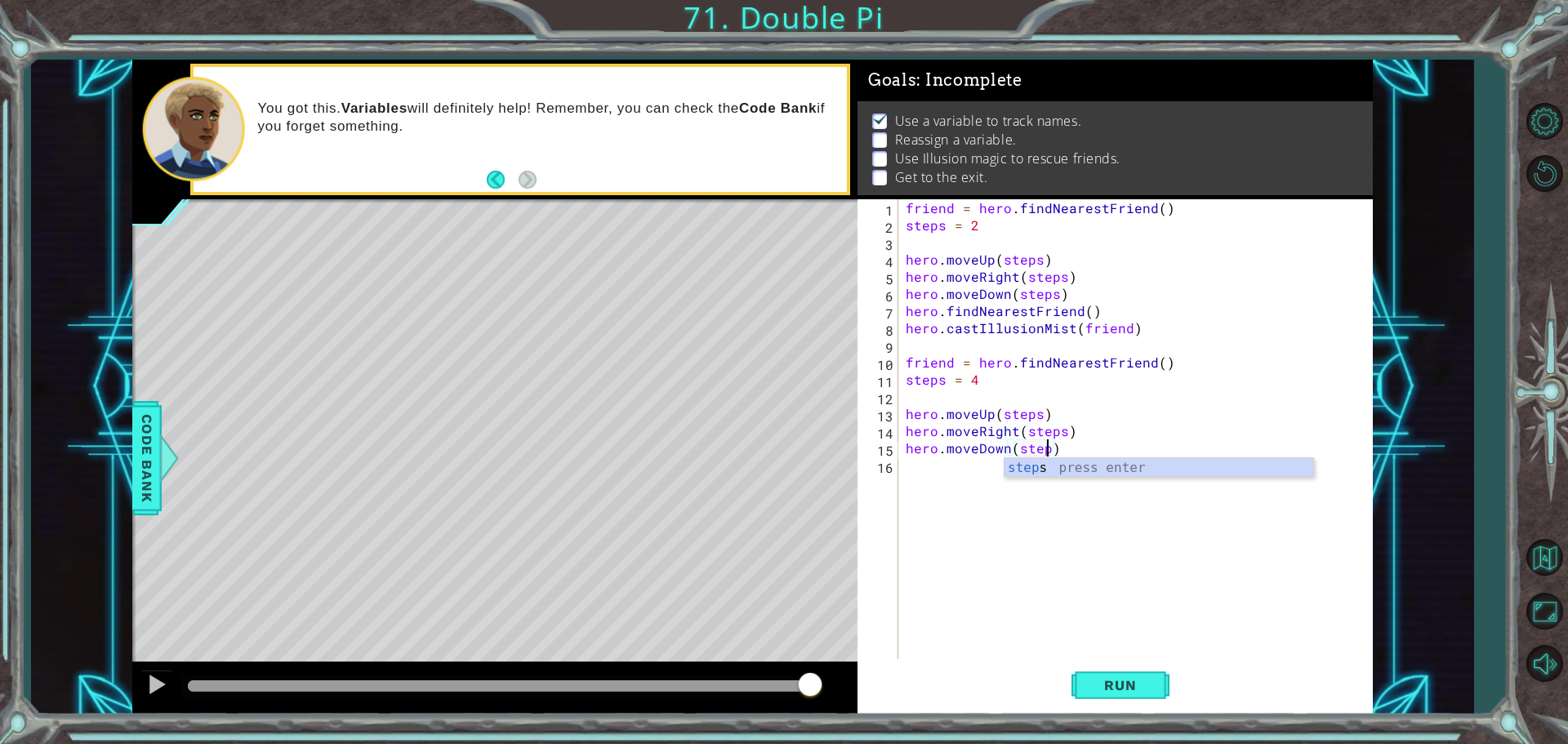
type textarea "hero.moveDown(steps)"
click at [926, 461] on div "friend = hero . findNearestFriend ( ) steps = 2 hero . moveUp ( steps ) hero . …" at bounding box center [1139, 447] width 474 height 498
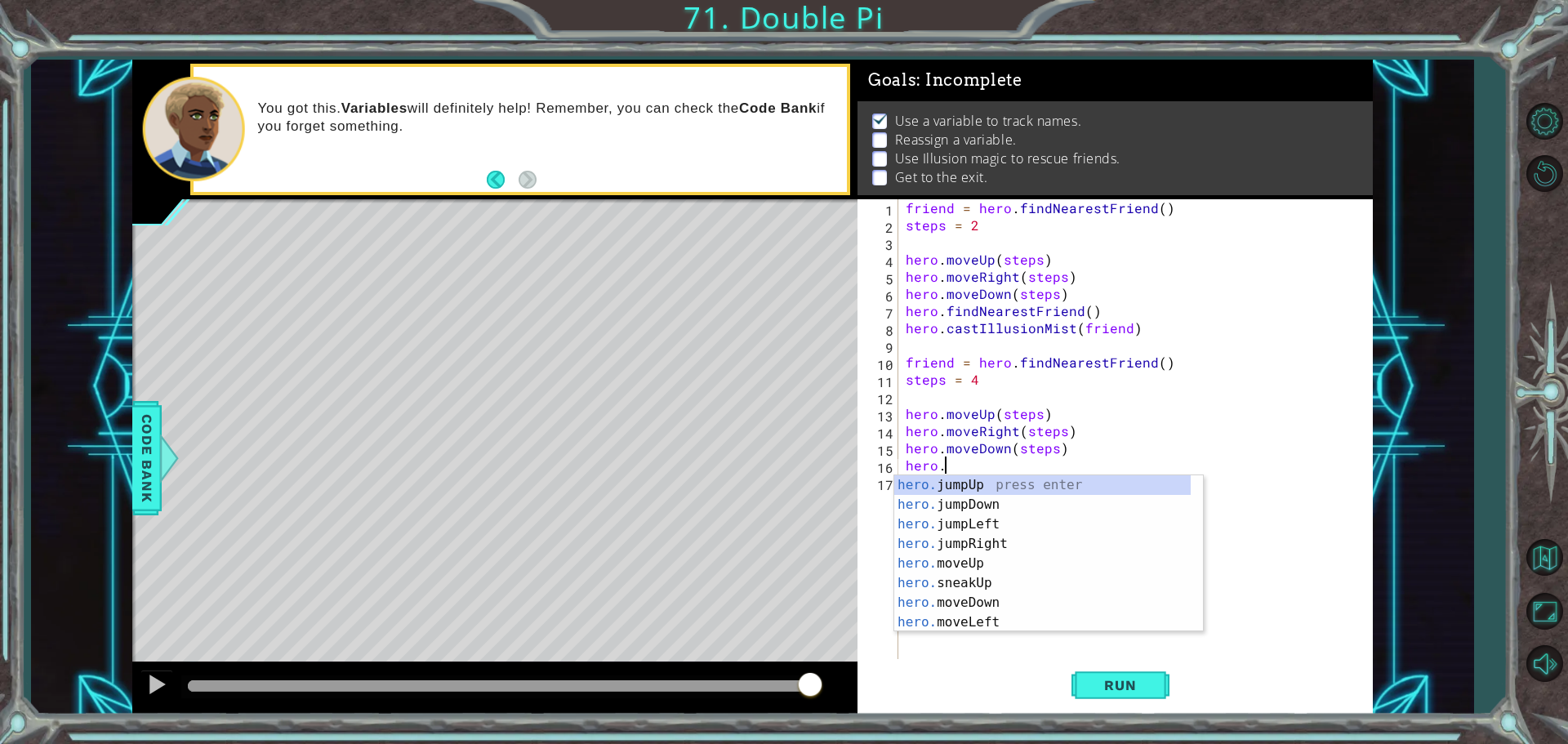
scroll to position [0, 2]
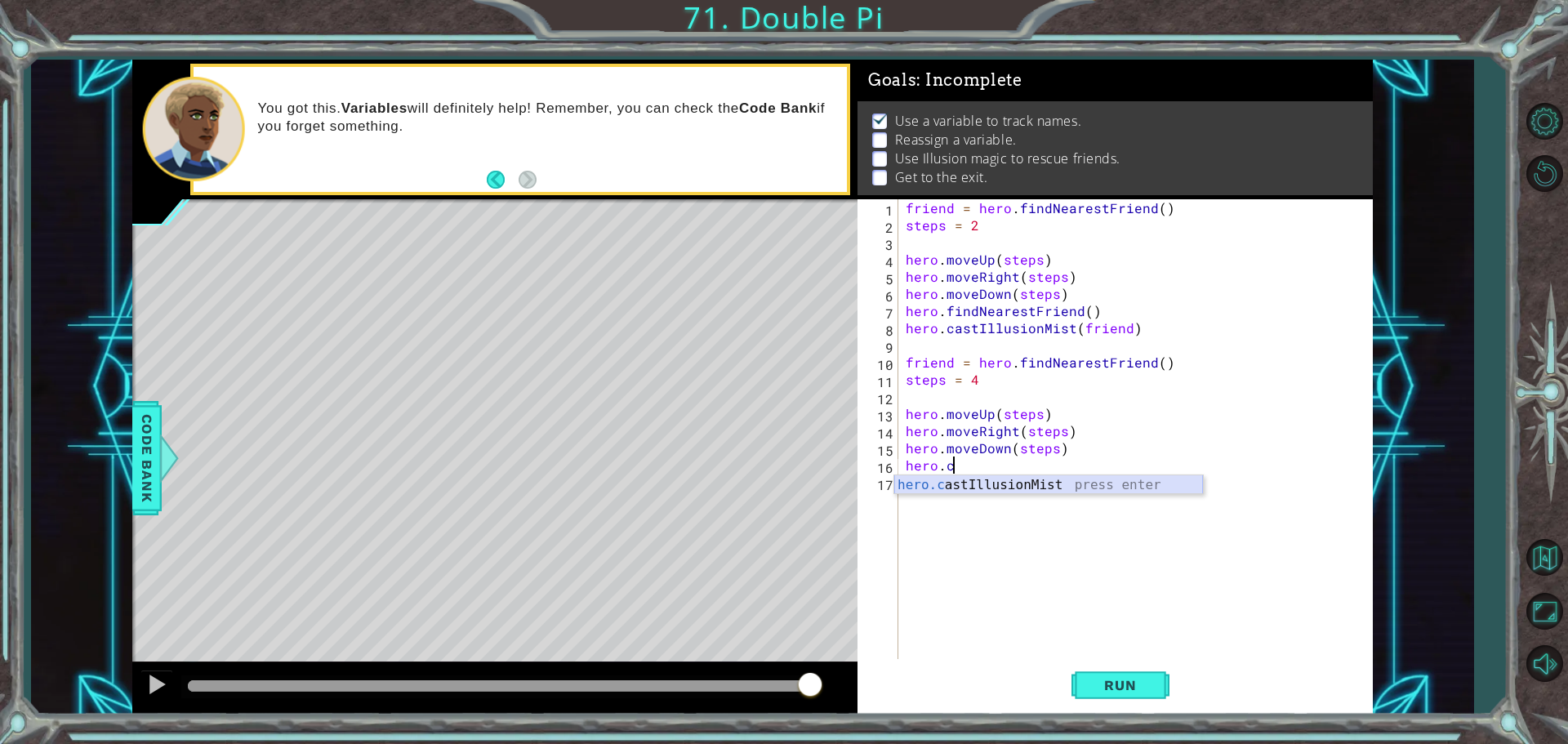
click at [996, 484] on div "hero.c astIllusionMist press enter" at bounding box center [1048, 505] width 308 height 59
type textarea "hero.castIllusionMist(friend)"
click at [916, 484] on div "friend = hero . findNearestFriend ( ) steps = 2 hero . moveUp ( steps ) hero . …" at bounding box center [1139, 447] width 474 height 498
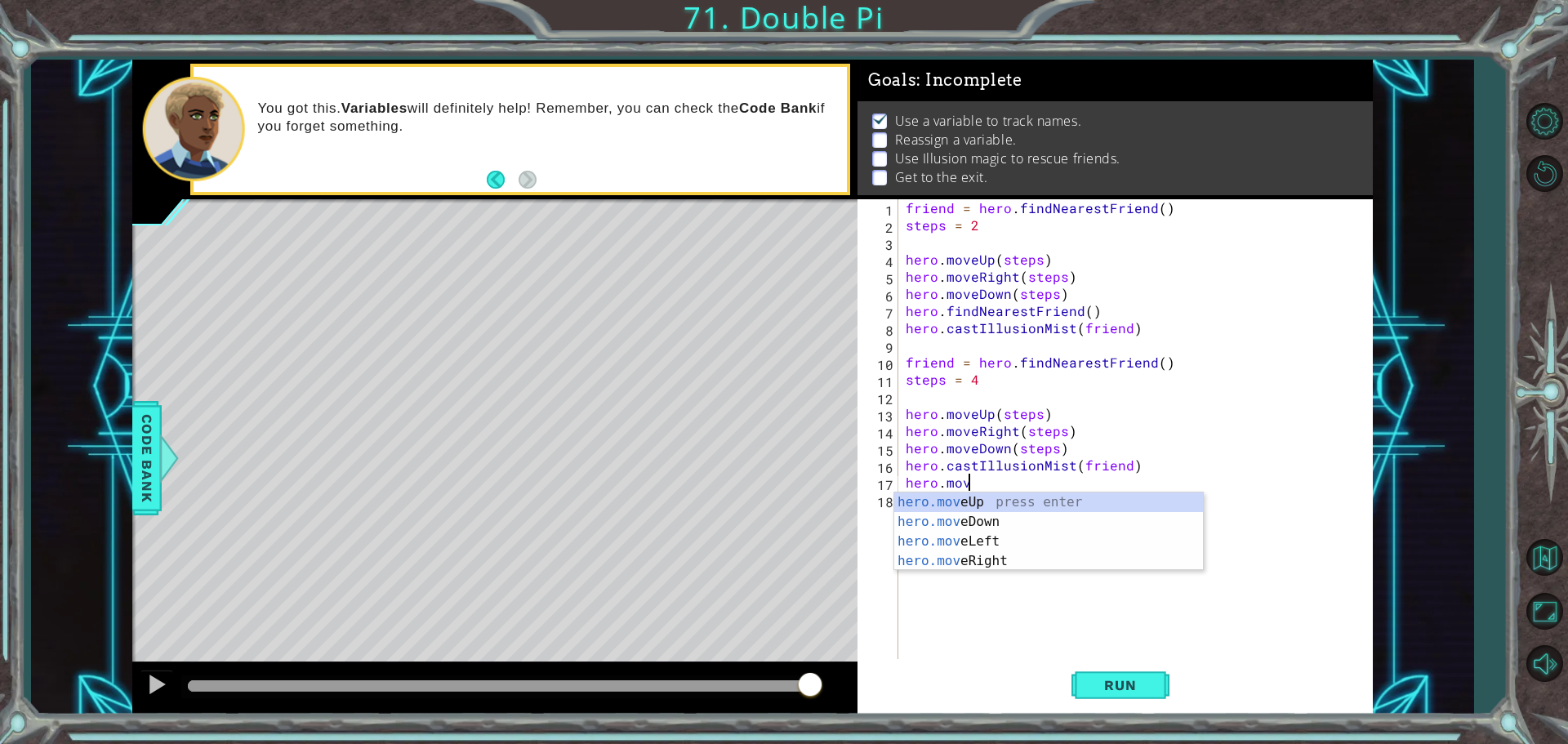
scroll to position [0, 4]
click at [1014, 561] on div "hero.move Up press enter hero.move Down press enter hero.move Left press enter …" at bounding box center [1048, 551] width 308 height 117
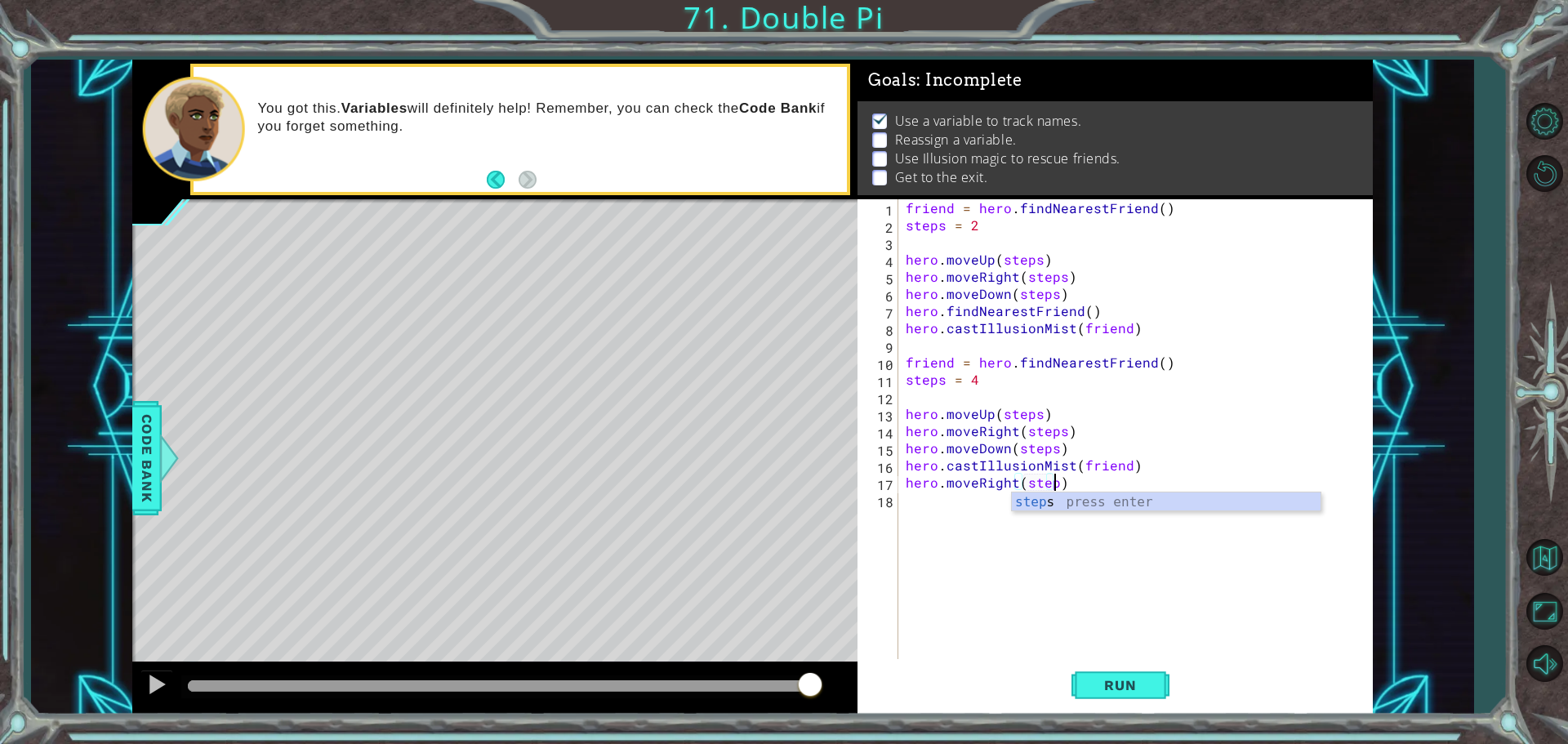
scroll to position [0, 9]
click at [1158, 699] on button "Run" at bounding box center [1121, 685] width 98 height 52
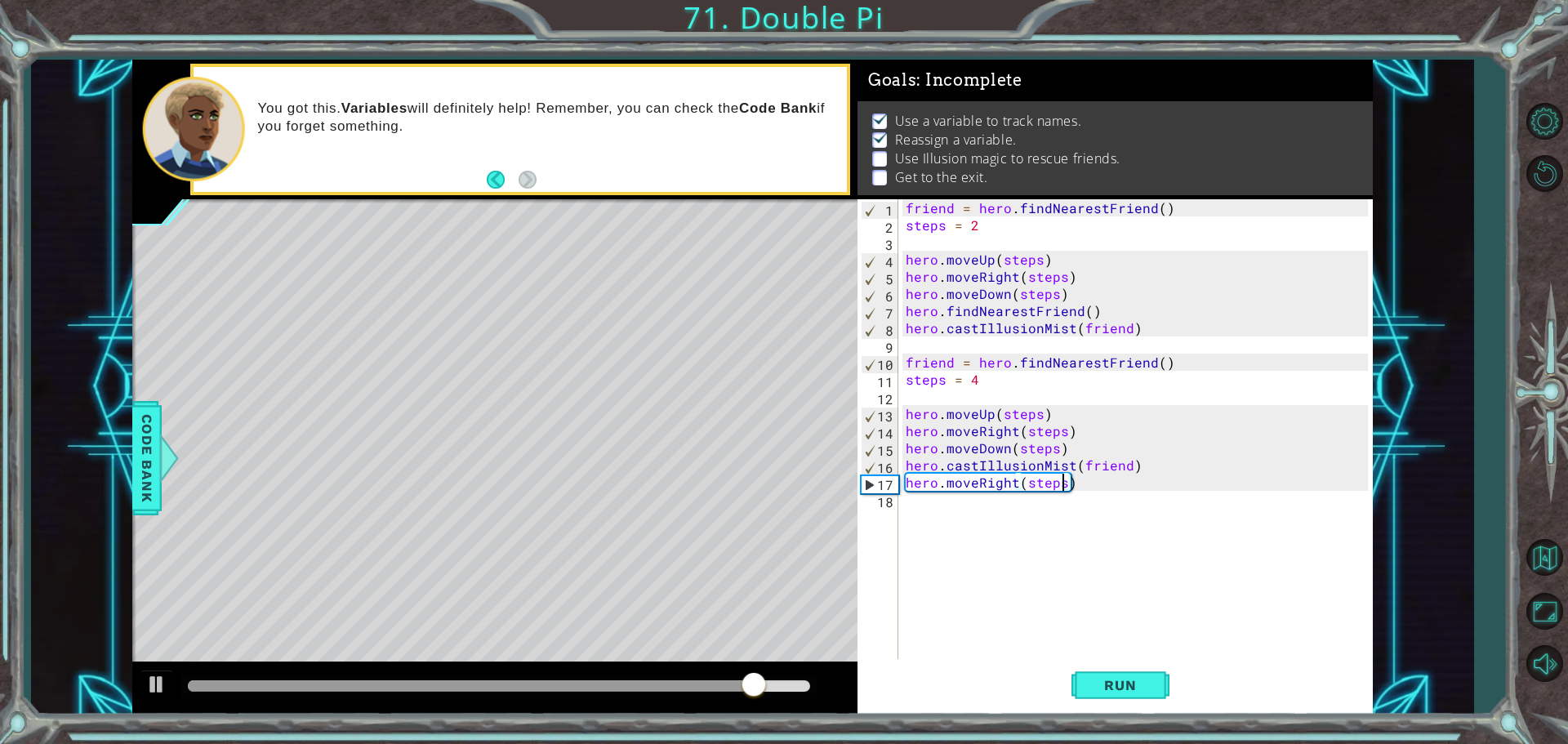
click at [983, 384] on div "friend = hero . findNearestFriend ( ) steps = 2 hero . moveUp ( steps ) hero . …" at bounding box center [1139, 447] width 474 height 498
type textarea "steps = 5"
click at [1113, 666] on button "Run" at bounding box center [1121, 685] width 98 height 52
click at [910, 347] on div "friend = hero . findNearestFriend ( ) steps = 2 hero . moveUp ( steps ) hero . …" at bounding box center [1139, 447] width 474 height 498
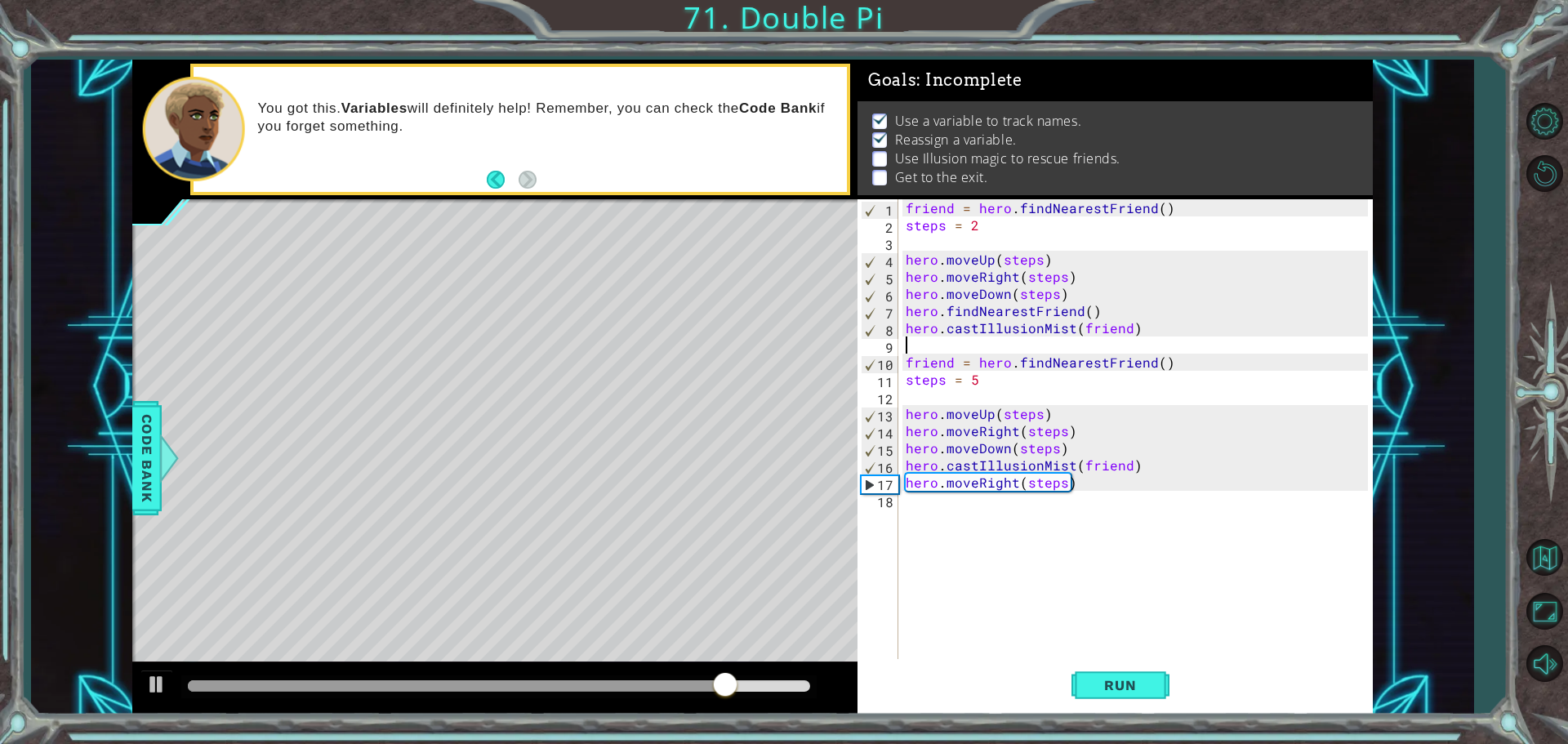
scroll to position [0, 0]
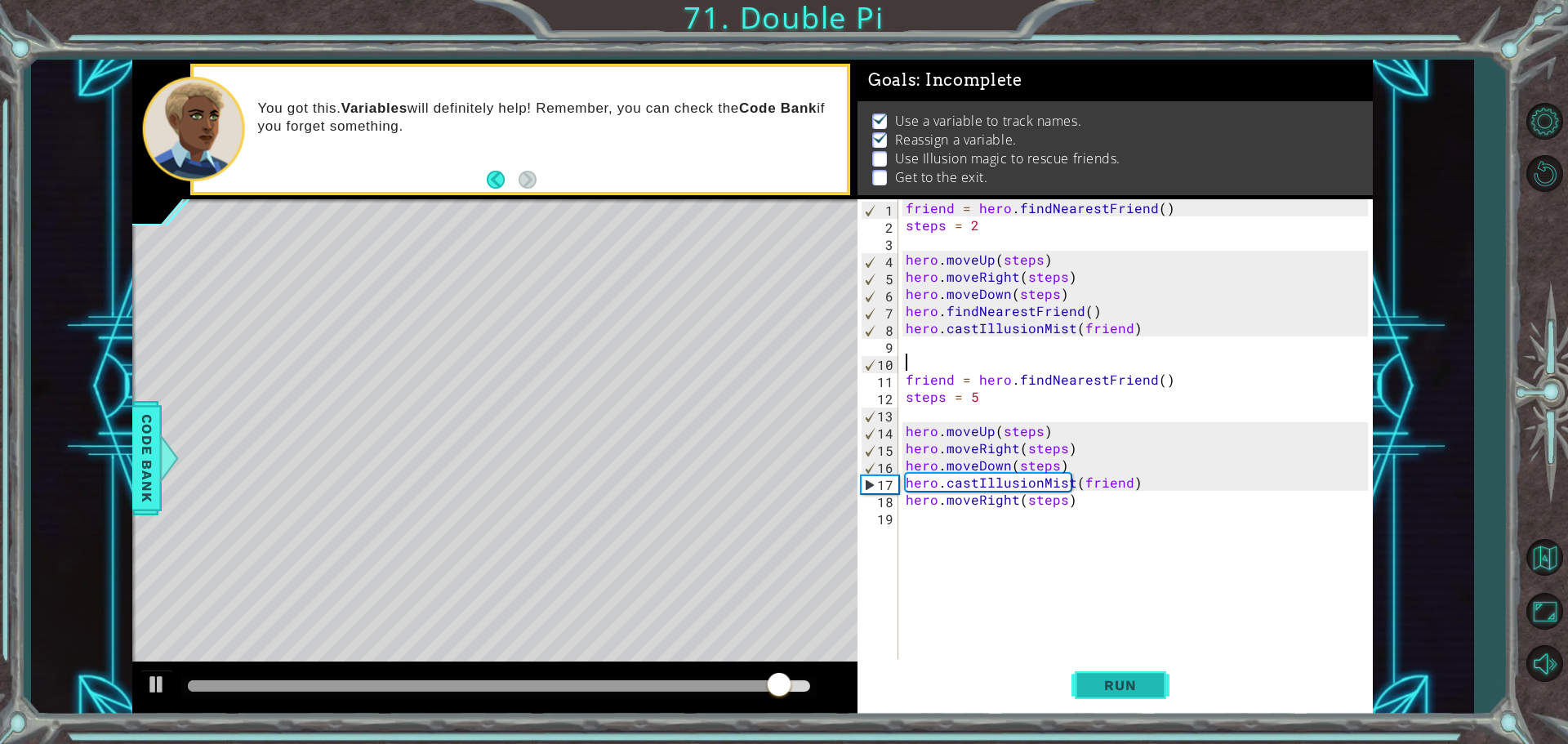
click at [1090, 677] on button "Run" at bounding box center [1121, 685] width 98 height 52
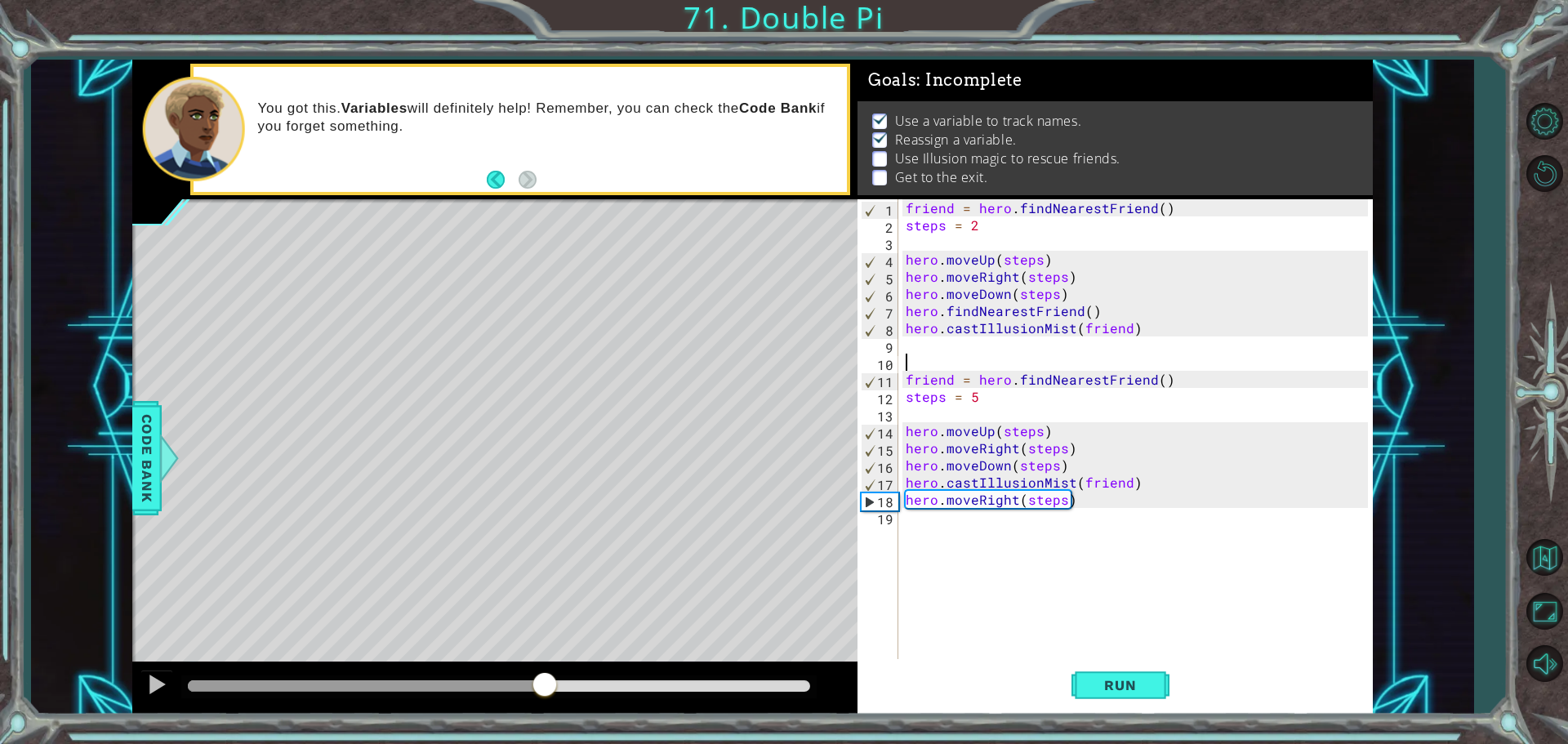
drag, startPoint x: 256, startPoint y: 686, endPoint x: 546, endPoint y: 688, distance: 290.0
click at [546, 688] on div at bounding box center [545, 686] width 29 height 29
click at [161, 683] on div at bounding box center [156, 684] width 21 height 21
click at [573, 693] on div at bounding box center [498, 687] width 636 height 23
drag, startPoint x: 598, startPoint y: 680, endPoint x: 506, endPoint y: 683, distance: 92.0
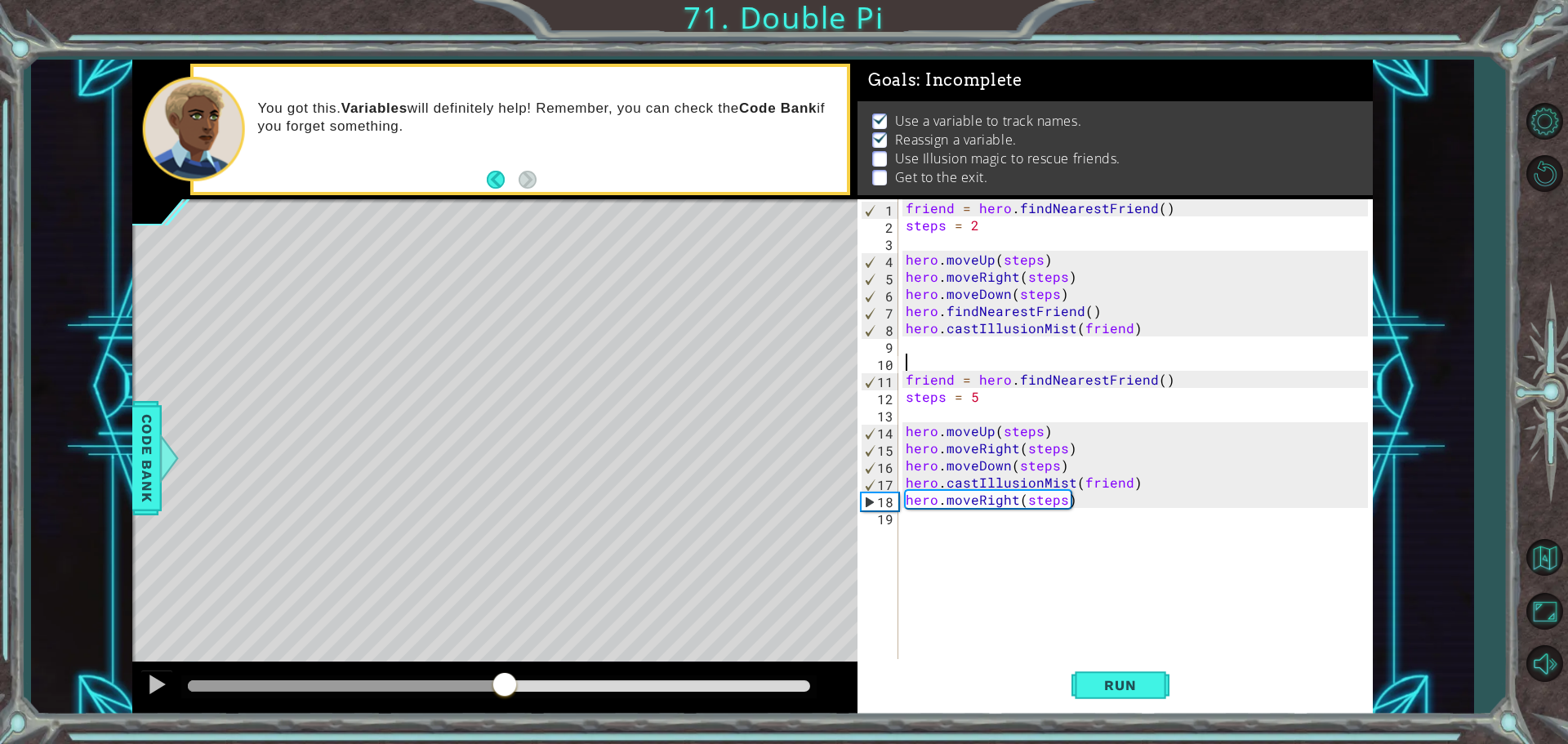
click at [506, 683] on div at bounding box center [505, 686] width 29 height 29
drag, startPoint x: 506, startPoint y: 683, endPoint x: 463, endPoint y: 690, distance: 43.6
click at [463, 690] on div at bounding box center [462, 686] width 29 height 29
drag, startPoint x: 466, startPoint y: 690, endPoint x: 415, endPoint y: 689, distance: 51.0
click at [415, 689] on div at bounding box center [414, 686] width 29 height 29
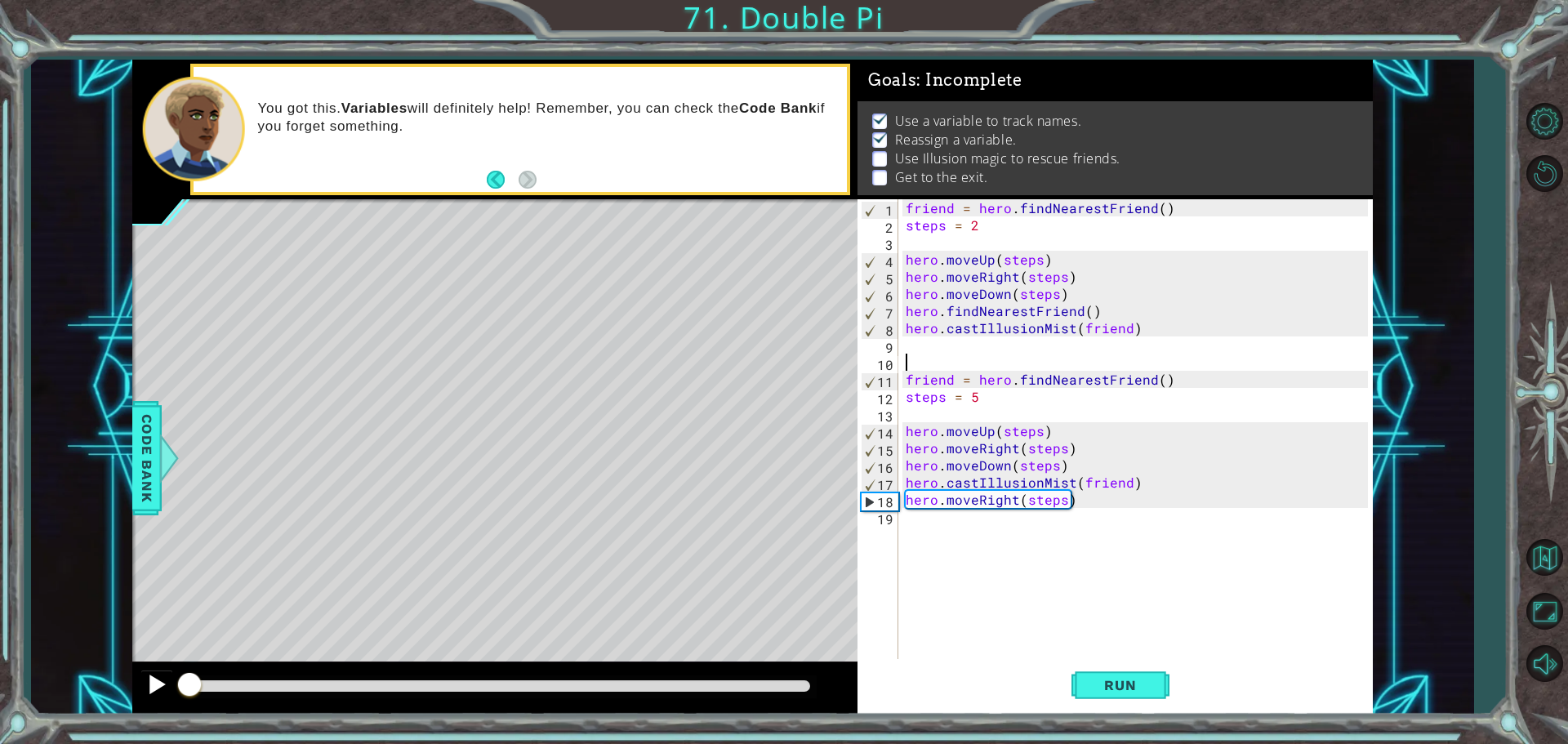
drag, startPoint x: 417, startPoint y: 678, endPoint x: 150, endPoint y: 685, distance: 267.1
click at [150, 699] on div at bounding box center [495, 688] width 726 height 52
click at [152, 683] on div at bounding box center [156, 684] width 21 height 21
